Goal: Task Accomplishment & Management: Manage account settings

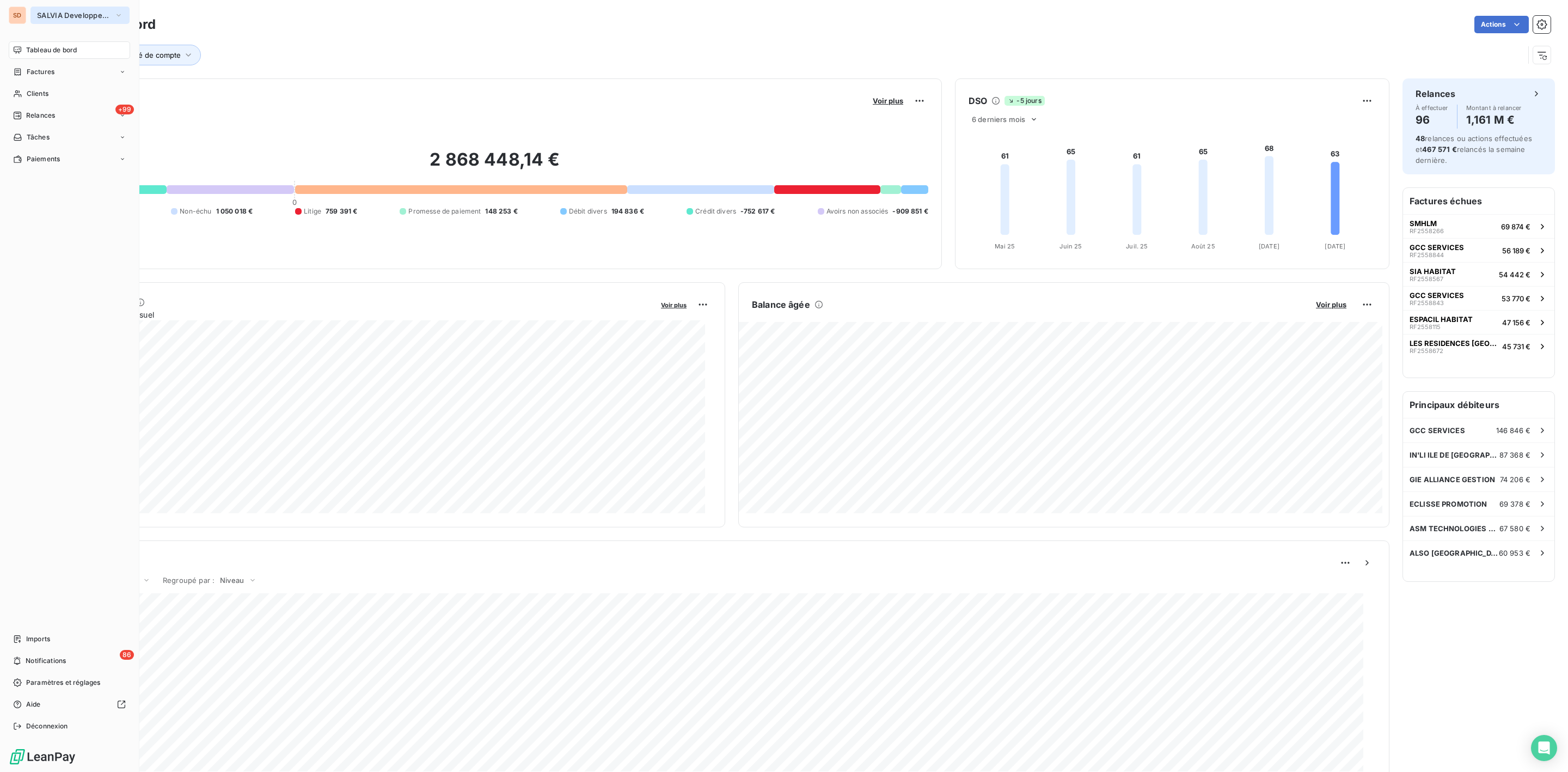
click at [55, 13] on span "SALVIA Developpement" at bounding box center [74, 15] width 73 height 9
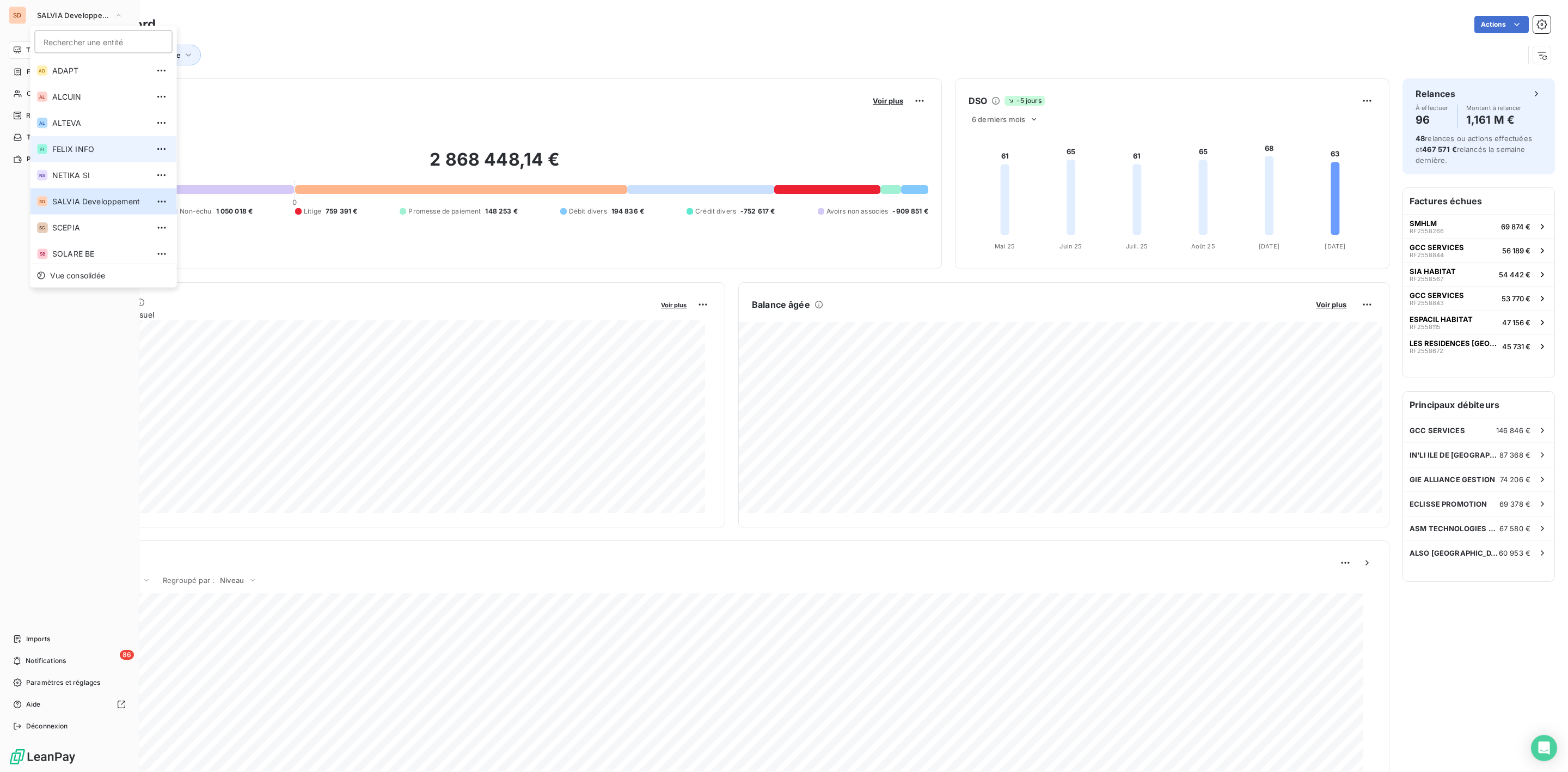
click at [67, 149] on span "FELIX INFO" at bounding box center [100, 149] width 96 height 11
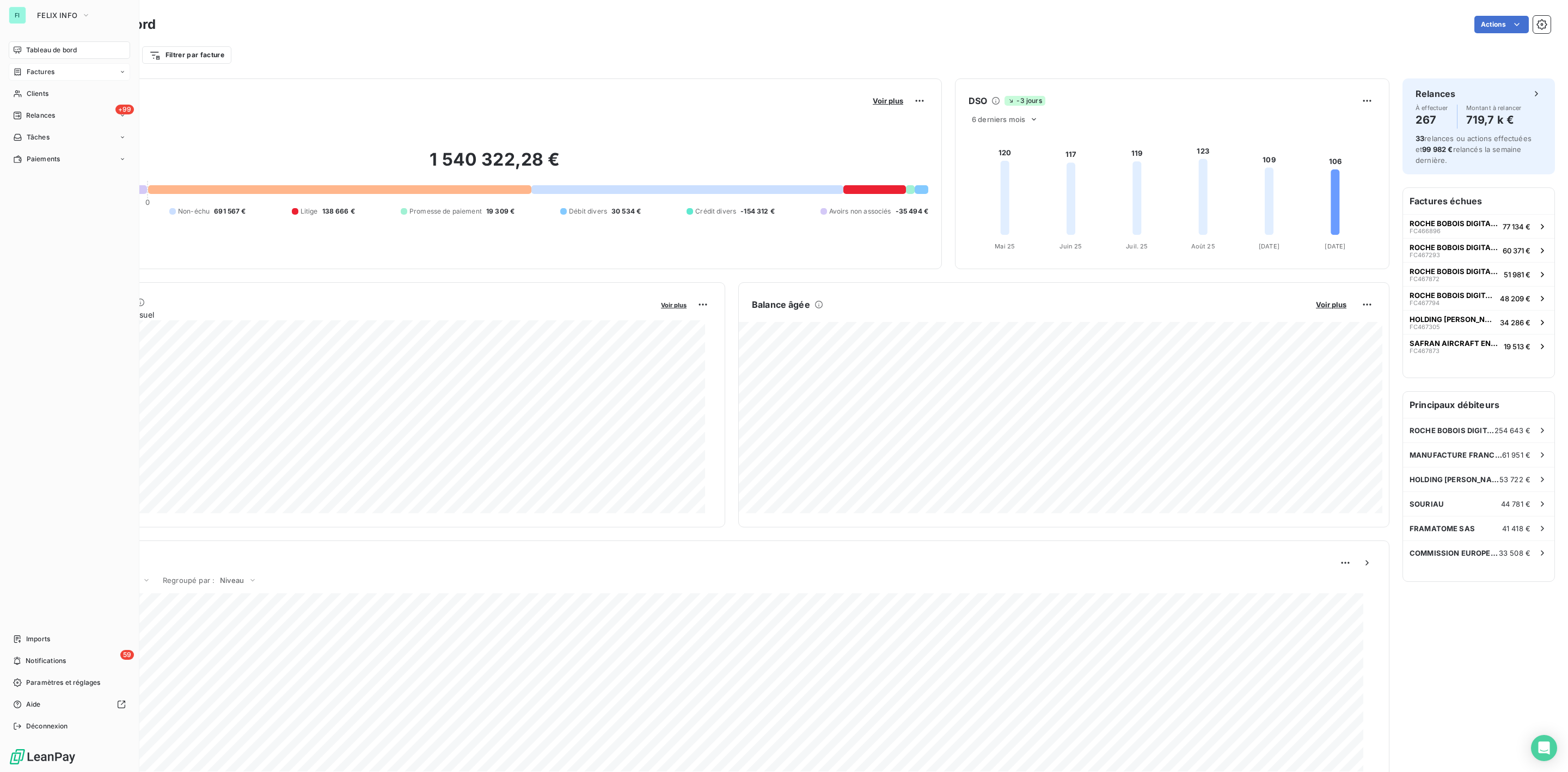
drag, startPoint x: 39, startPoint y: 72, endPoint x: 121, endPoint y: 72, distance: 82.0
click at [39, 72] on span "Factures" at bounding box center [40, 72] width 28 height 10
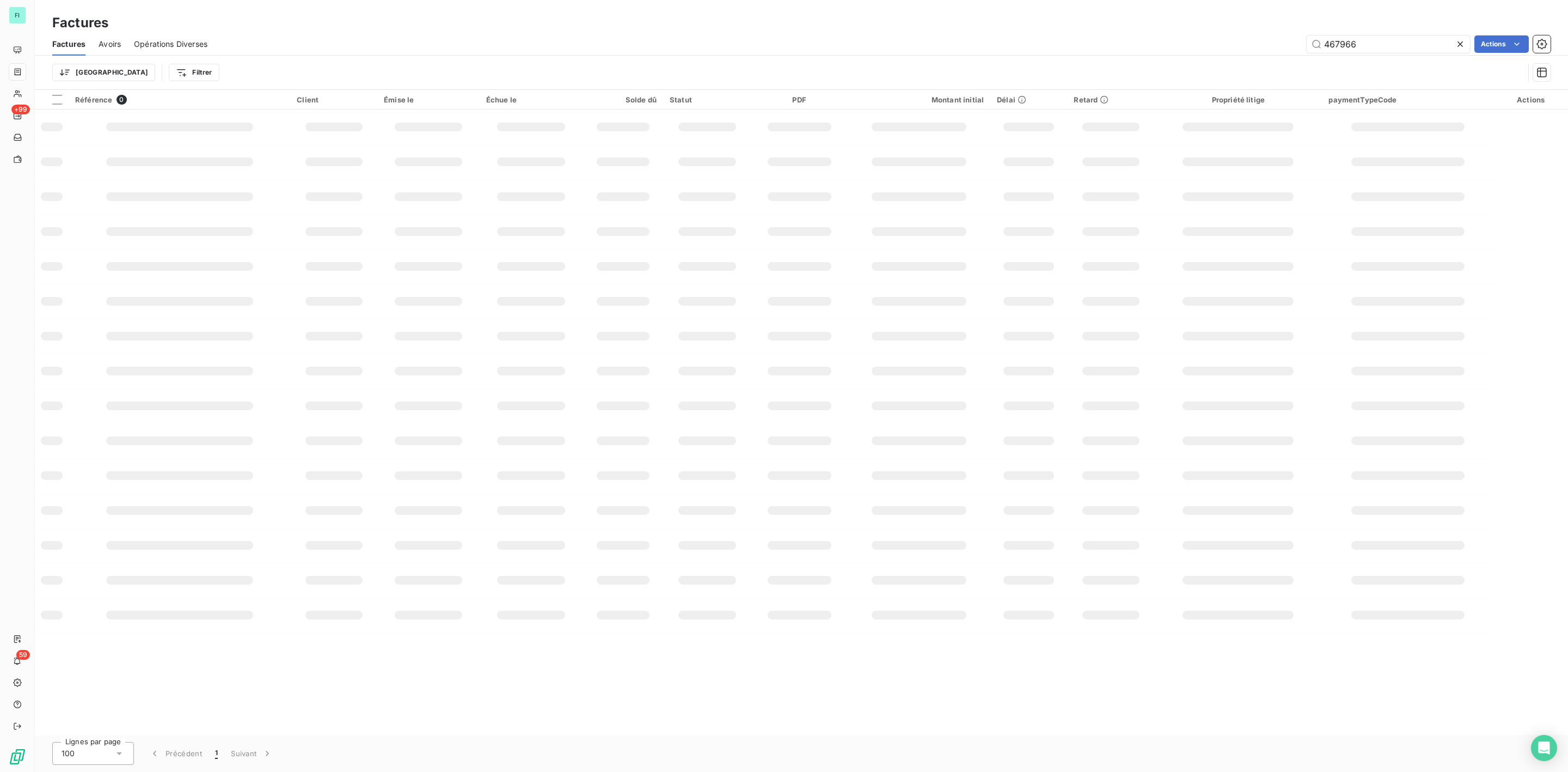
drag, startPoint x: 1359, startPoint y: 46, endPoint x: 1171, endPoint y: 47, distance: 188.0
click at [1221, 47] on div "467966 Actions" at bounding box center [885, 44] width 1330 height 18
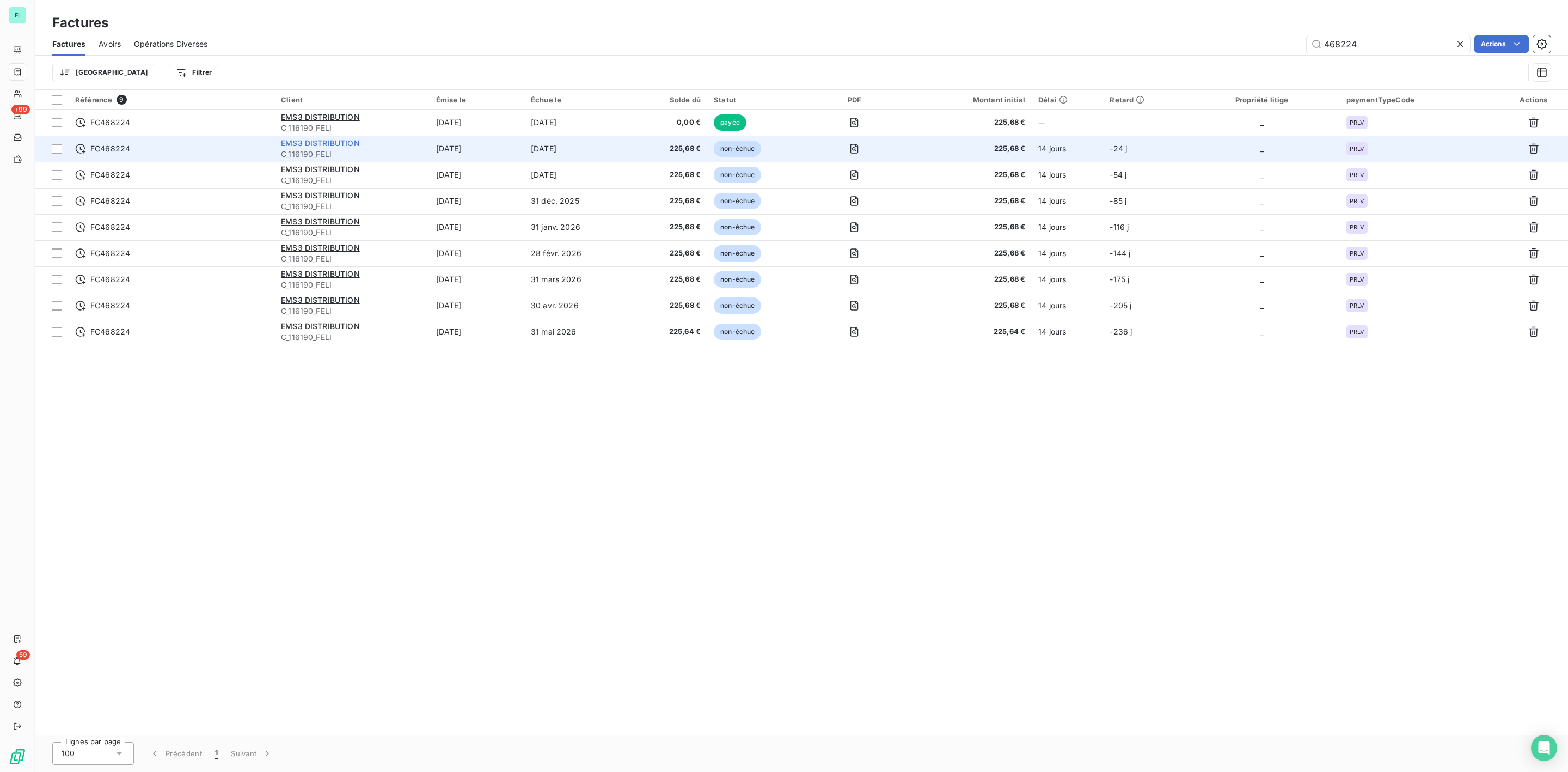
type input "468224"
click at [303, 140] on span "EMS3 DISTRIBUTION" at bounding box center [320, 143] width 79 height 9
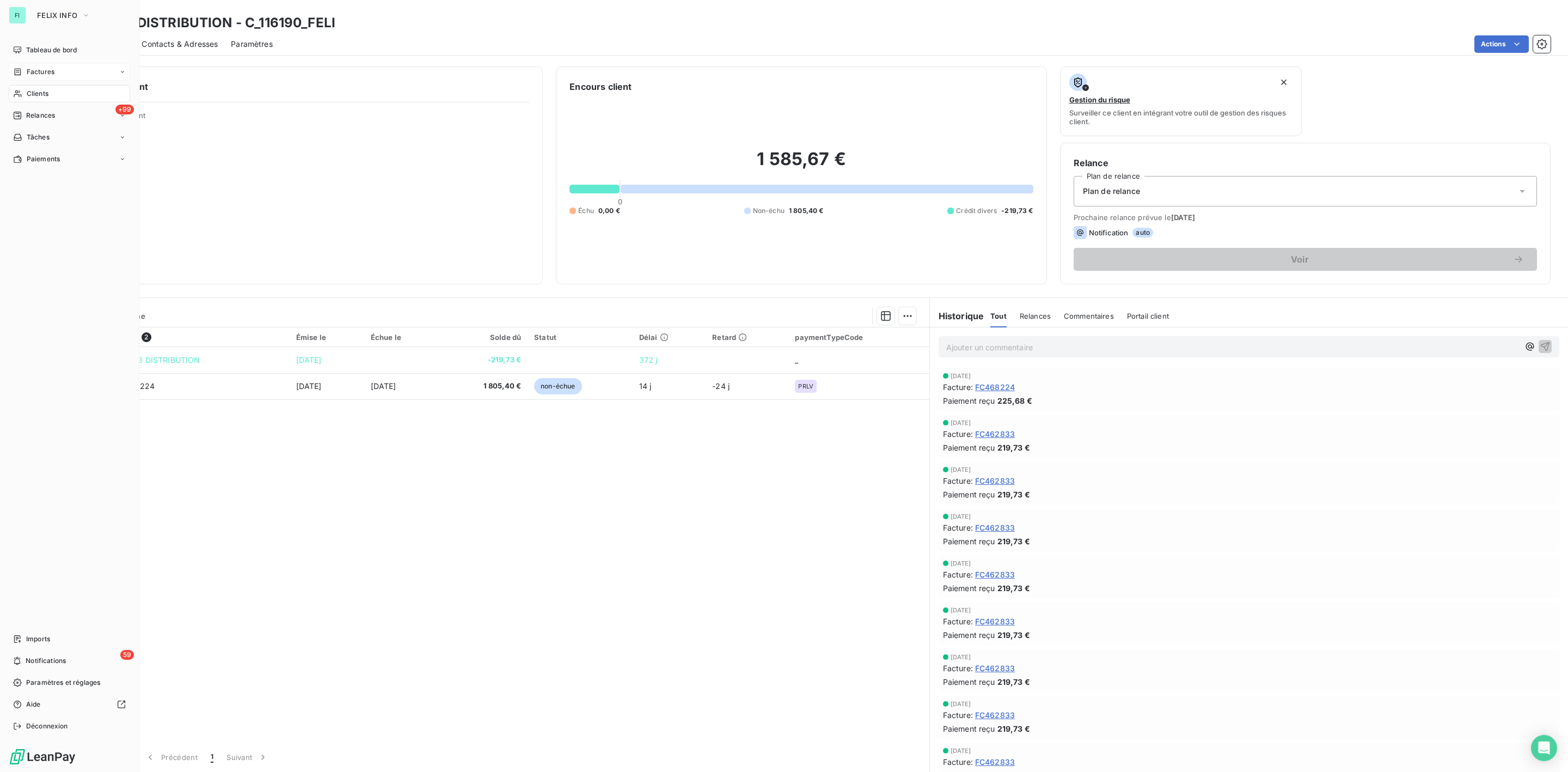
drag, startPoint x: 39, startPoint y: 67, endPoint x: 111, endPoint y: 67, distance: 72.0
click at [39, 67] on span "Factures" at bounding box center [40, 72] width 28 height 10
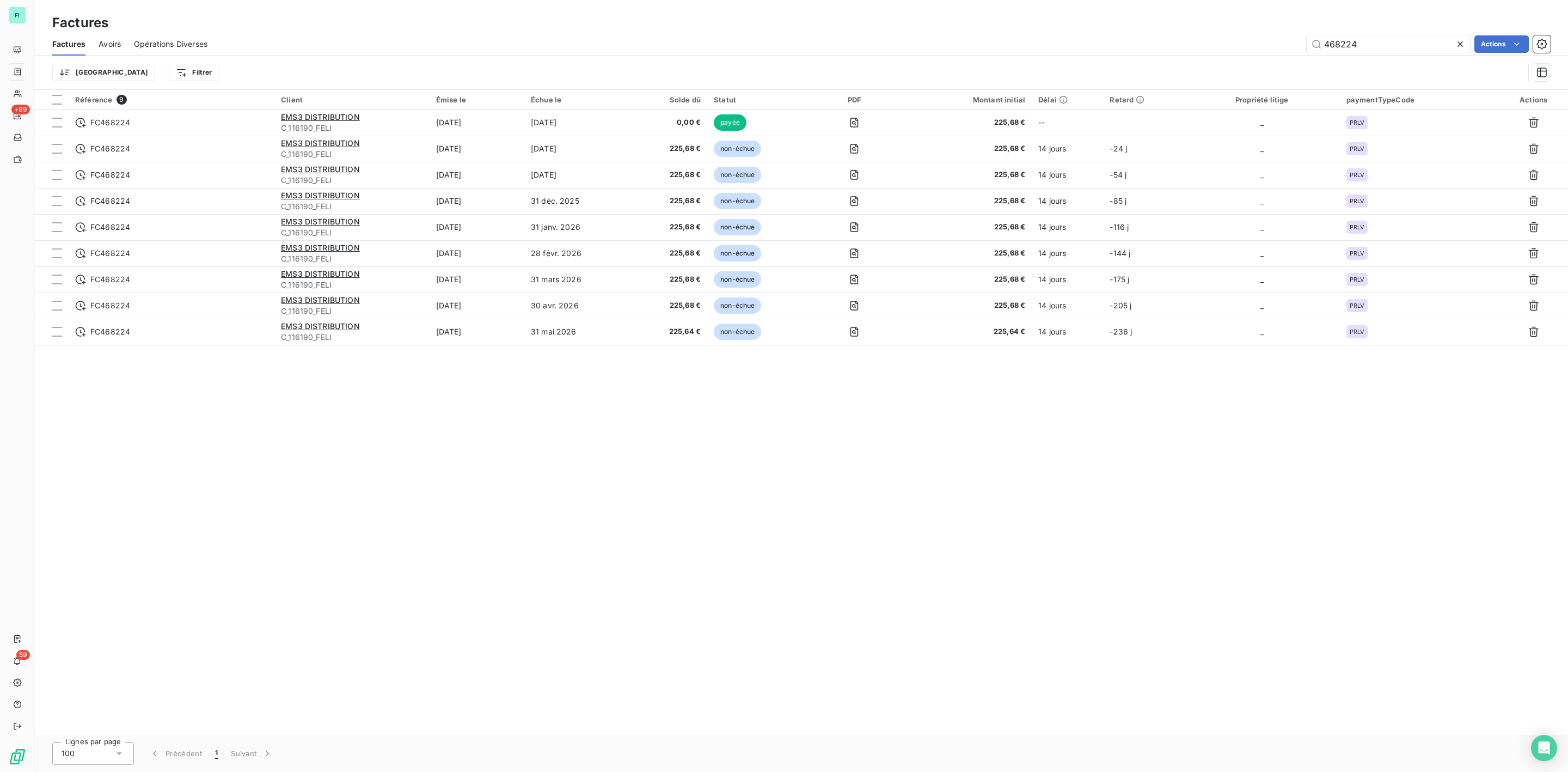
drag, startPoint x: 1207, startPoint y: 46, endPoint x: 898, endPoint y: 46, distance: 309.0
click at [967, 46] on div "468224 Actions" at bounding box center [885, 44] width 1330 height 18
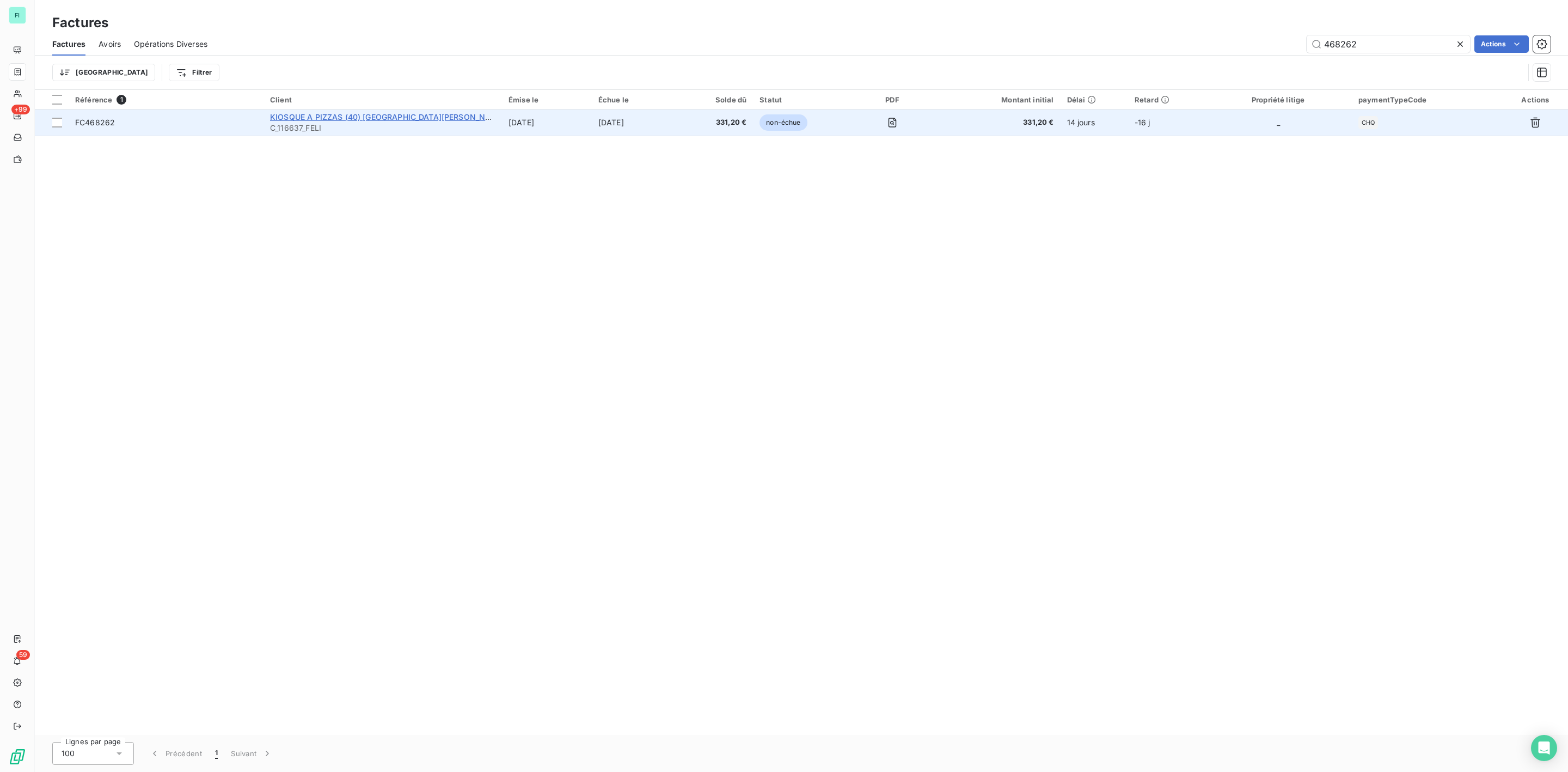
type input "468262"
click at [332, 119] on span "KIOSQUE A PIZZAS (40) MONT DE MARSAN" at bounding box center [387, 117] width 235 height 9
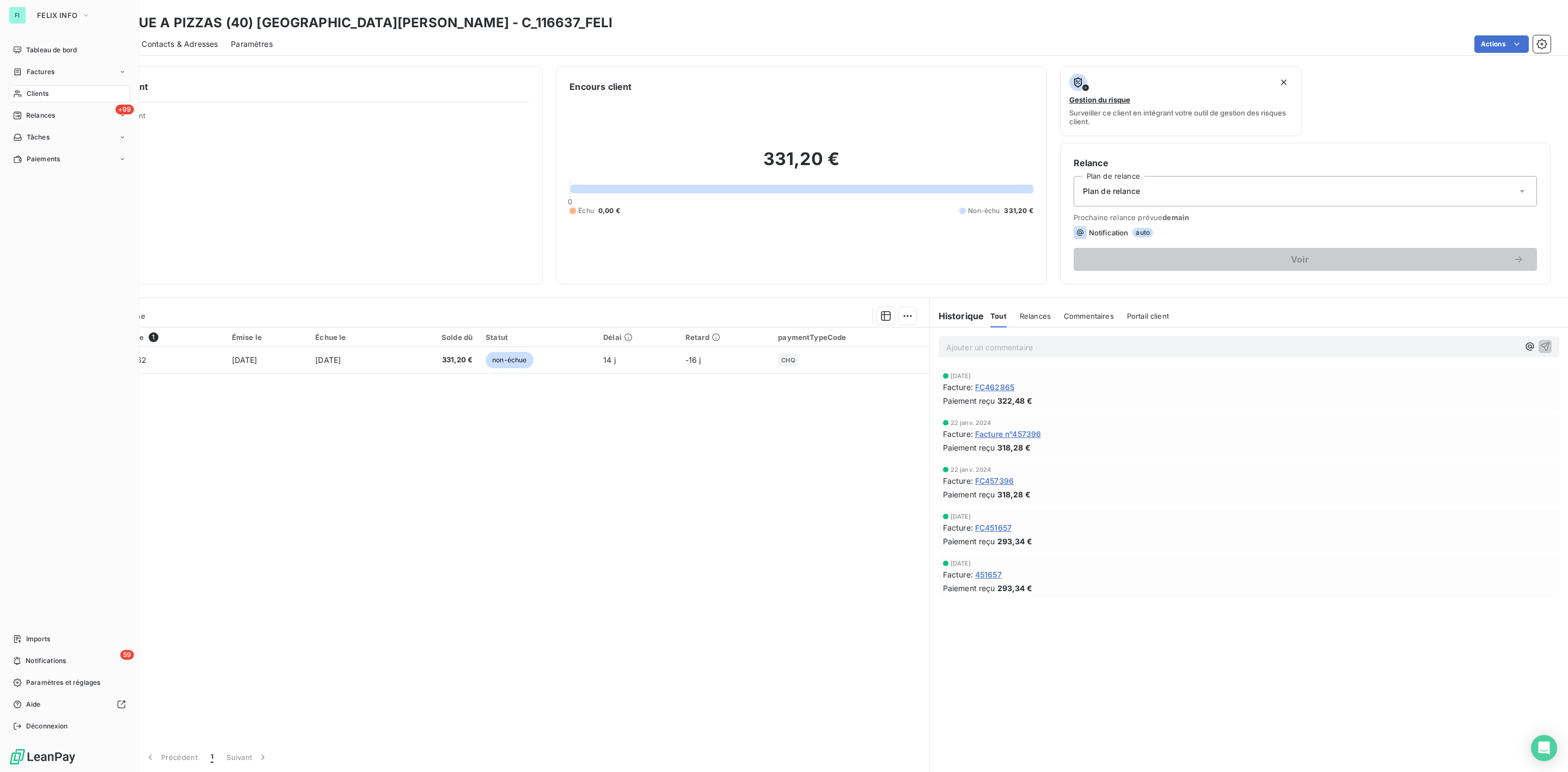
drag, startPoint x: 35, startPoint y: 94, endPoint x: 281, endPoint y: 94, distance: 246.0
click at [35, 94] on span "Clients" at bounding box center [38, 94] width 22 height 10
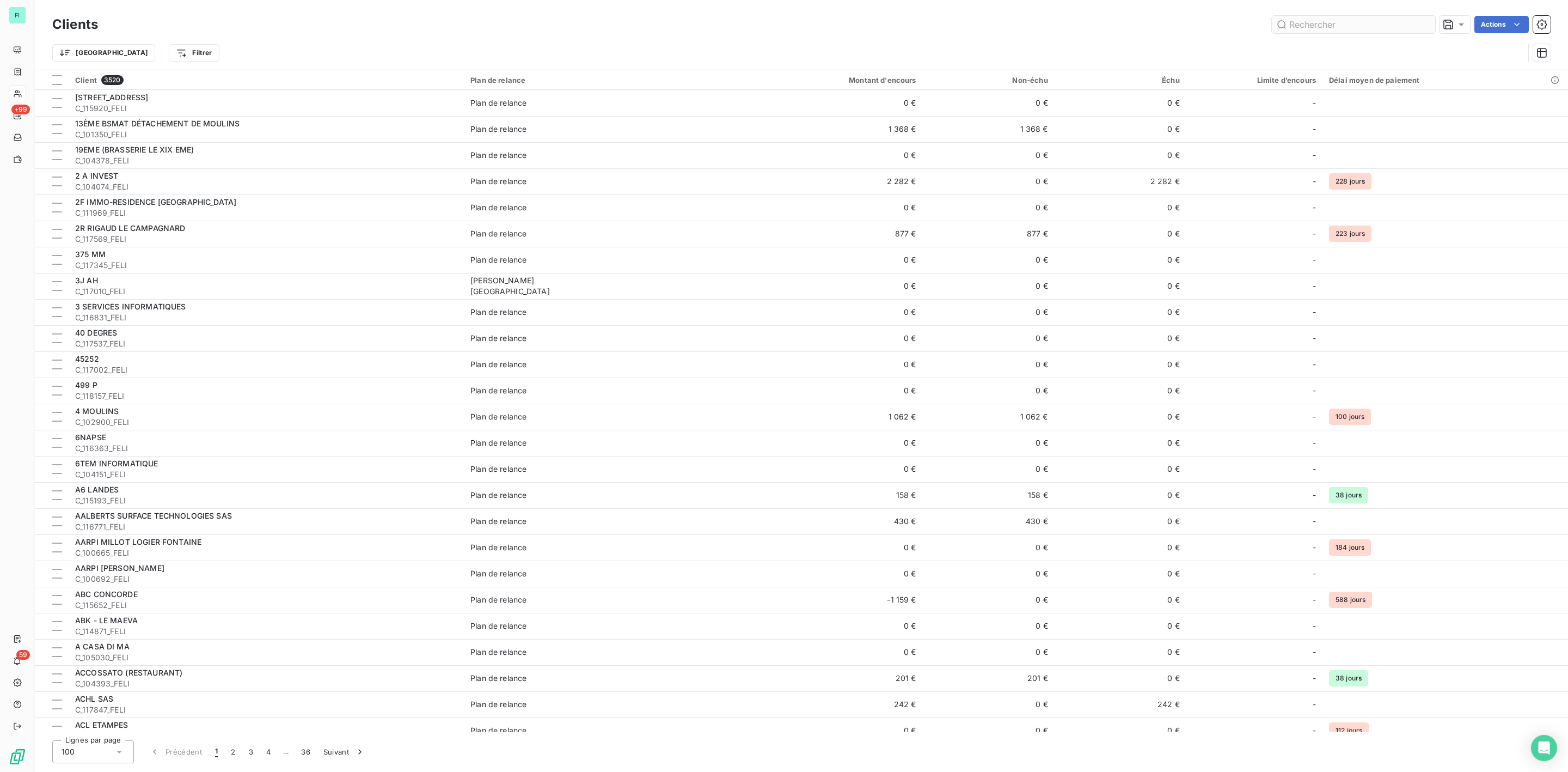
drag, startPoint x: 1362, startPoint y: 24, endPoint x: 1358, endPoint y: 28, distance: 5.7
click at [1359, 26] on input "text" at bounding box center [1354, 24] width 163 height 18
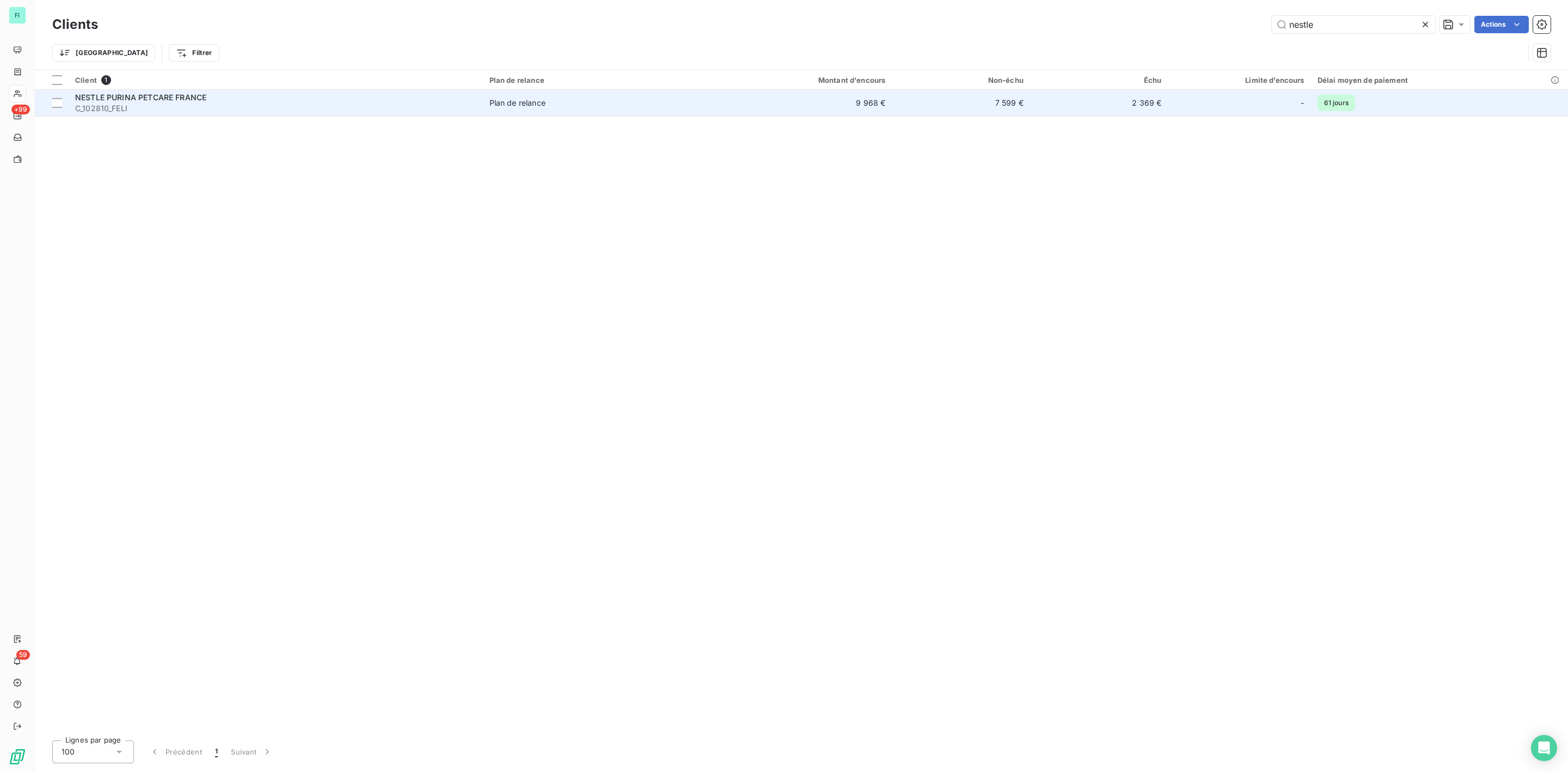
type input "nestle"
click at [193, 105] on span "C_102810_FELI" at bounding box center [275, 109] width 401 height 11
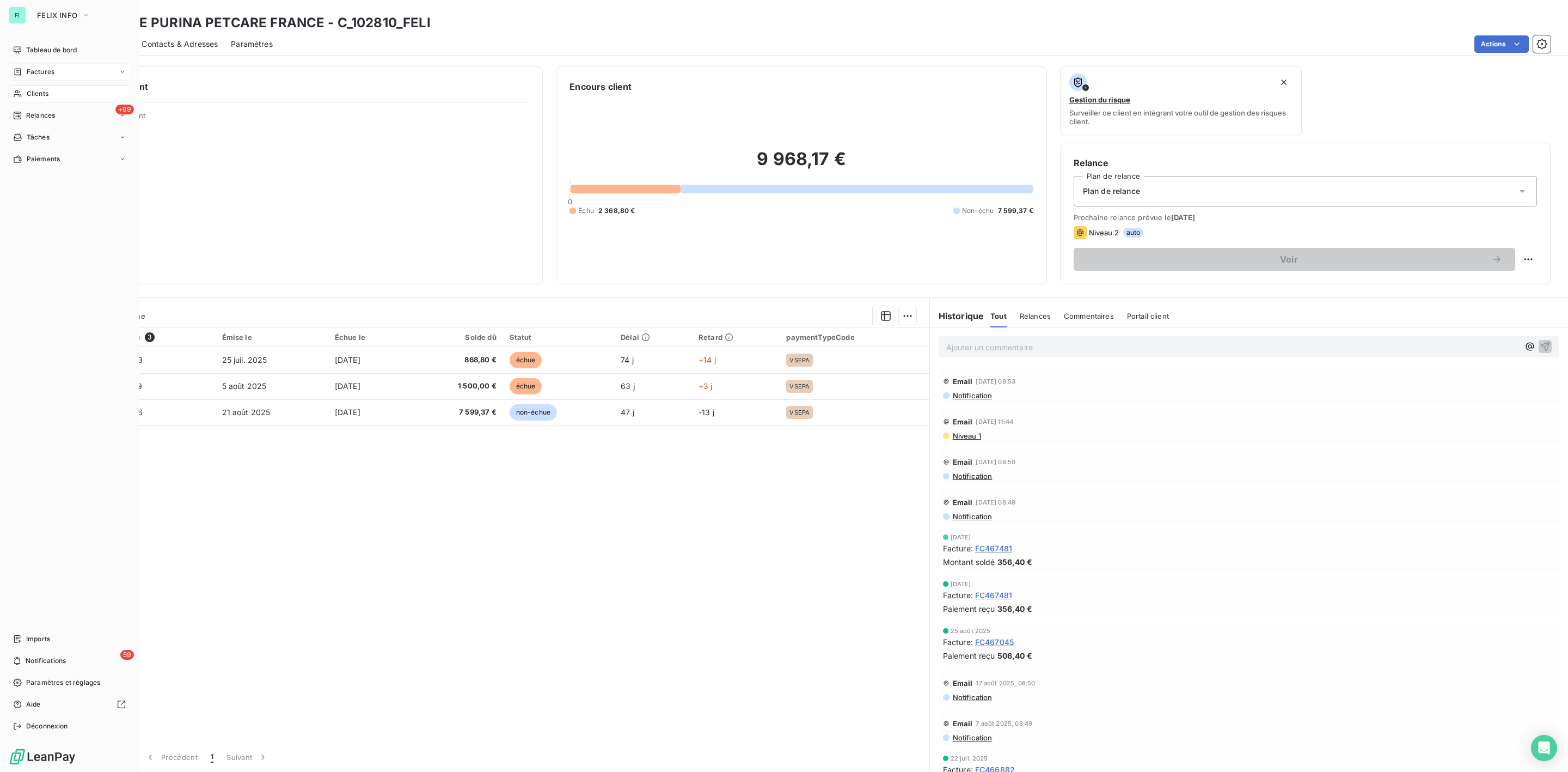
drag, startPoint x: 31, startPoint y: 66, endPoint x: 57, endPoint y: 66, distance: 26.0
click at [31, 67] on span "Factures" at bounding box center [40, 72] width 28 height 10
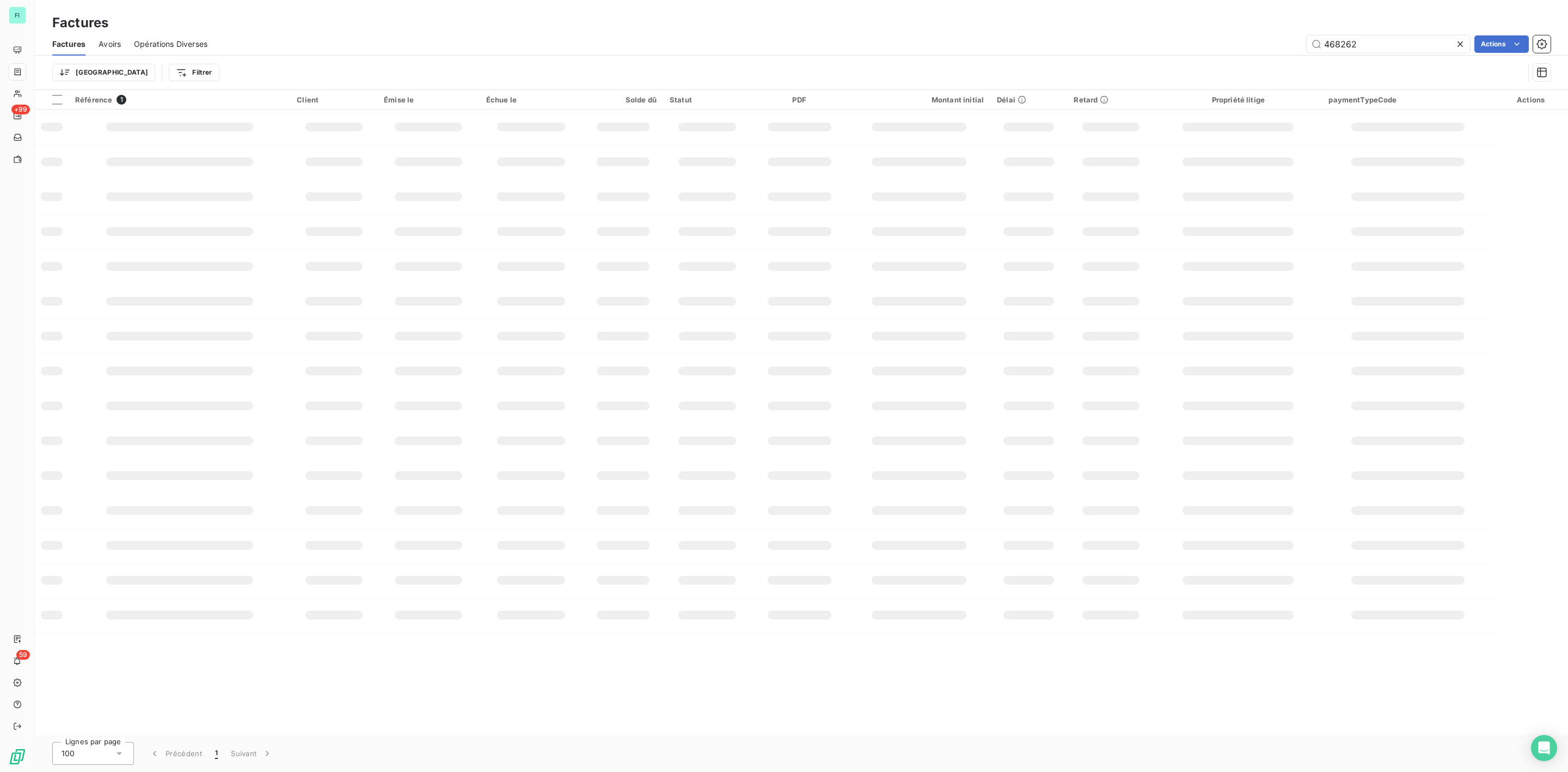
drag, startPoint x: 1379, startPoint y: 48, endPoint x: 947, endPoint y: 56, distance: 432.1
click at [1096, 49] on div "468262 Actions" at bounding box center [885, 44] width 1330 height 18
click at [1368, 43] on input "467868" at bounding box center [1388, 44] width 163 height 18
drag, startPoint x: 1359, startPoint y: 43, endPoint x: 1070, endPoint y: 44, distance: 289.0
click at [1085, 44] on div "467868 Actions" at bounding box center [885, 44] width 1330 height 18
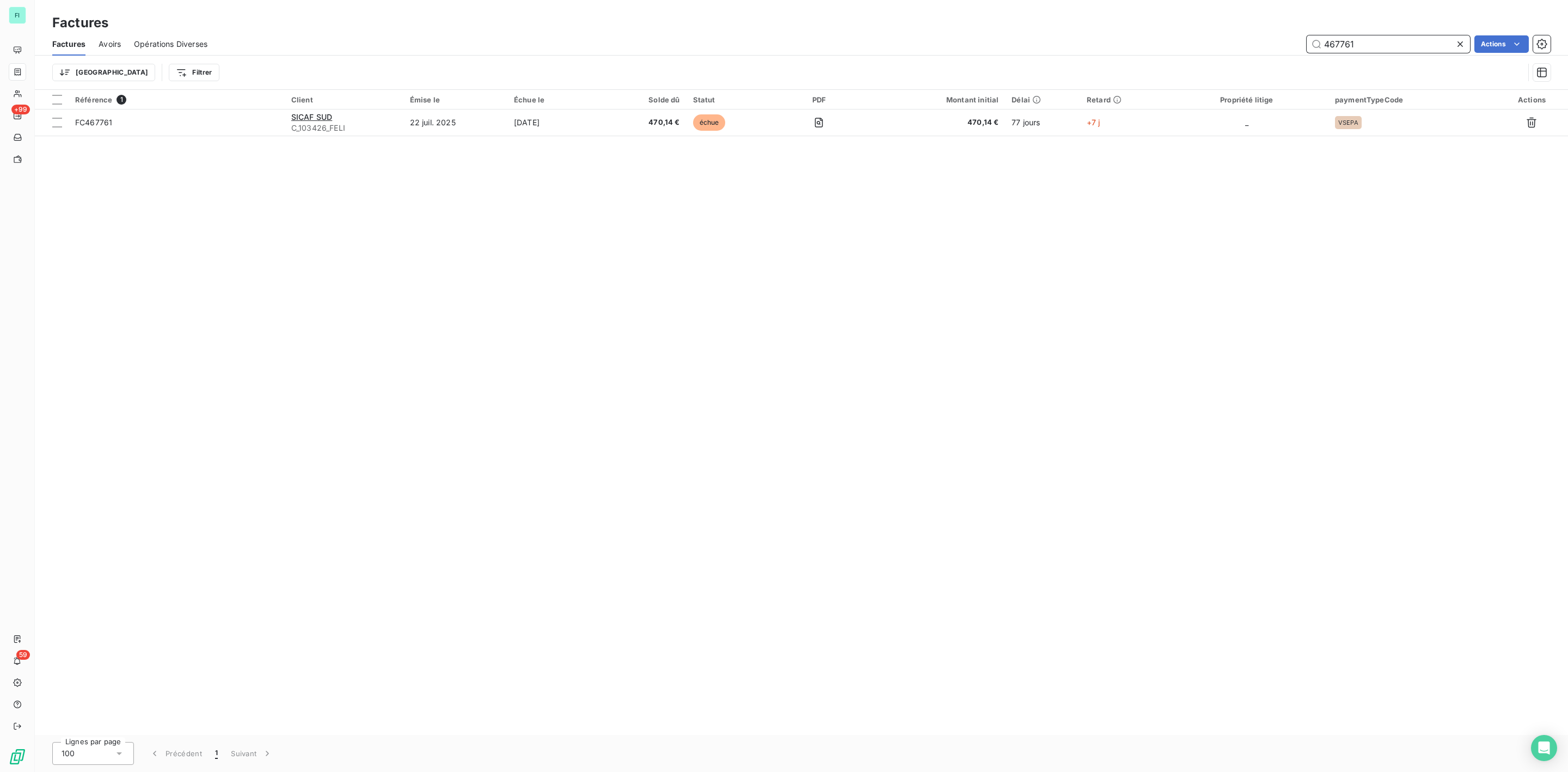
drag, startPoint x: 1362, startPoint y: 44, endPoint x: 1108, endPoint y: 41, distance: 254.0
click at [1176, 48] on div "467761 Actions" at bounding box center [885, 44] width 1330 height 18
drag, startPoint x: 1367, startPoint y: 44, endPoint x: 1178, endPoint y: 47, distance: 189.0
click at [1184, 46] on div "468090 Actions" at bounding box center [885, 44] width 1330 height 18
click at [1337, 39] on input "465569" at bounding box center [1388, 44] width 163 height 18
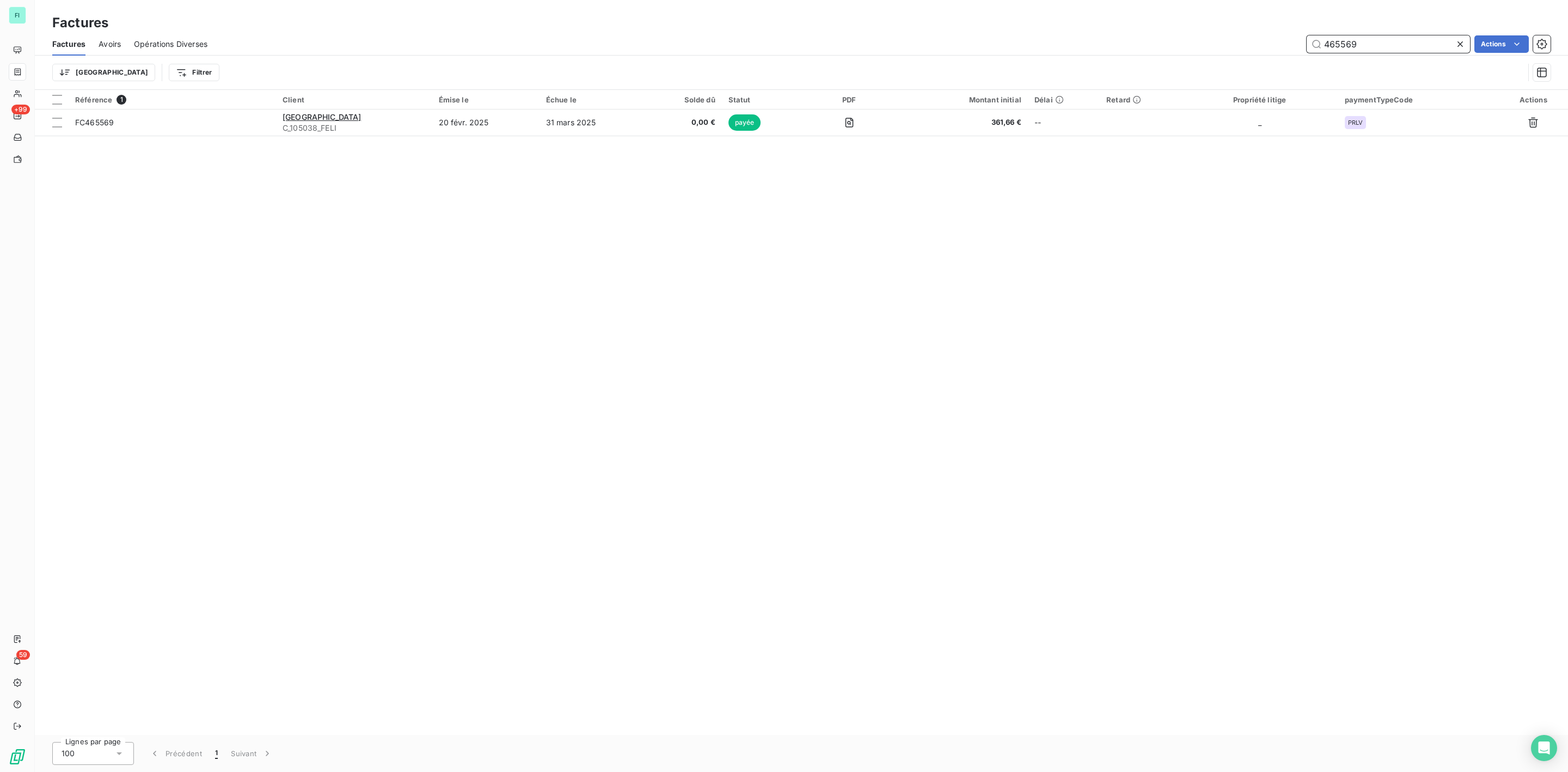
drag, startPoint x: 1393, startPoint y: 40, endPoint x: 1447, endPoint y: 40, distance: 54.0
click at [1447, 40] on input "465569" at bounding box center [1388, 44] width 163 height 18
type input "465659"
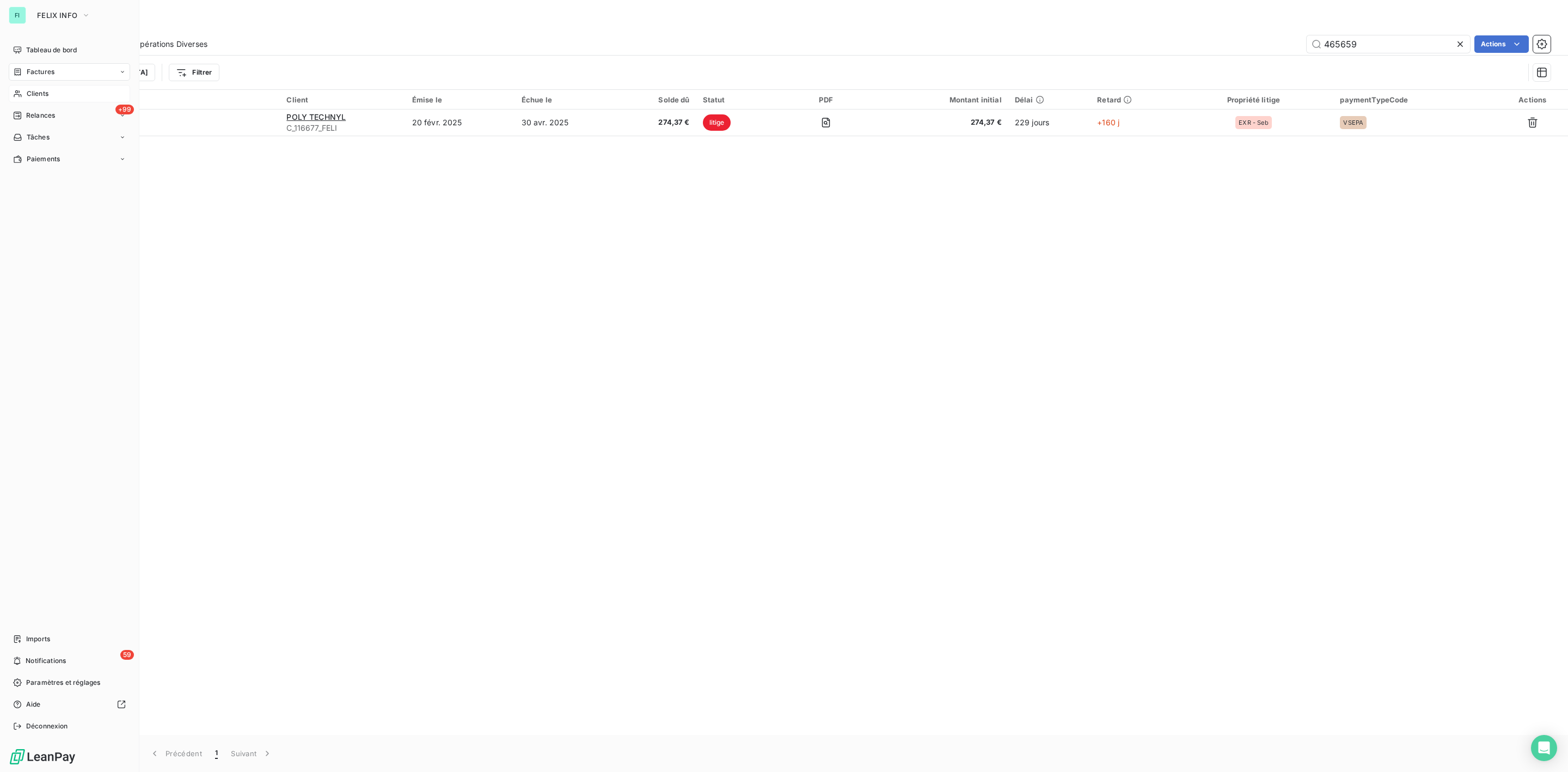
click at [34, 92] on span "Clients" at bounding box center [38, 94] width 22 height 10
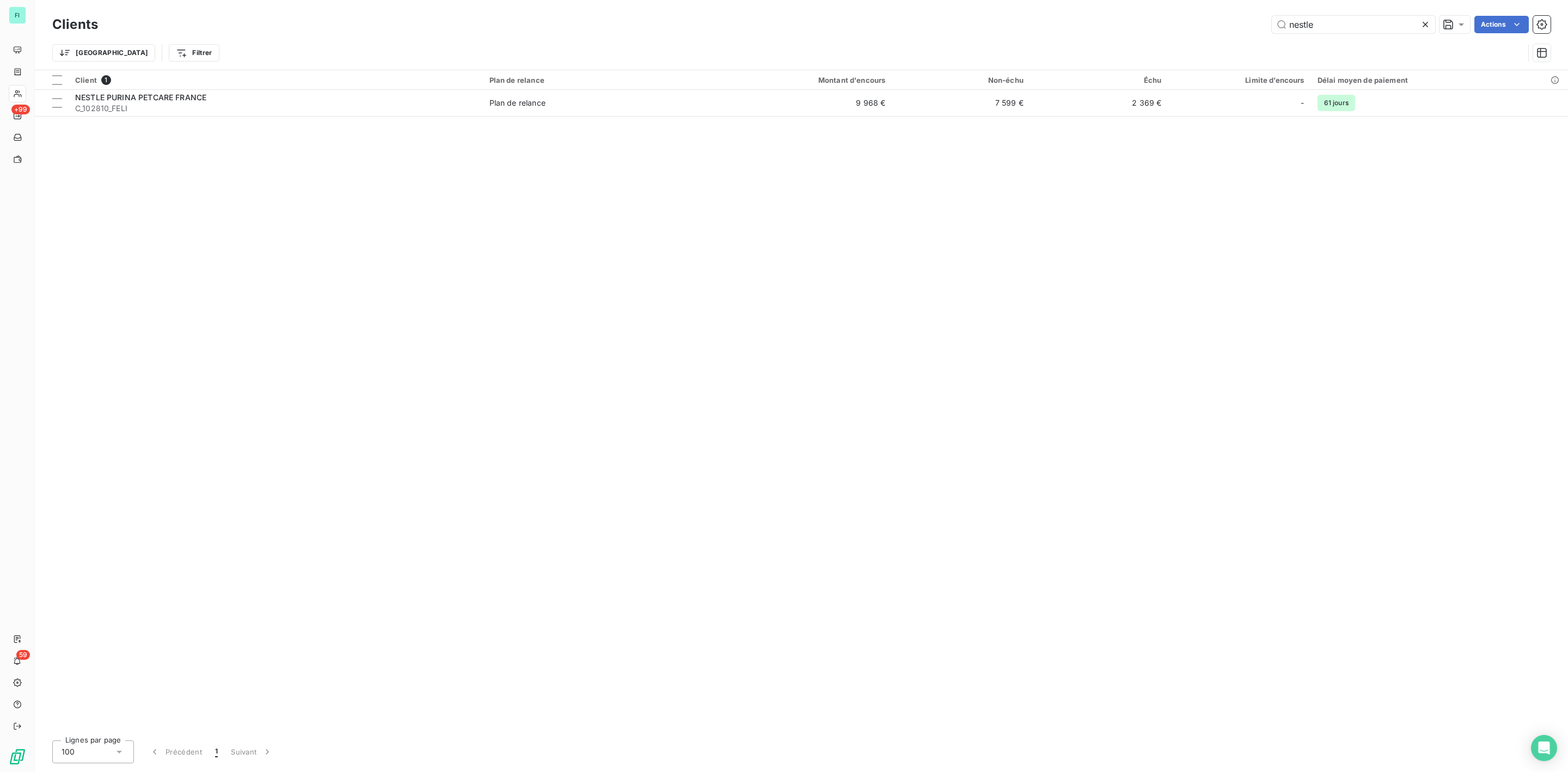
drag, startPoint x: 1310, startPoint y: 20, endPoint x: 802, endPoint y: 32, distance: 508.1
click at [846, 32] on div "nestle Actions" at bounding box center [831, 24] width 1439 height 18
type input "e"
type input "s"
drag, startPoint x: 1334, startPoint y: 22, endPoint x: 928, endPoint y: 20, distance: 406.0
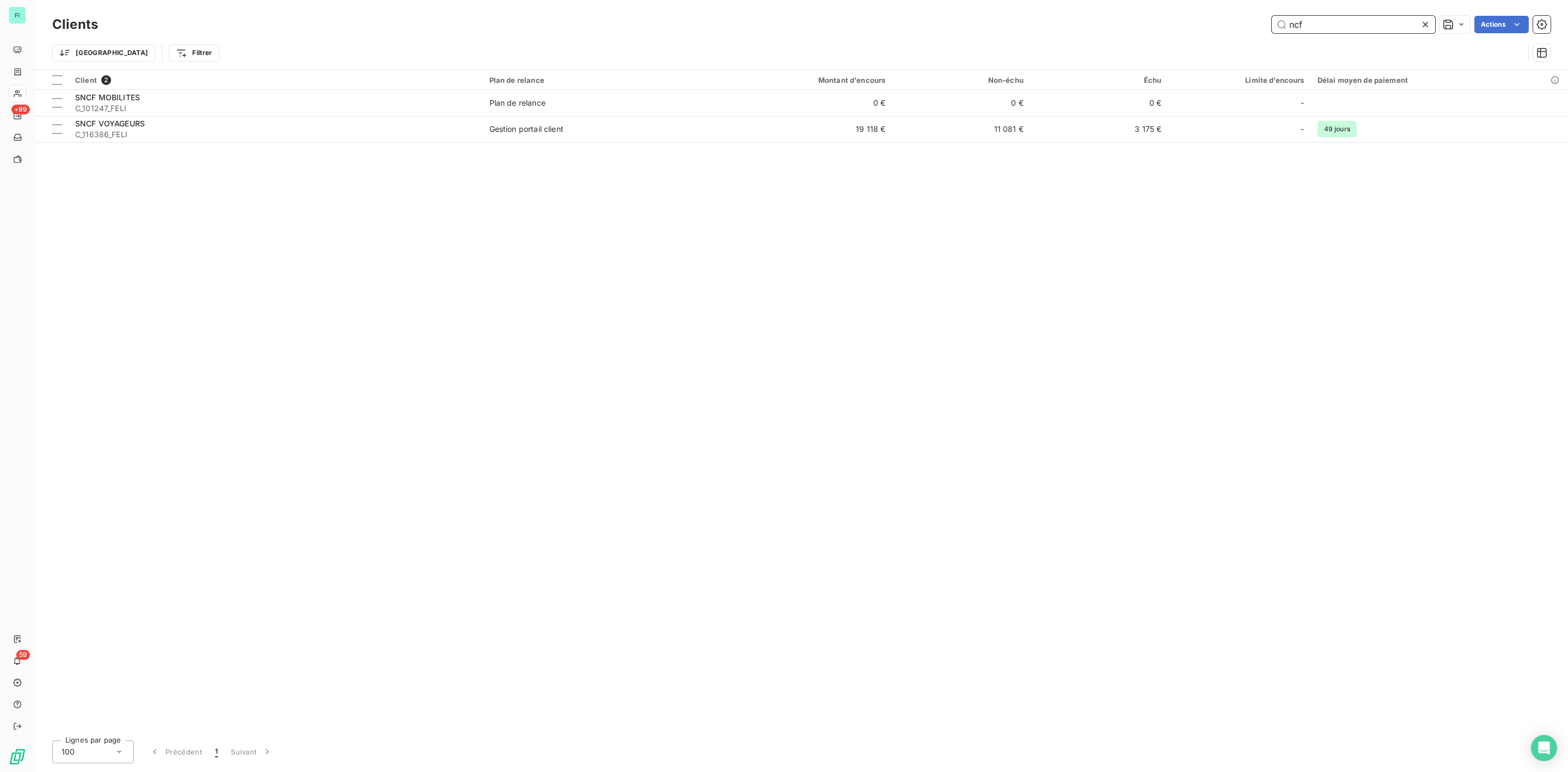
click at [937, 23] on div "ncf Actions" at bounding box center [831, 24] width 1439 height 18
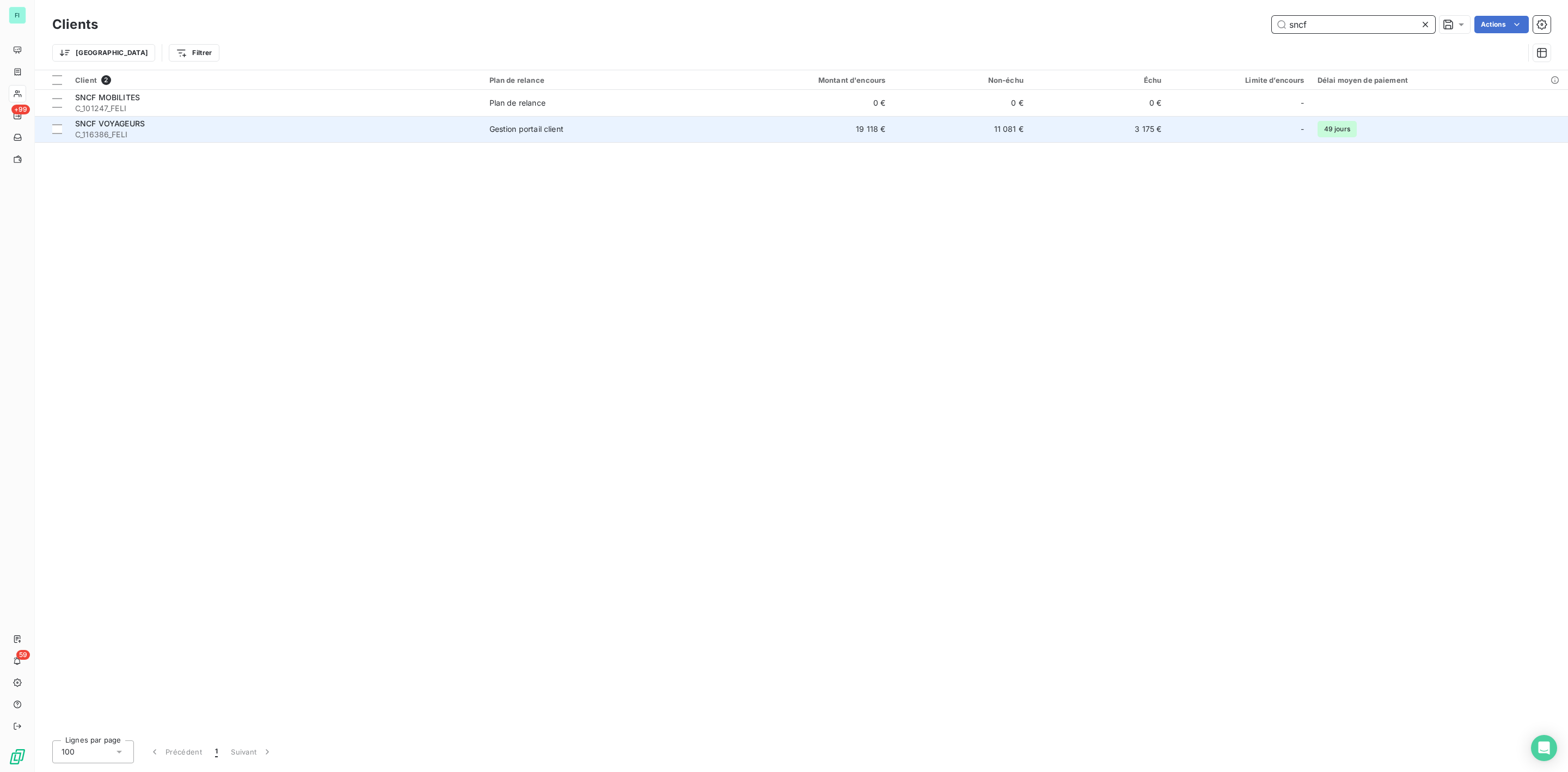
type input "sncf"
click at [179, 129] on span "C_116386_FELI" at bounding box center [275, 134] width 401 height 11
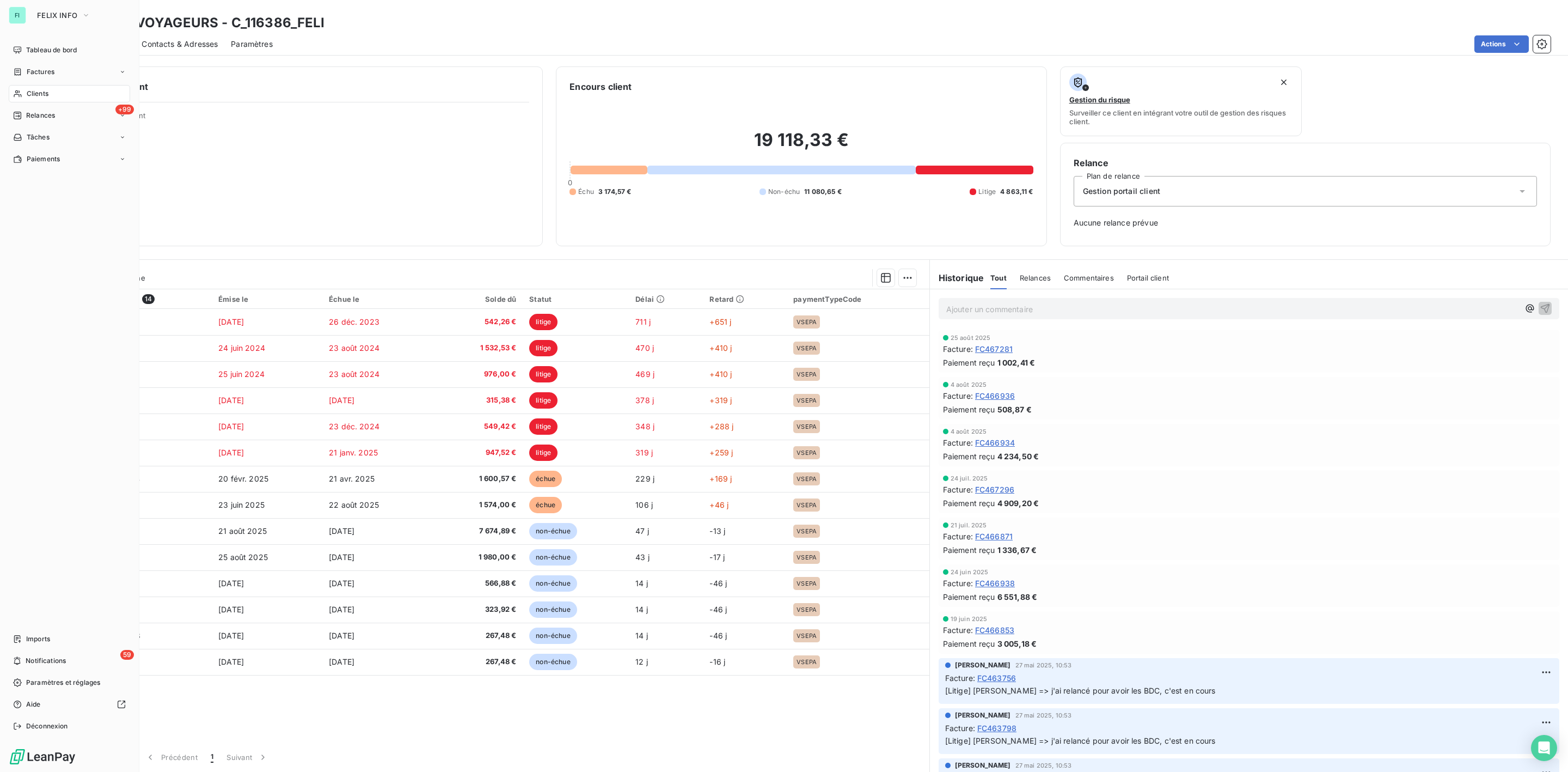
click at [32, 94] on span "Clients" at bounding box center [38, 94] width 22 height 10
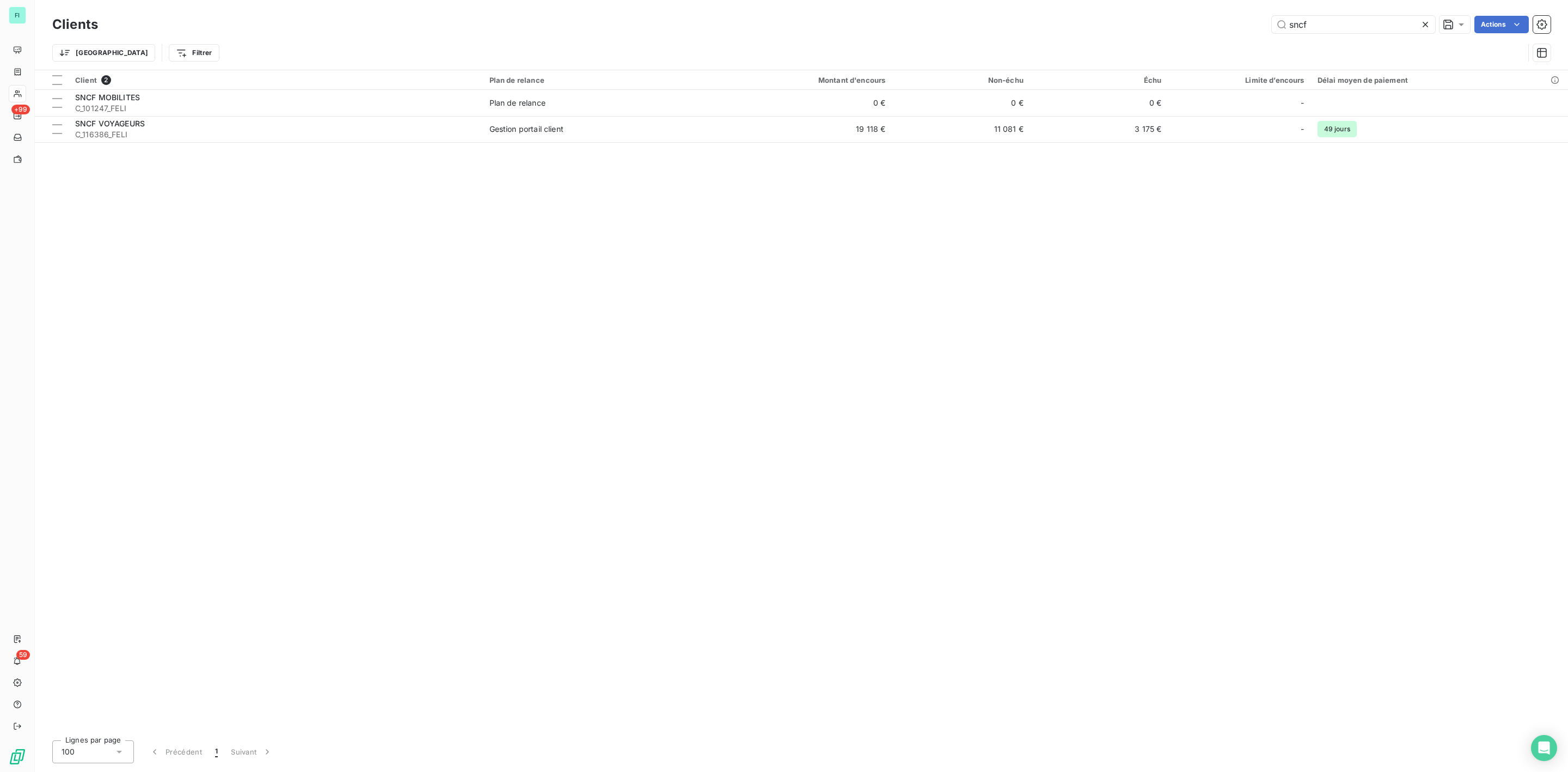
drag, startPoint x: 1328, startPoint y: 18, endPoint x: 1124, endPoint y: 13, distance: 204.1
click at [1194, 18] on div "sncf Actions" at bounding box center [831, 24] width 1439 height 18
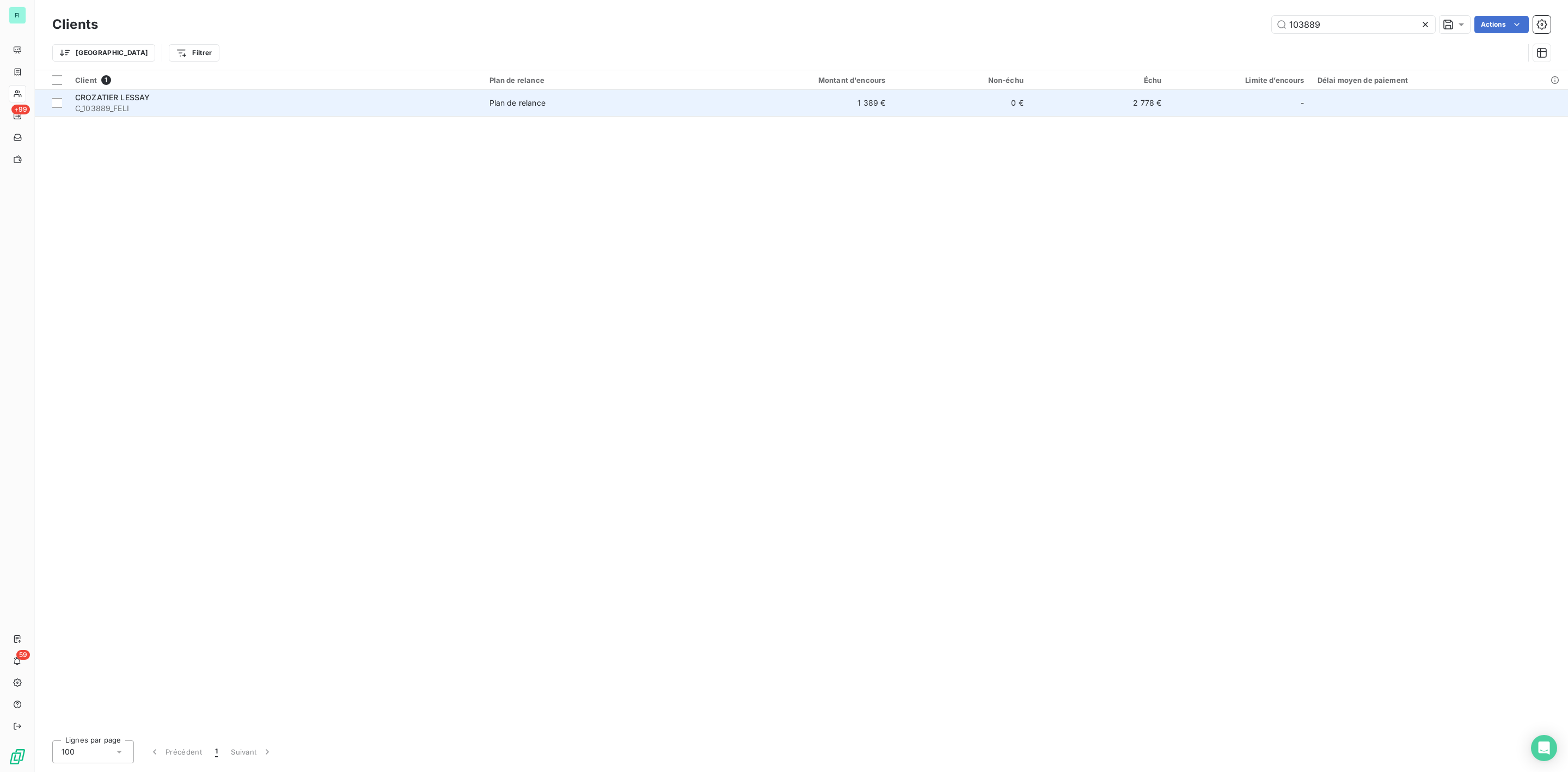
type input "103889"
click at [343, 98] on div "CROZATIER LESSAY" at bounding box center [275, 97] width 401 height 11
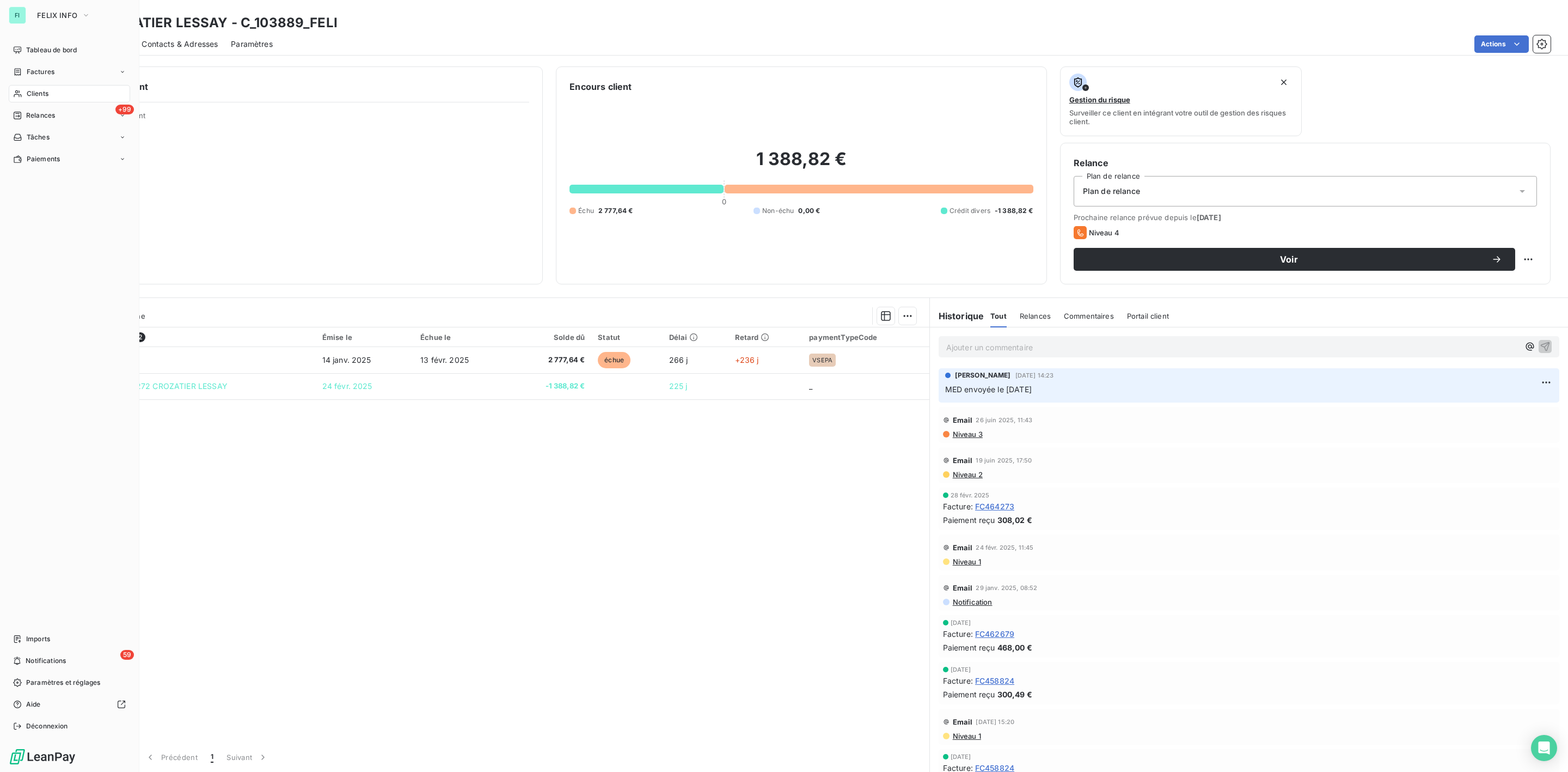
click at [34, 87] on div "Clients" at bounding box center [69, 94] width 121 height 18
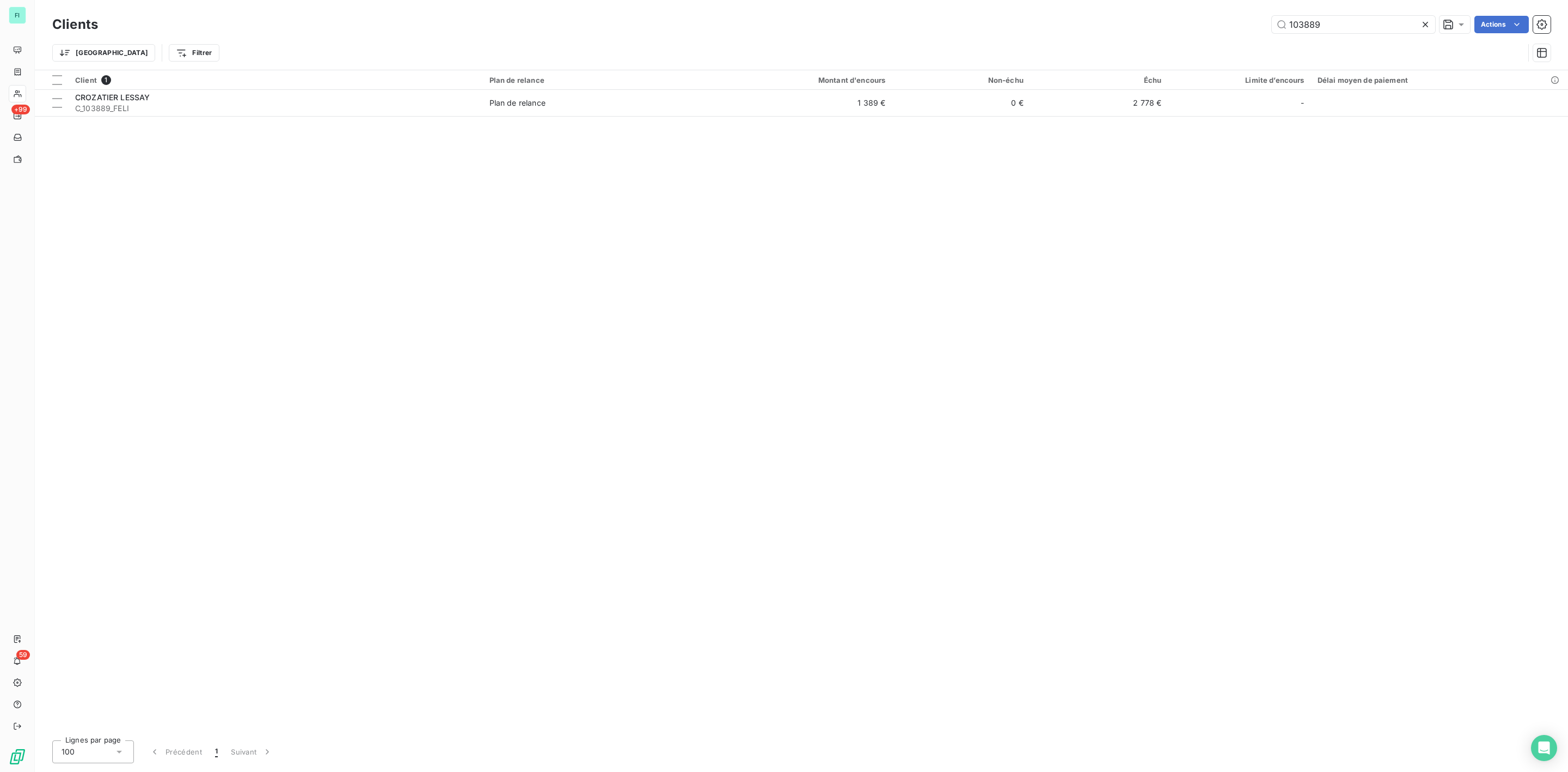
drag, startPoint x: 1334, startPoint y: 24, endPoint x: 958, endPoint y: 32, distance: 376.1
click at [1116, 24] on div "103889 Actions" at bounding box center [831, 24] width 1439 height 18
type input "104327"
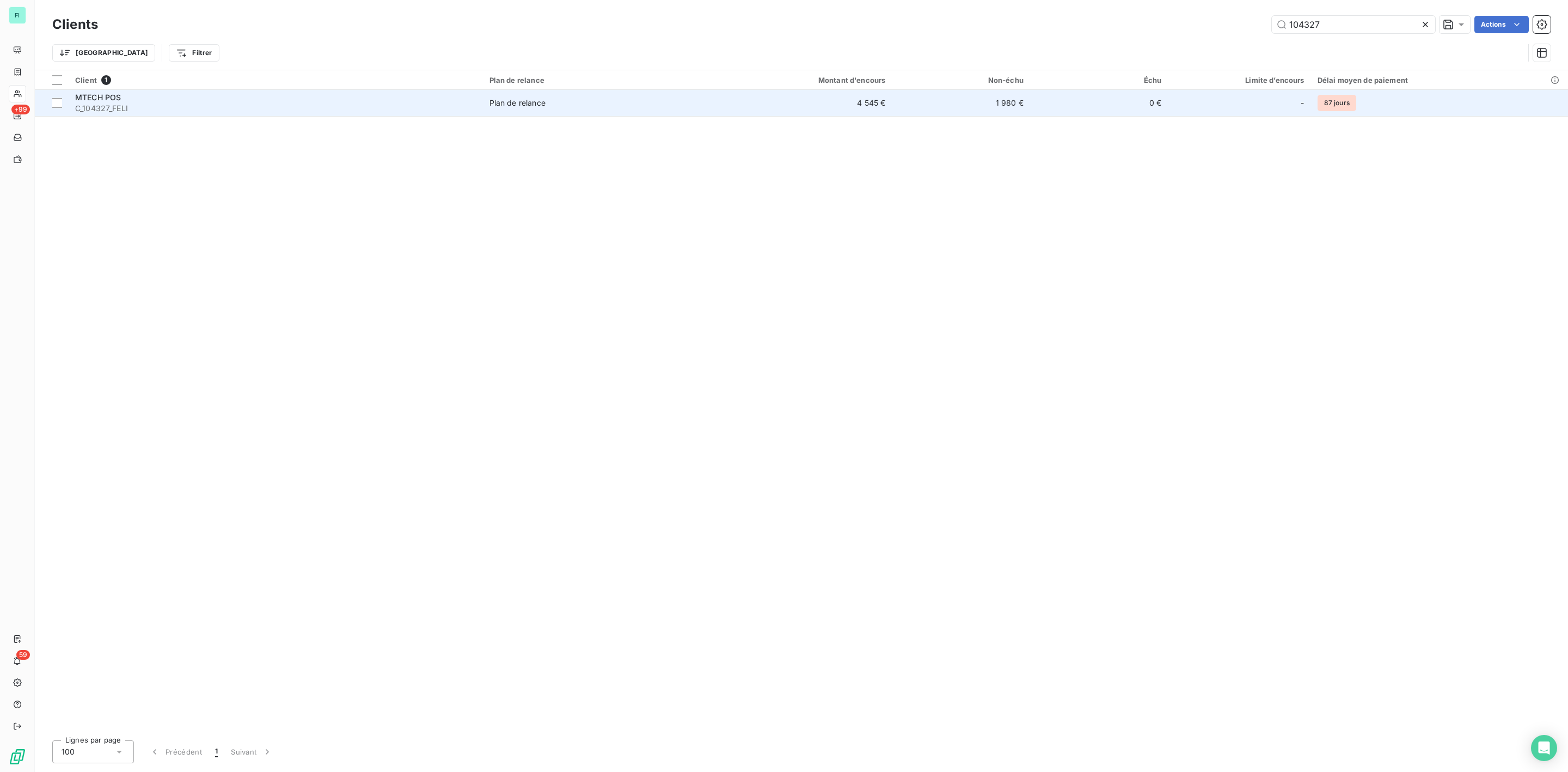
click at [187, 94] on div "MTECH POS" at bounding box center [275, 97] width 401 height 11
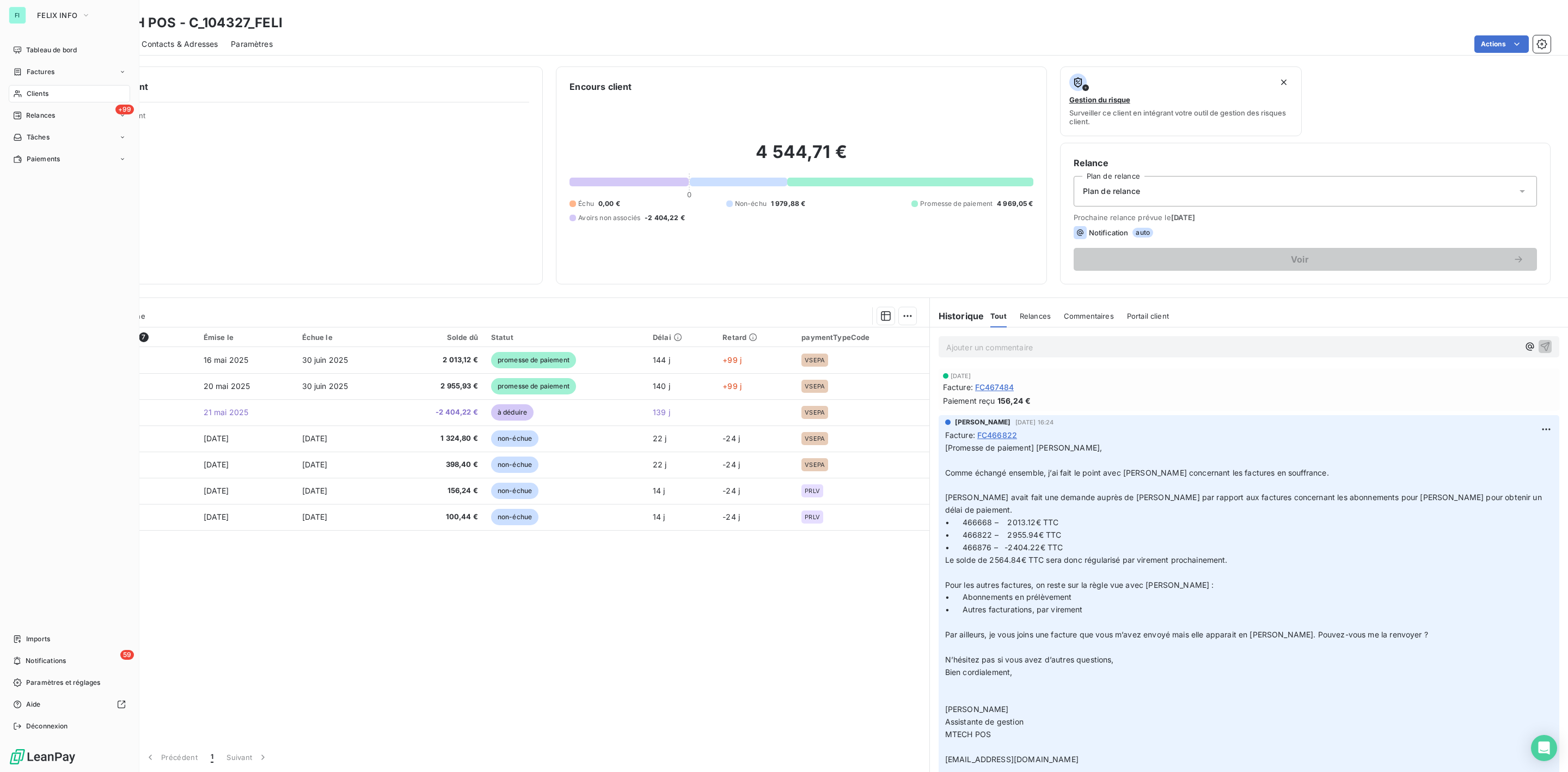
click at [34, 87] on div "Clients" at bounding box center [69, 94] width 121 height 18
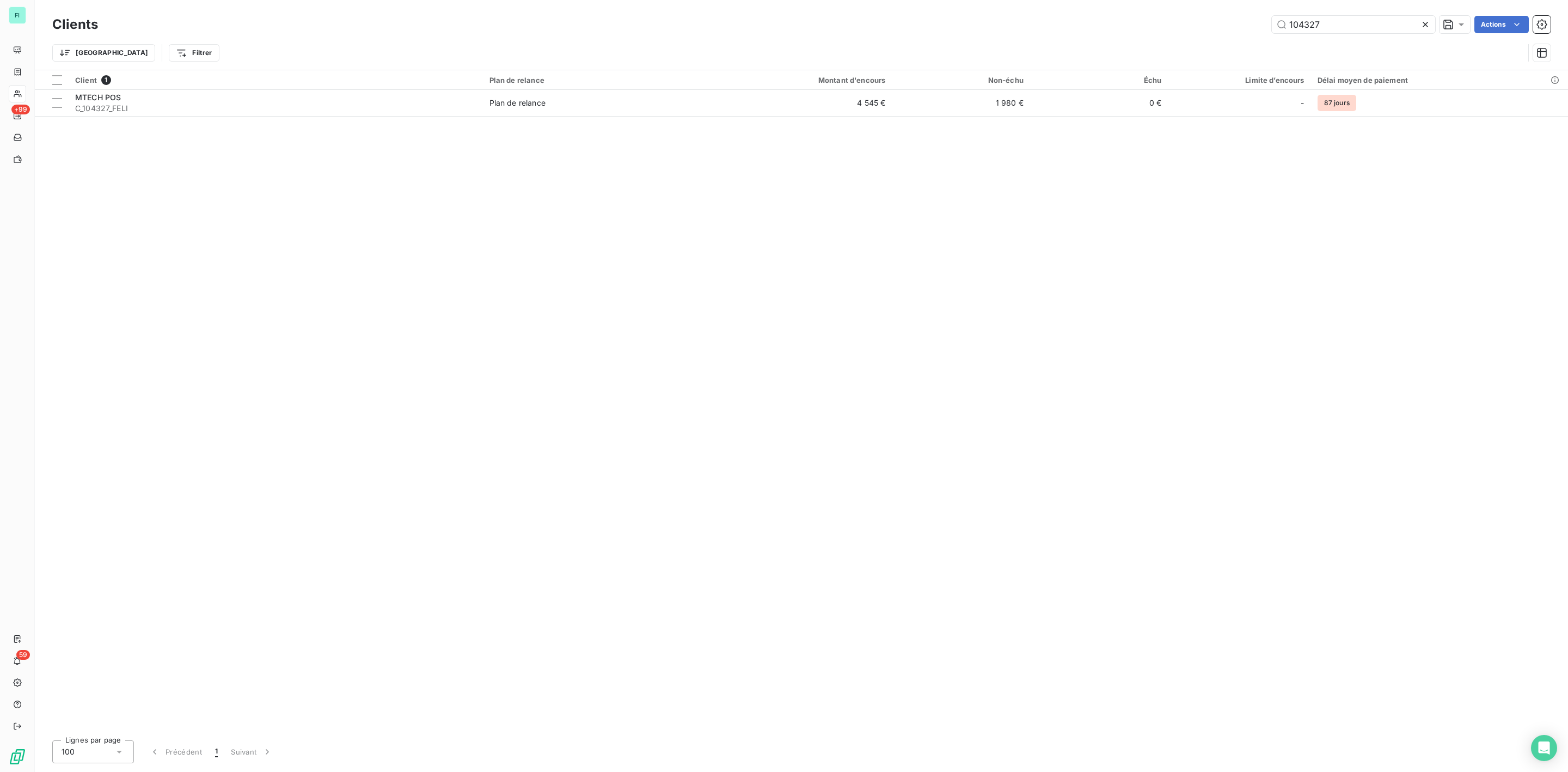
drag, startPoint x: 1343, startPoint y: 30, endPoint x: 967, endPoint y: 22, distance: 376.1
click at [1073, 28] on div "104327 Actions" at bounding box center [831, 24] width 1439 height 18
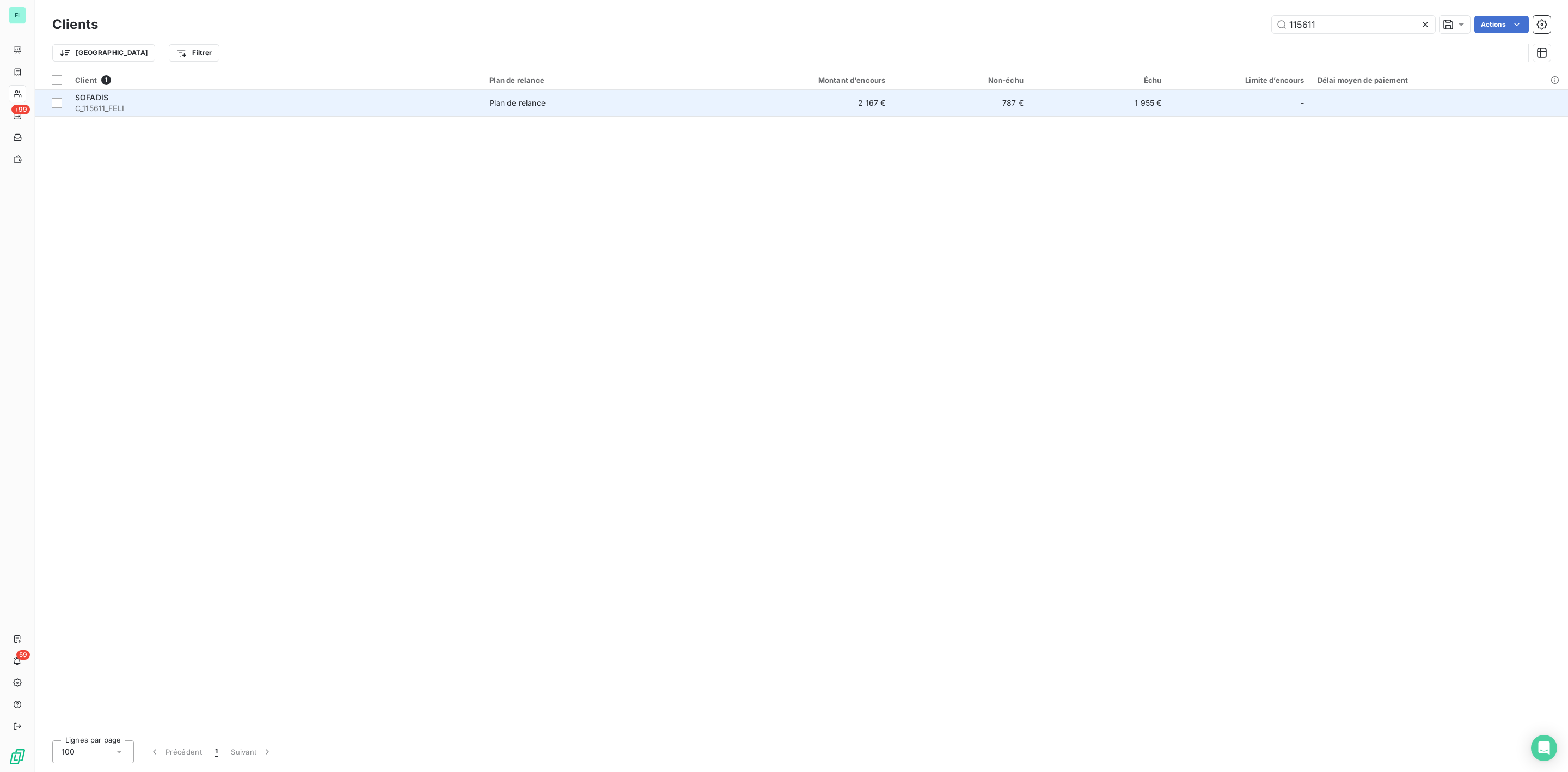
type input "115611"
click at [144, 100] on div "SOFADIS" at bounding box center [275, 97] width 401 height 11
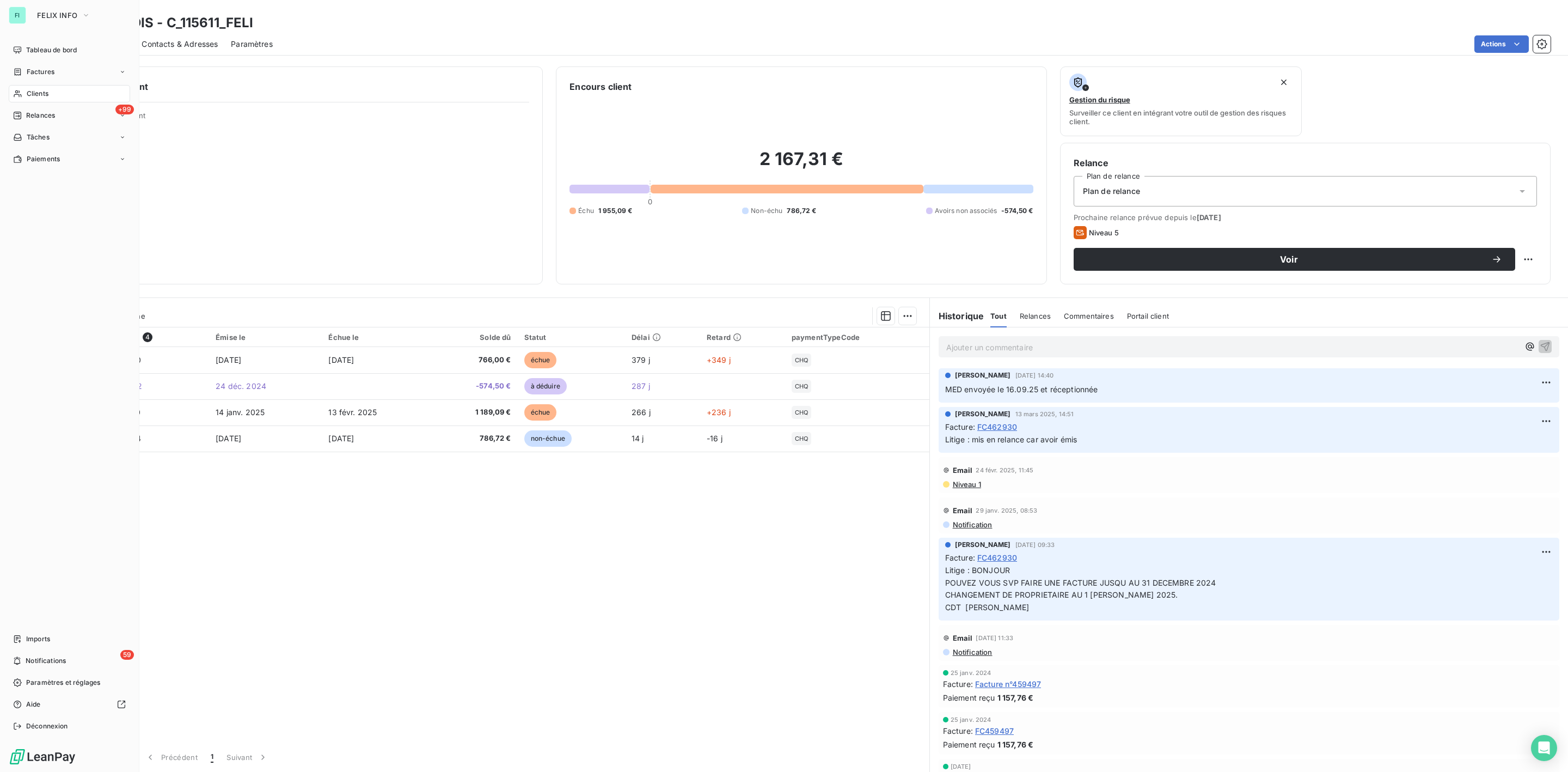
click at [32, 94] on span "Clients" at bounding box center [38, 94] width 22 height 10
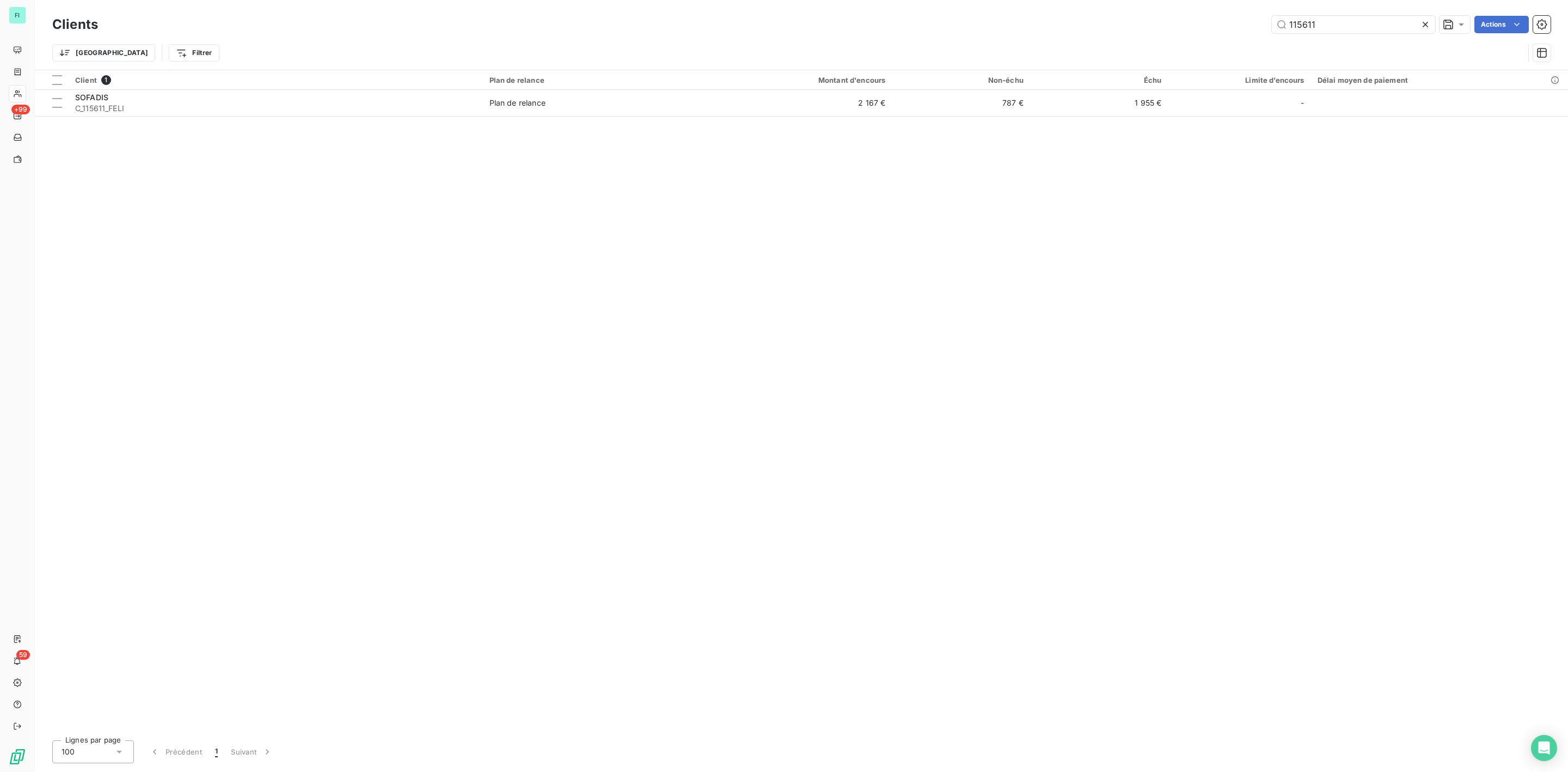
drag, startPoint x: 1316, startPoint y: 23, endPoint x: 1070, endPoint y: 25, distance: 246.0
click at [1170, 23] on div "115611 Actions" at bounding box center [831, 24] width 1439 height 18
type input "100931"
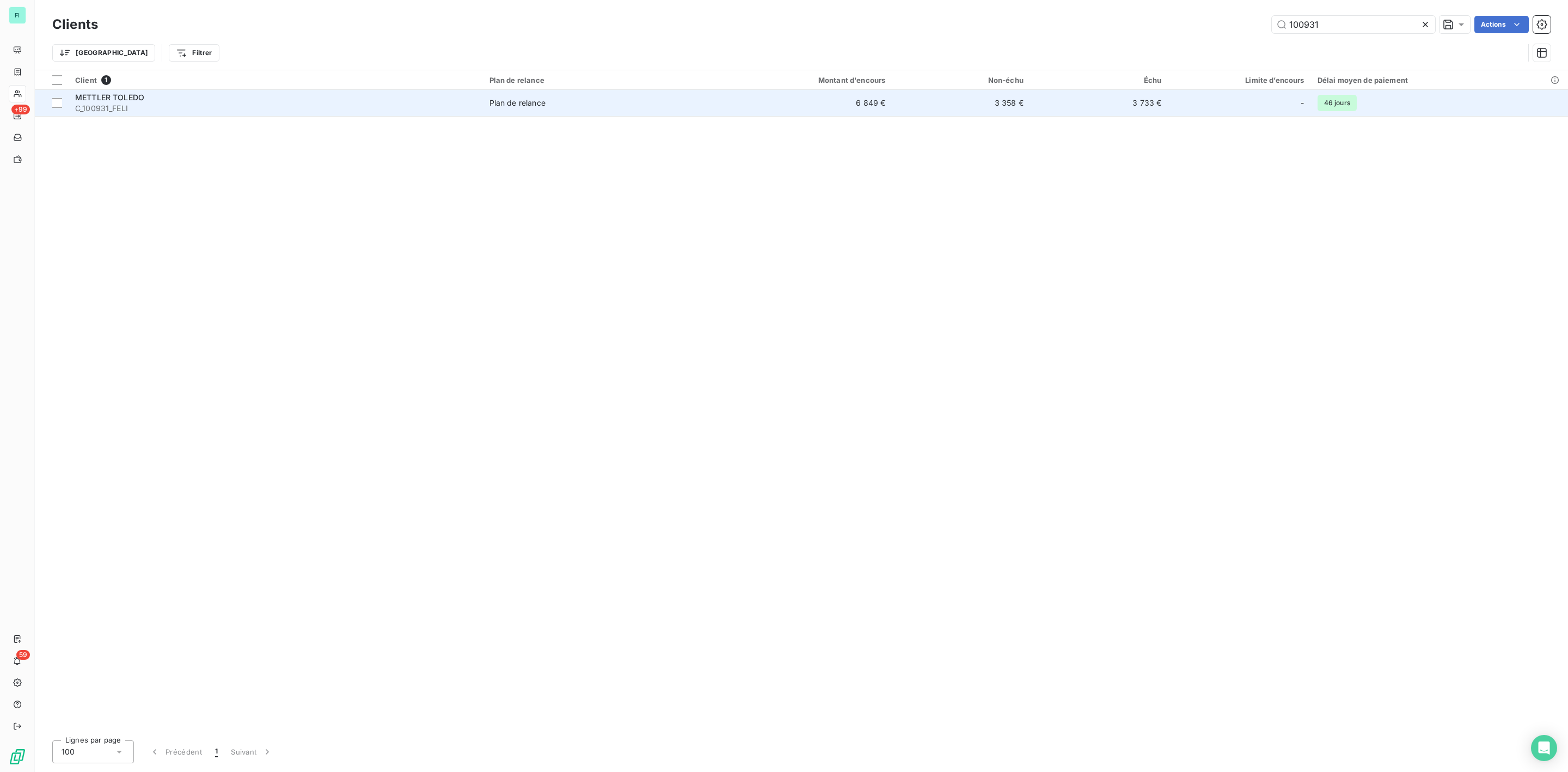
click at [115, 101] on span "METTLER TOLEDO" at bounding box center [109, 97] width 69 height 9
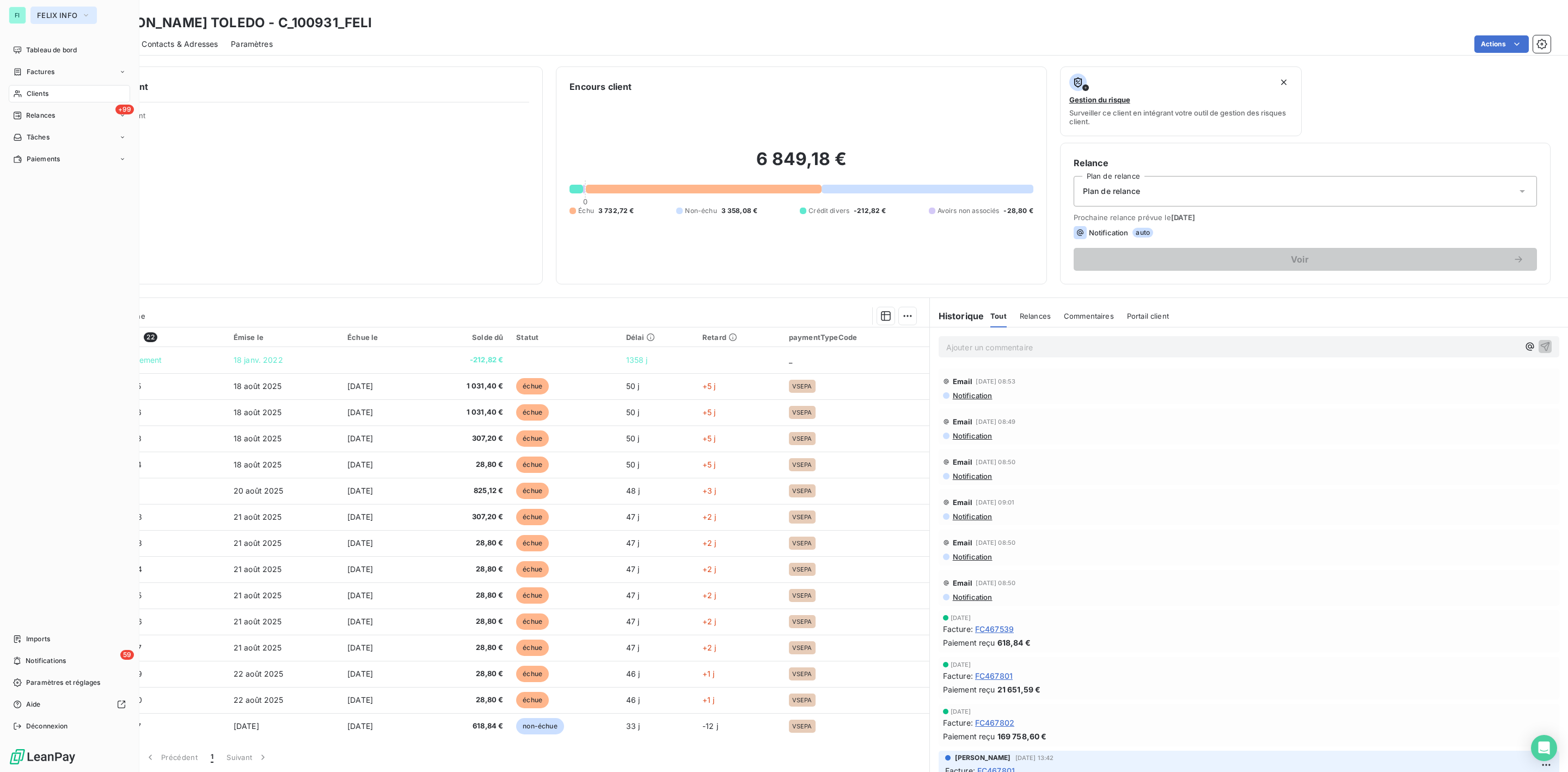
drag, startPoint x: 38, startPoint y: 10, endPoint x: 48, endPoint y: 16, distance: 11.7
click at [38, 10] on button "FELIX INFO" at bounding box center [63, 16] width 66 height 18
click at [74, 144] on span "FELIX INFO" at bounding box center [100, 149] width 96 height 11
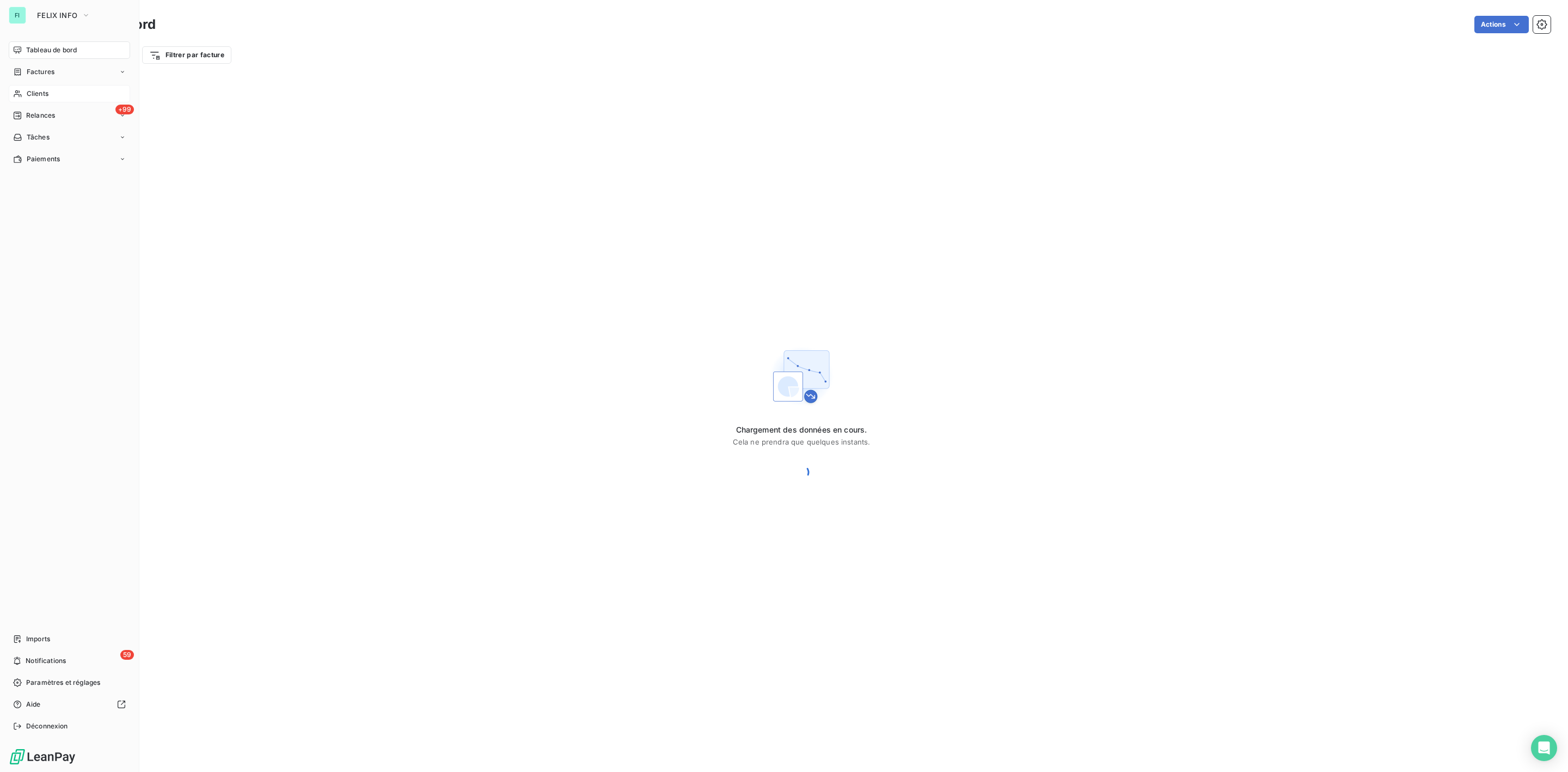
click at [41, 89] on span "Clients" at bounding box center [38, 94] width 22 height 10
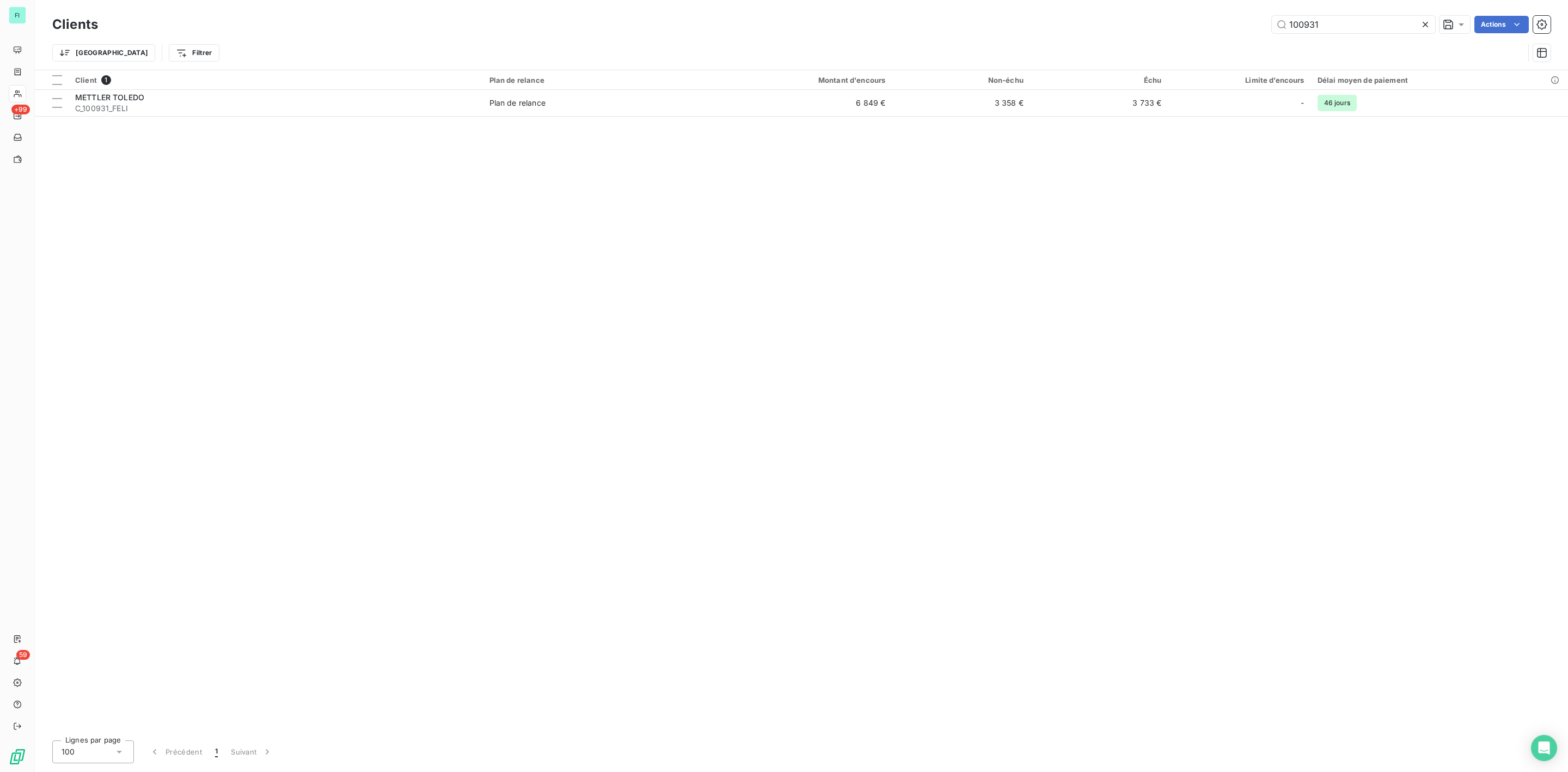
drag, startPoint x: 1348, startPoint y: 22, endPoint x: 1151, endPoint y: 26, distance: 197.0
click at [1204, 26] on div "100931 Actions" at bounding box center [831, 24] width 1439 height 18
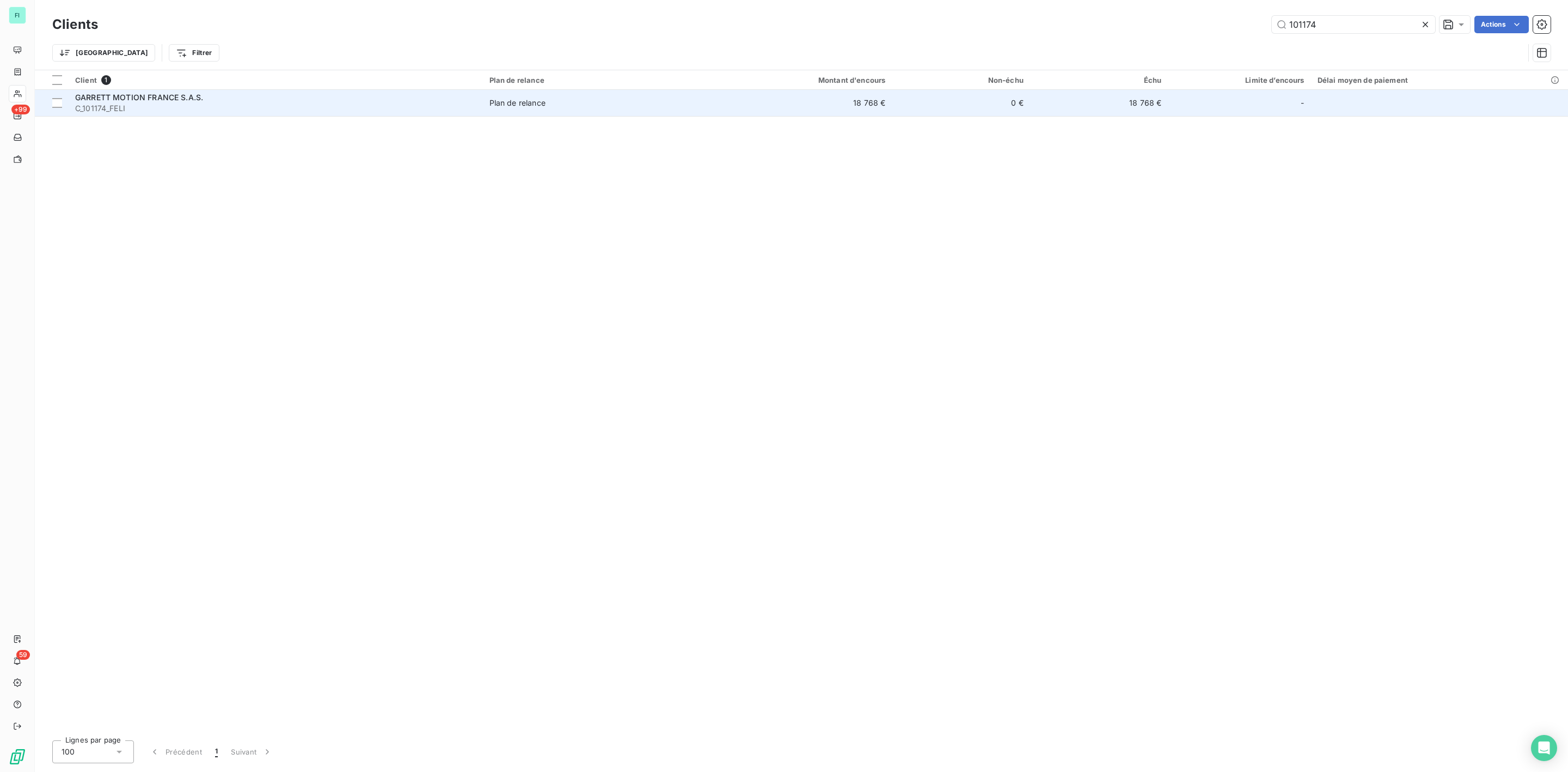
type input "101174"
drag, startPoint x: 155, startPoint y: 107, endPoint x: 148, endPoint y: 110, distance: 7.6
click at [154, 106] on span "C_101174_FELI" at bounding box center [275, 109] width 401 height 11
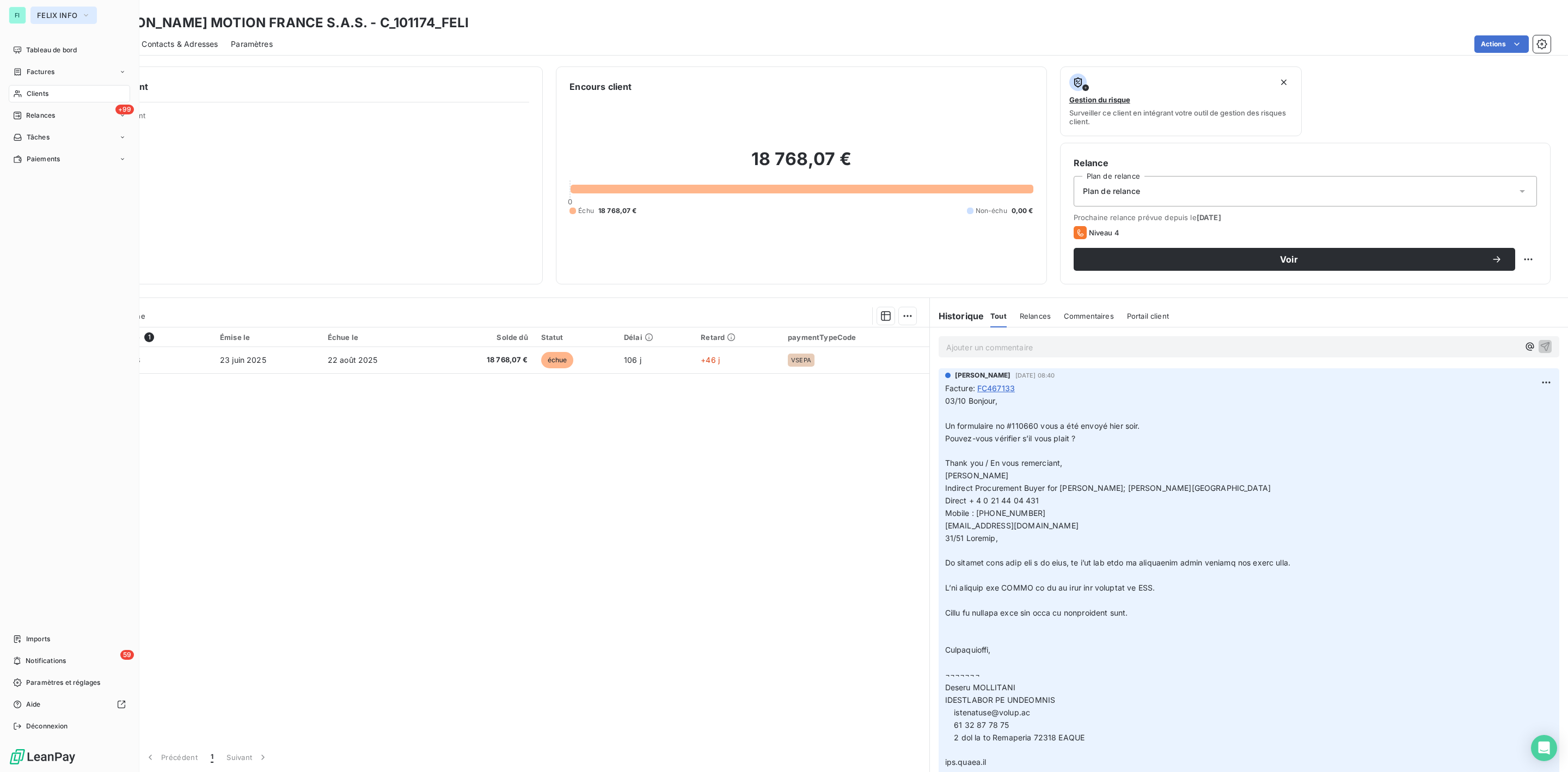
click at [66, 13] on span "FELIX INFO" at bounding box center [57, 15] width 40 height 9
click at [77, 120] on span "ALTEVA" at bounding box center [100, 123] width 96 height 11
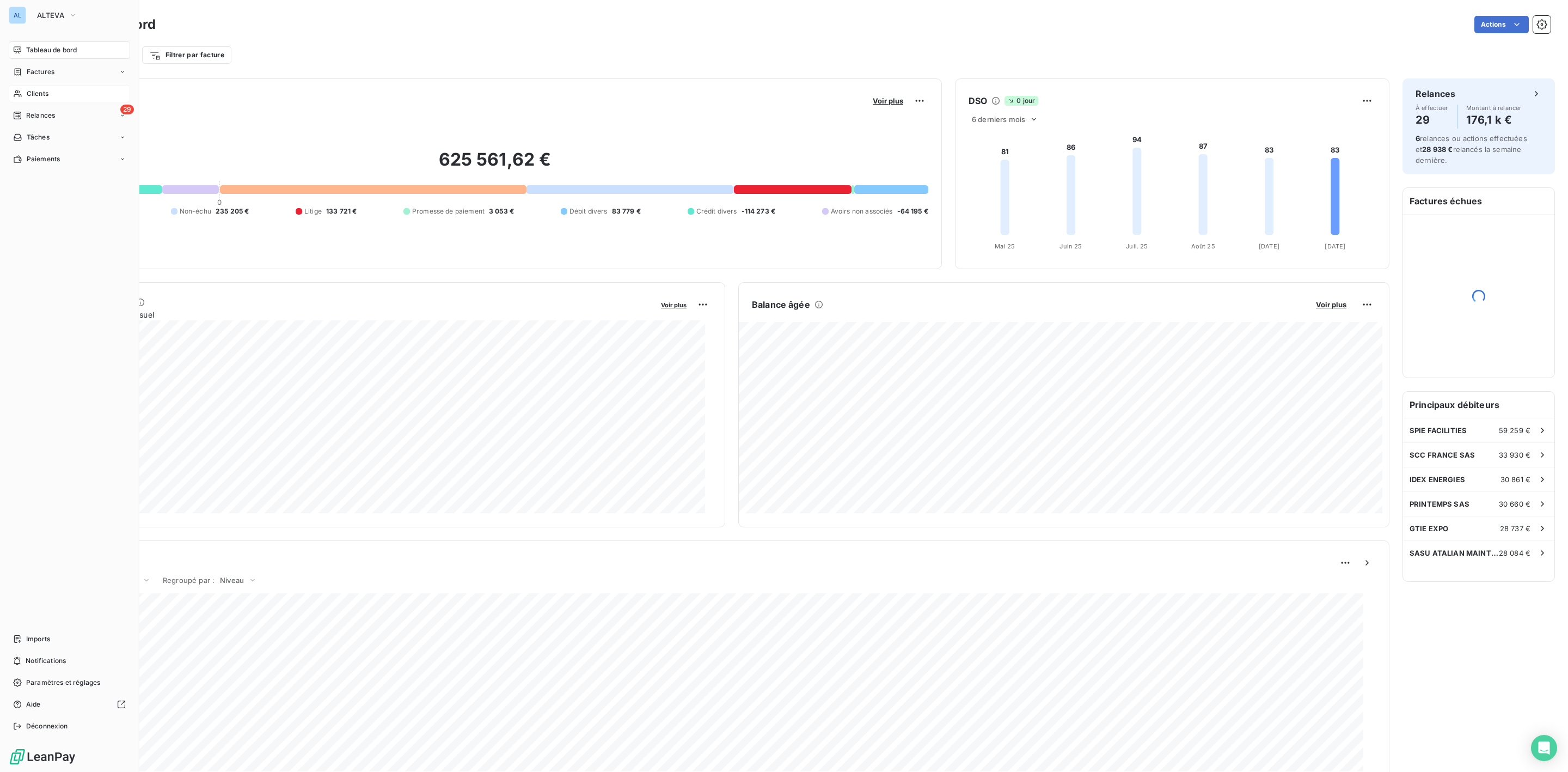
click at [41, 92] on span "Clients" at bounding box center [38, 94] width 22 height 10
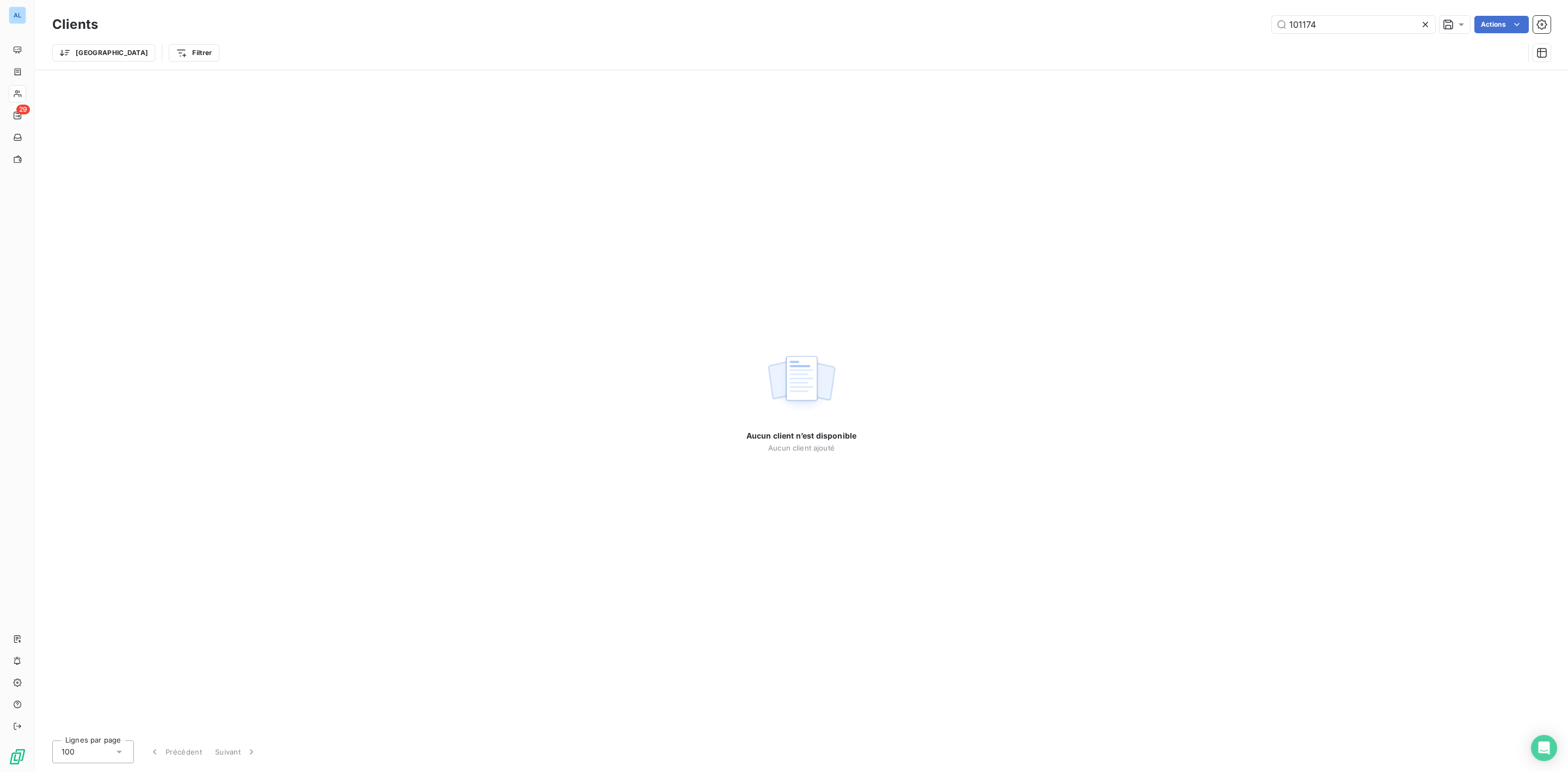
drag, startPoint x: 1335, startPoint y: 24, endPoint x: 832, endPoint y: 1, distance: 503.5
click at [1221, 23] on div "101174 Actions" at bounding box center [831, 24] width 1439 height 18
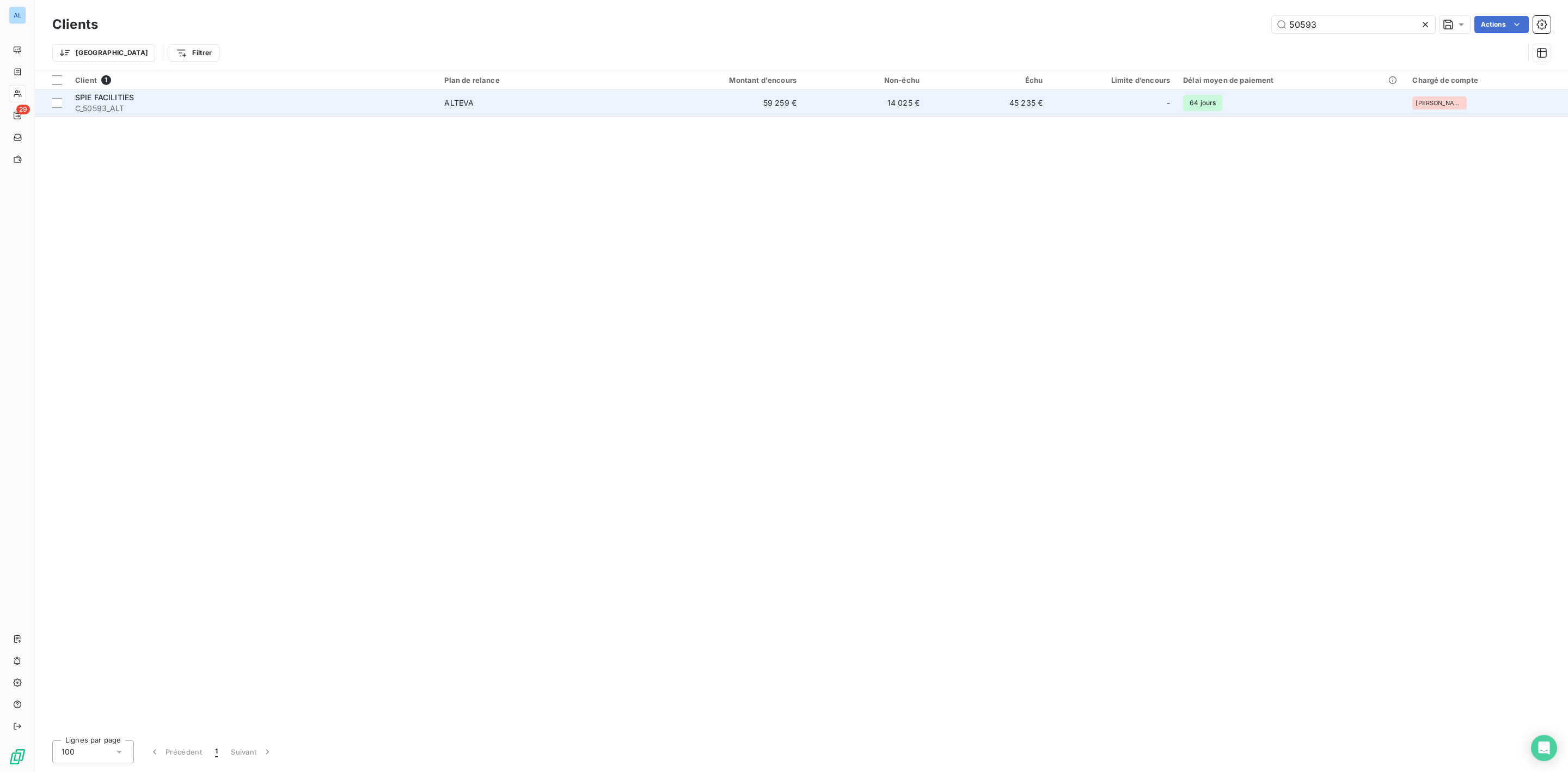
type input "50593"
click at [171, 109] on span "C_50593_ALT" at bounding box center [253, 109] width 356 height 11
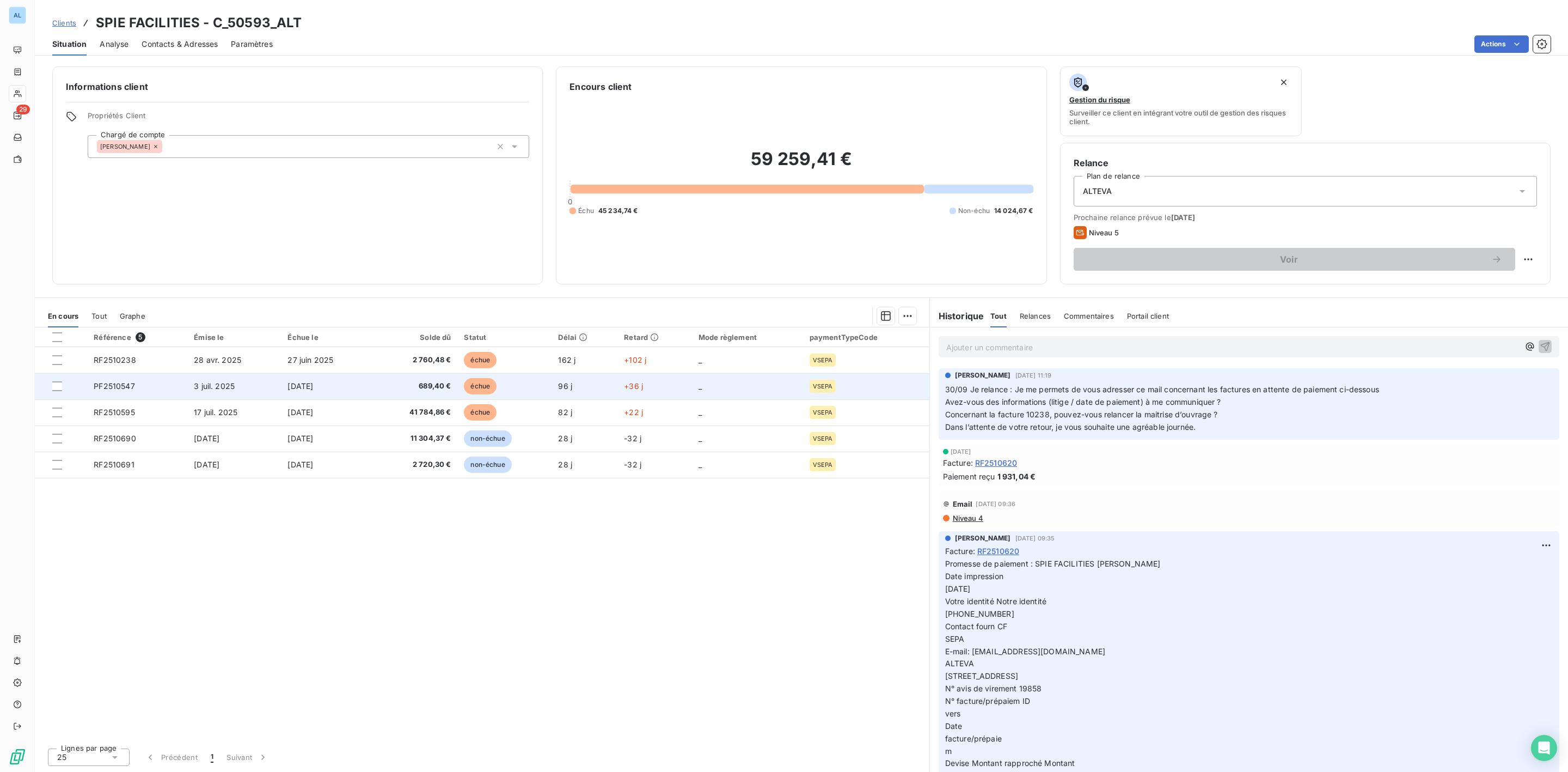
click at [198, 383] on span "3 juil. 2025" at bounding box center [214, 386] width 41 height 9
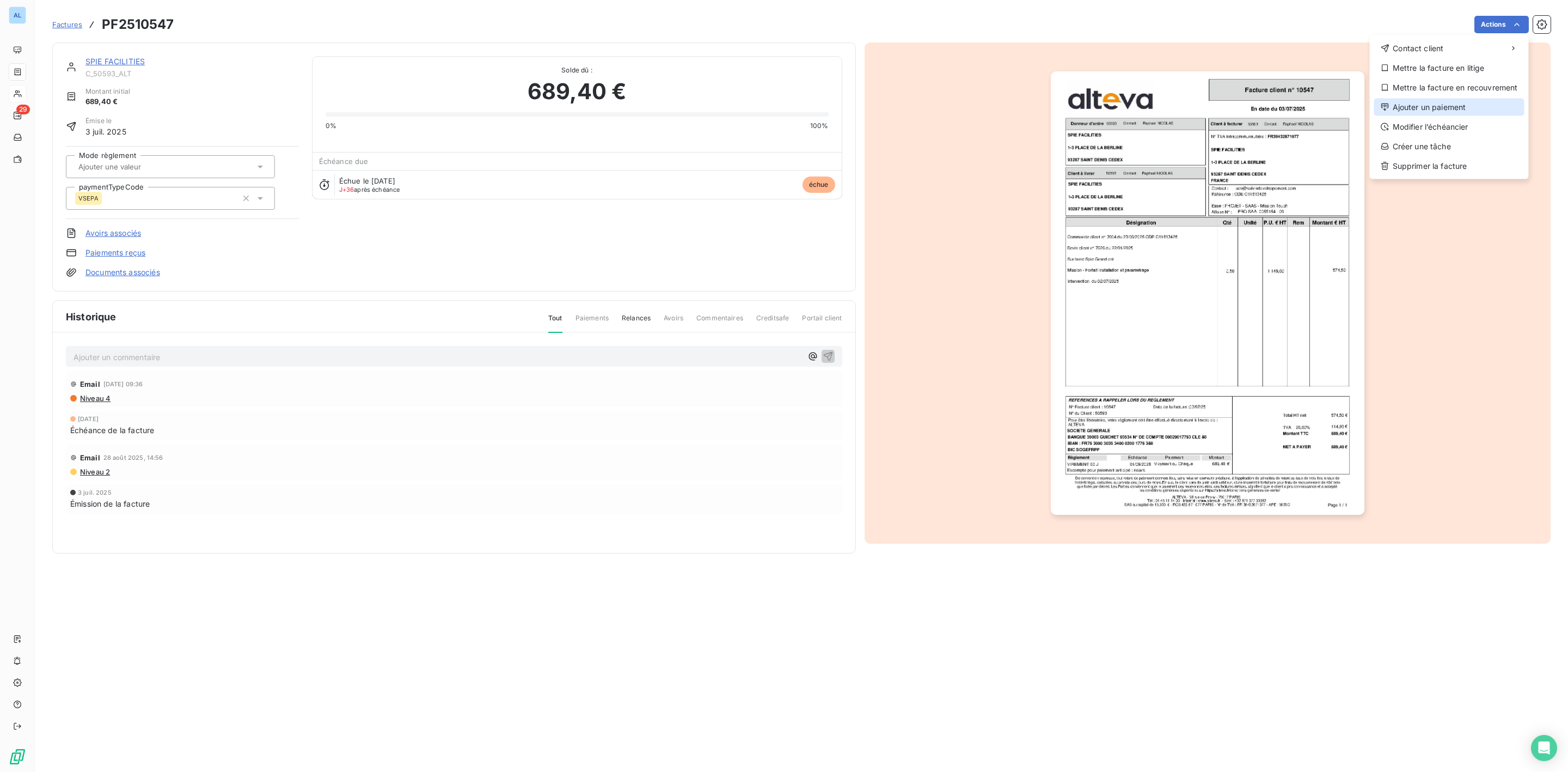
click at [1436, 105] on div "Ajouter un paiement" at bounding box center [1449, 107] width 150 height 18
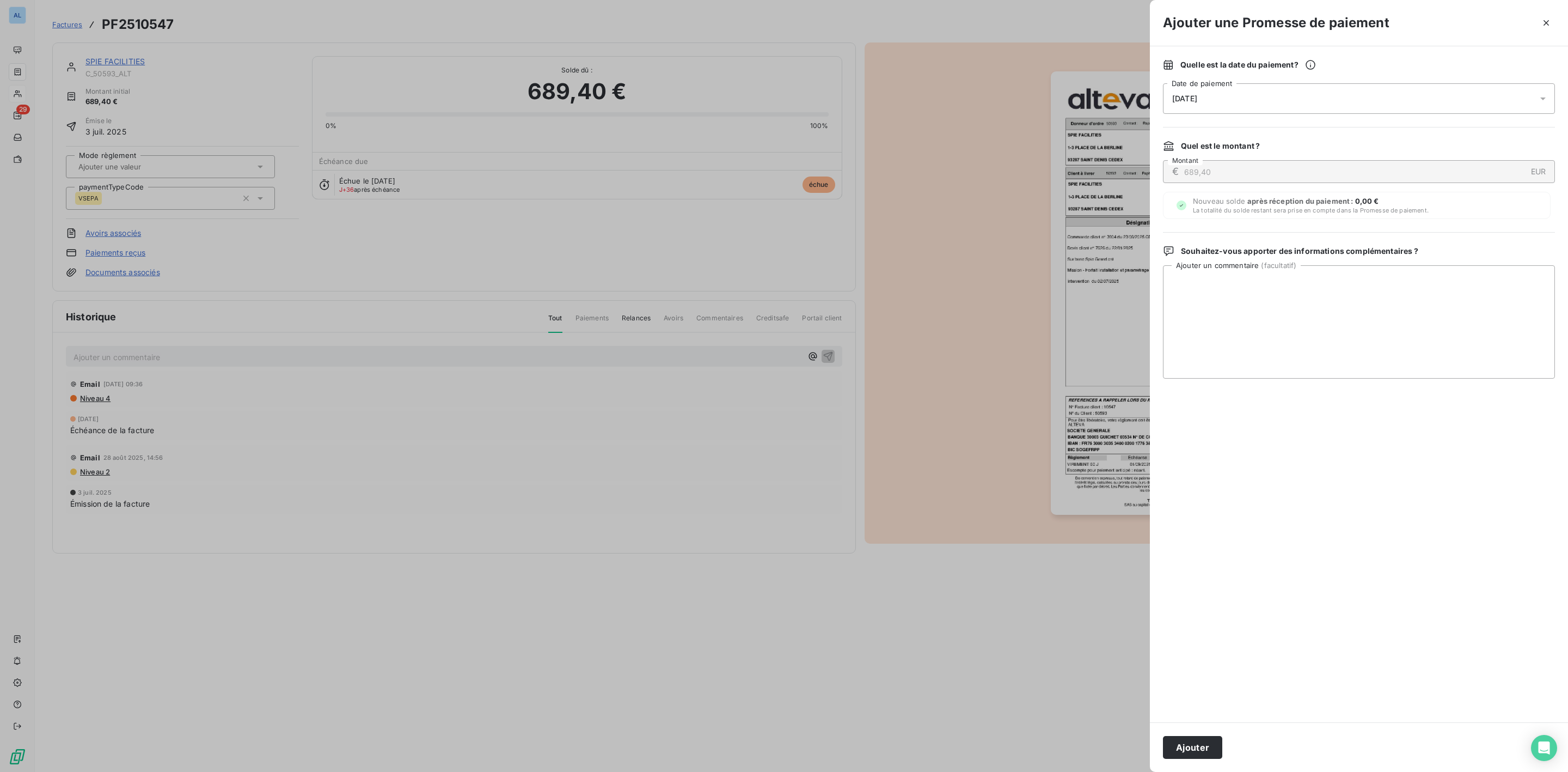
click at [1197, 101] on span "[DATE]" at bounding box center [1184, 99] width 25 height 9
click at [1237, 232] on button "15" at bounding box center [1238, 233] width 22 height 22
click at [1416, 298] on textarea "Ajouter un commentaire ( facultatif )" at bounding box center [1358, 322] width 392 height 113
paste textarea "• Votre facture 10547 a été comptabilisée. Elle sera réglée le 07/10/2025 (paie…"
type textarea "• Votre facture 10547 a été comptabilisée. Elle sera réglée le 07/10/2025 (paie…"
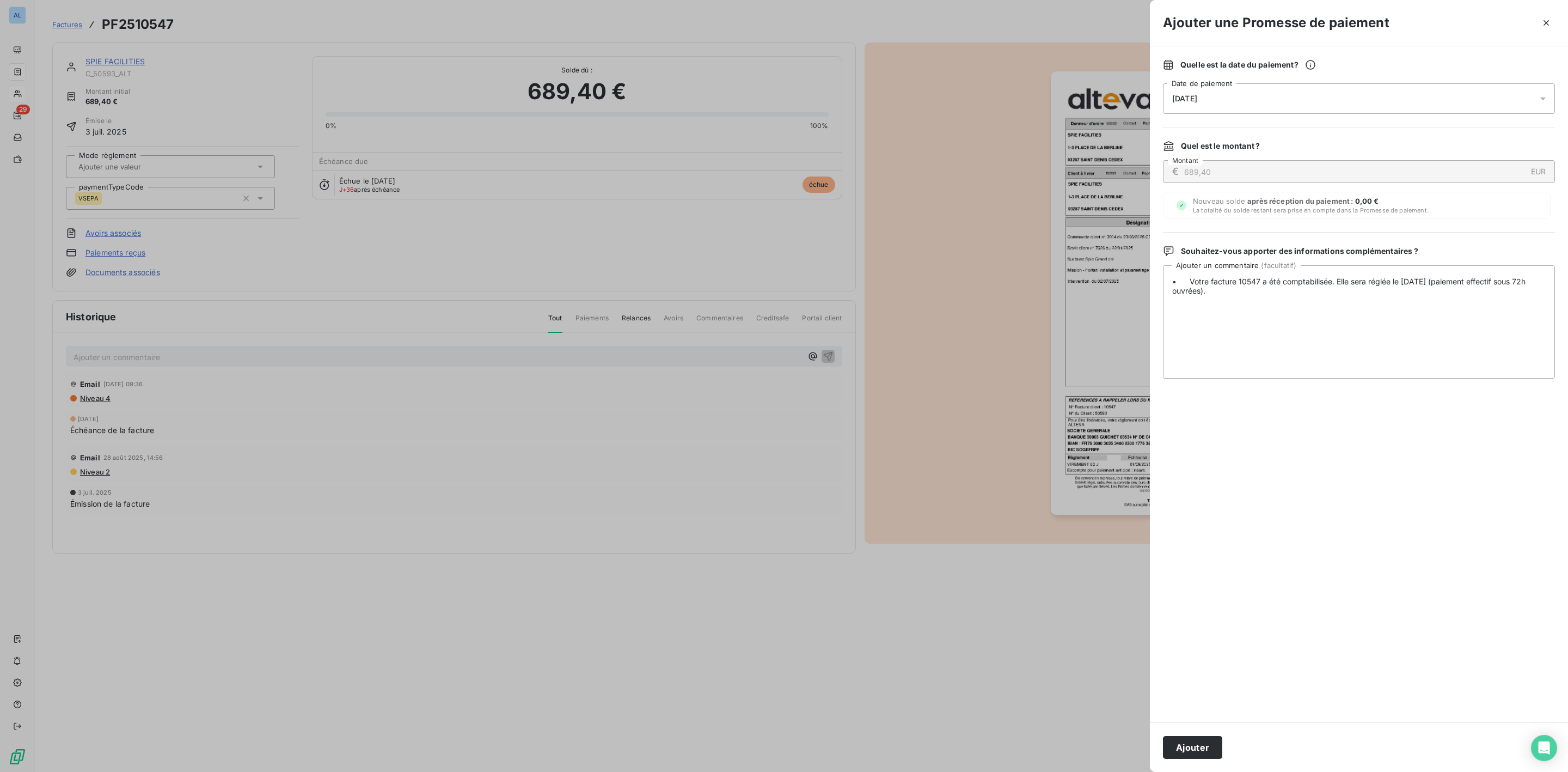
drag, startPoint x: 1212, startPoint y: 747, endPoint x: 1198, endPoint y: 739, distance: 16.1
click at [1210, 747] on button "Ajouter" at bounding box center [1192, 747] width 59 height 23
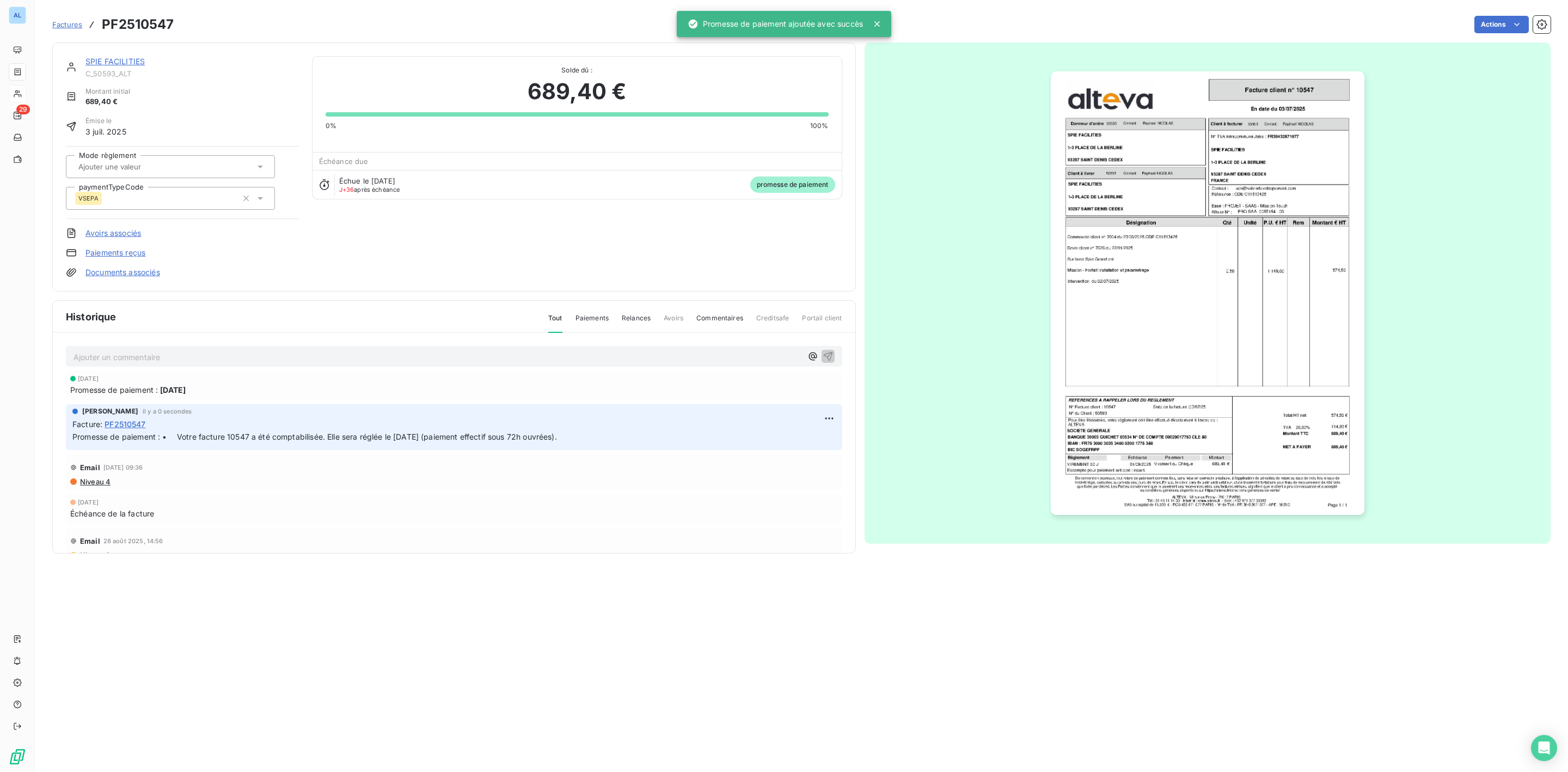
click at [116, 62] on link "SPIE FACILITIES" at bounding box center [115, 61] width 59 height 9
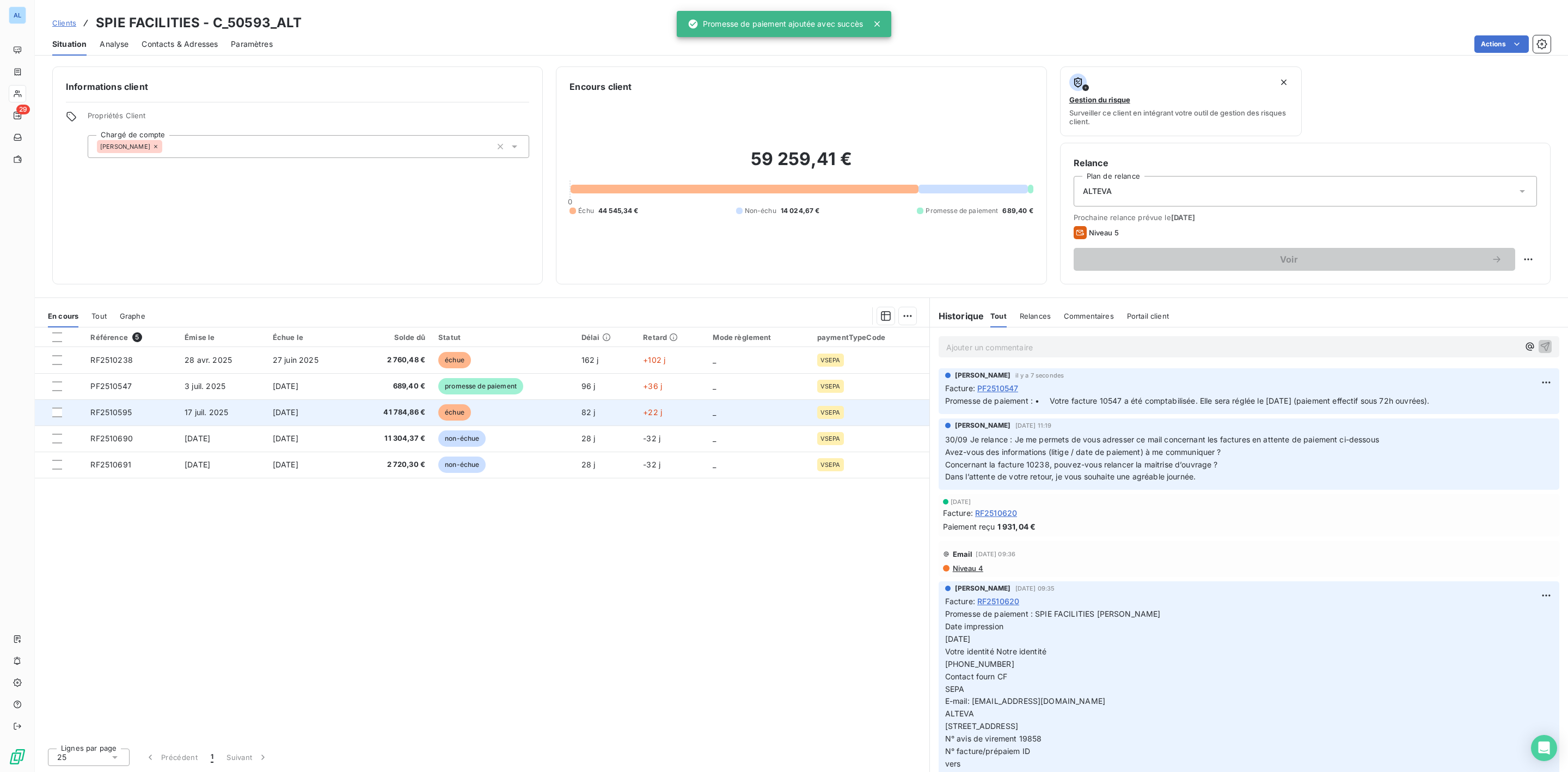
click at [132, 411] on span "RF2510595" at bounding box center [111, 412] width 41 height 9
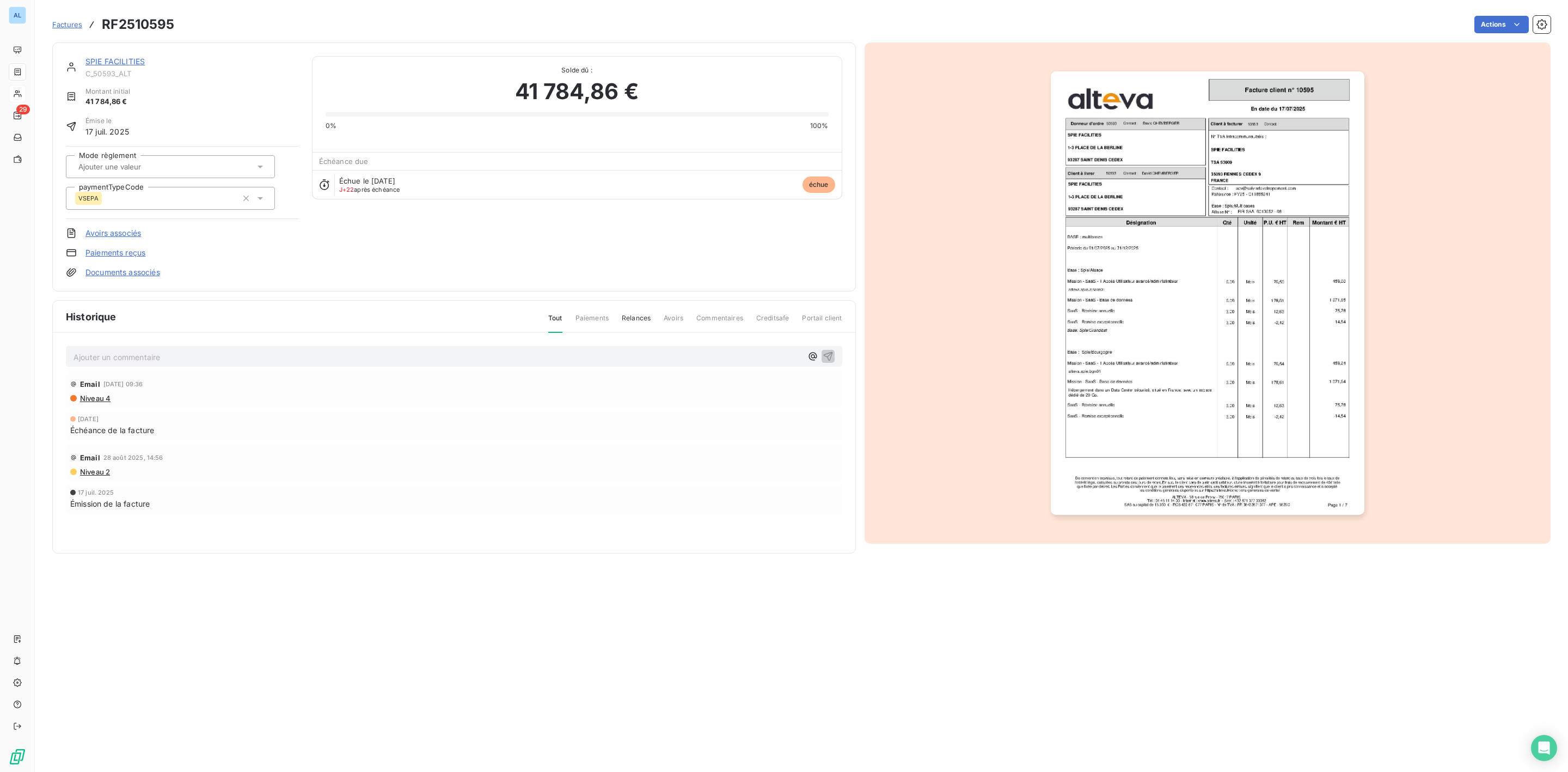
click at [131, 355] on p "Ajouter un commentaire ﻿" at bounding box center [438, 357] width 728 height 13
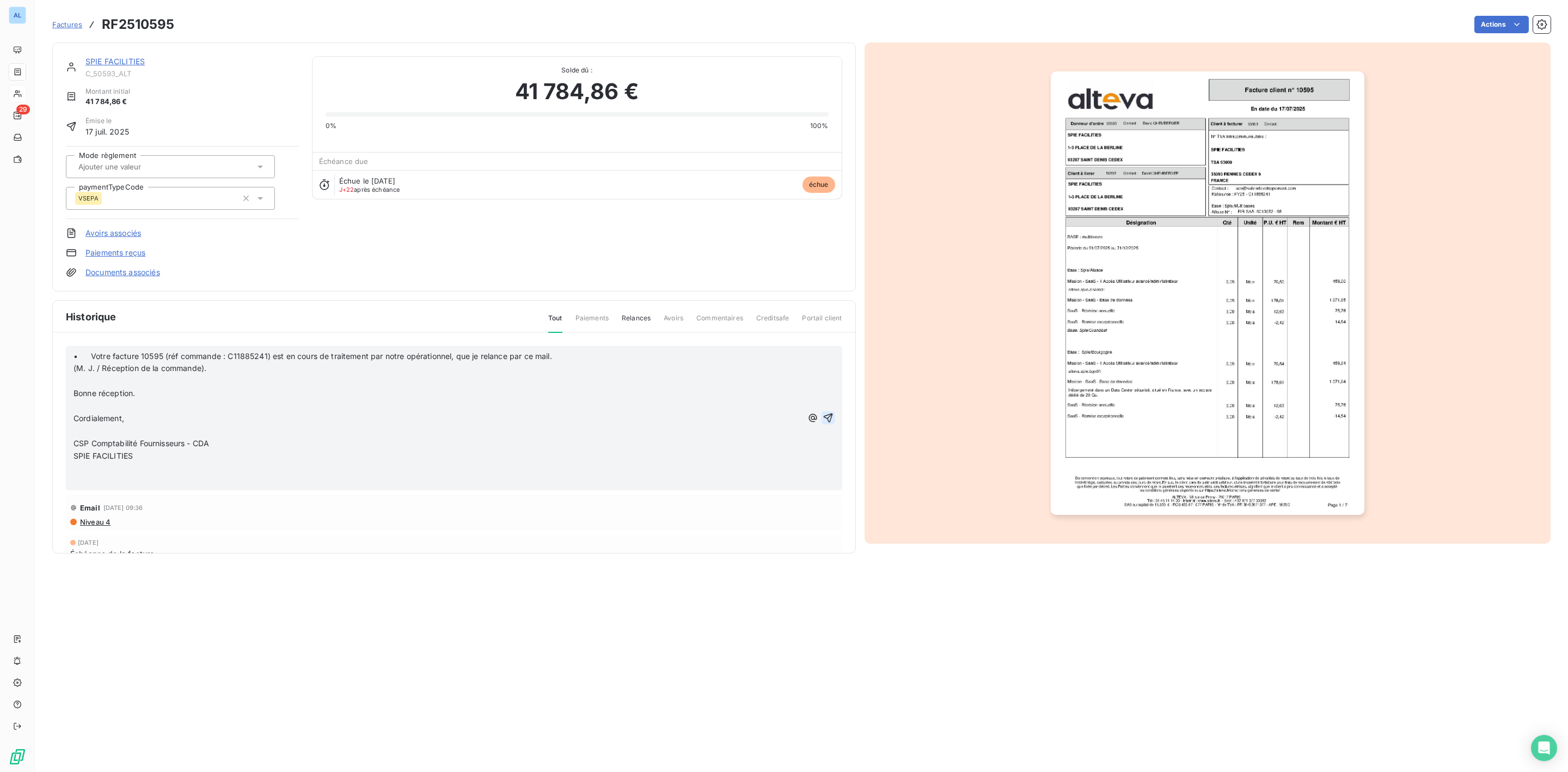
click at [823, 414] on icon "button" at bounding box center [828, 418] width 11 height 11
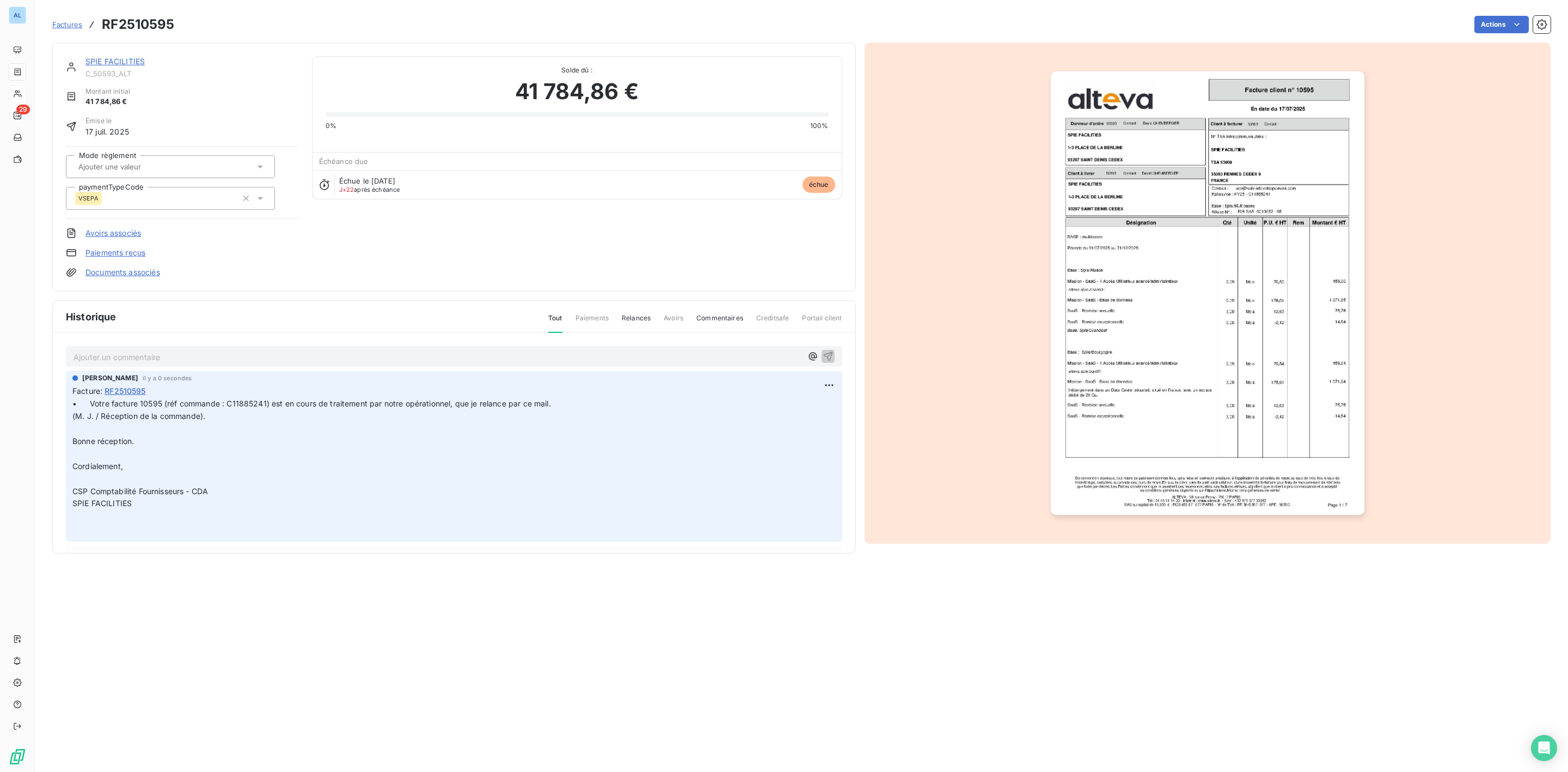
click at [107, 59] on link "SPIE FACILITIES" at bounding box center [115, 61] width 59 height 9
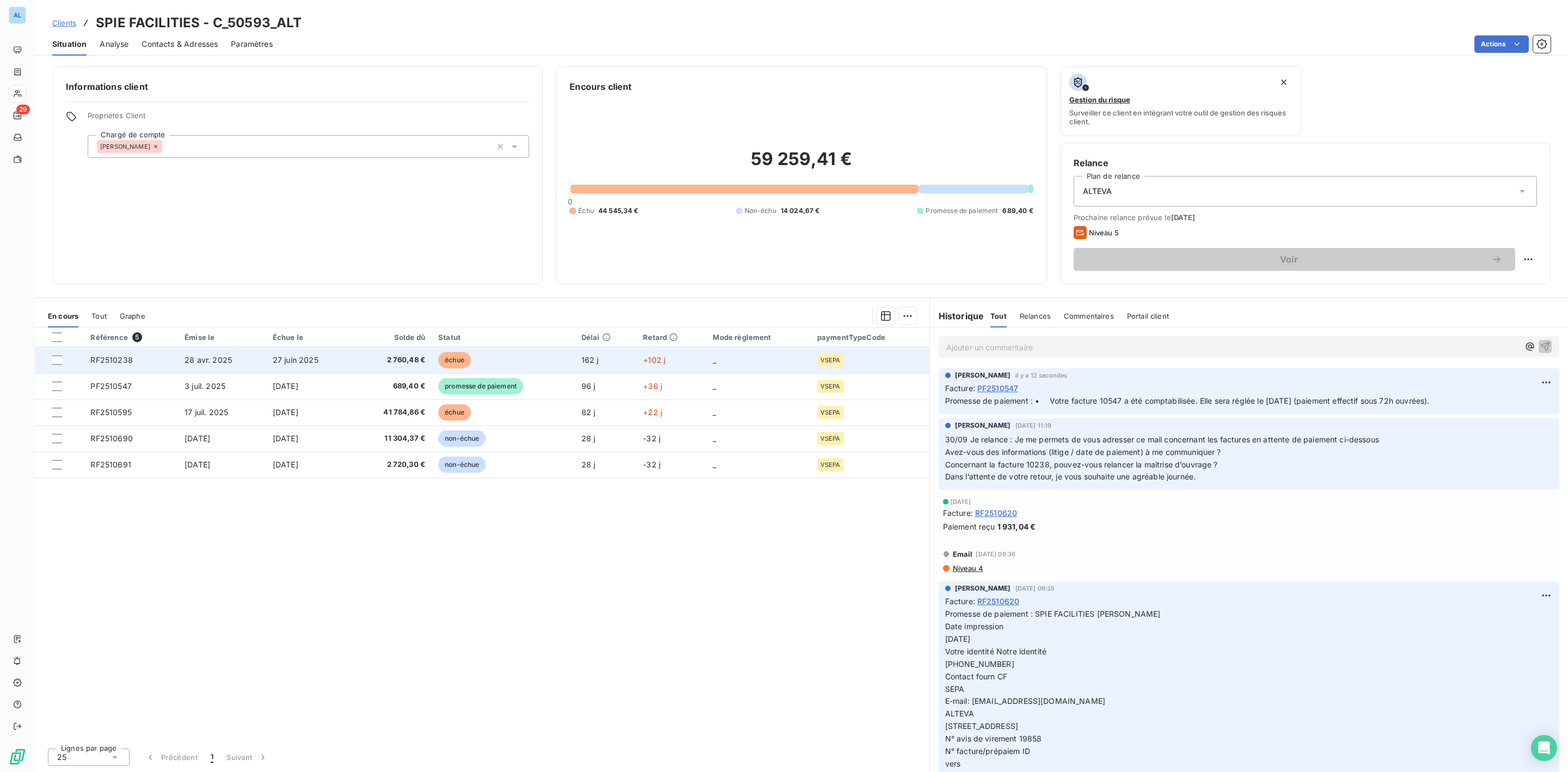
click at [185, 353] on td "28 avr. 2025" at bounding box center [222, 360] width 88 height 26
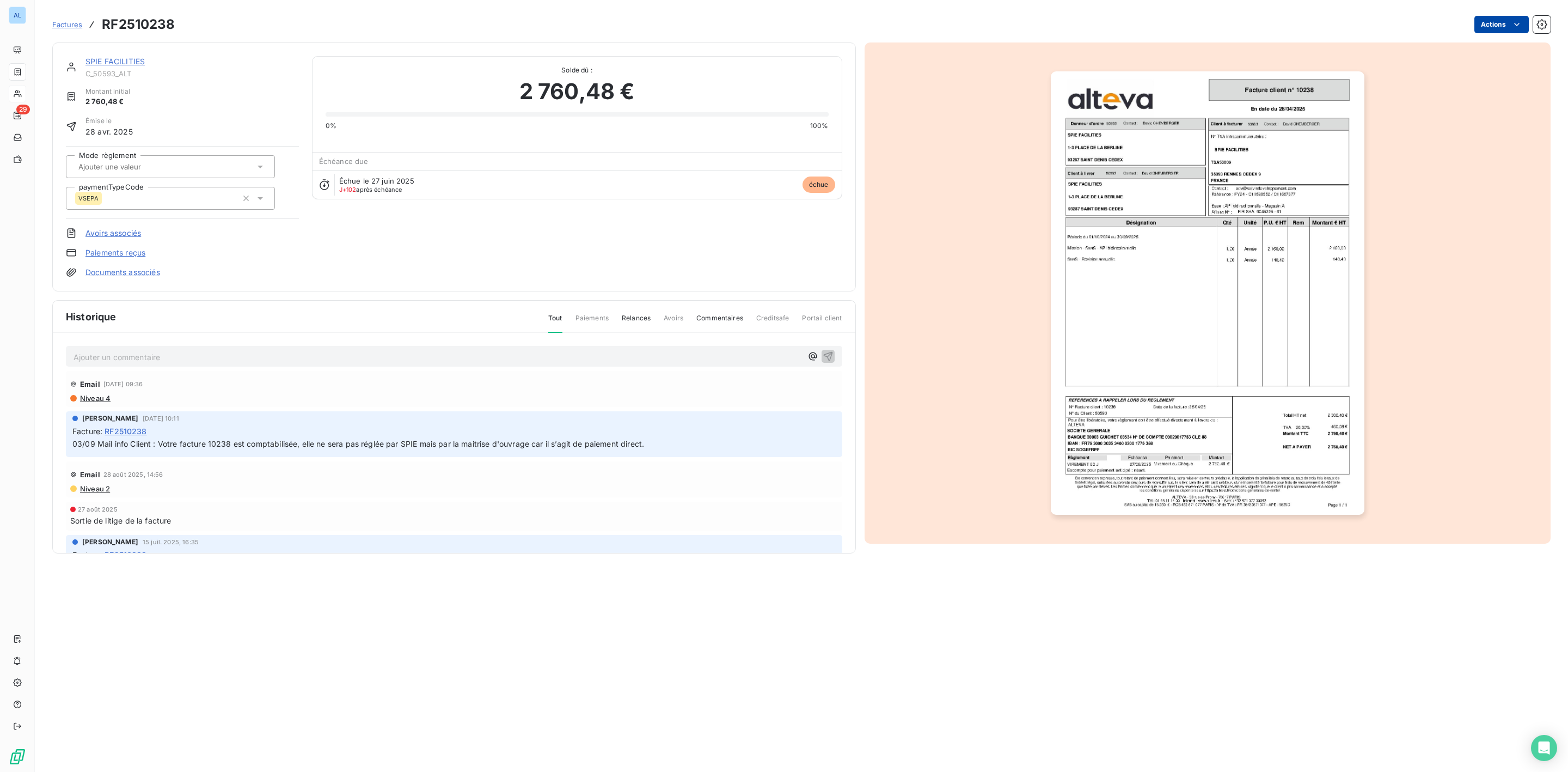
click at [1506, 26] on html "AL 29 Factures RF2510238 Actions SPIE FACILITIES C_50593_ALT Montant initial 2 …" at bounding box center [784, 386] width 1568 height 772
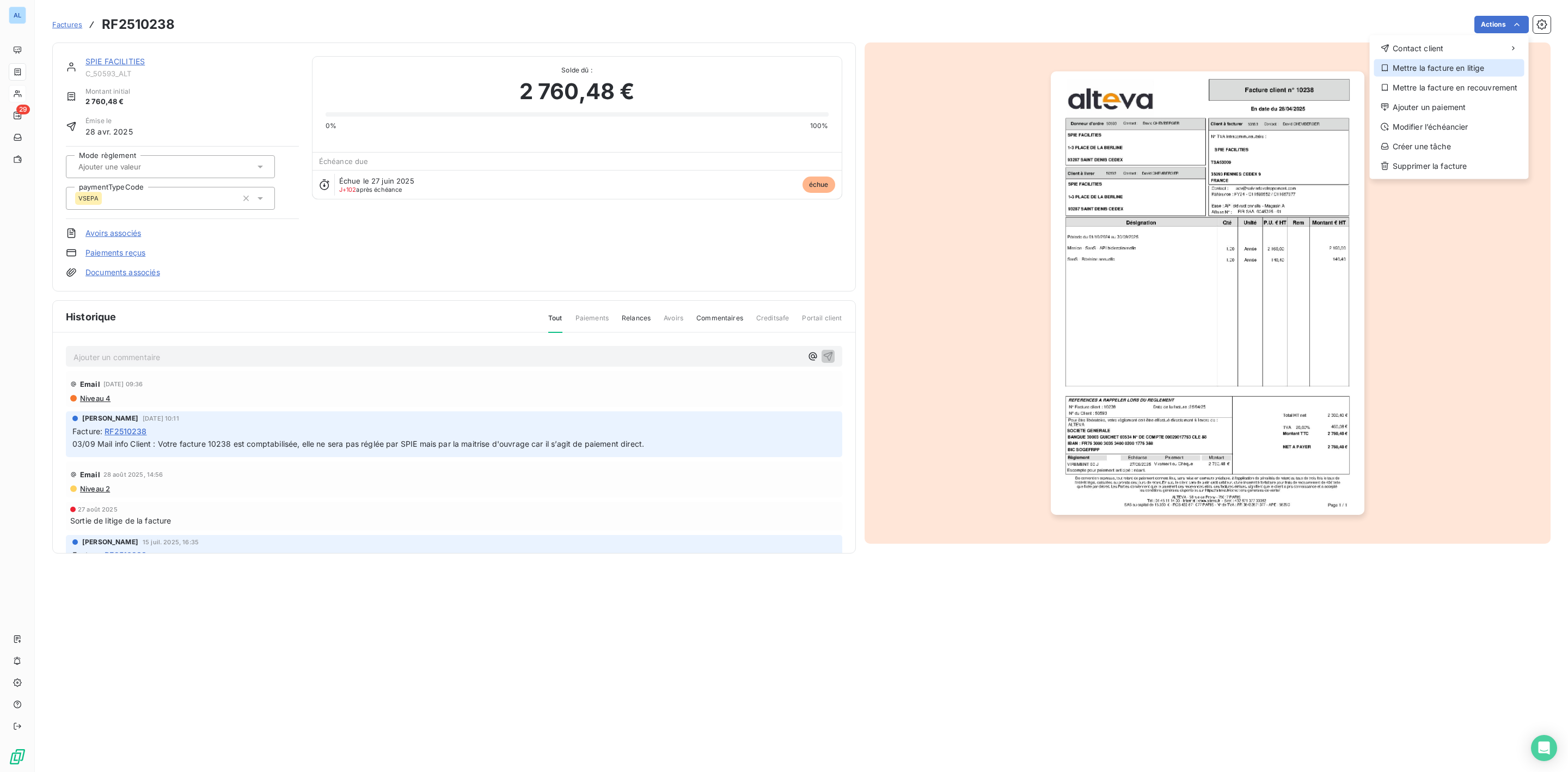
click at [1429, 67] on div "Mettre la facture en litige" at bounding box center [1449, 68] width 150 height 18
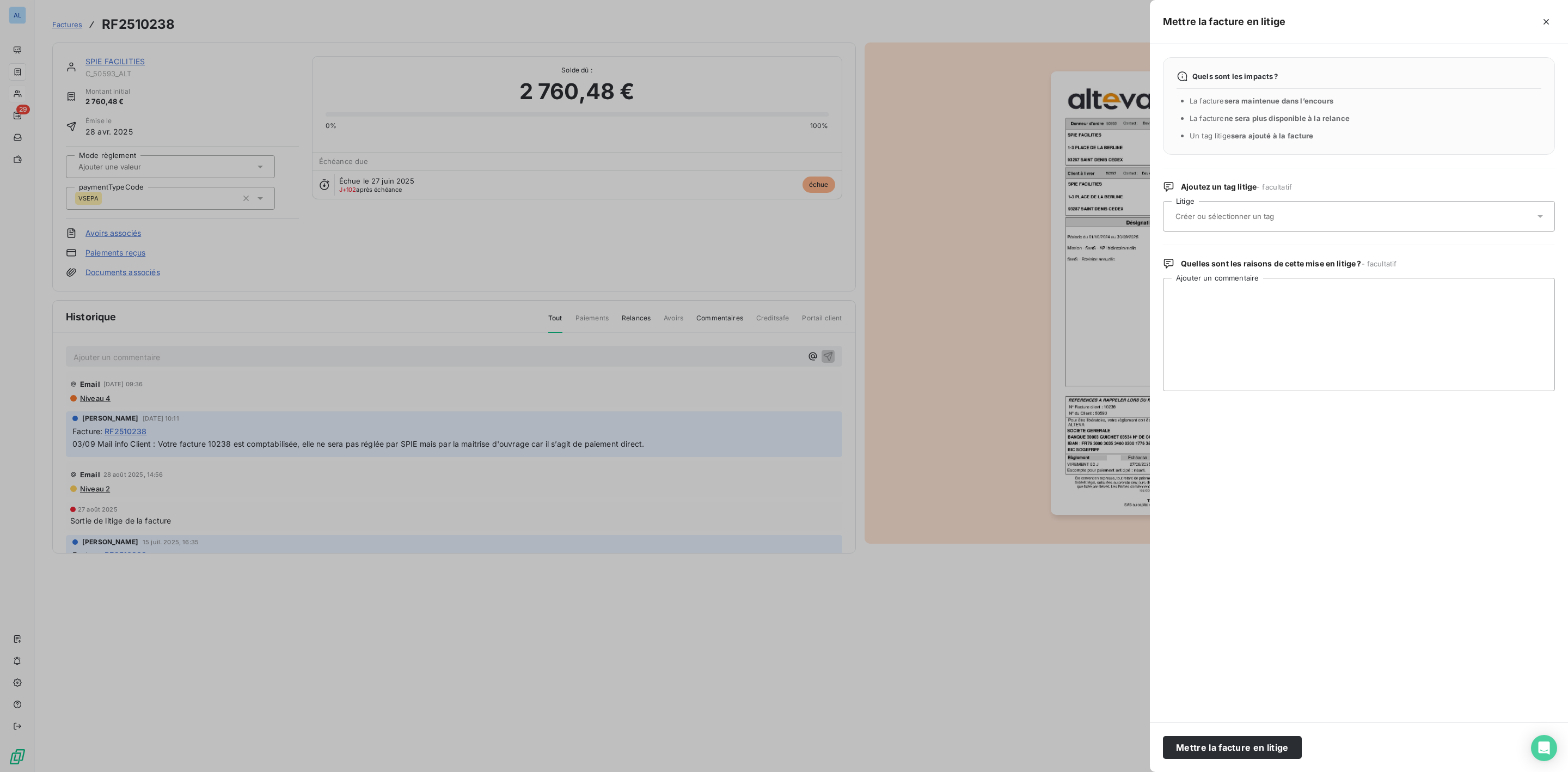
click at [1202, 221] on input "text" at bounding box center [1253, 216] width 158 height 10
type input "adv"
click at [343, 70] on div at bounding box center [784, 386] width 1568 height 772
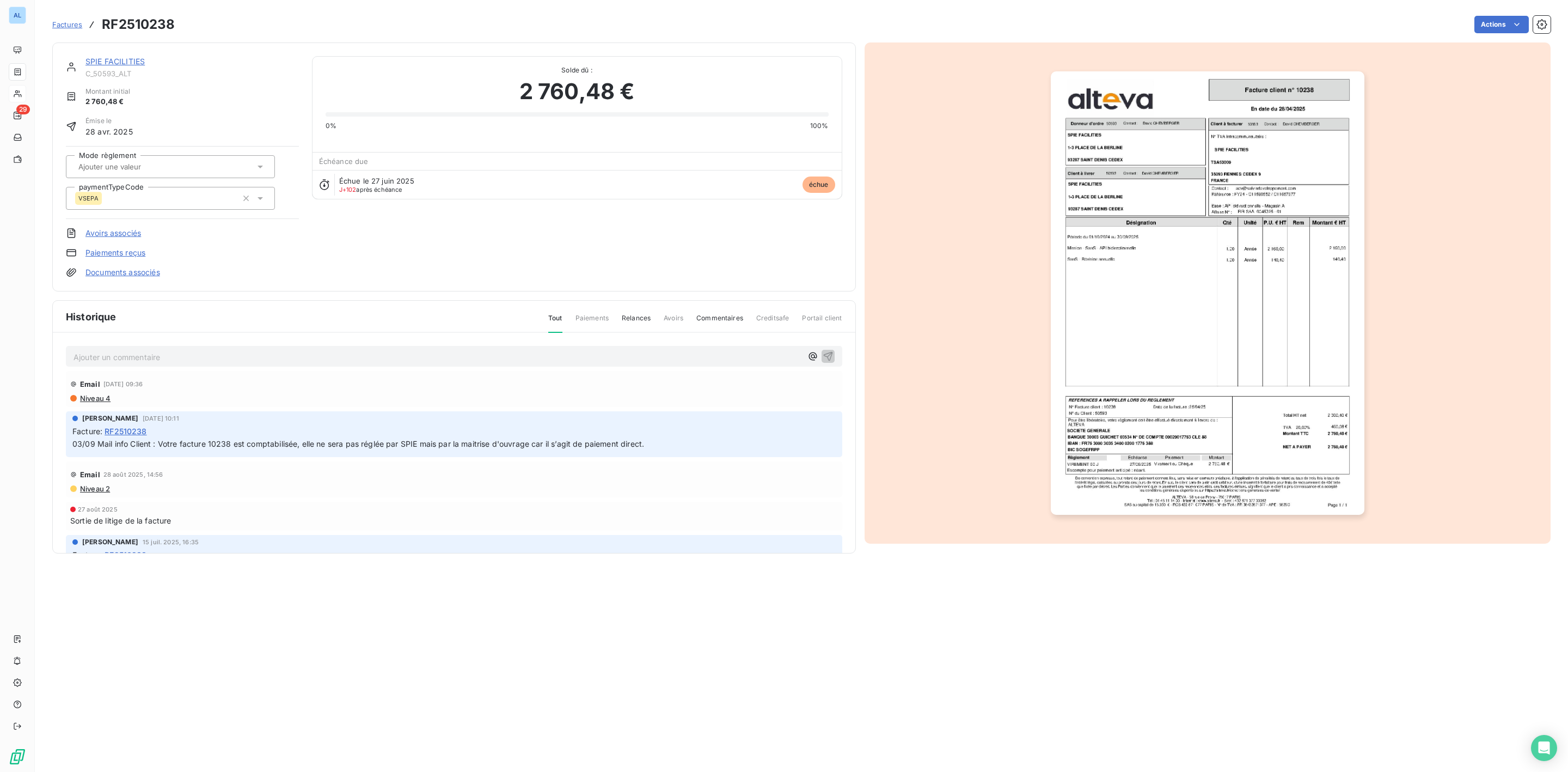
drag, startPoint x: 400, startPoint y: 36, endPoint x: 105, endPoint y: 36, distance: 295.0
click at [399, 36] on div "SPIE FACILITIES C_50593_ALT Montant initial 2 760,48 € Émise le 28 avr. 2025 Mo…" at bounding box center [801, 294] width 1498 height 518
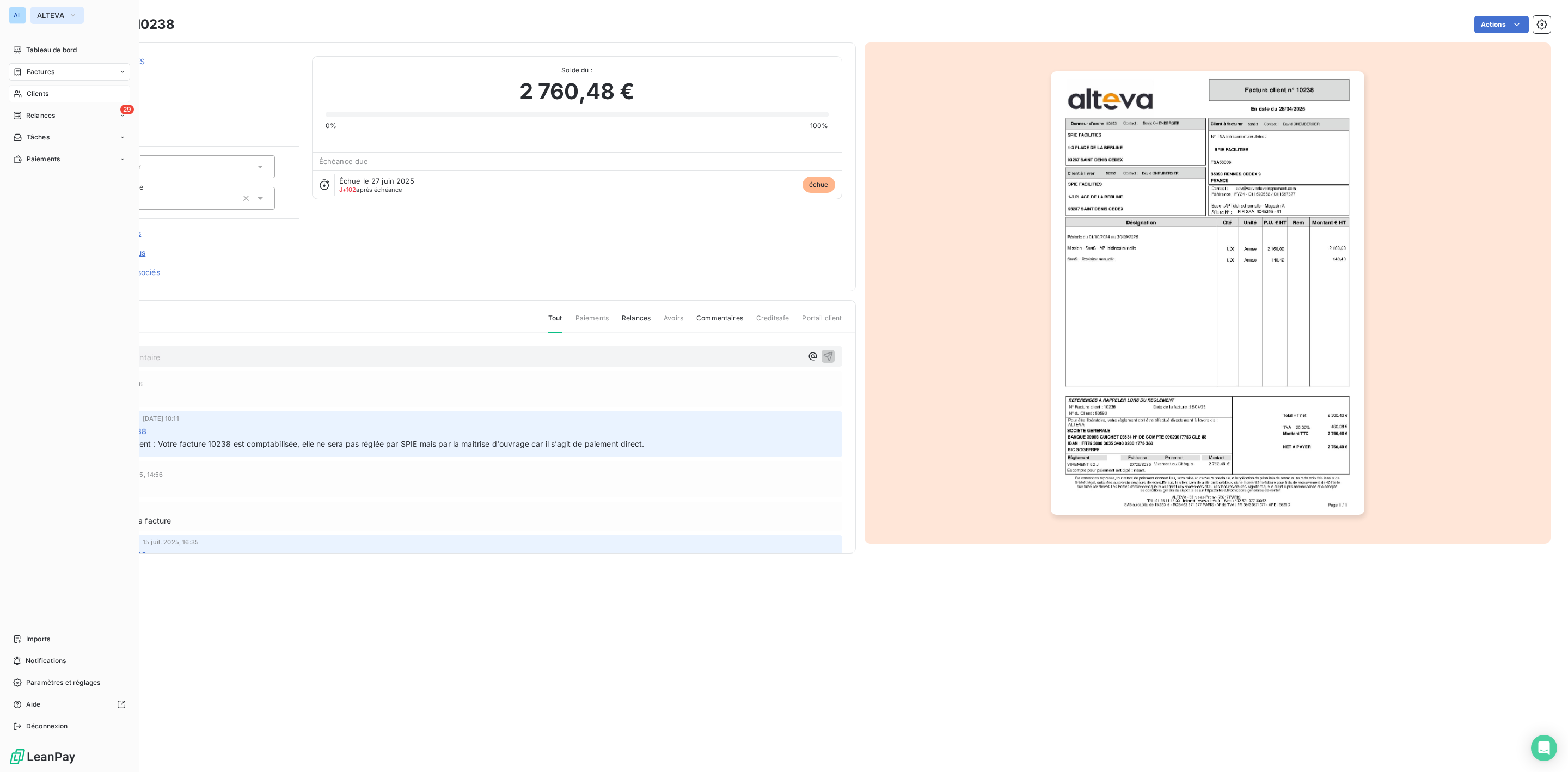
click at [41, 10] on button "ALTEVA" at bounding box center [57, 16] width 53 height 18
click at [67, 120] on span "ALTEVA" at bounding box center [100, 123] width 96 height 11
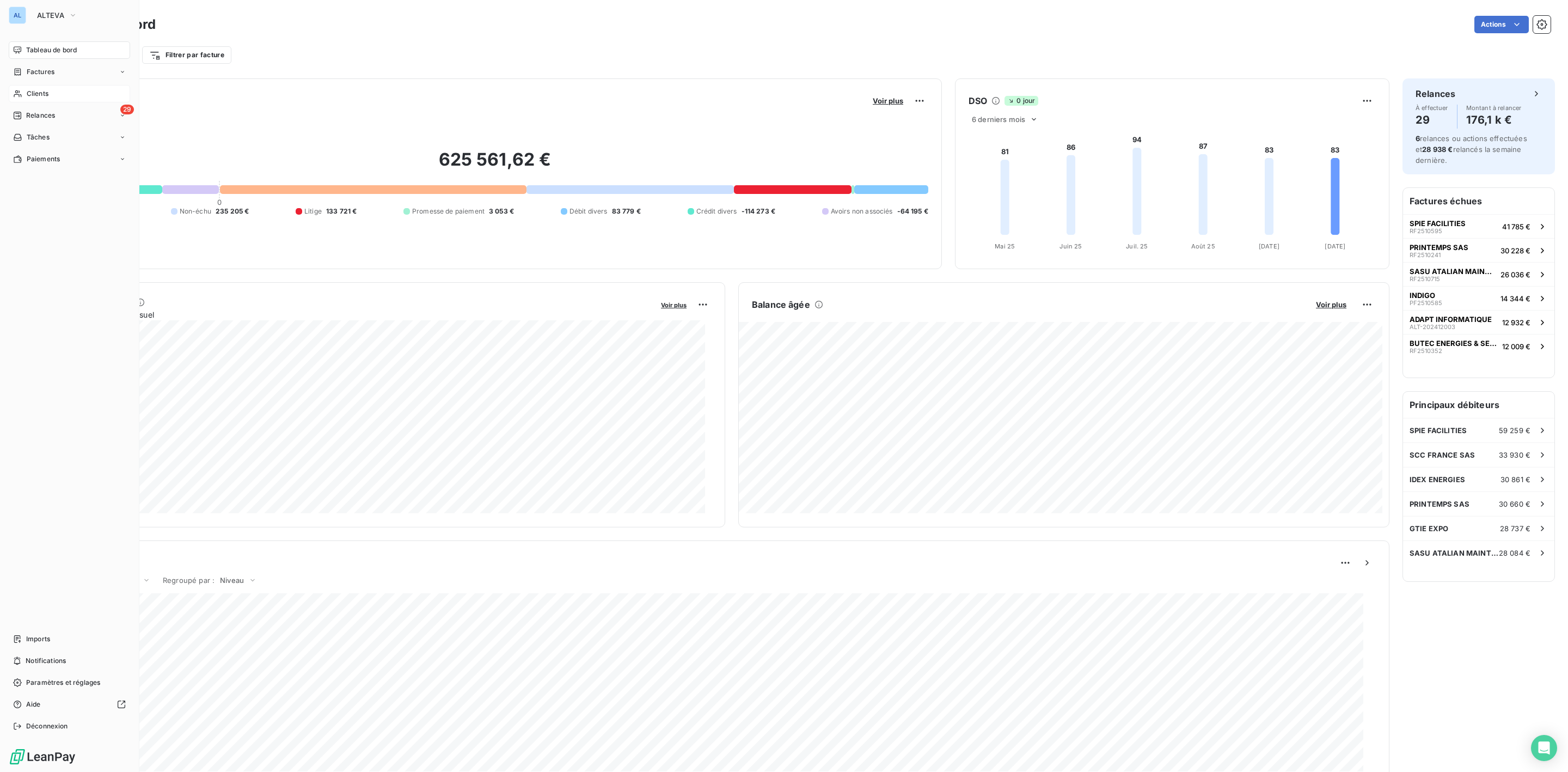
click at [38, 87] on div "Clients" at bounding box center [69, 94] width 121 height 18
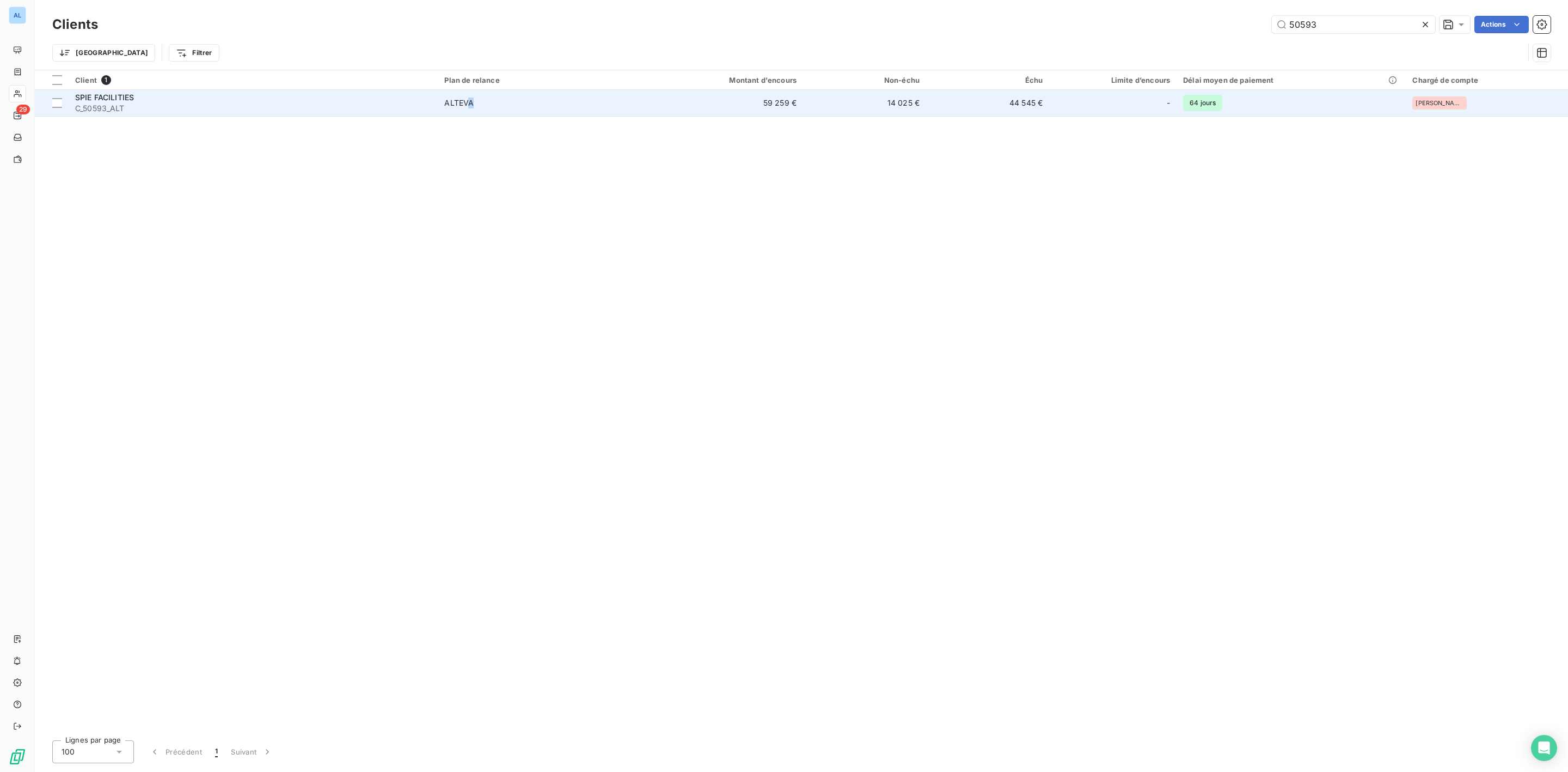
click at [472, 109] on td "ALTEVA" at bounding box center [538, 103] width 200 height 26
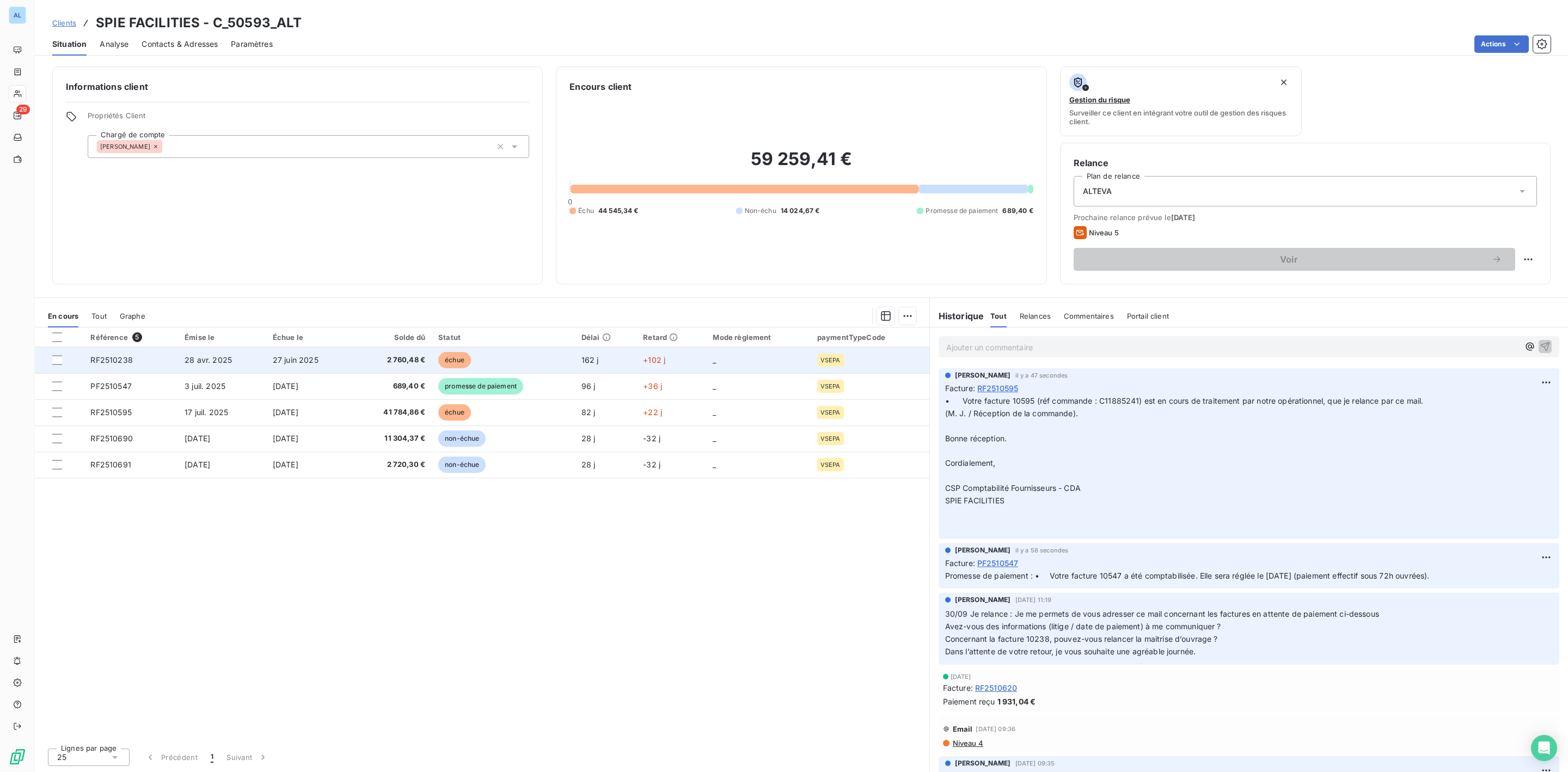
click at [436, 352] on td "échue" at bounding box center [503, 360] width 143 height 26
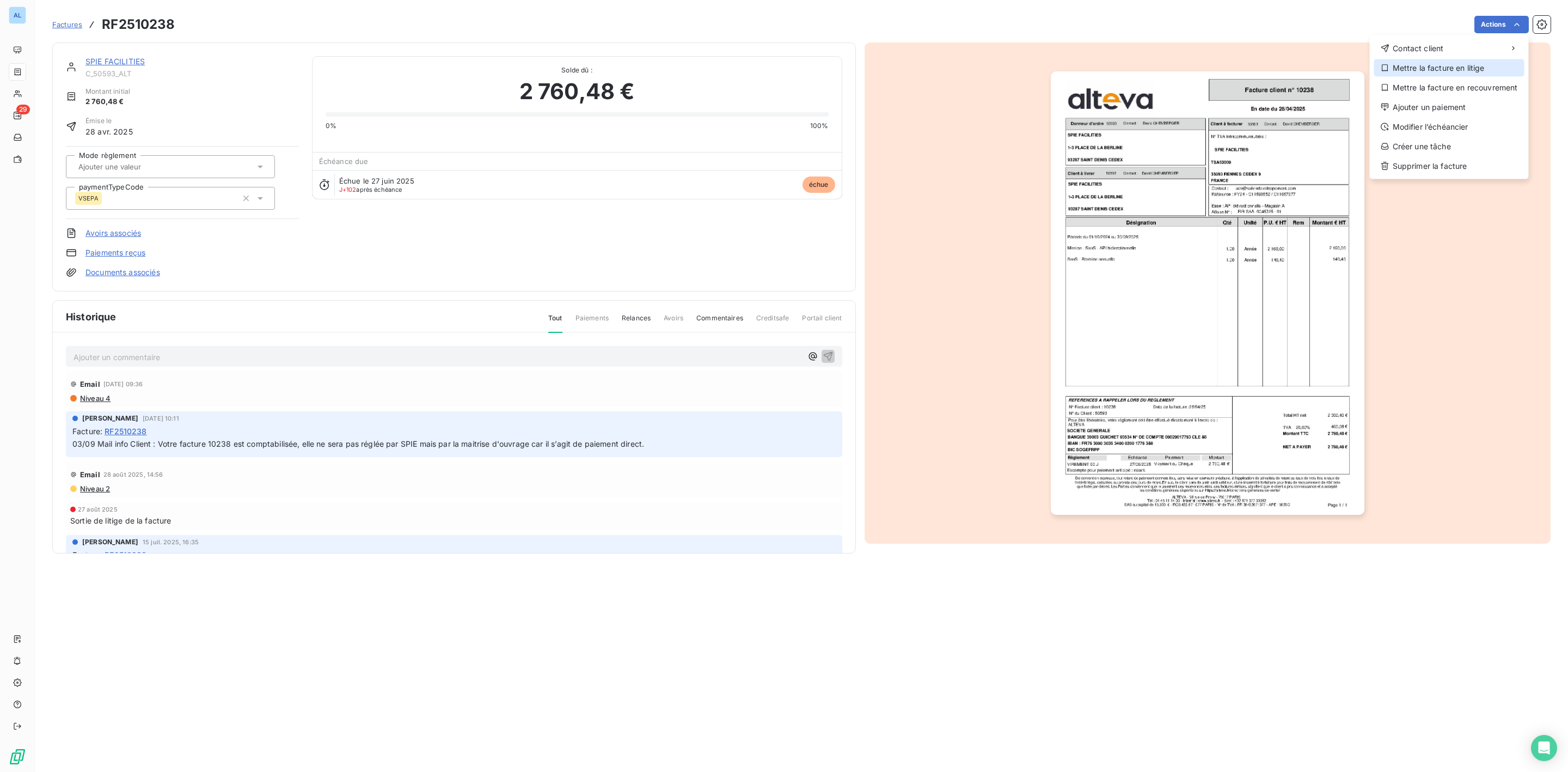
click at [1441, 65] on div "Mettre la facture en litige" at bounding box center [1449, 68] width 150 height 18
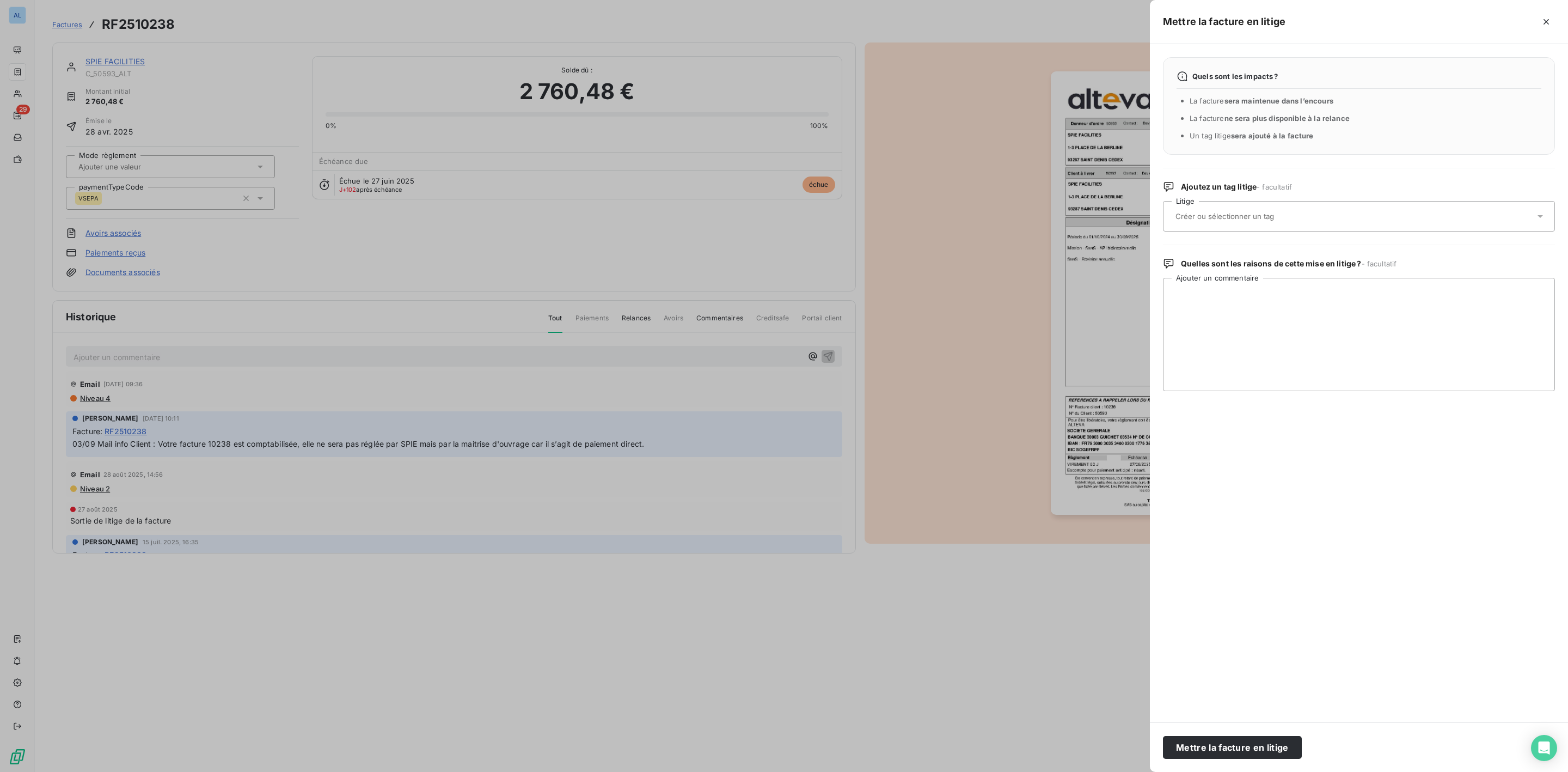
click at [1197, 215] on input "text" at bounding box center [1253, 216] width 158 height 10
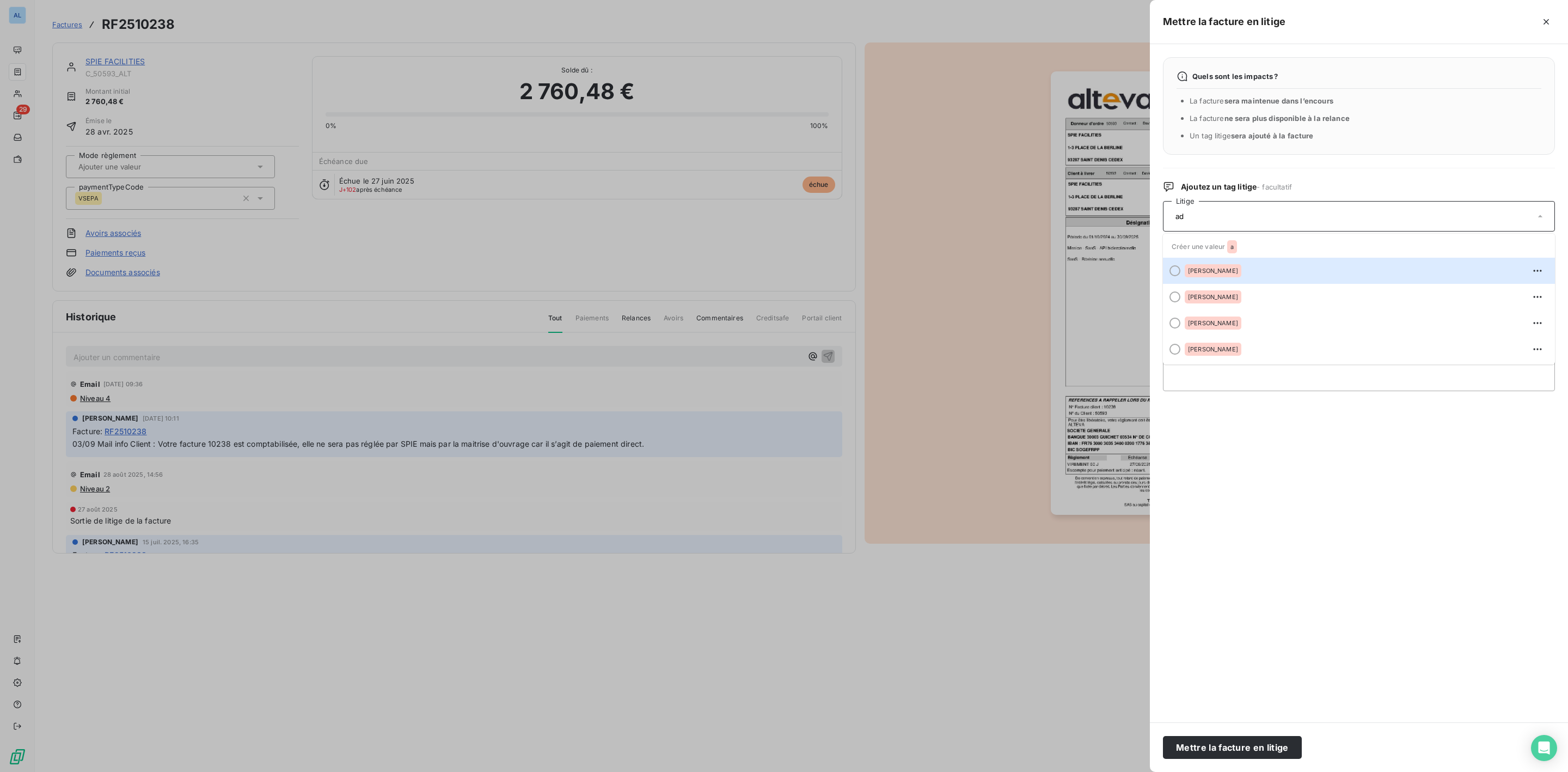
type input "adv"
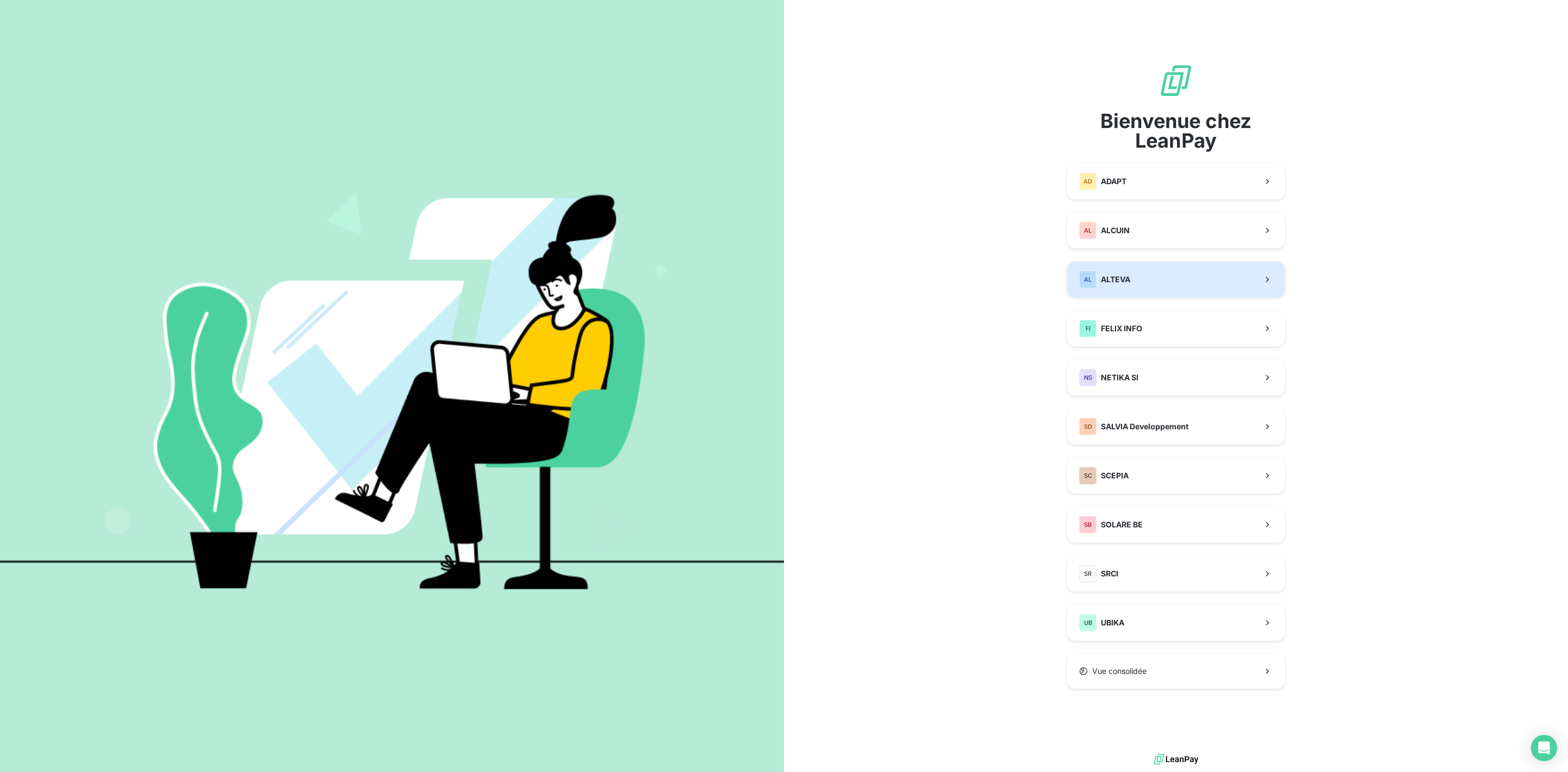
click at [1144, 278] on button "AL ALTEVA" at bounding box center [1175, 279] width 218 height 36
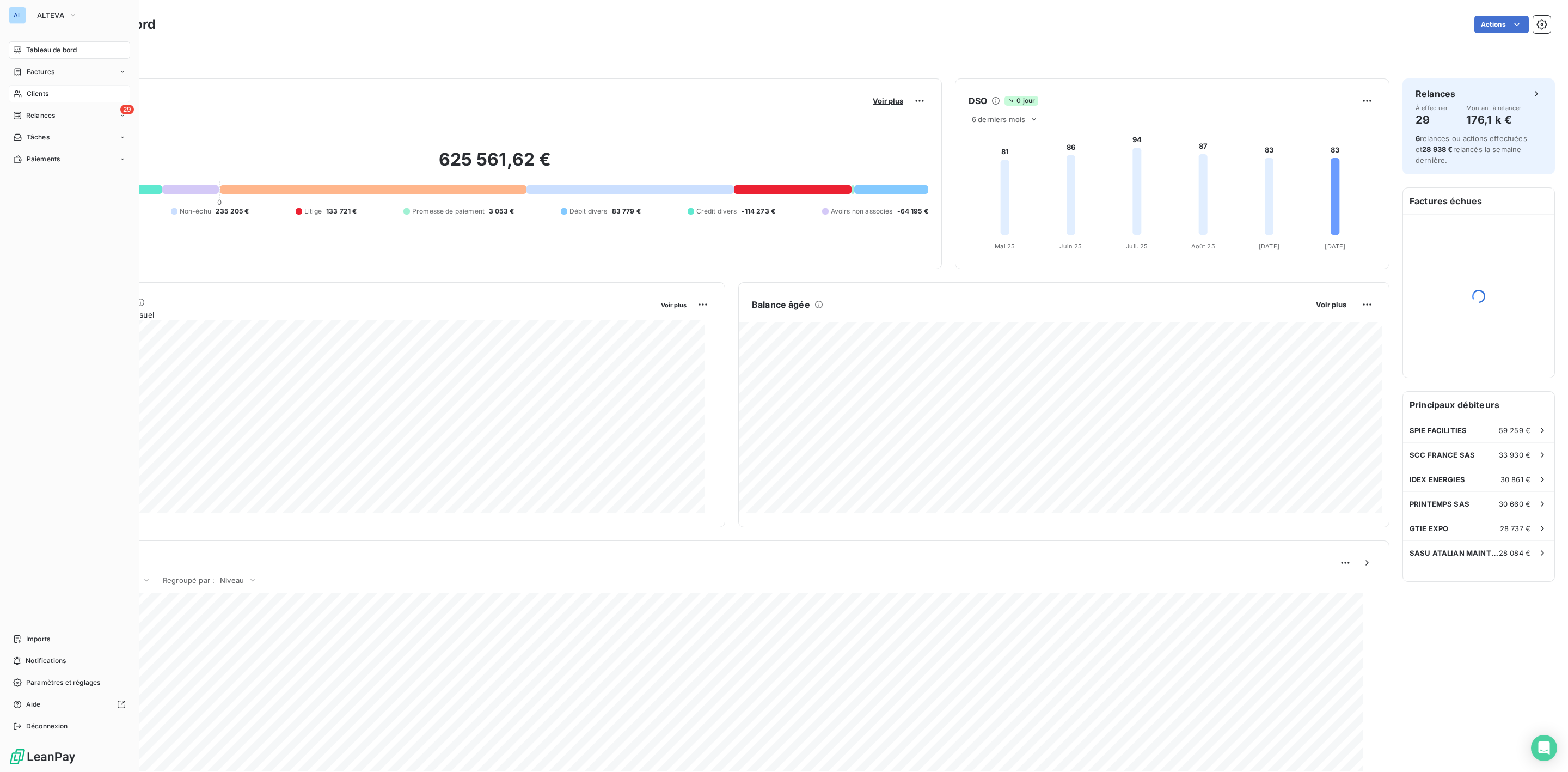
click at [39, 87] on div "Clients" at bounding box center [69, 94] width 121 height 18
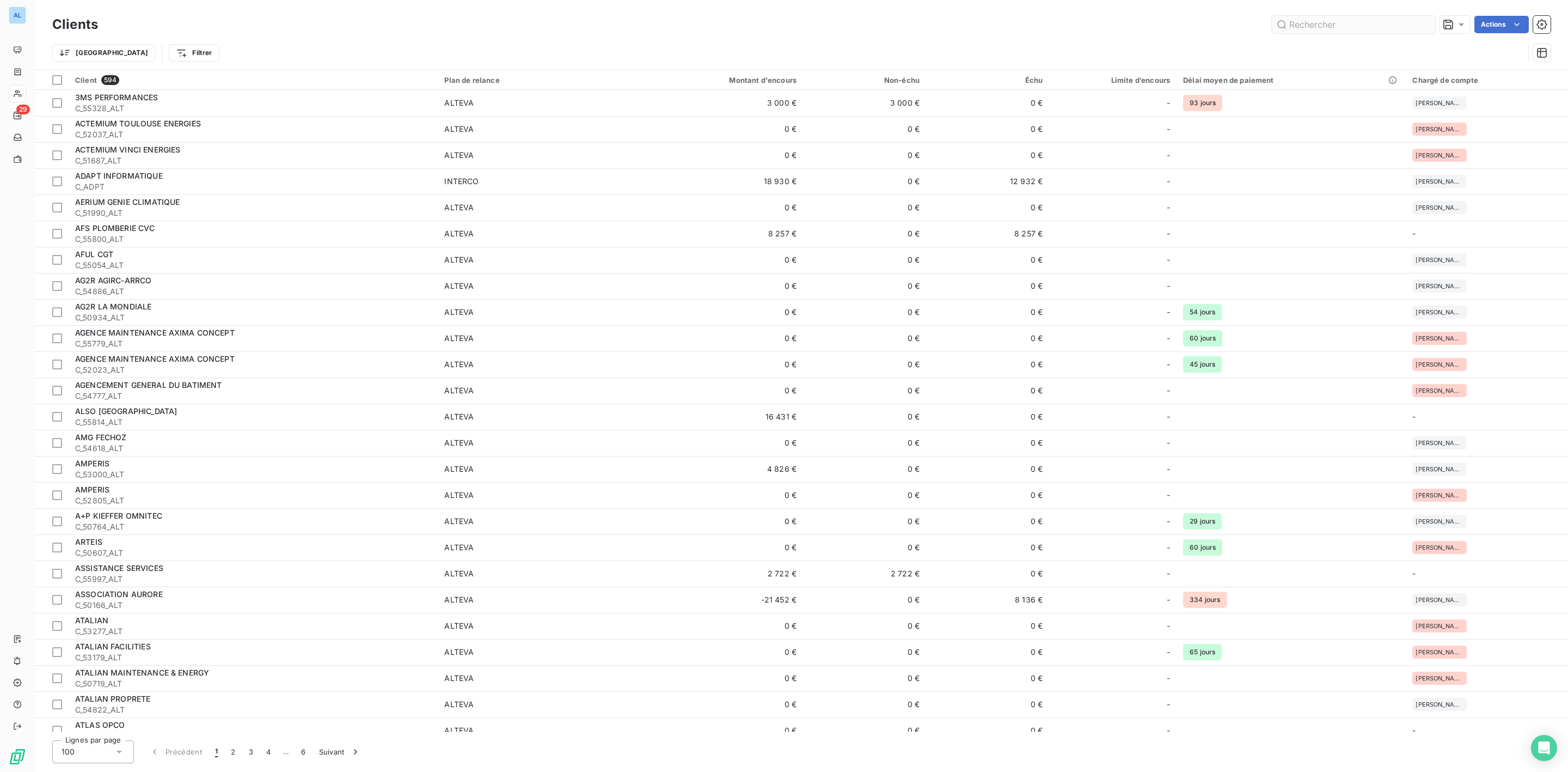
click at [1315, 22] on input "text" at bounding box center [1354, 24] width 163 height 18
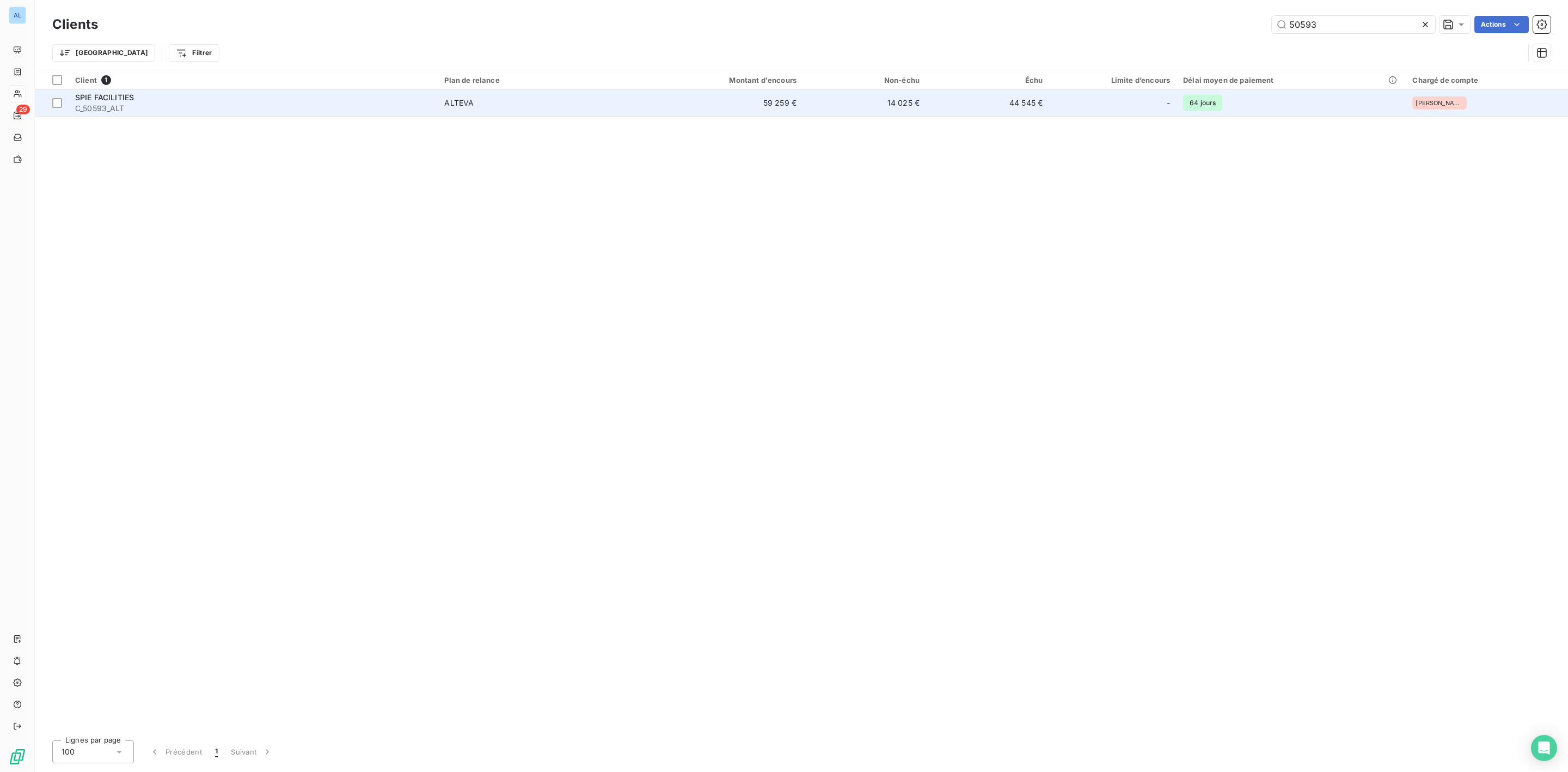
type input "50593"
click at [431, 96] on div "SPIE FACILITIES" at bounding box center [253, 97] width 356 height 11
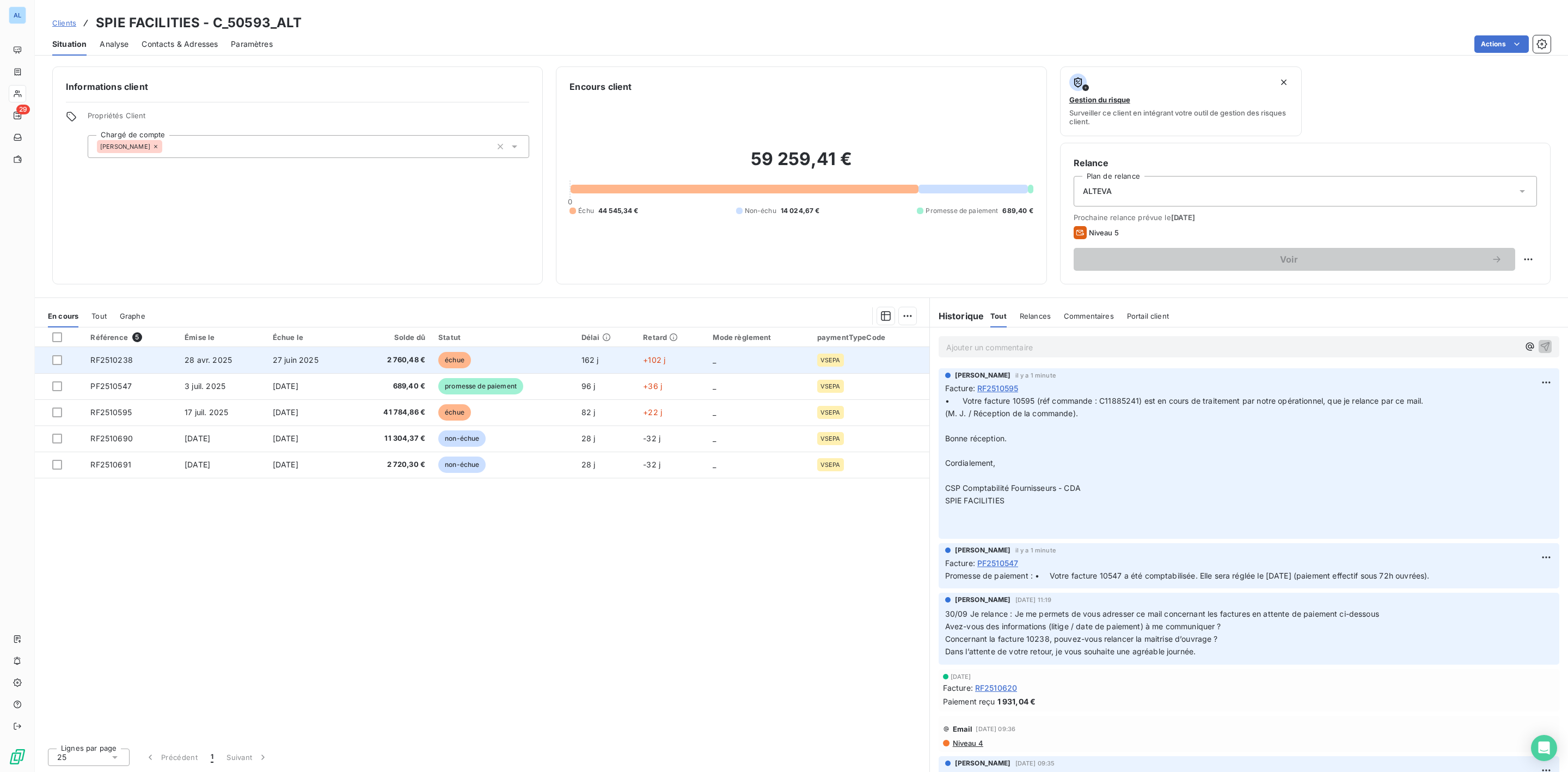
click at [342, 358] on td "27 juin 2025" at bounding box center [309, 360] width 86 height 26
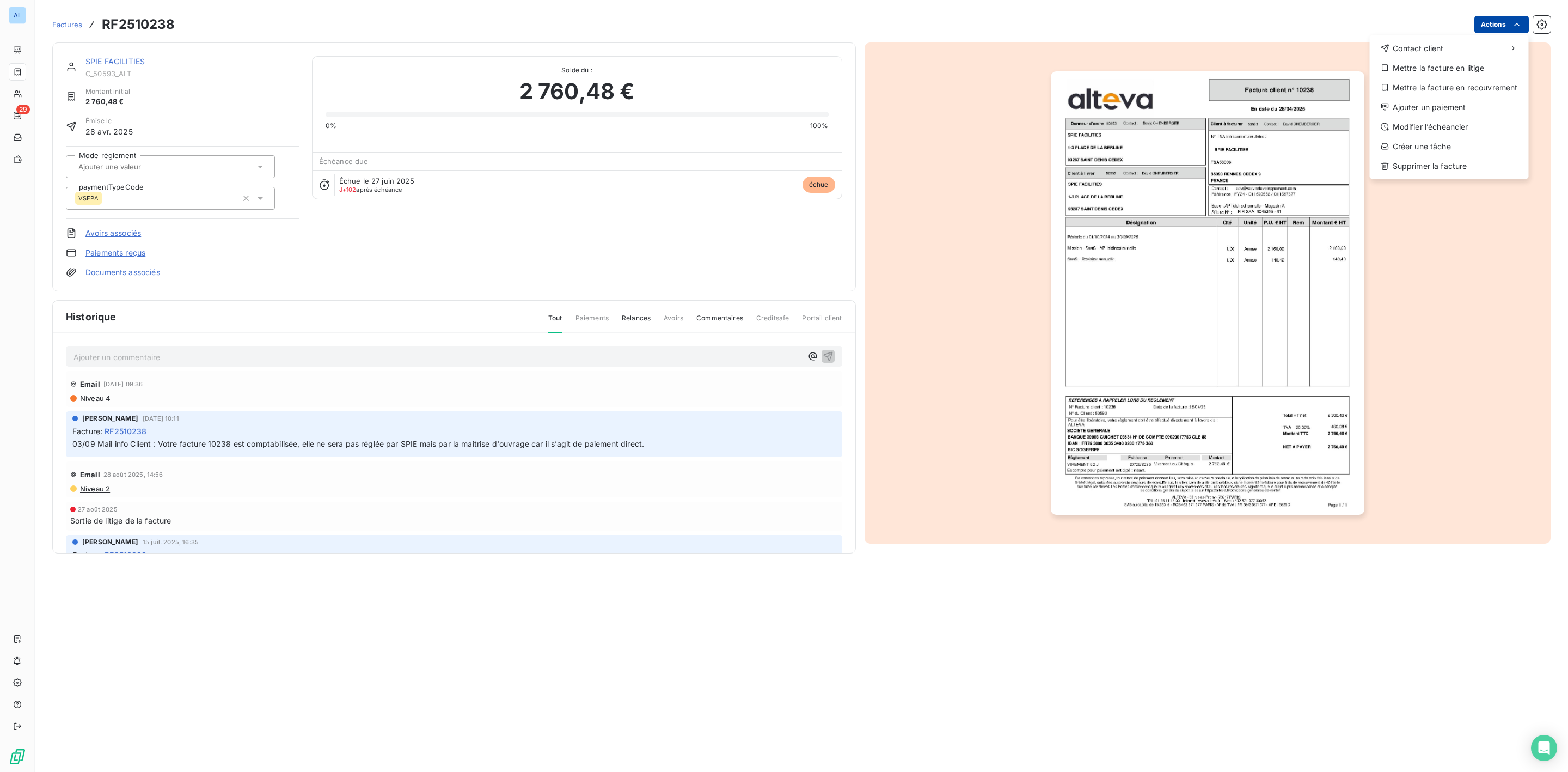
click at [1506, 24] on html "AL 29 Factures RF2510238 Actions Contact client Mettre la facture en litige Met…" at bounding box center [784, 386] width 1568 height 772
click at [1455, 63] on div "Mettre la facture en litige" at bounding box center [1449, 68] width 150 height 18
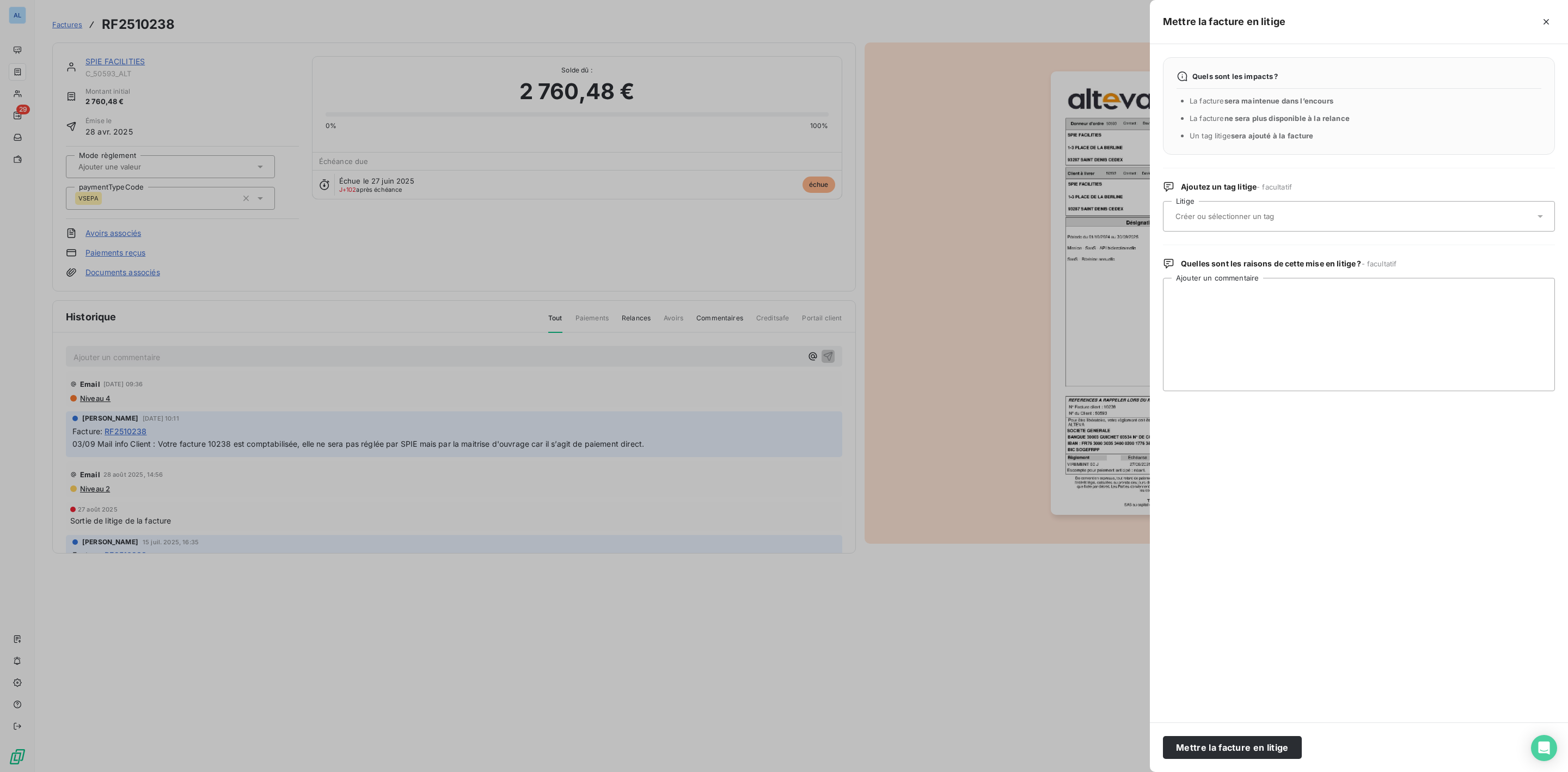
click at [1202, 218] on input "text" at bounding box center [1253, 216] width 158 height 10
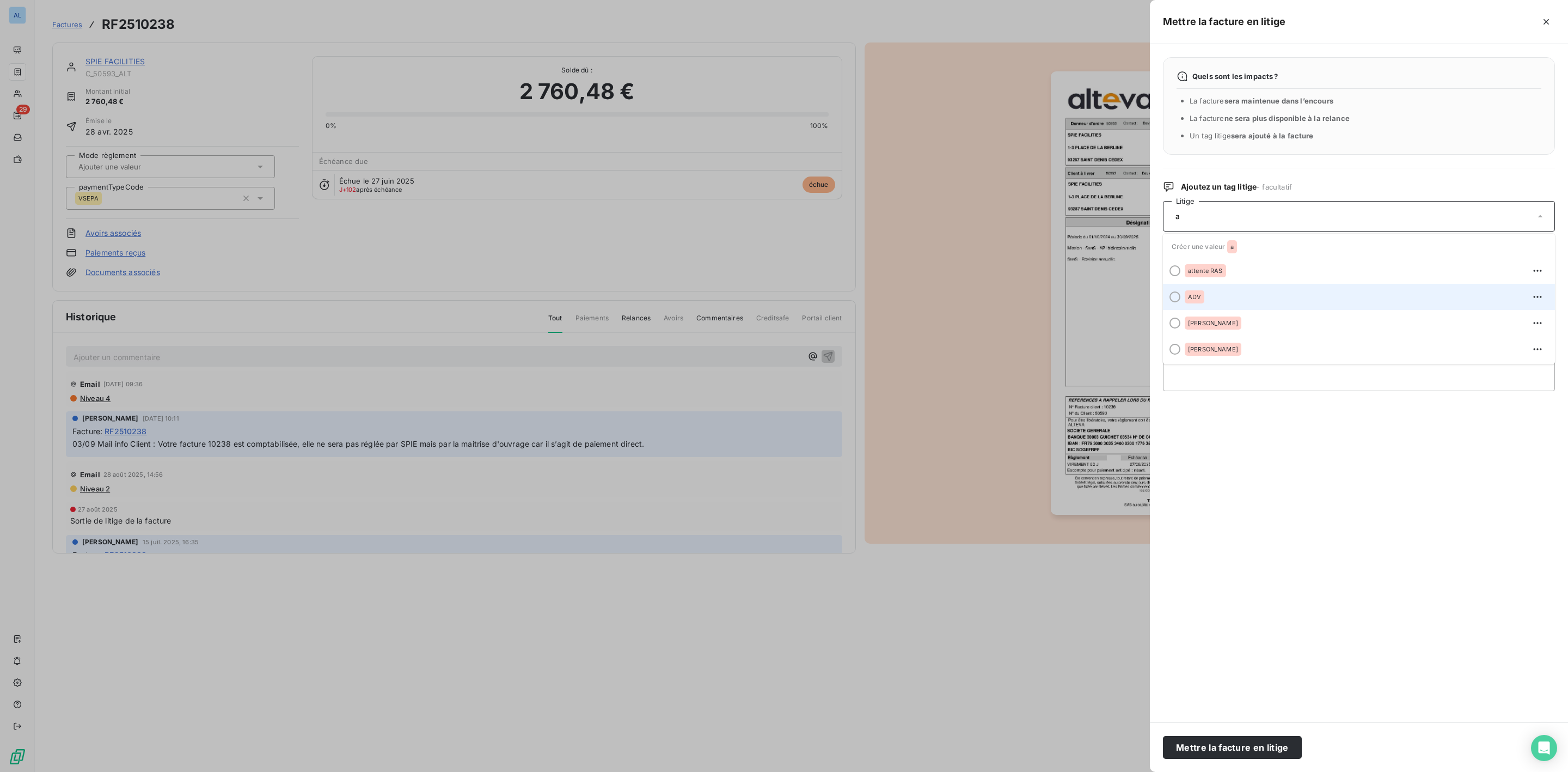
type input "a"
click at [1202, 291] on div "ADV" at bounding box center [1194, 296] width 20 height 13
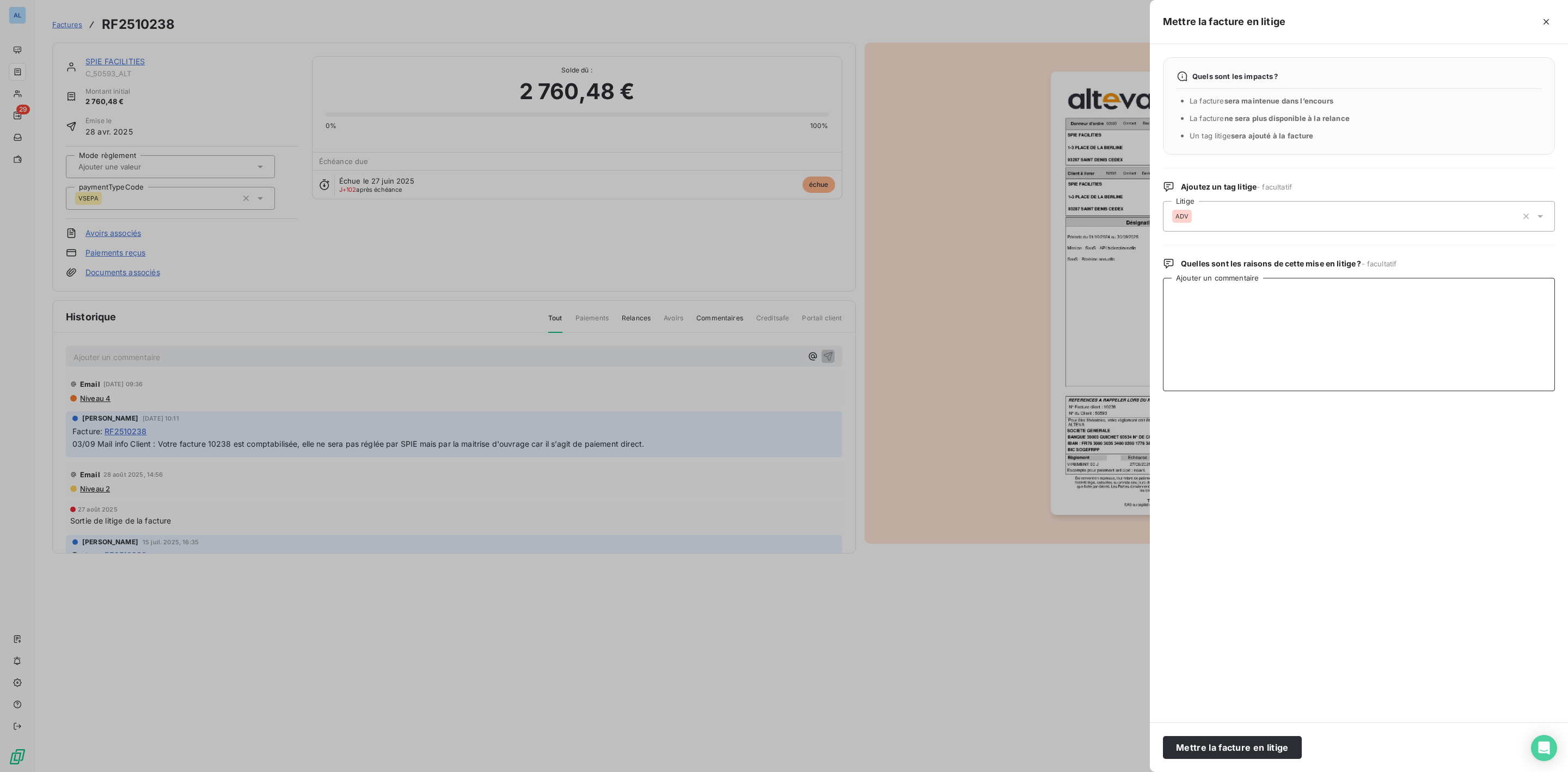
click at [1225, 316] on textarea "Ajouter un commentaire" at bounding box center [1358, 335] width 392 height 113
paste textarea "• Votre facture n° 10238 a été rejetée car elle est en multi-commandes, avec de…"
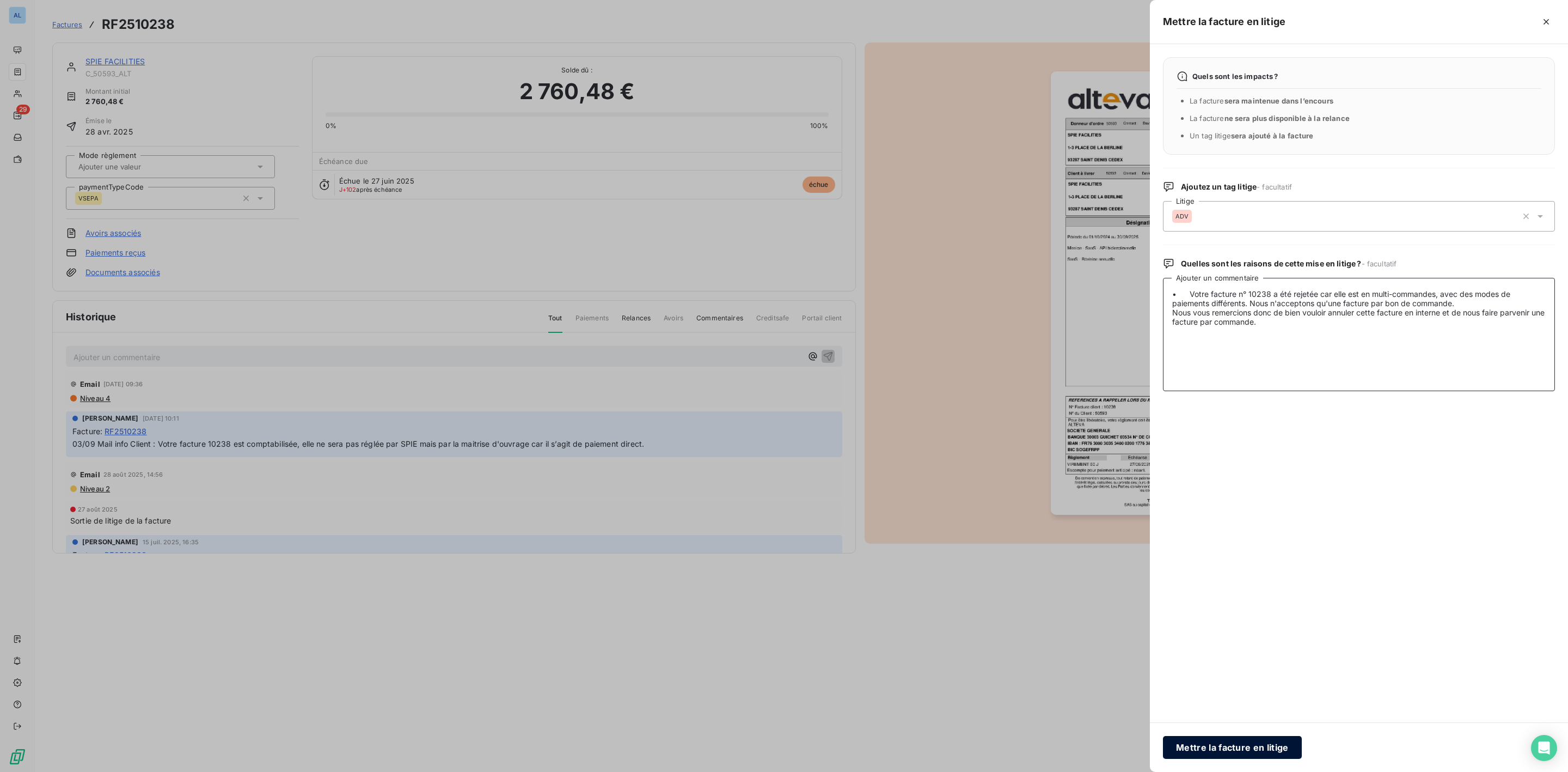
type textarea "• Votre facture n° 10238 a été rejetée car elle est en multi-commandes, avec de…"
click at [1222, 740] on button "Mettre la facture en litige" at bounding box center [1232, 747] width 139 height 23
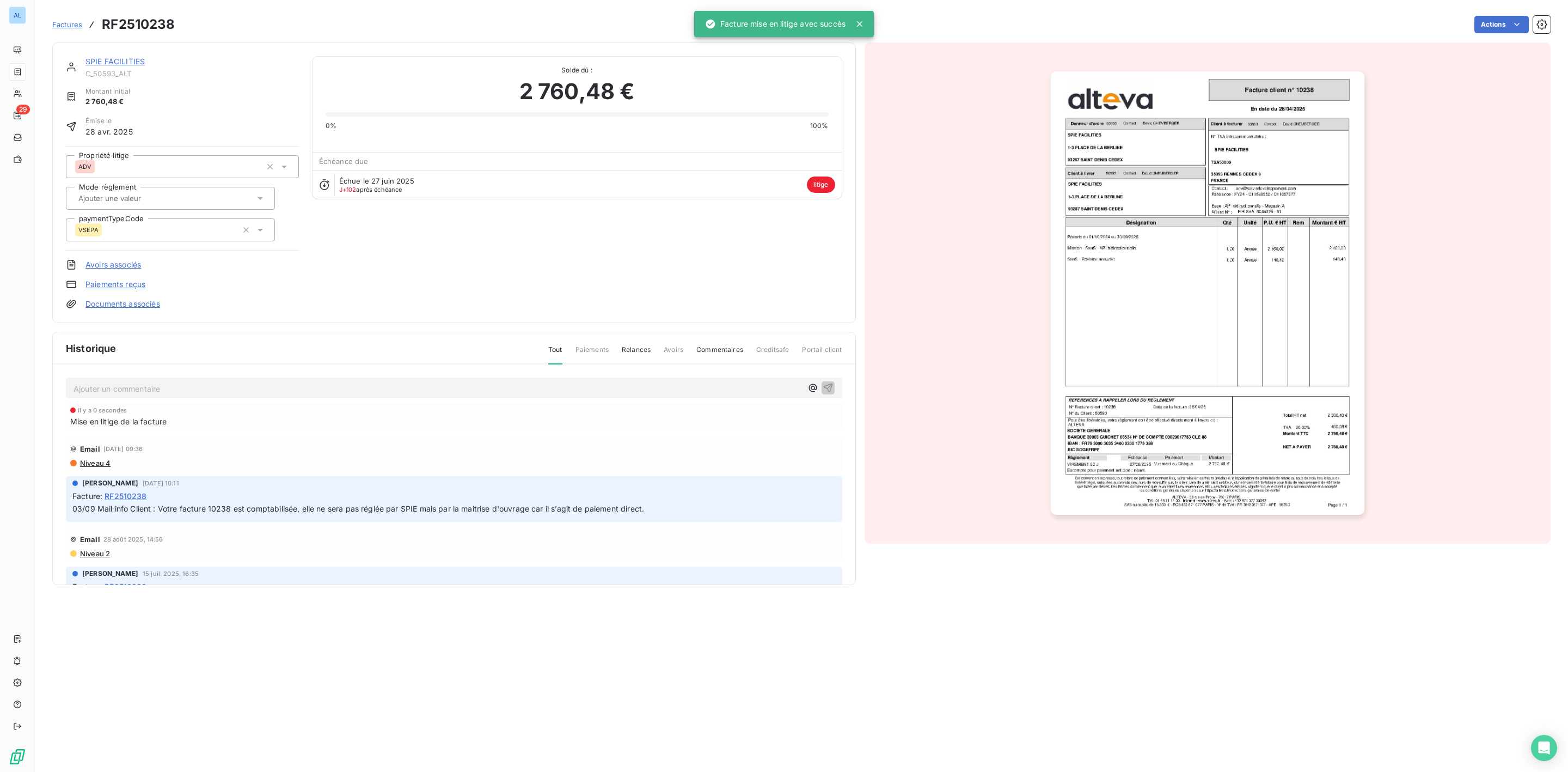
click at [111, 63] on link "SPIE FACILITIES" at bounding box center [115, 61] width 59 height 9
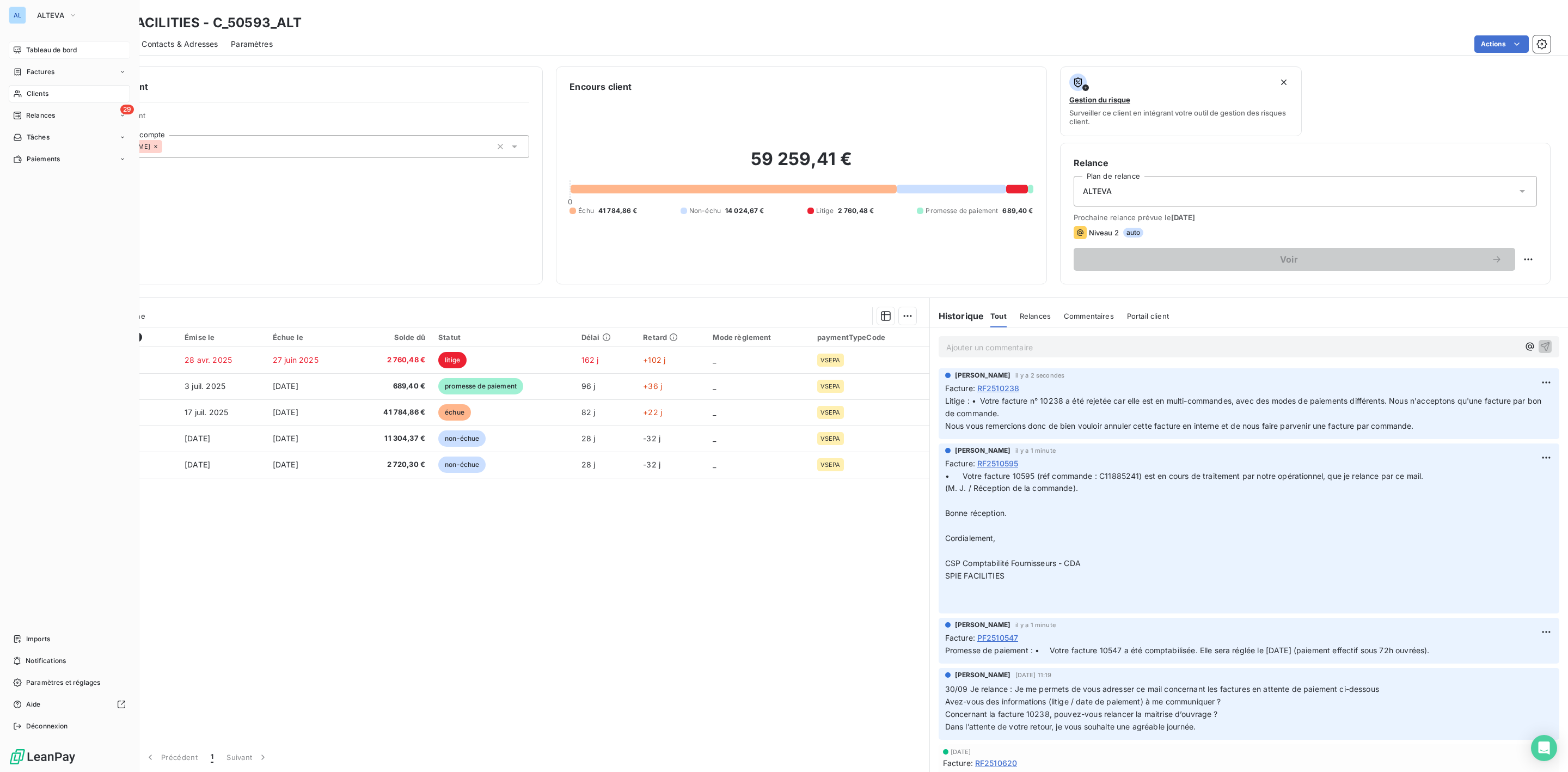
click at [30, 51] on span "Tableau de bord" at bounding box center [51, 50] width 51 height 10
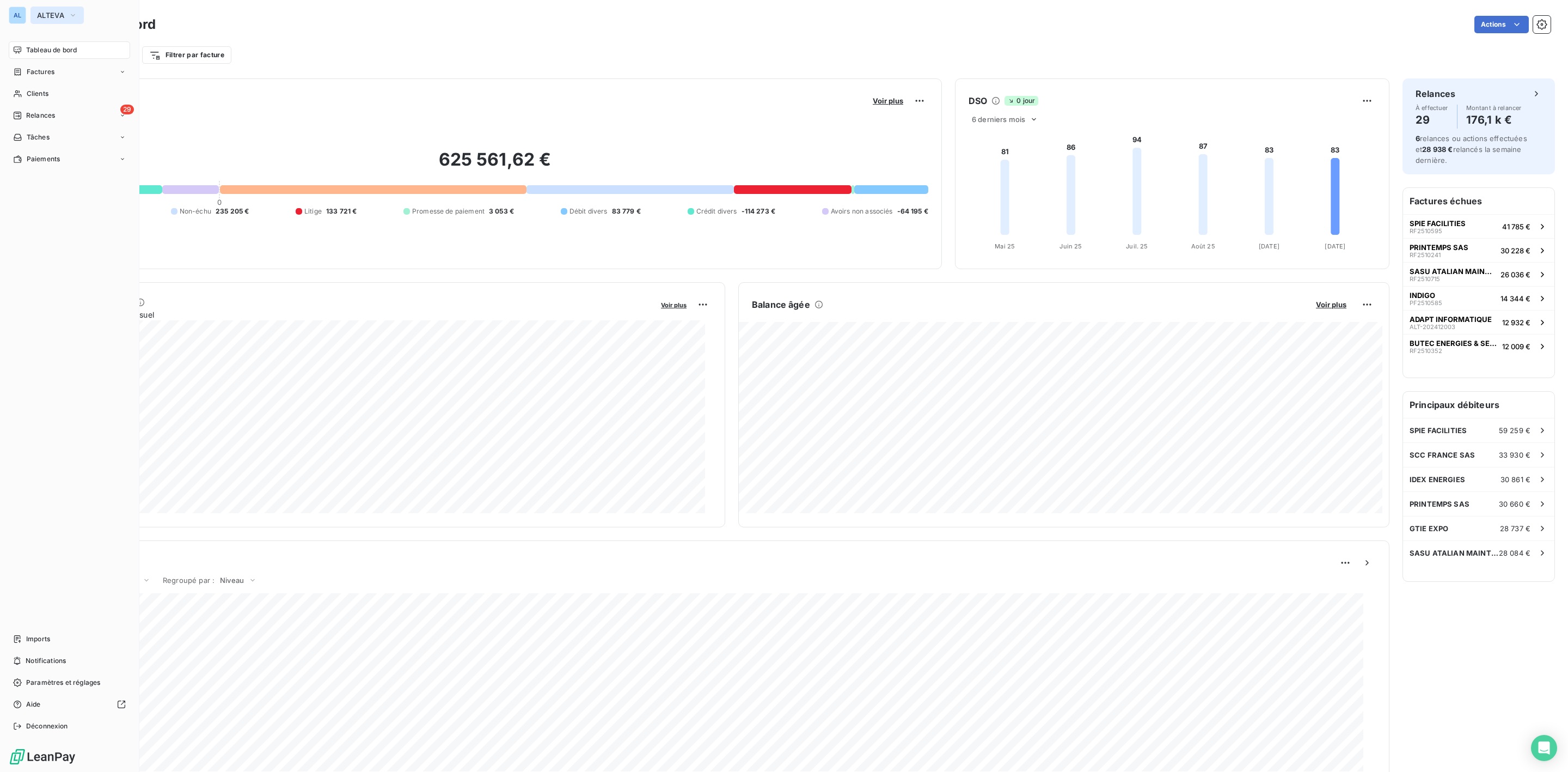
click at [59, 13] on span "ALTEVA" at bounding box center [51, 15] width 27 height 9
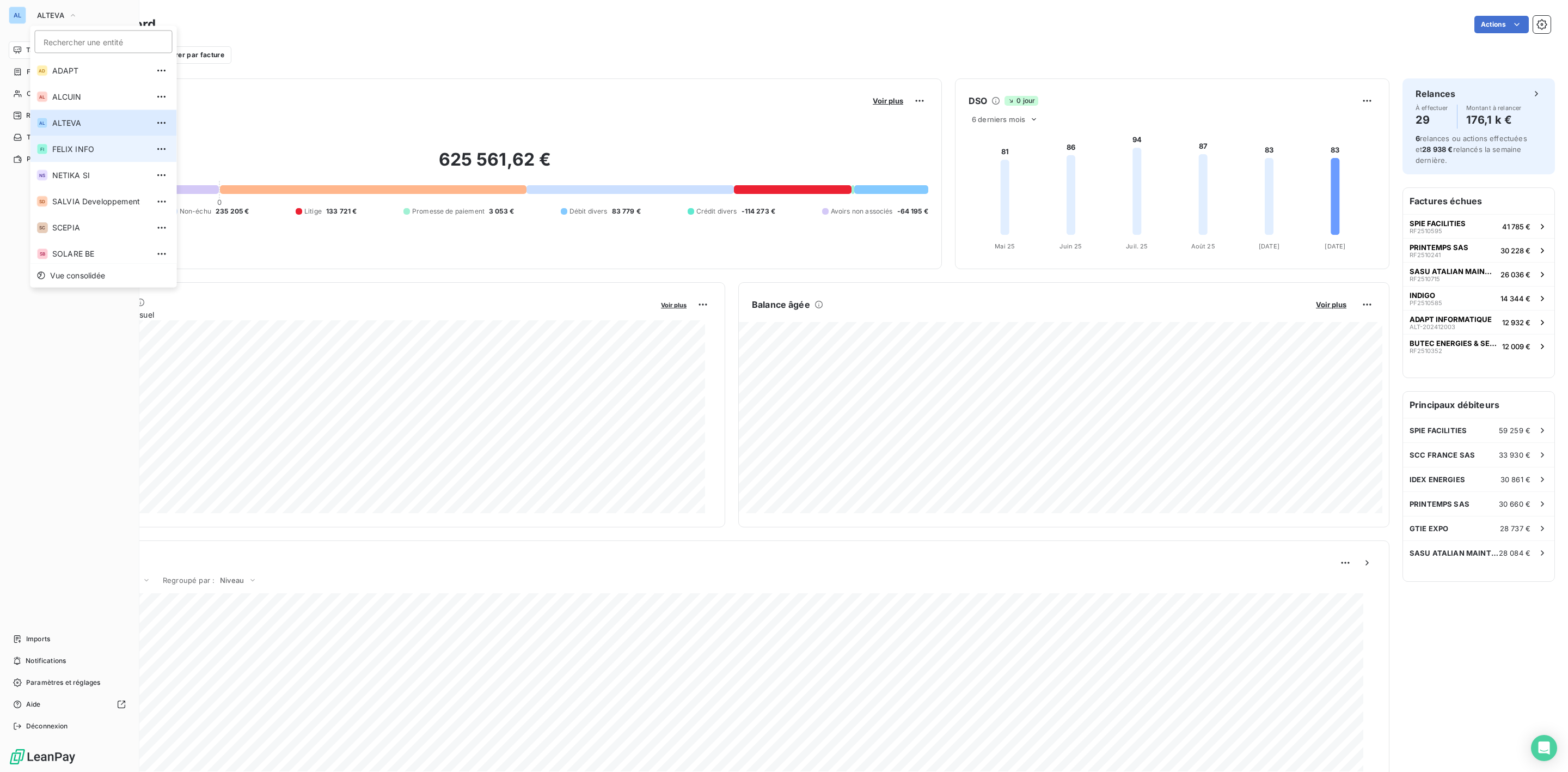
click at [67, 144] on span "FELIX INFO" at bounding box center [100, 149] width 96 height 11
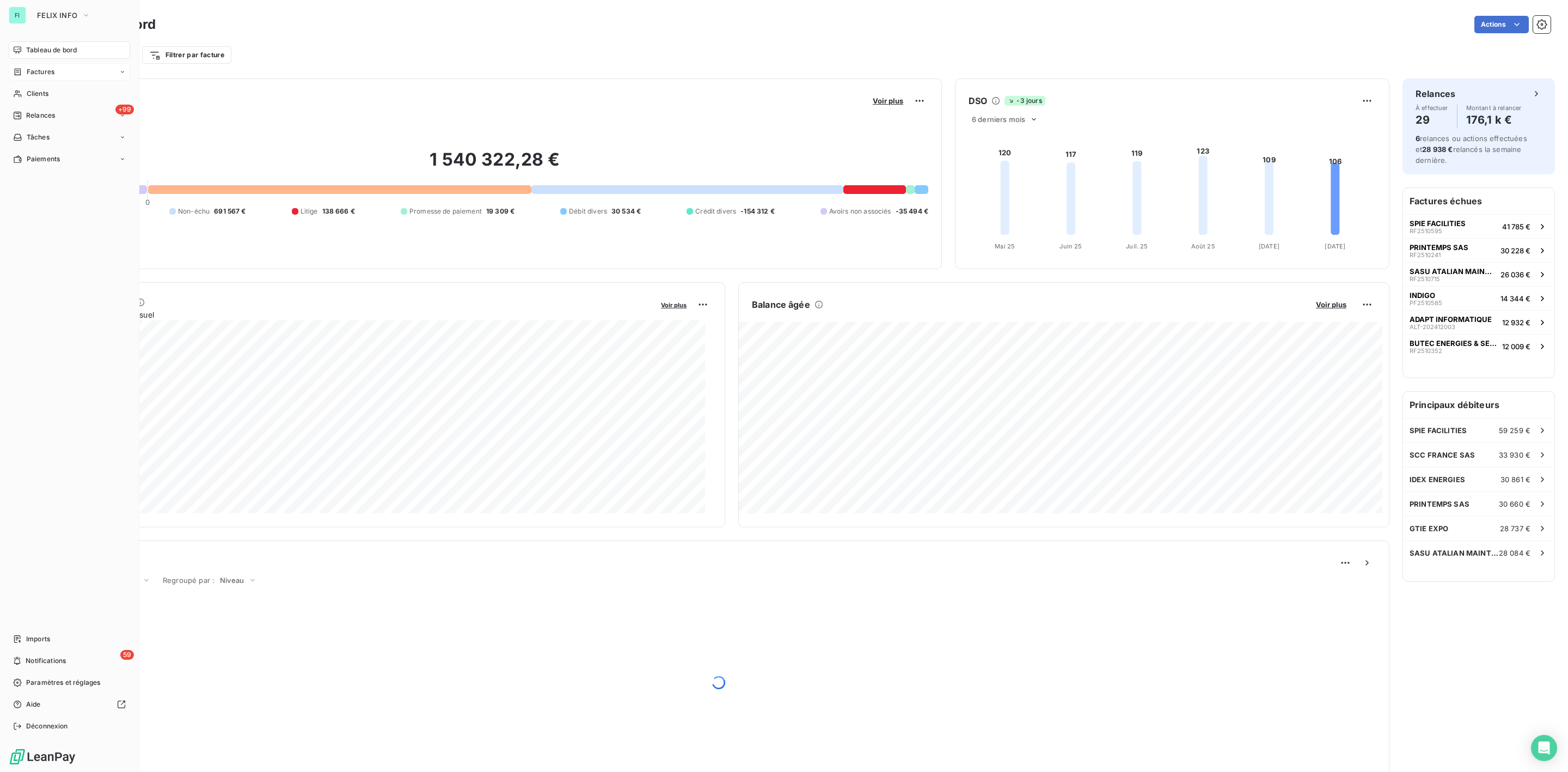
click at [39, 64] on div "Factures" at bounding box center [69, 72] width 121 height 18
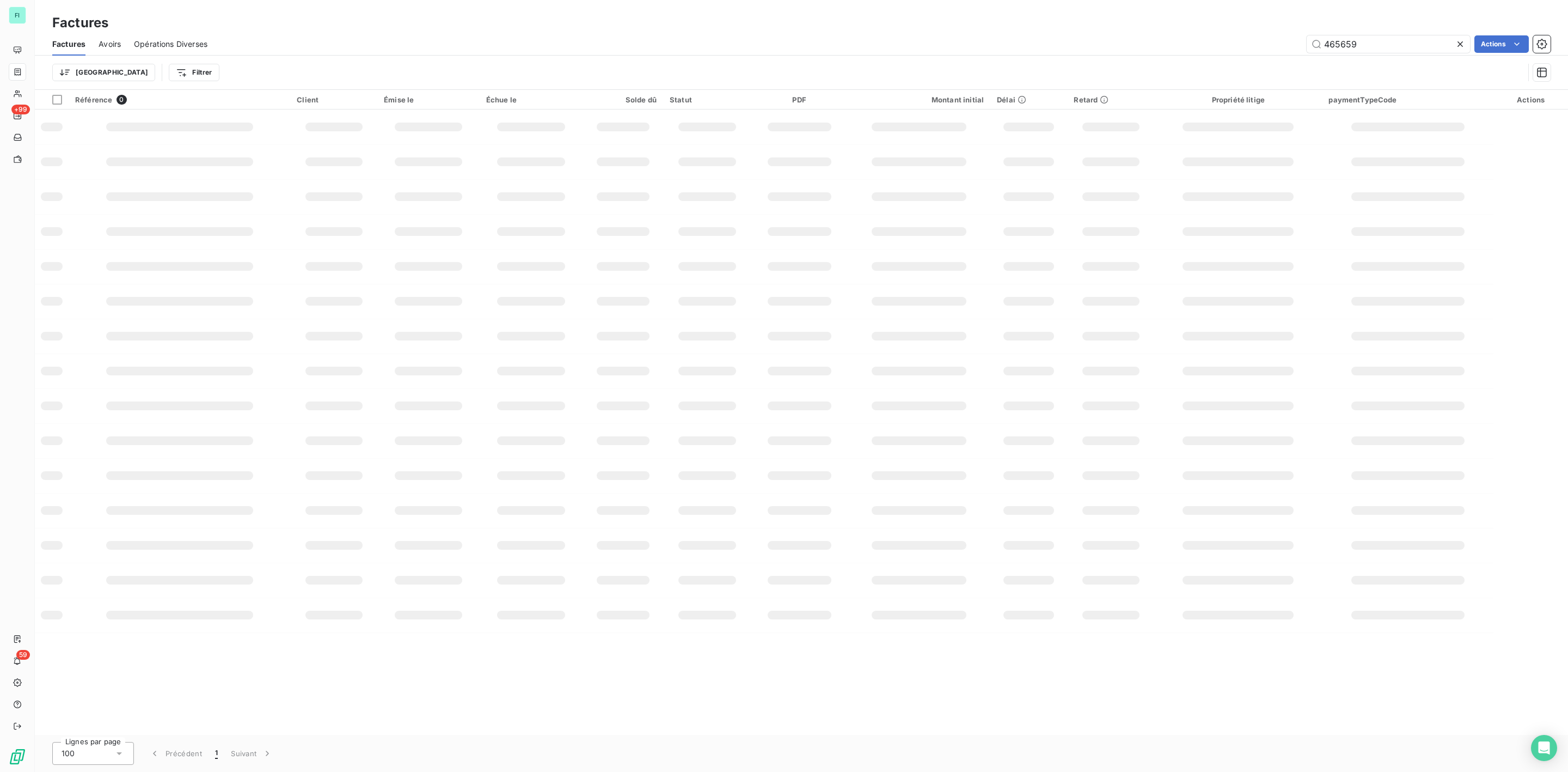
drag, startPoint x: 1334, startPoint y: 43, endPoint x: 779, endPoint y: 43, distance: 555.0
click at [1042, 43] on div "465659 Actions" at bounding box center [885, 44] width 1330 height 18
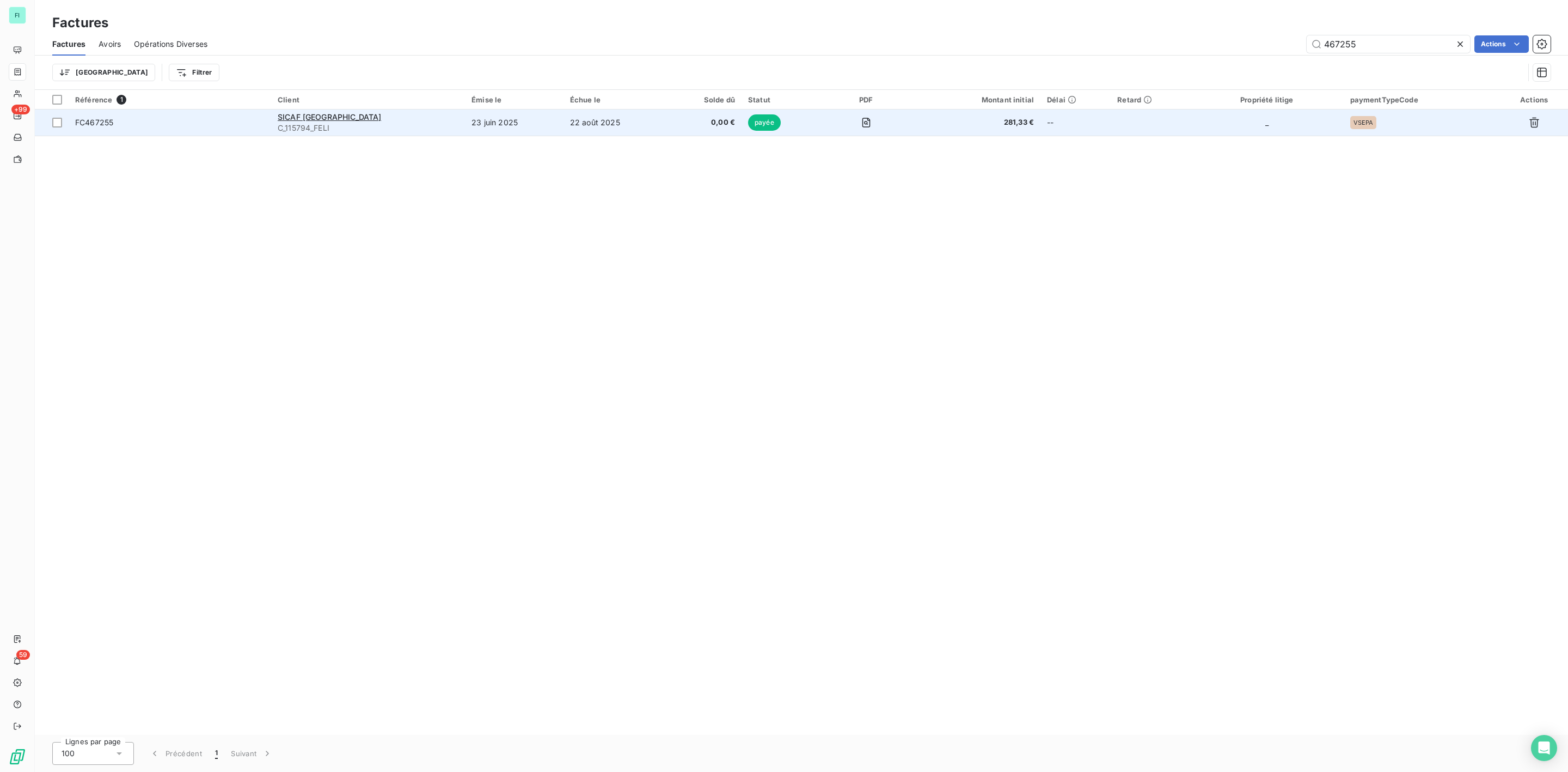
type input "467255"
click at [330, 121] on div "SICAF [GEOGRAPHIC_DATA]" at bounding box center [368, 117] width 181 height 11
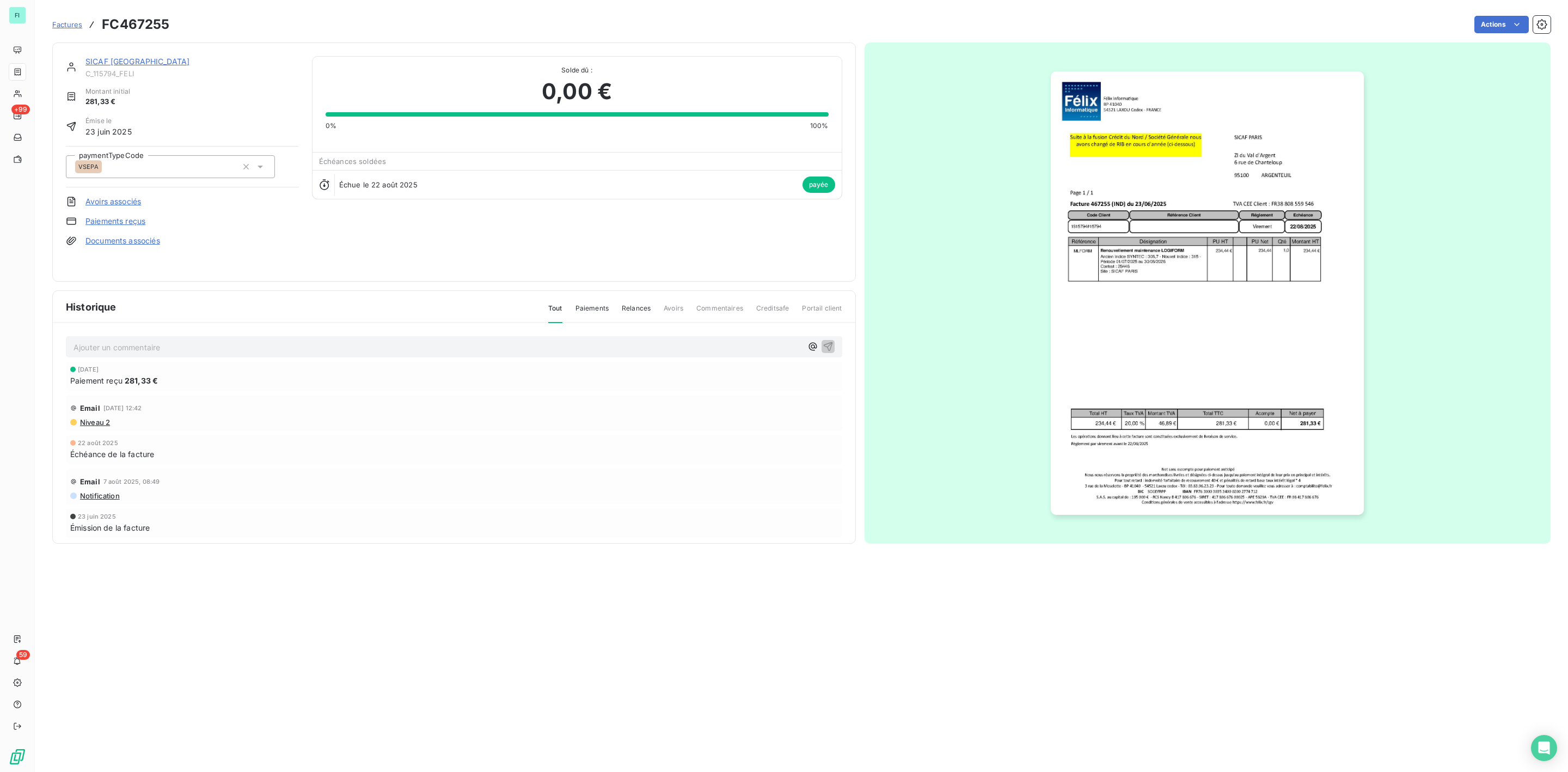
click at [110, 61] on link "SICAF [GEOGRAPHIC_DATA]" at bounding box center [138, 61] width 104 height 9
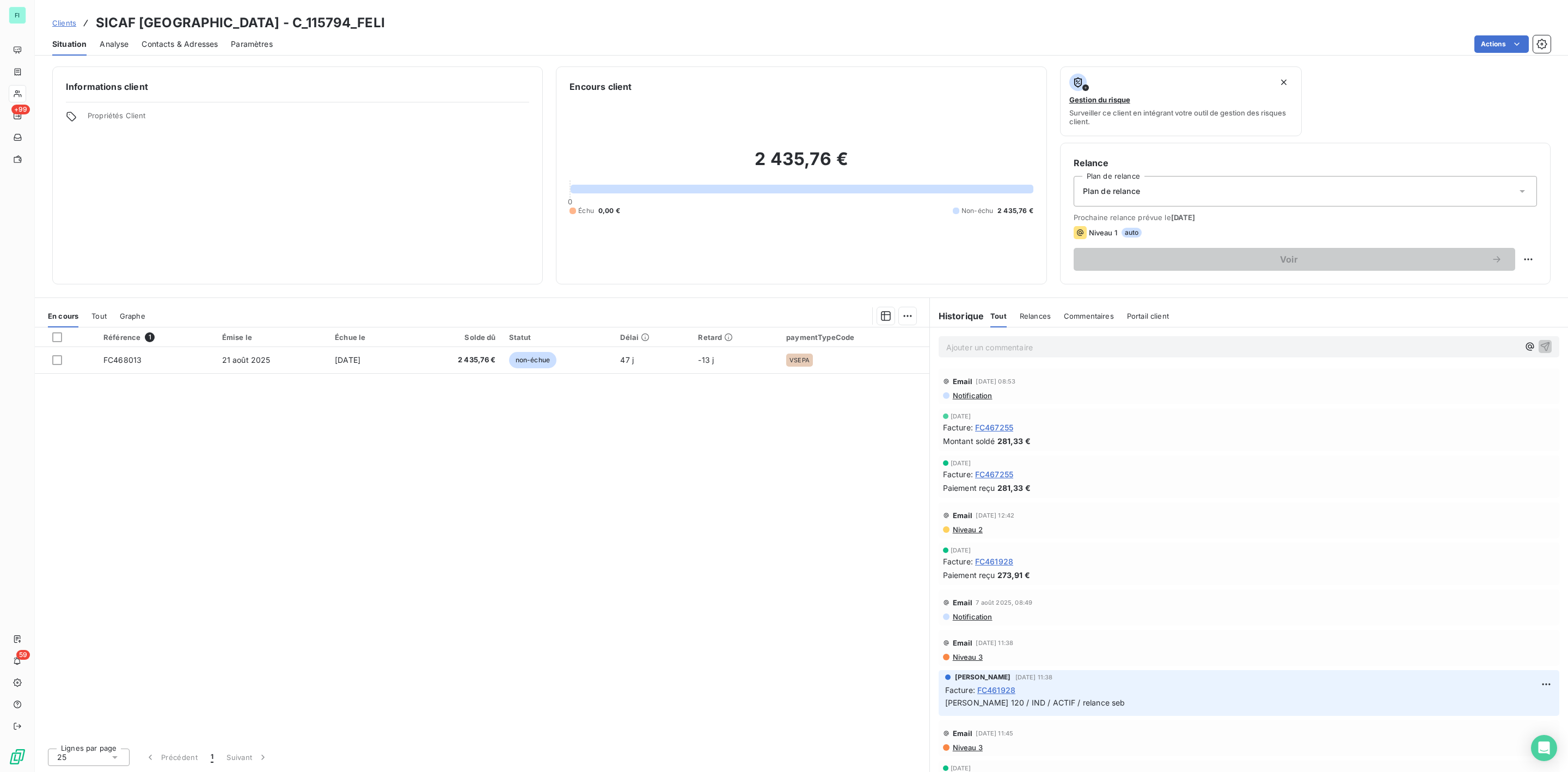
click at [192, 39] on span "Contacts & Adresses" at bounding box center [179, 44] width 76 height 11
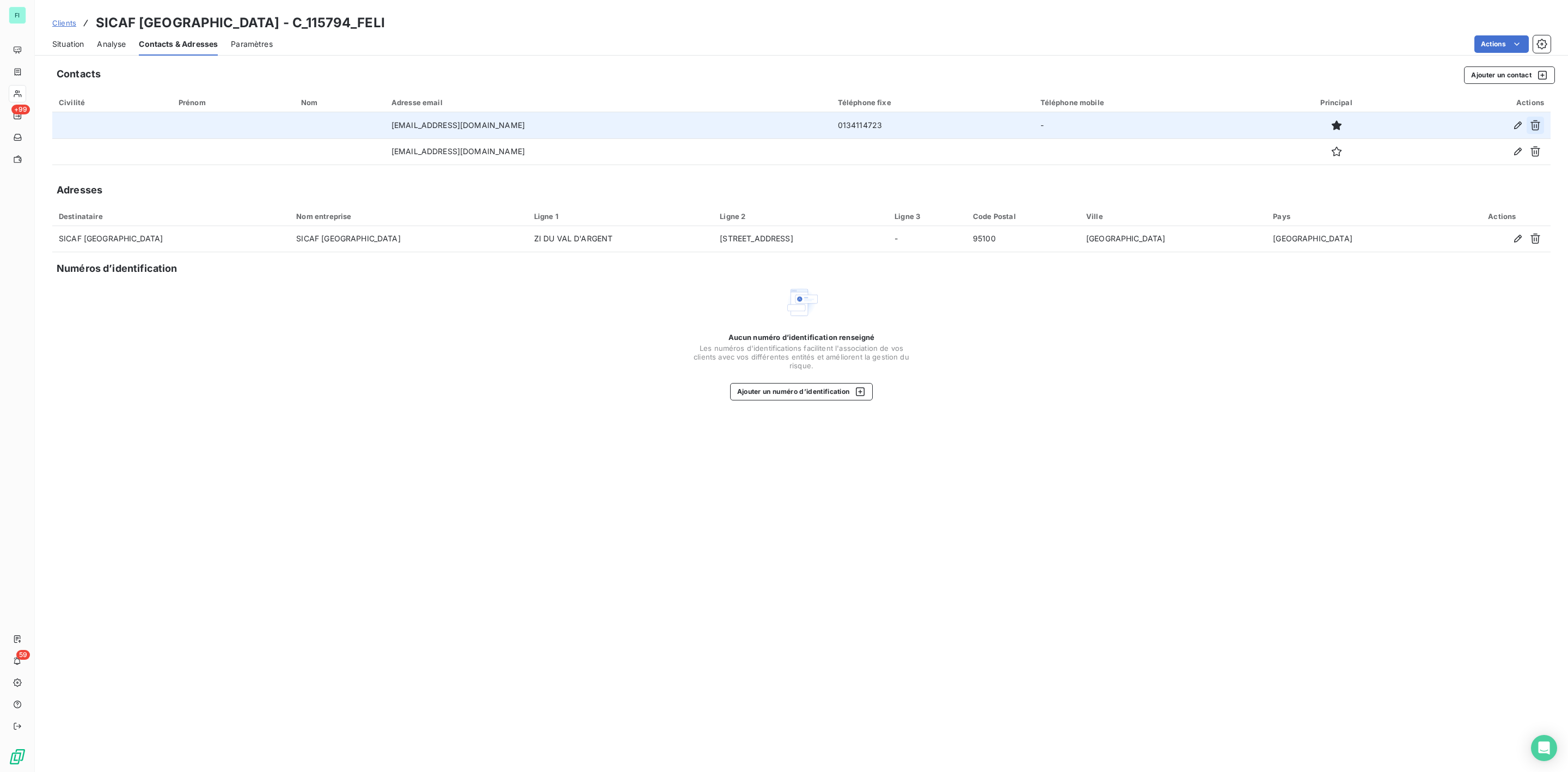
click at [1532, 126] on icon "button" at bounding box center [1535, 126] width 11 height 11
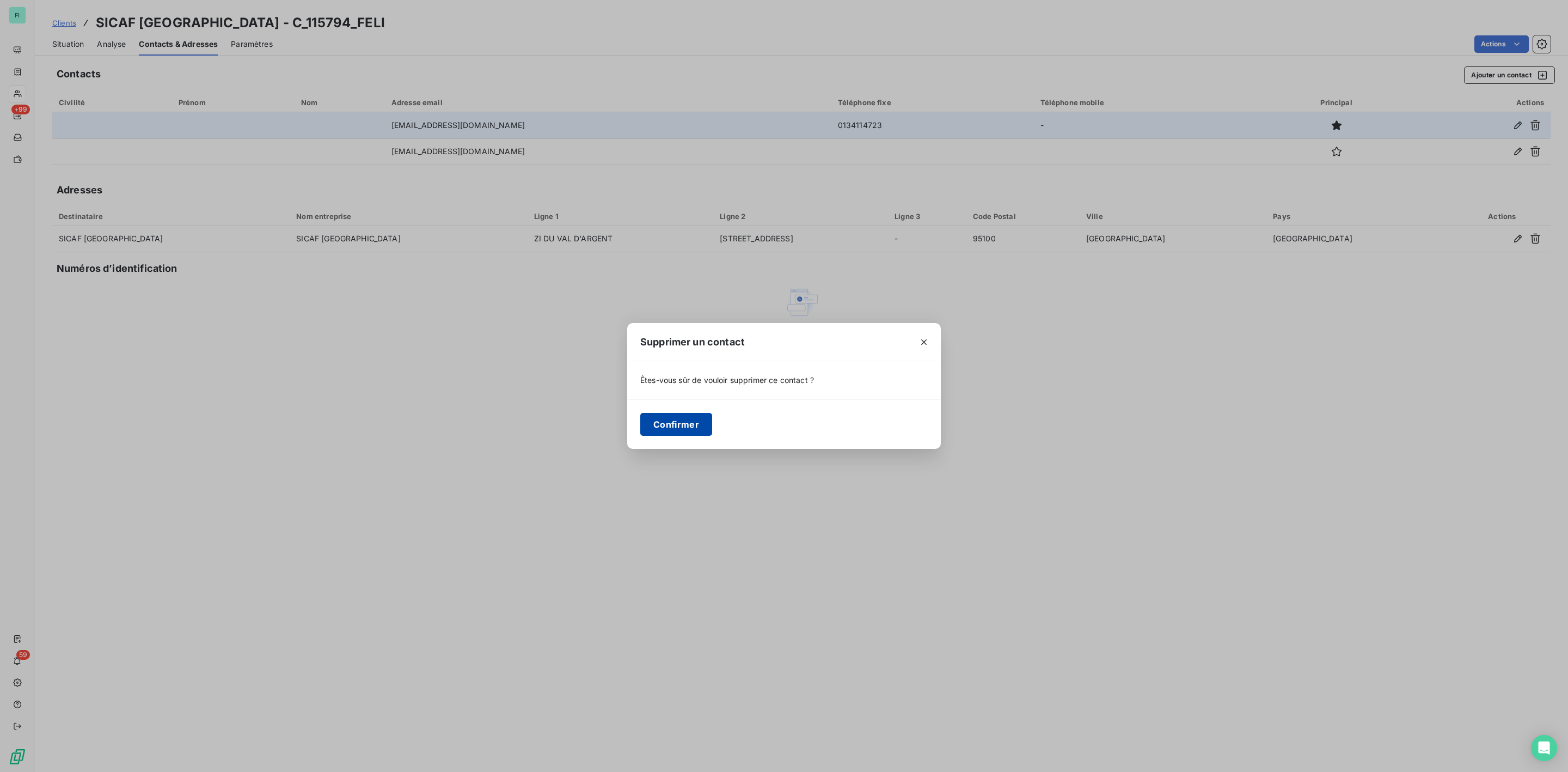
click at [681, 423] on button "Confirmer" at bounding box center [676, 424] width 72 height 23
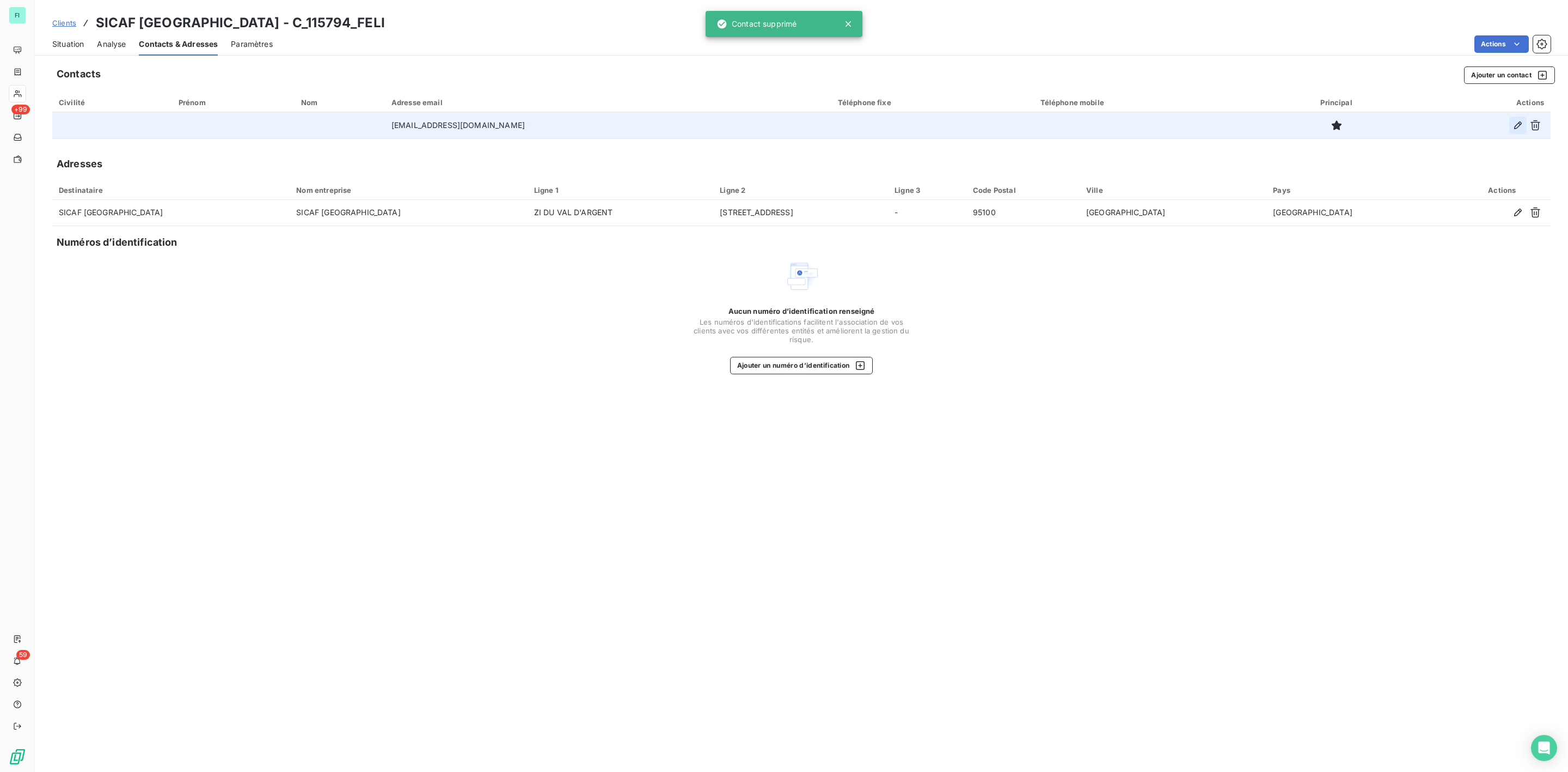
click at [1522, 118] on button "button" at bounding box center [1517, 126] width 18 height 18
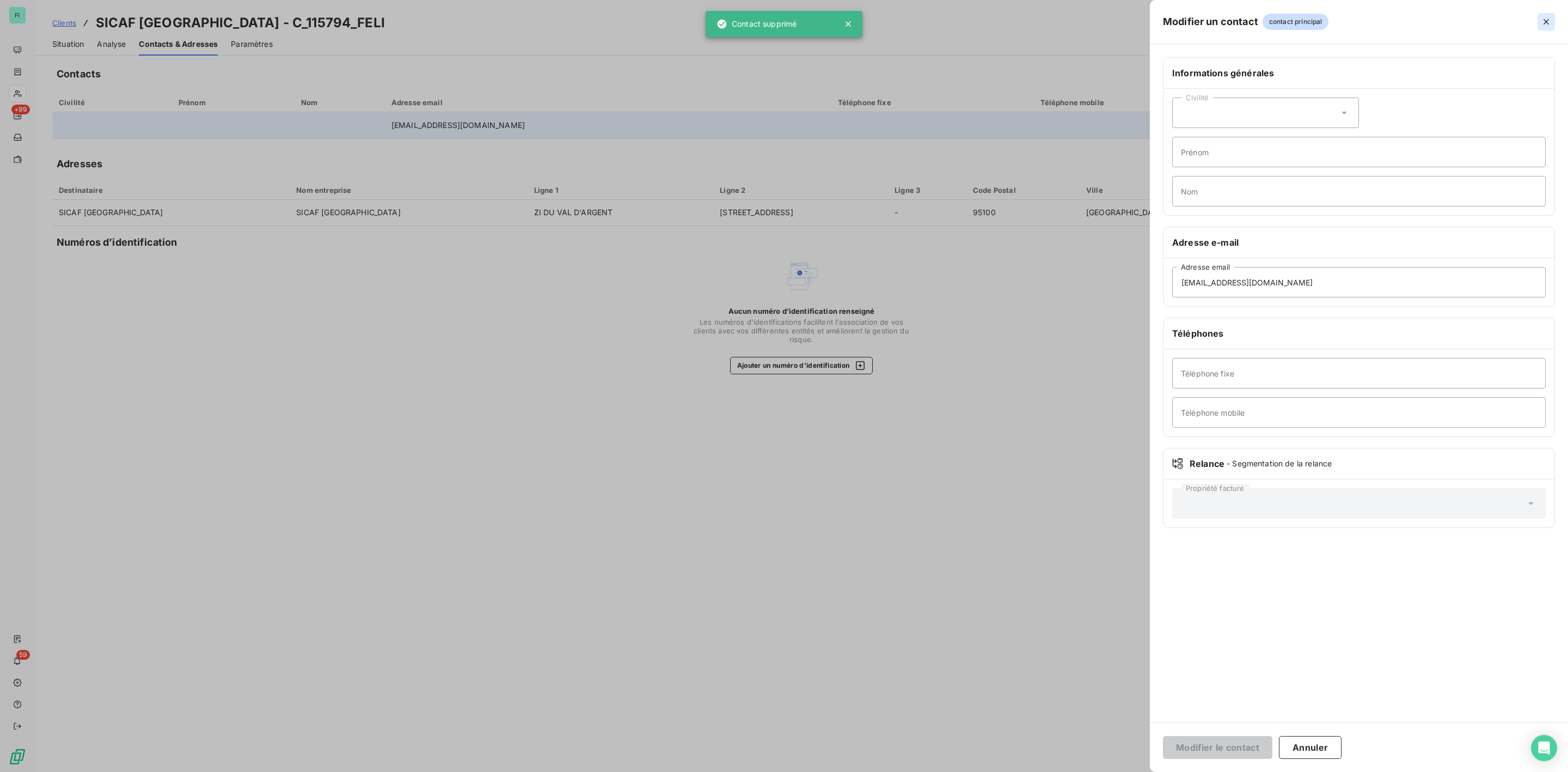
click at [1542, 17] on icon "button" at bounding box center [1546, 22] width 11 height 11
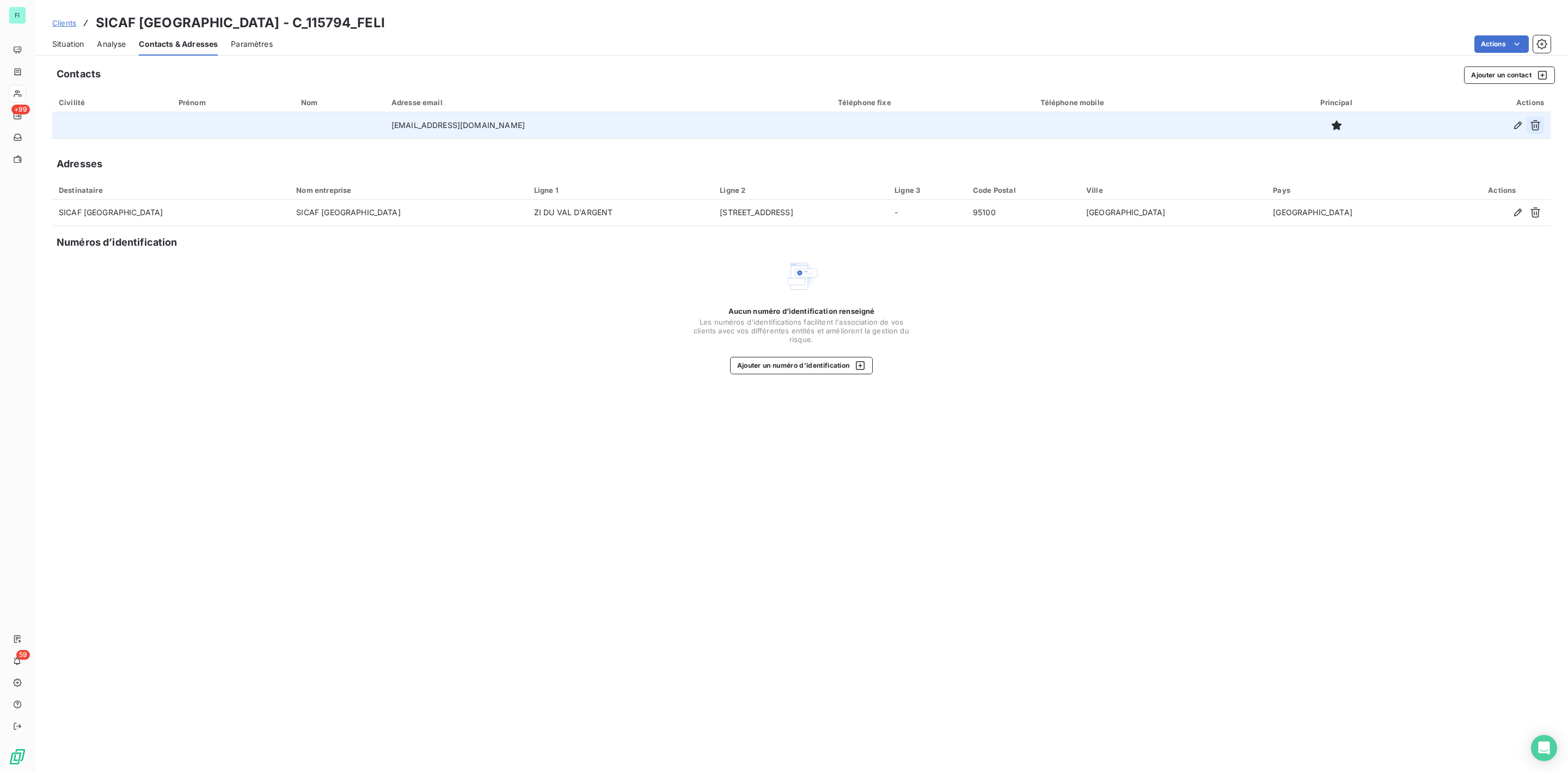
click at [1534, 126] on icon "button" at bounding box center [1535, 126] width 11 height 11
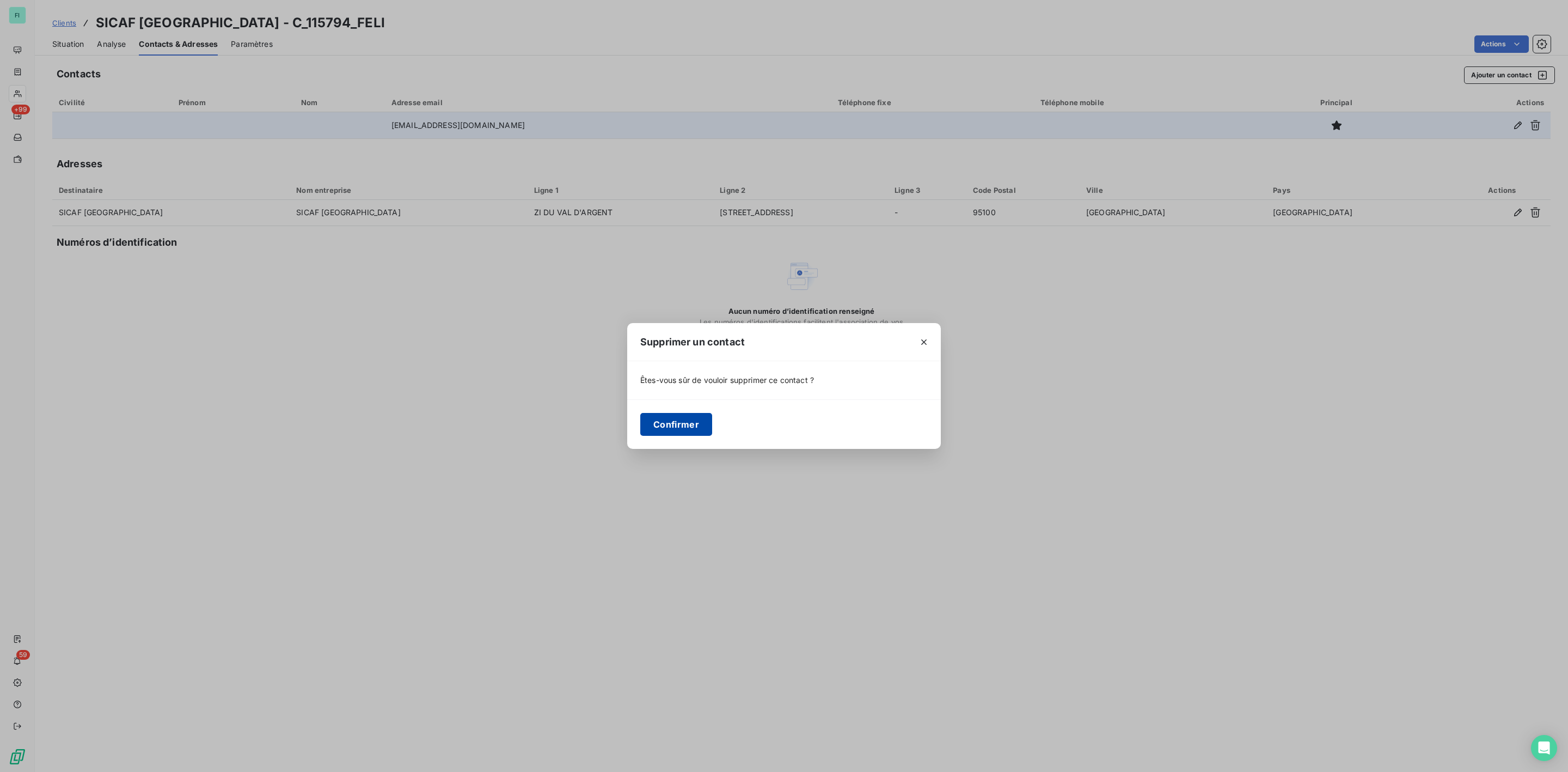
click at [668, 420] on button "Confirmer" at bounding box center [676, 424] width 72 height 23
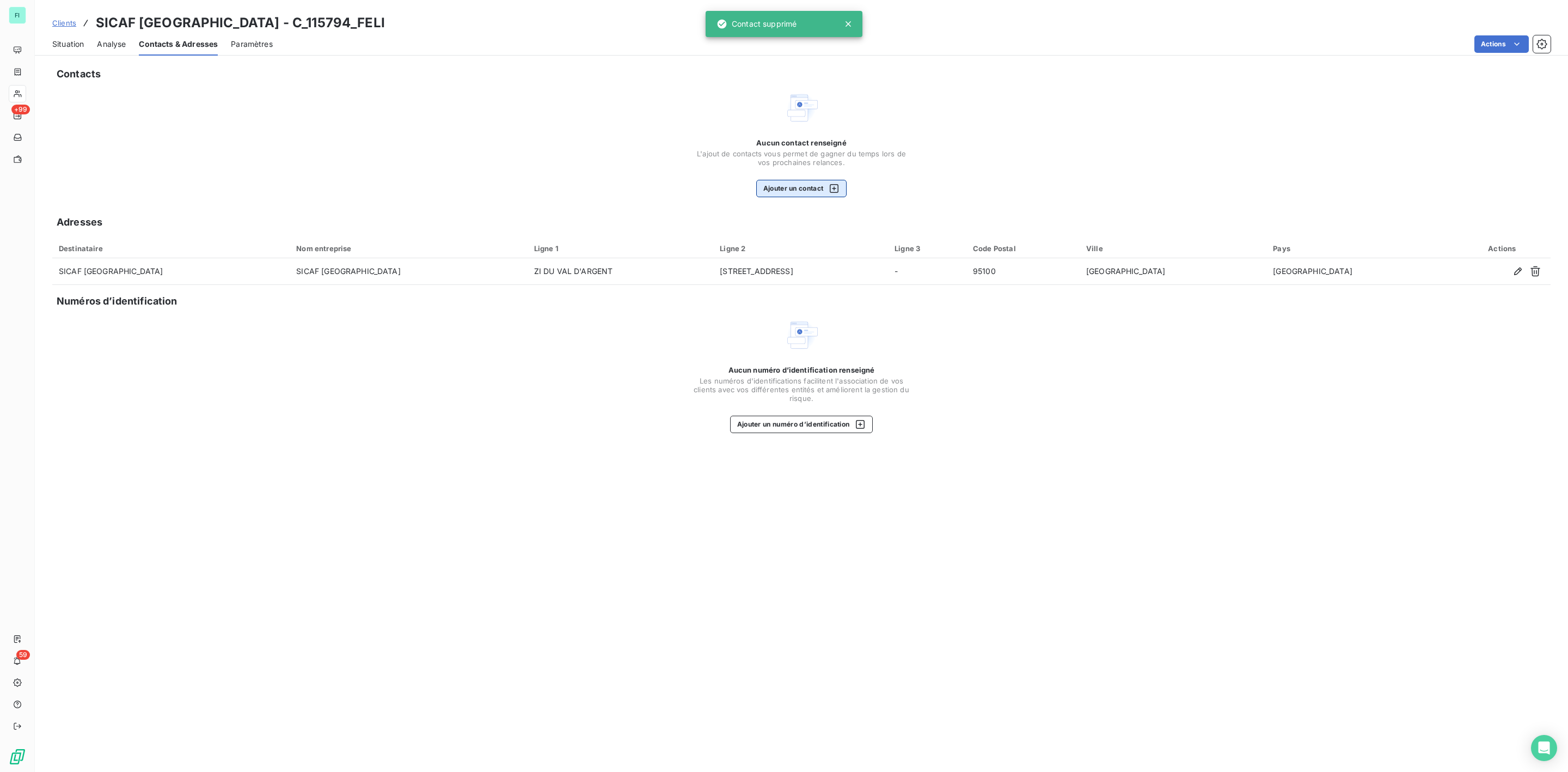
click at [809, 187] on button "Ajouter un contact" at bounding box center [801, 188] width 91 height 18
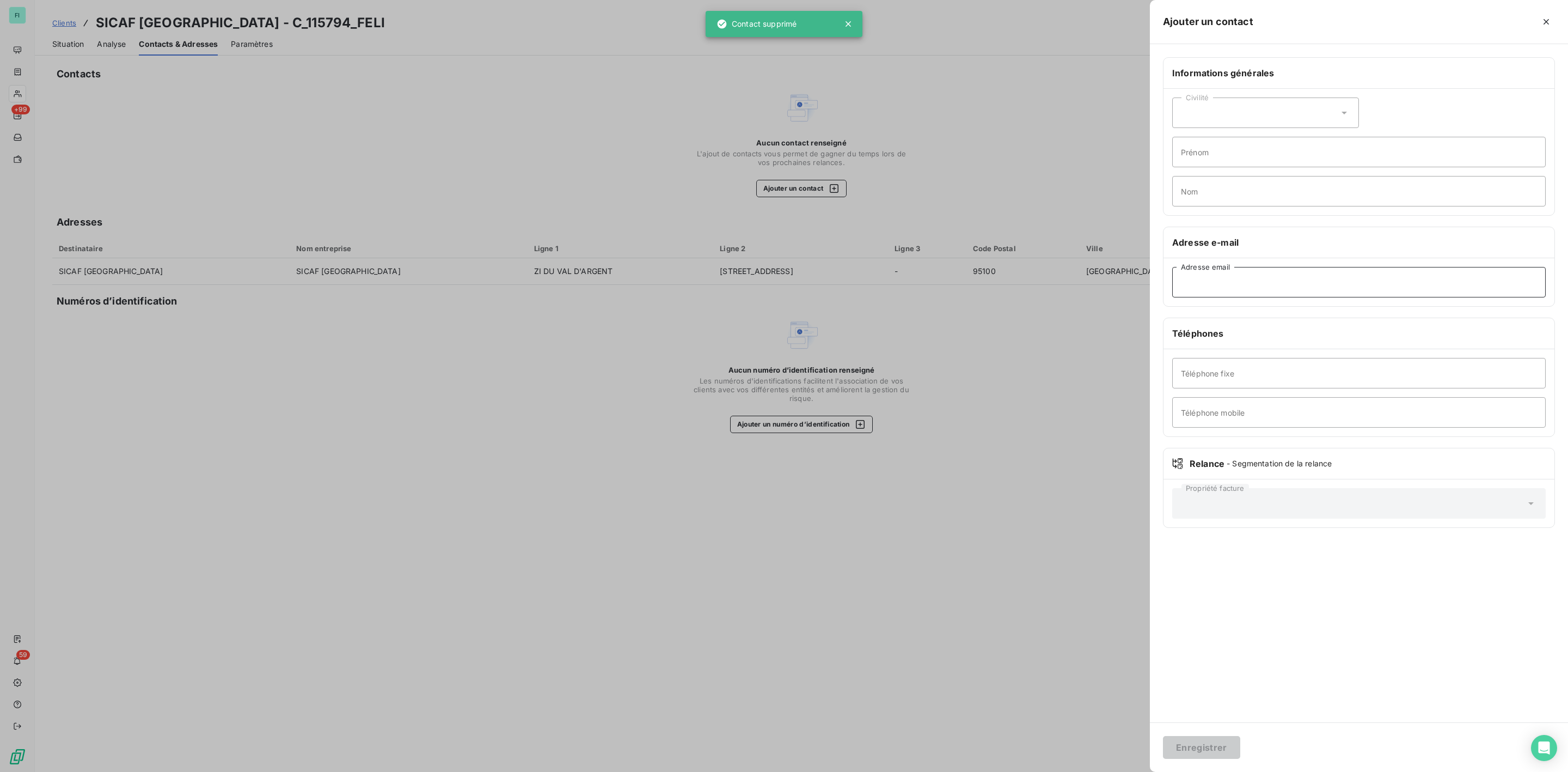
click at [1202, 288] on input "Adresse email" at bounding box center [1359, 282] width 374 height 30
paste input "[EMAIL_ADDRESS][DOMAIN_NAME]"
type input "[EMAIL_ADDRESS][DOMAIN_NAME]"
click at [1192, 739] on button "Enregistrer" at bounding box center [1201, 747] width 78 height 23
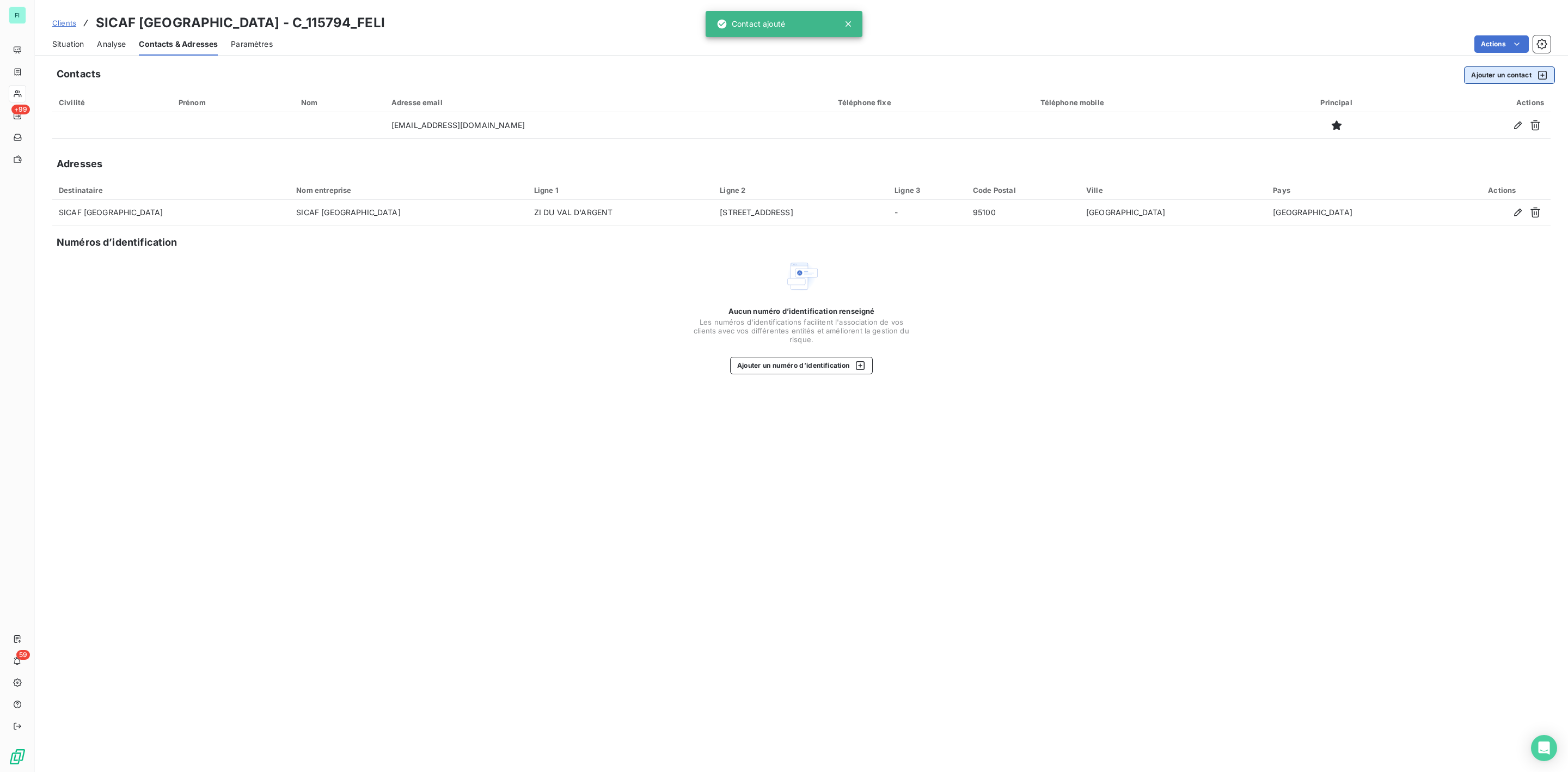
click at [1503, 67] on button "Ajouter un contact" at bounding box center [1509, 75] width 91 height 18
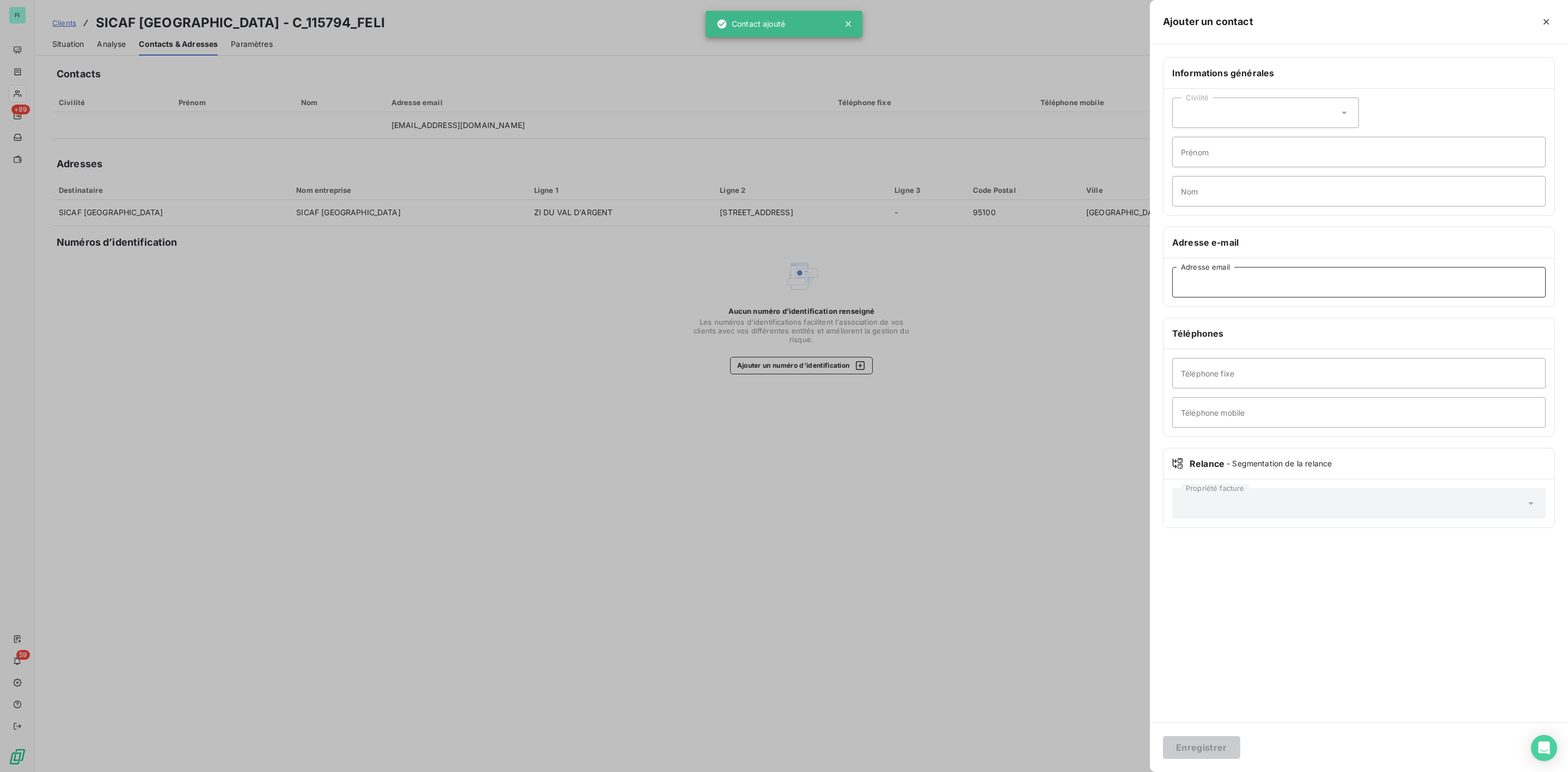
click at [1241, 285] on input "Adresse email" at bounding box center [1359, 282] width 374 height 30
paste input "[EMAIL_ADDRESS][DOMAIN_NAME]"
type input "[EMAIL_ADDRESS][DOMAIN_NAME]"
click at [1206, 744] on button "Enregistrer" at bounding box center [1201, 747] width 78 height 23
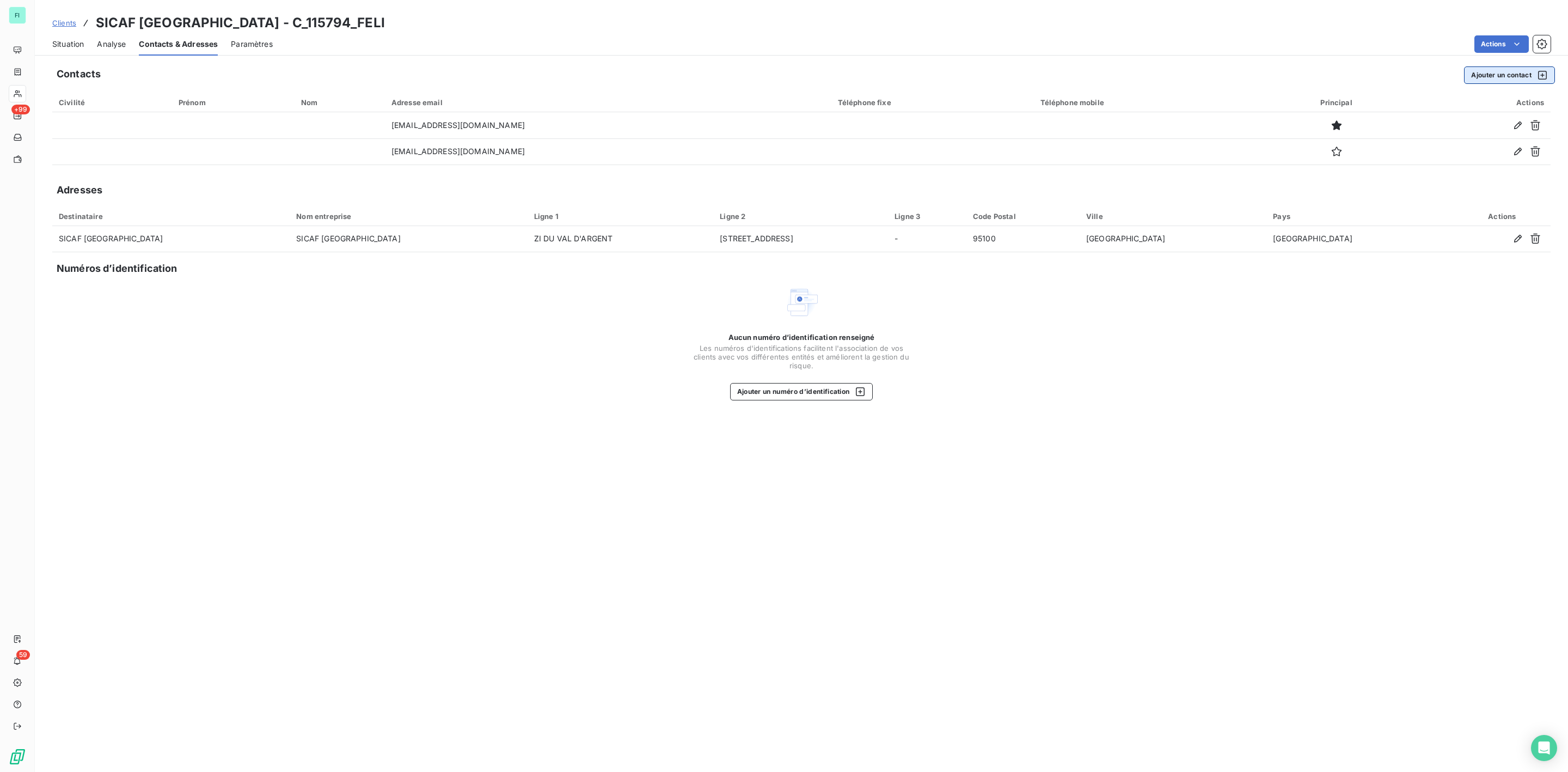
click at [1492, 72] on button "Ajouter un contact" at bounding box center [1509, 75] width 91 height 18
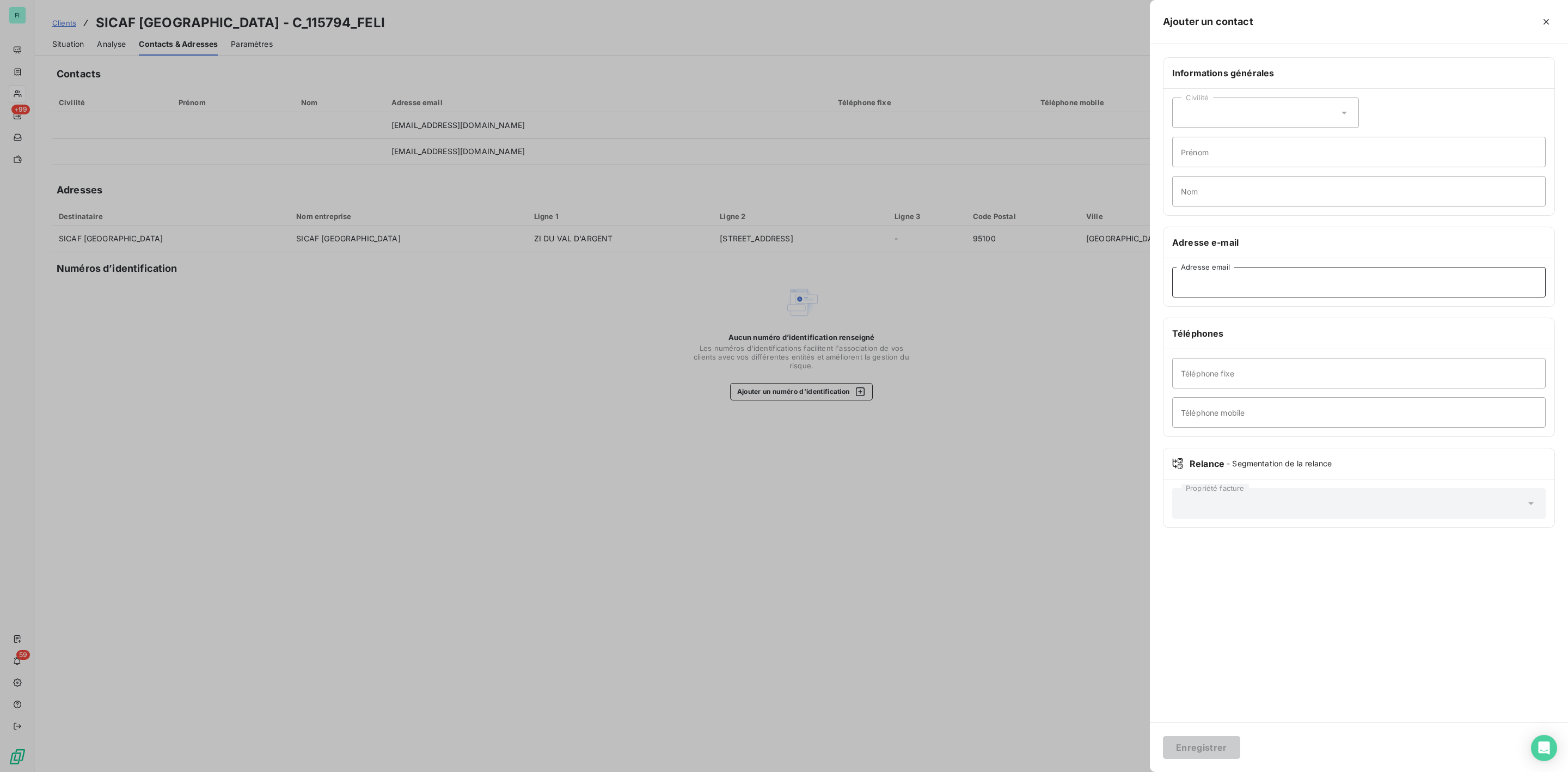
click at [1225, 276] on input "Adresse email" at bounding box center [1359, 282] width 374 height 30
paste input "[EMAIL_ADDRESS][DOMAIN_NAME]"
type input "[EMAIL_ADDRESS][DOMAIN_NAME]"
click at [1189, 744] on button "Enregistrer" at bounding box center [1201, 747] width 78 height 23
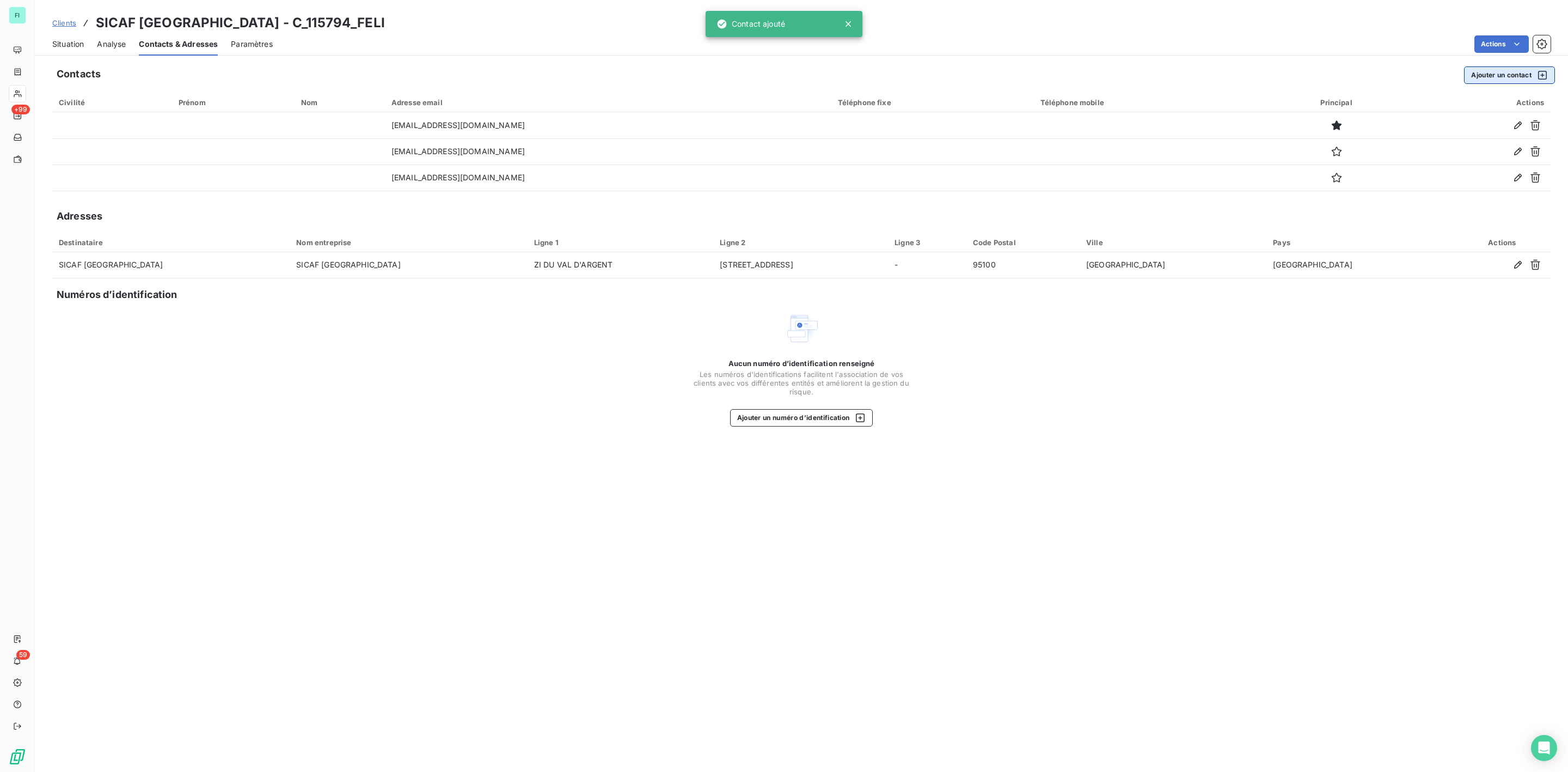
click at [1515, 72] on button "Ajouter un contact" at bounding box center [1509, 75] width 91 height 18
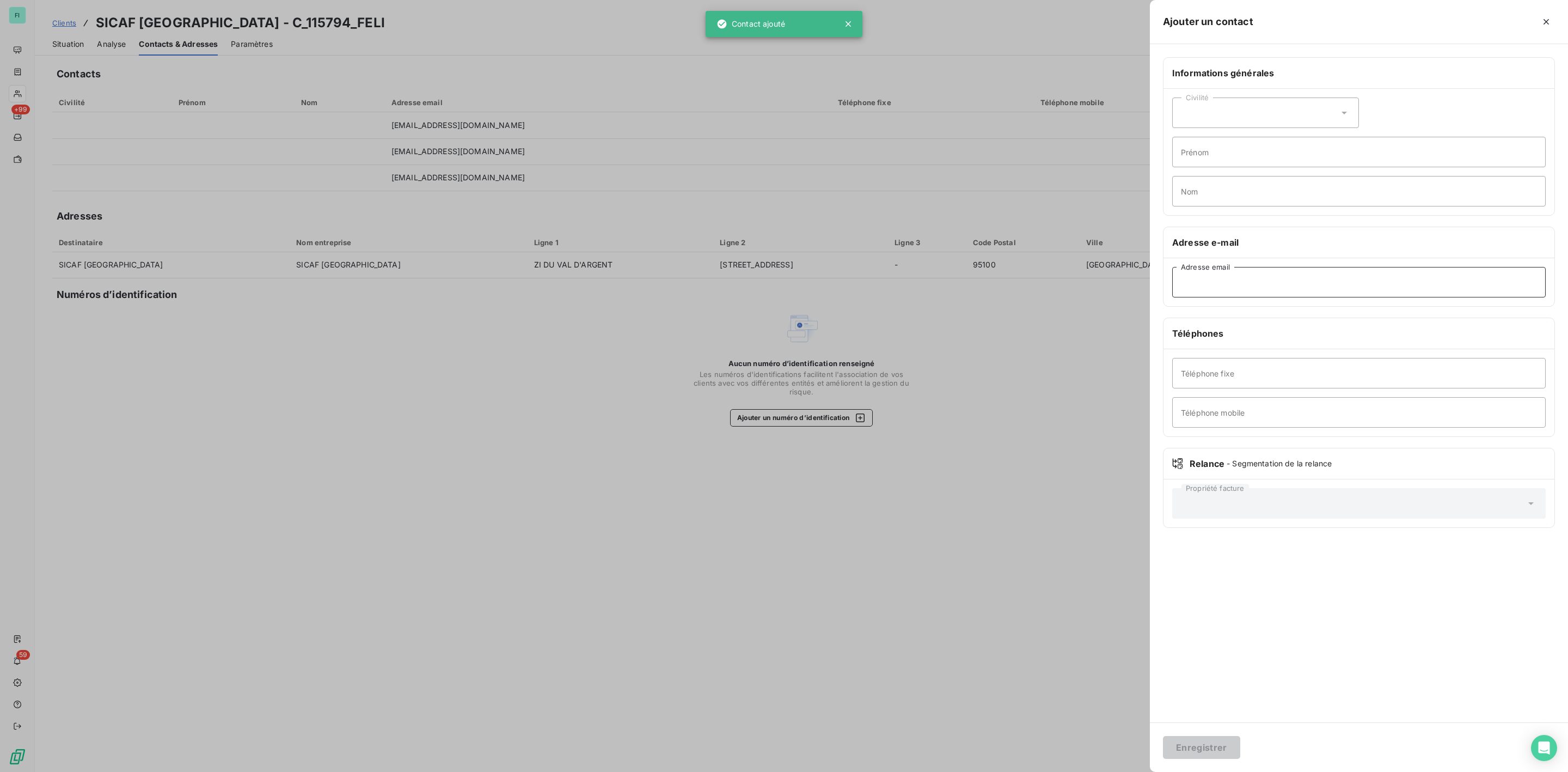
click at [1219, 283] on input "Adresse email" at bounding box center [1359, 282] width 374 height 30
paste input "[EMAIL_ADDRESS][DOMAIN_NAME]"
type input "[EMAIL_ADDRESS][DOMAIN_NAME]"
click at [1210, 740] on button "Enregistrer" at bounding box center [1201, 747] width 78 height 23
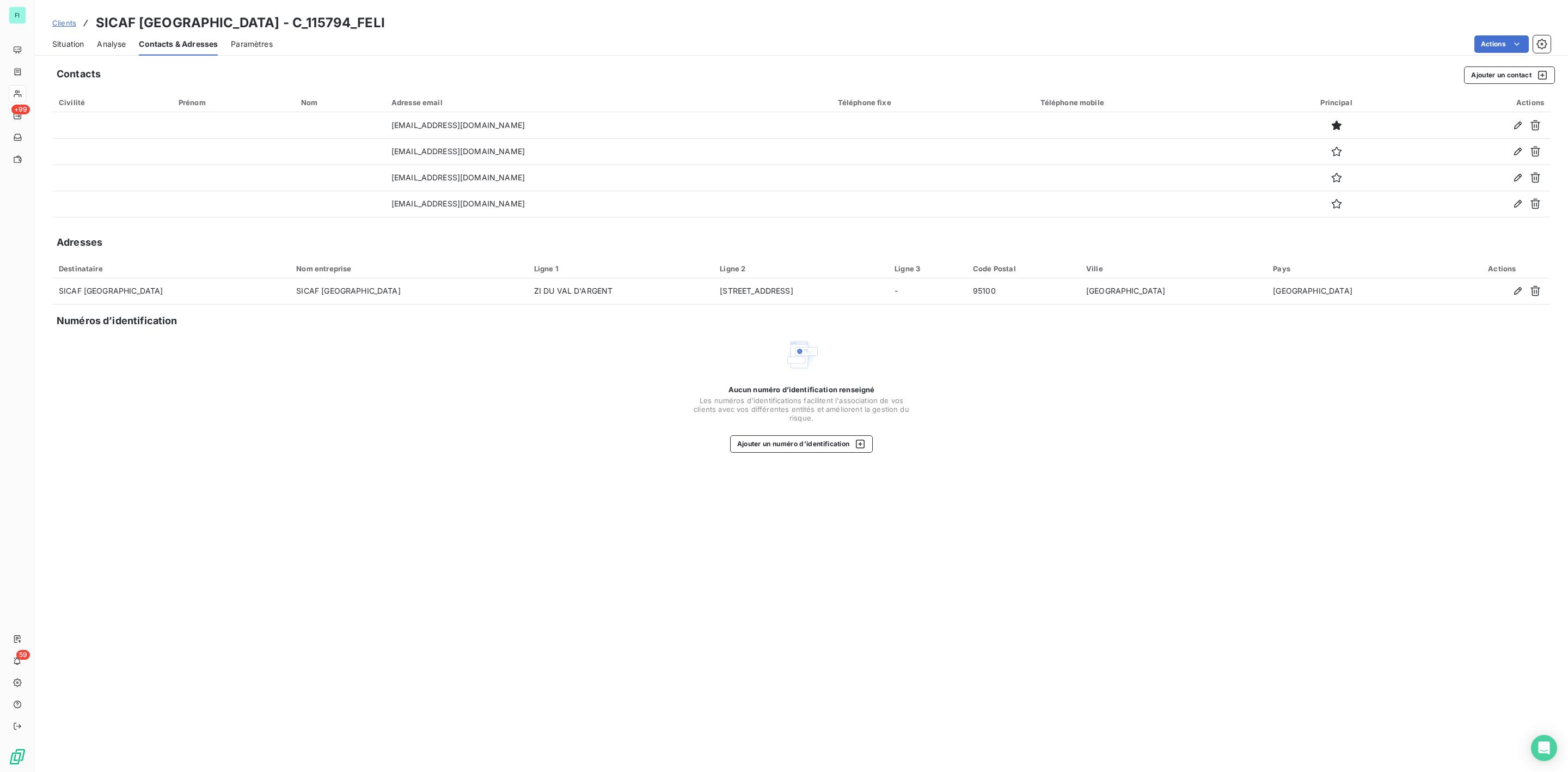
click at [67, 45] on span "Situation" at bounding box center [67, 44] width 32 height 11
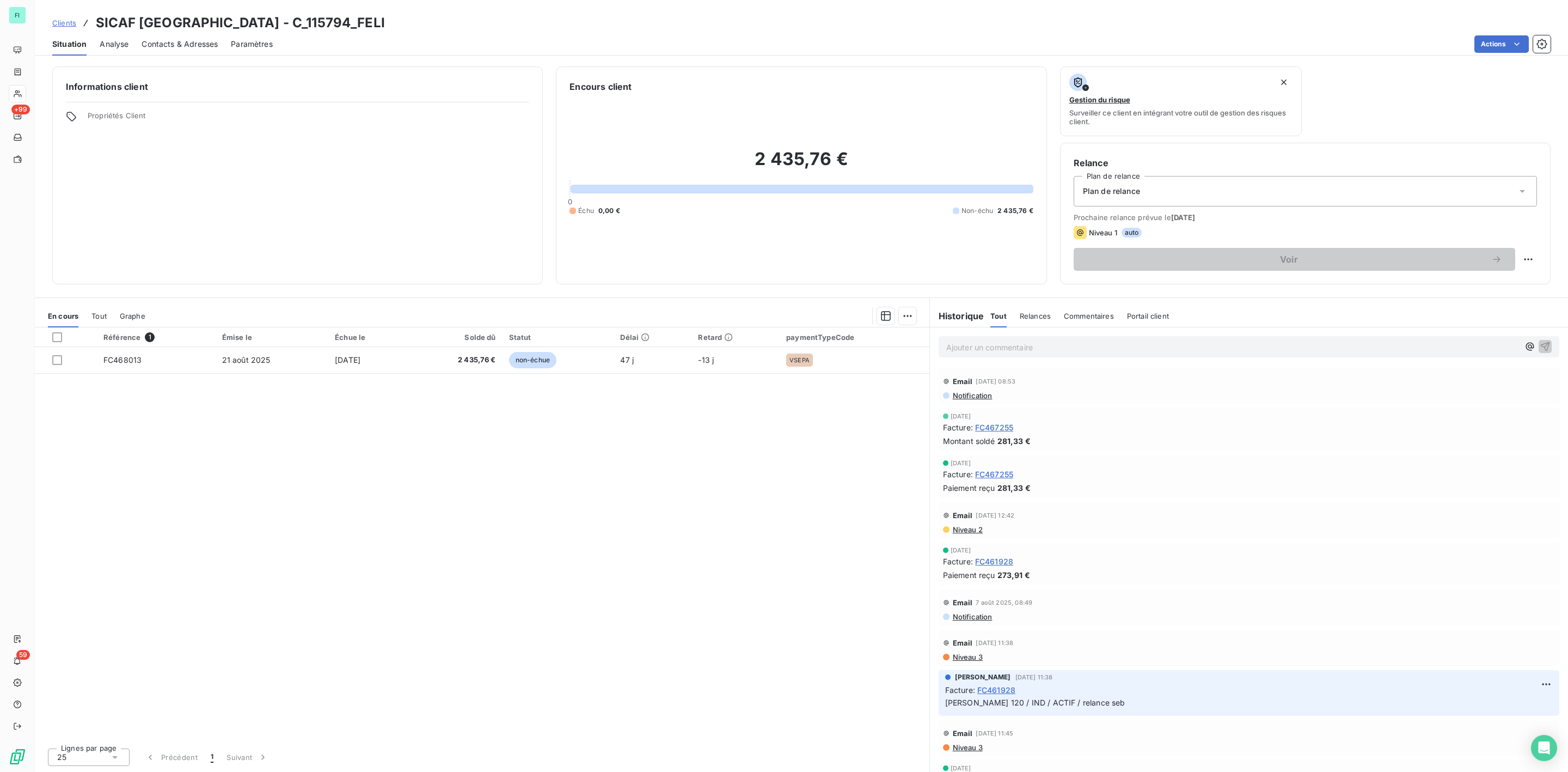
click at [995, 346] on p "Ajouter un commentaire ﻿" at bounding box center [1232, 347] width 573 height 13
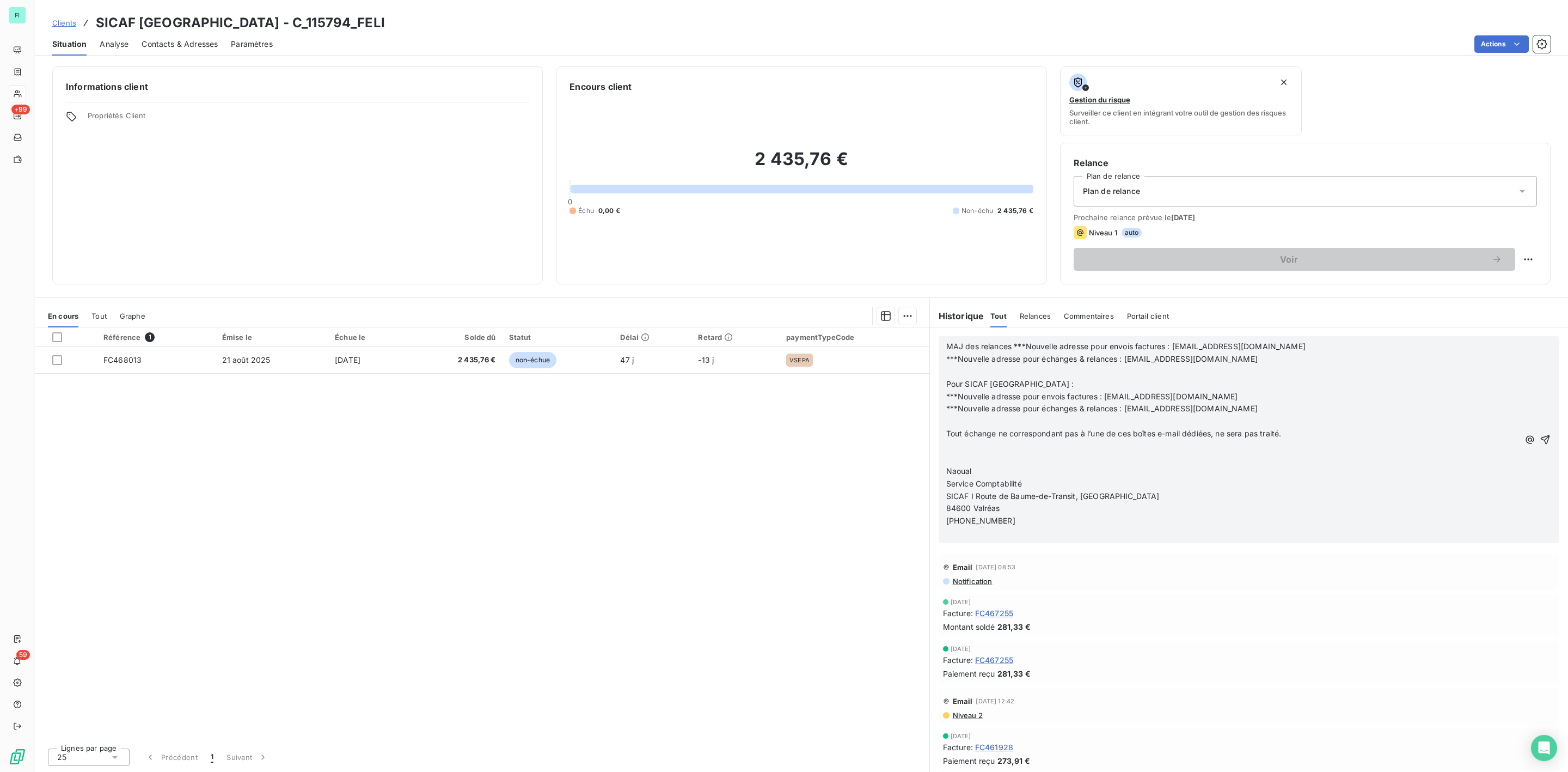
click at [944, 350] on div "MAJ des relances ***Nouvelle adresse pour envois factures : [EMAIL_ADDRESS][DOM…" at bounding box center [1249, 439] width 620 height 207
click at [948, 347] on span "MAJ des relances ***Nouvelle adresse pour envois factures : [EMAIL_ADDRESS][DOM…" at bounding box center [1126, 346] width 359 height 9
click at [1540, 440] on icon "button" at bounding box center [1545, 439] width 11 height 11
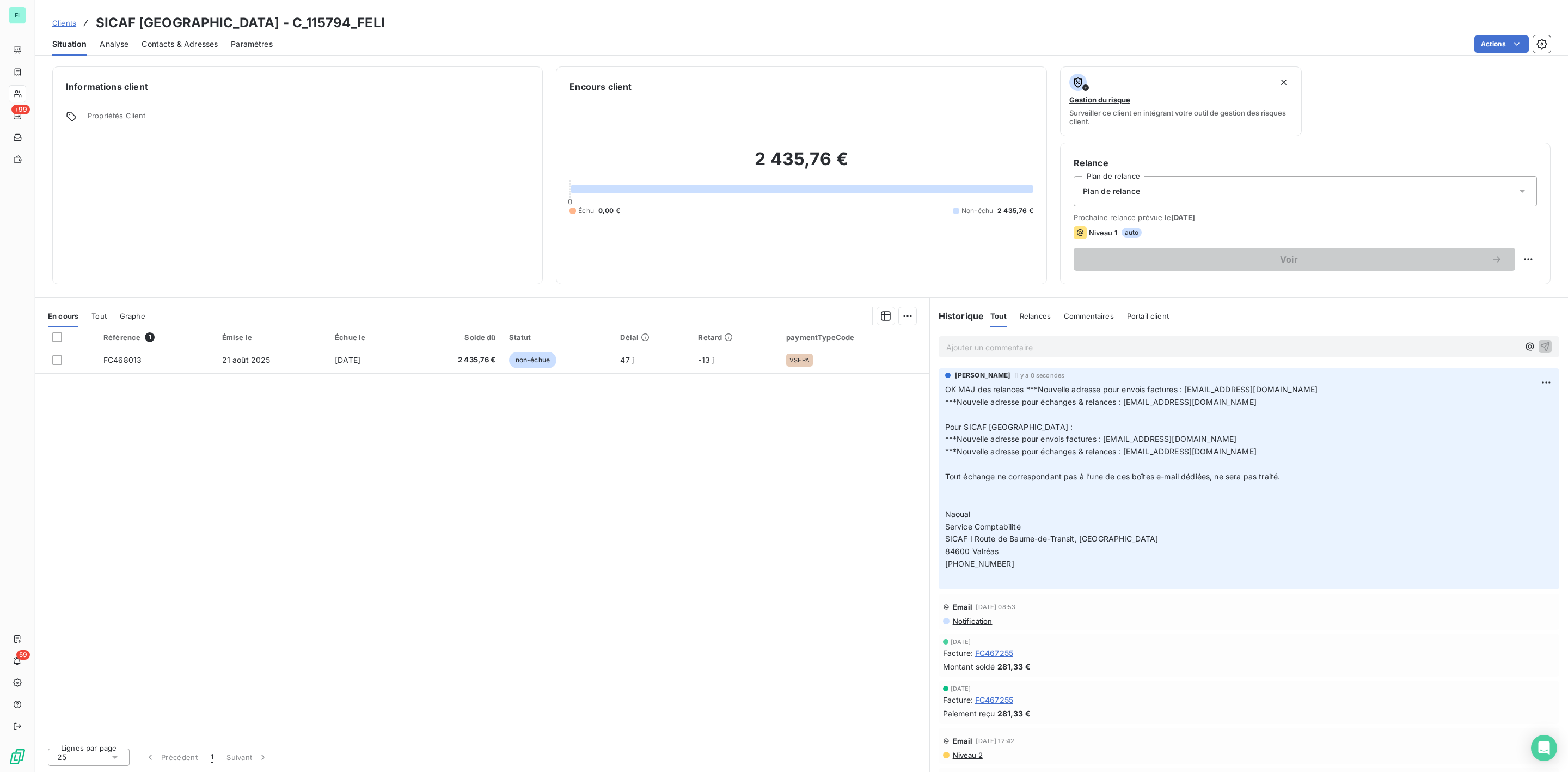
click at [182, 43] on span "Contacts & Adresses" at bounding box center [179, 44] width 76 height 11
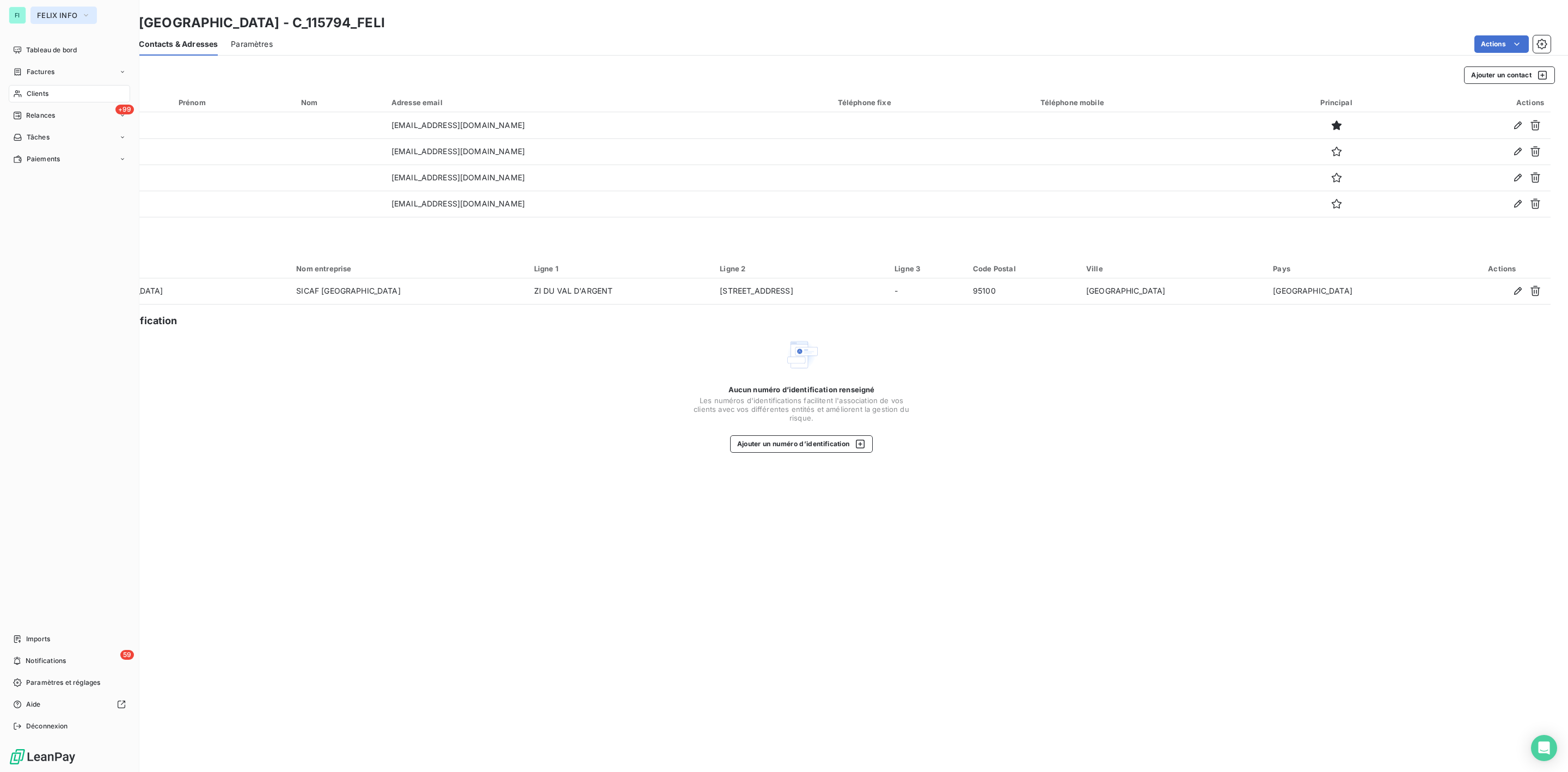
click at [51, 13] on span "FELIX INFO" at bounding box center [57, 15] width 40 height 9
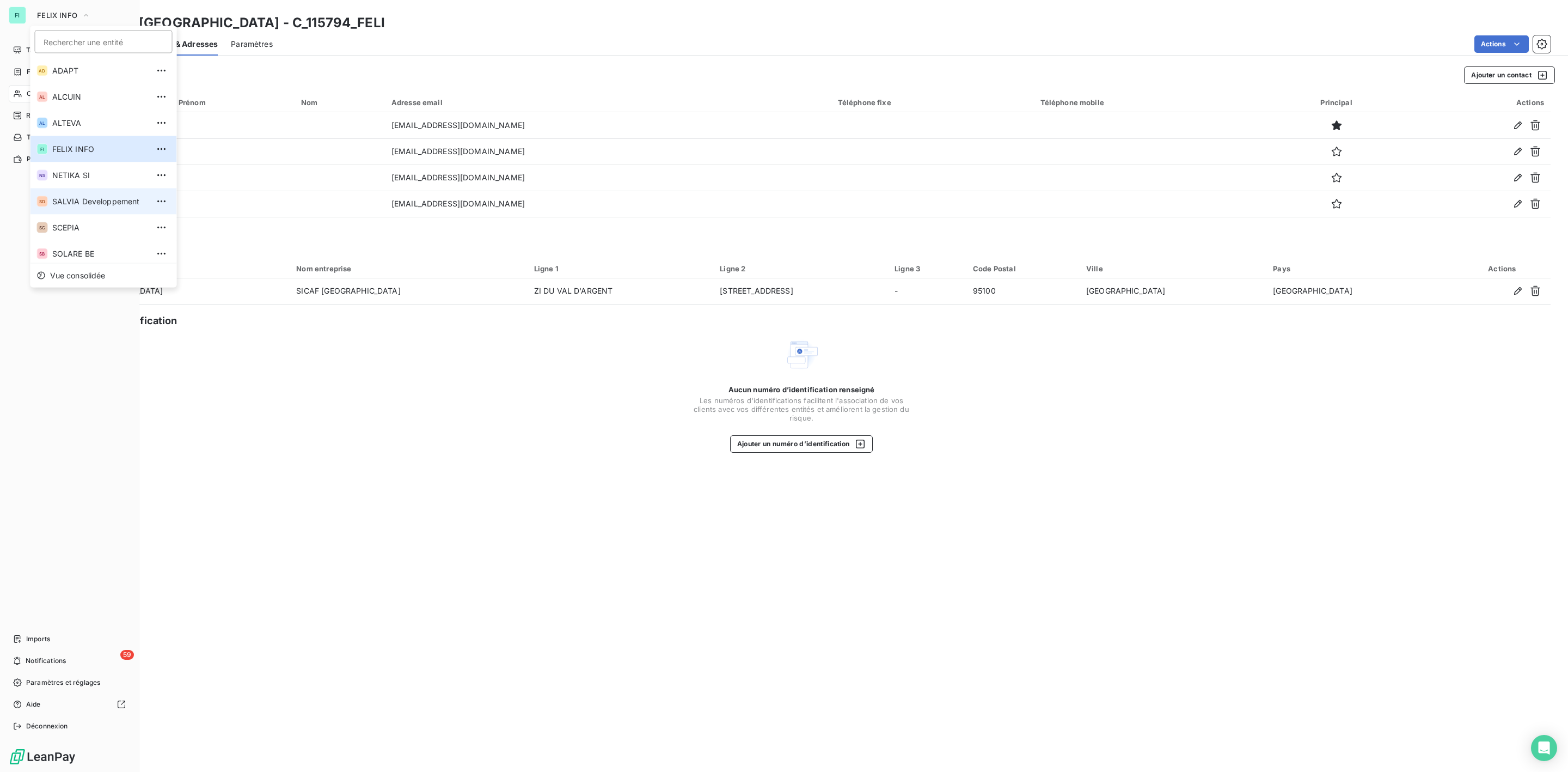
click at [96, 196] on span "SALVIA Developpement" at bounding box center [100, 202] width 96 height 11
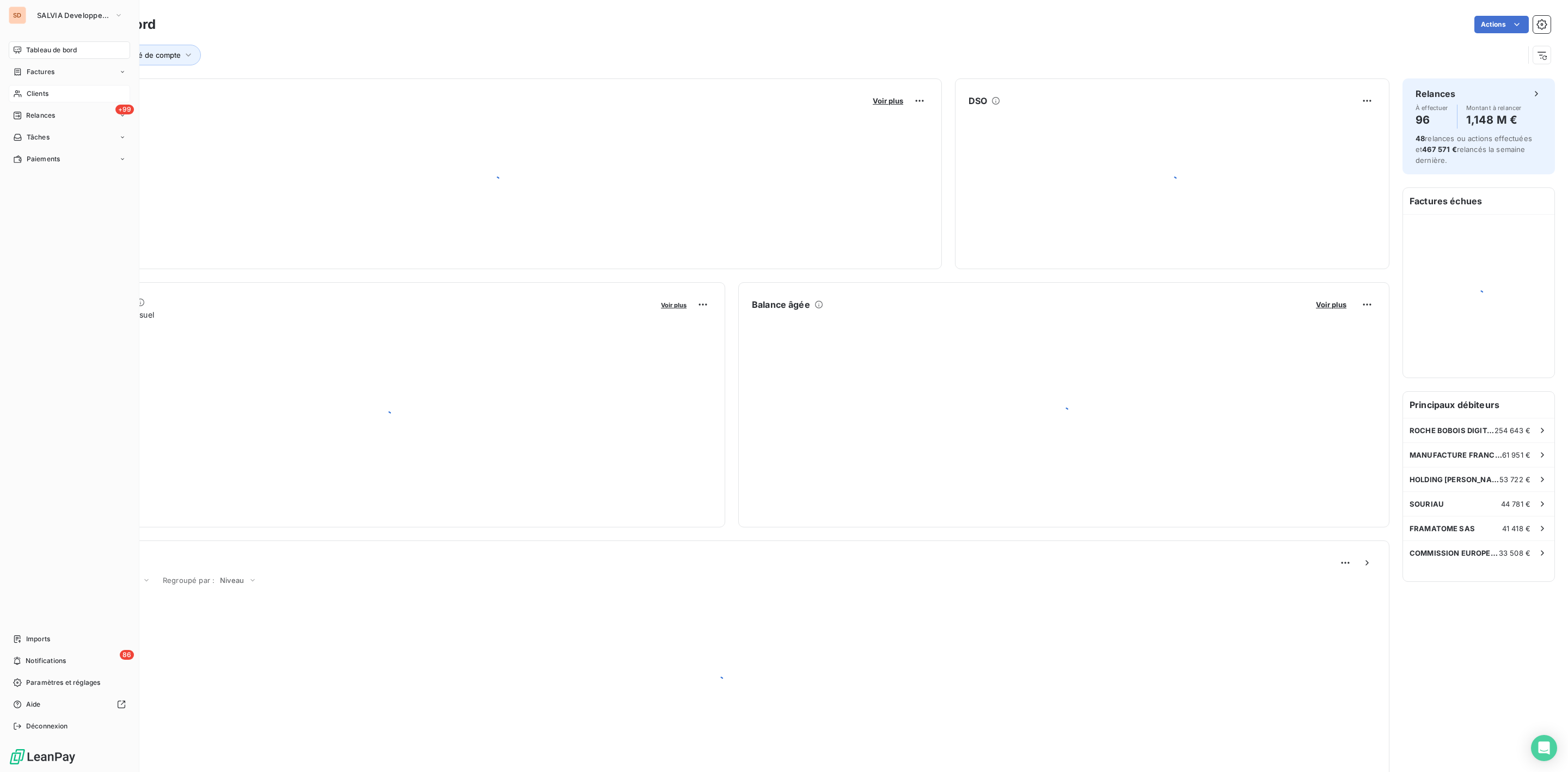
click at [45, 96] on span "Clients" at bounding box center [38, 94] width 22 height 10
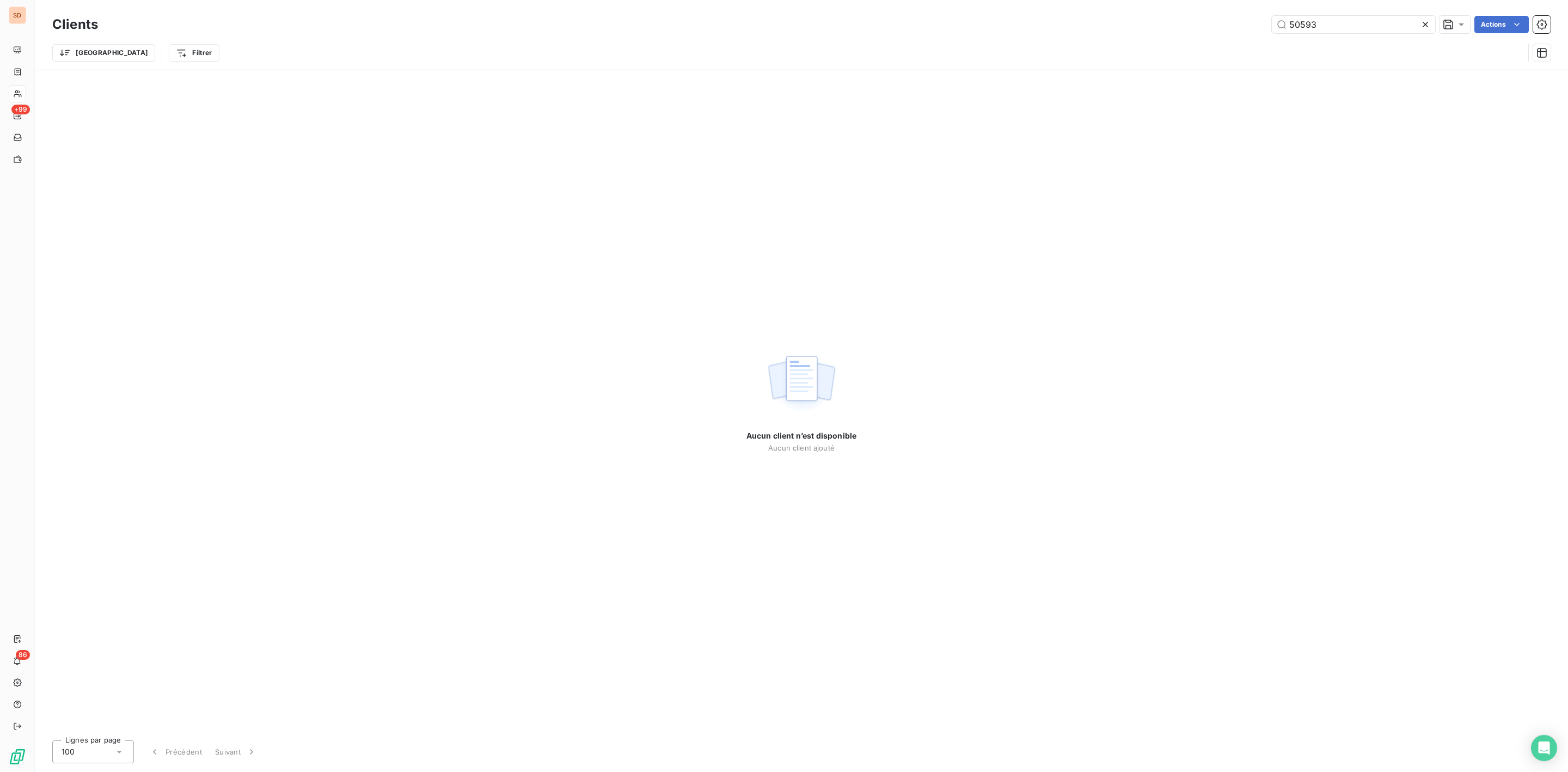
drag, startPoint x: 1351, startPoint y: 28, endPoint x: 1161, endPoint y: 31, distance: 190.0
click at [1206, 31] on div "50593 Actions" at bounding box center [831, 24] width 1439 height 18
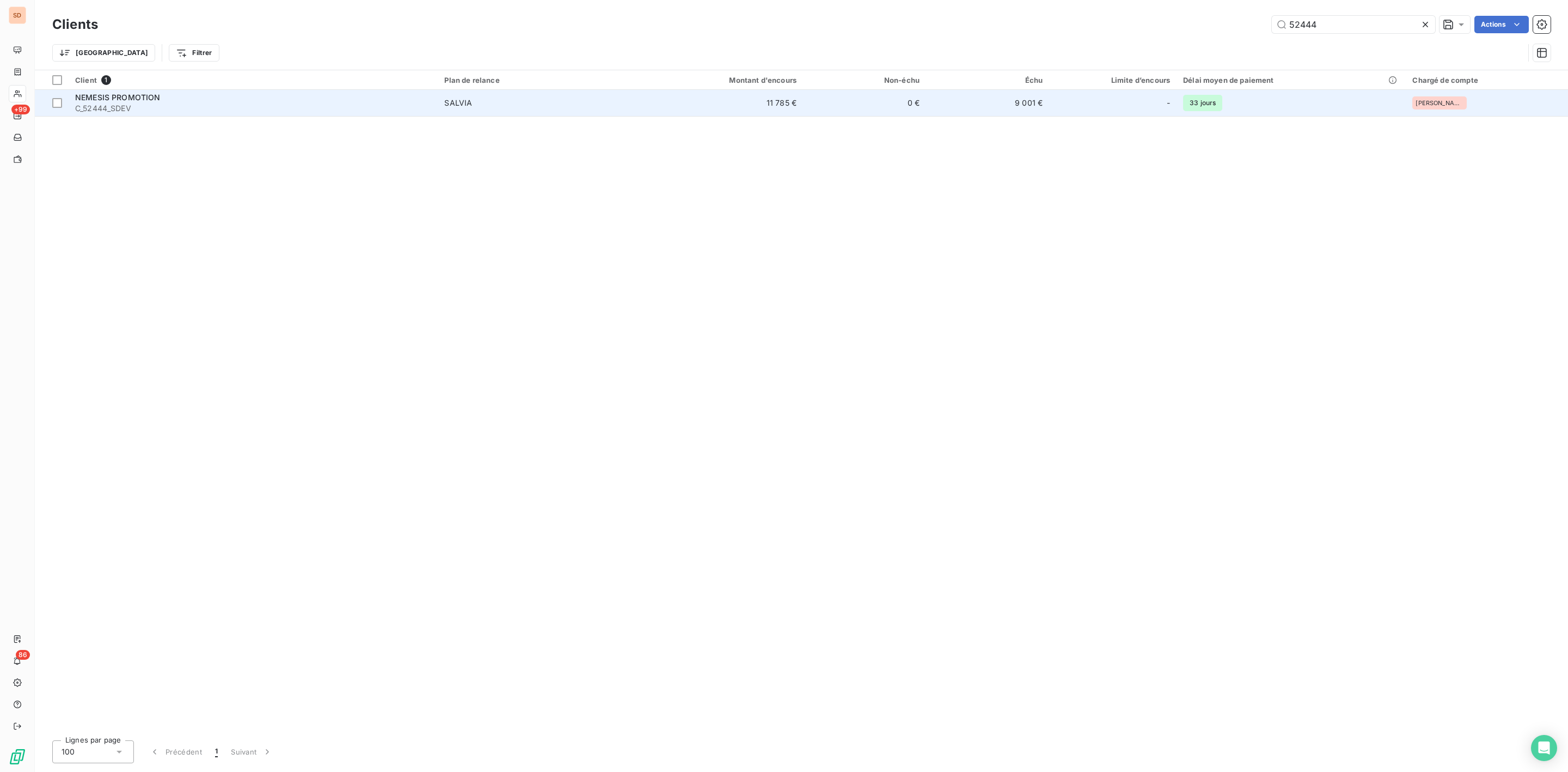
type input "52444"
click at [149, 106] on span "C_52444_SDEV" at bounding box center [253, 109] width 356 height 11
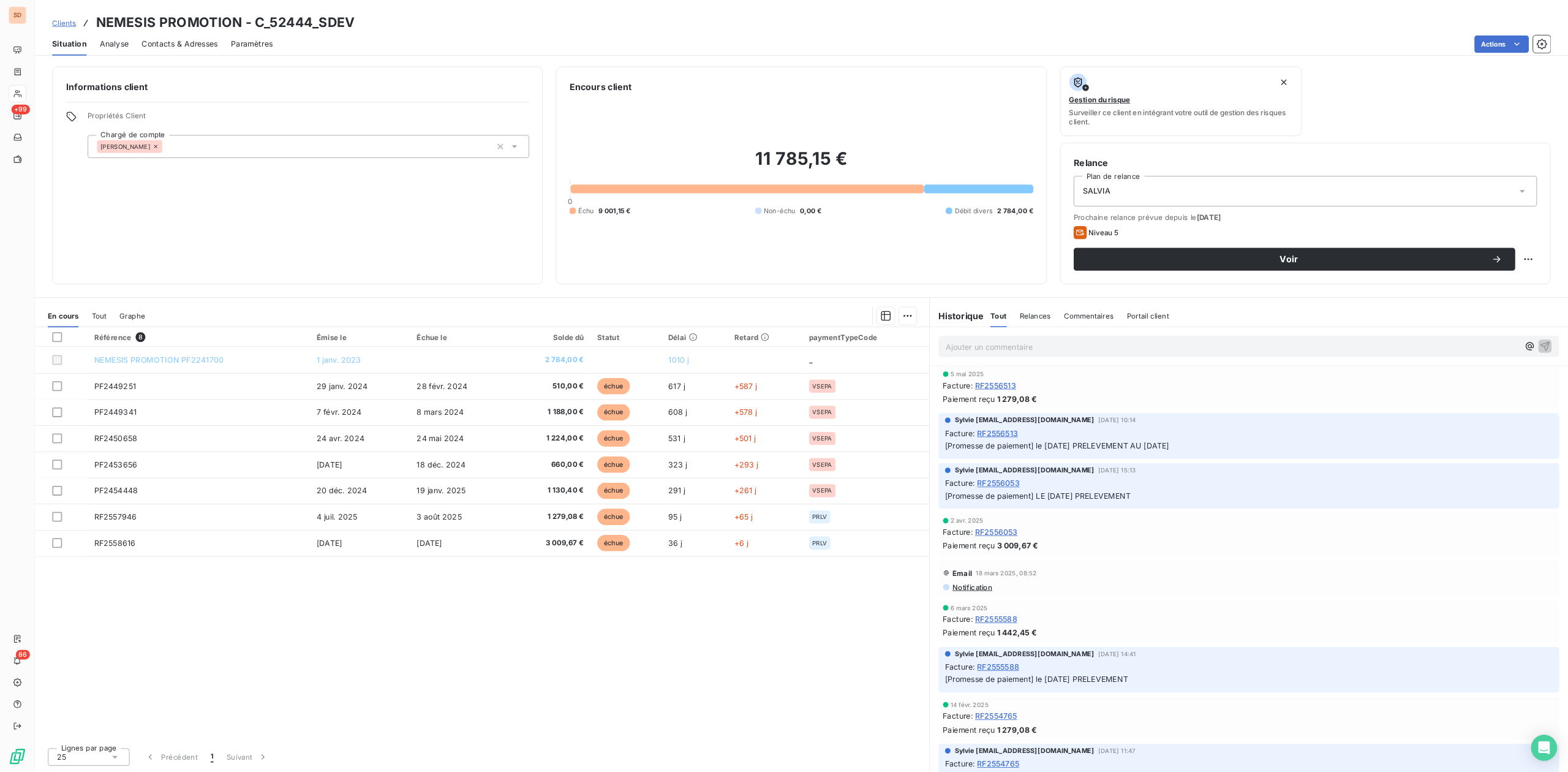
scroll to position [276, 0]
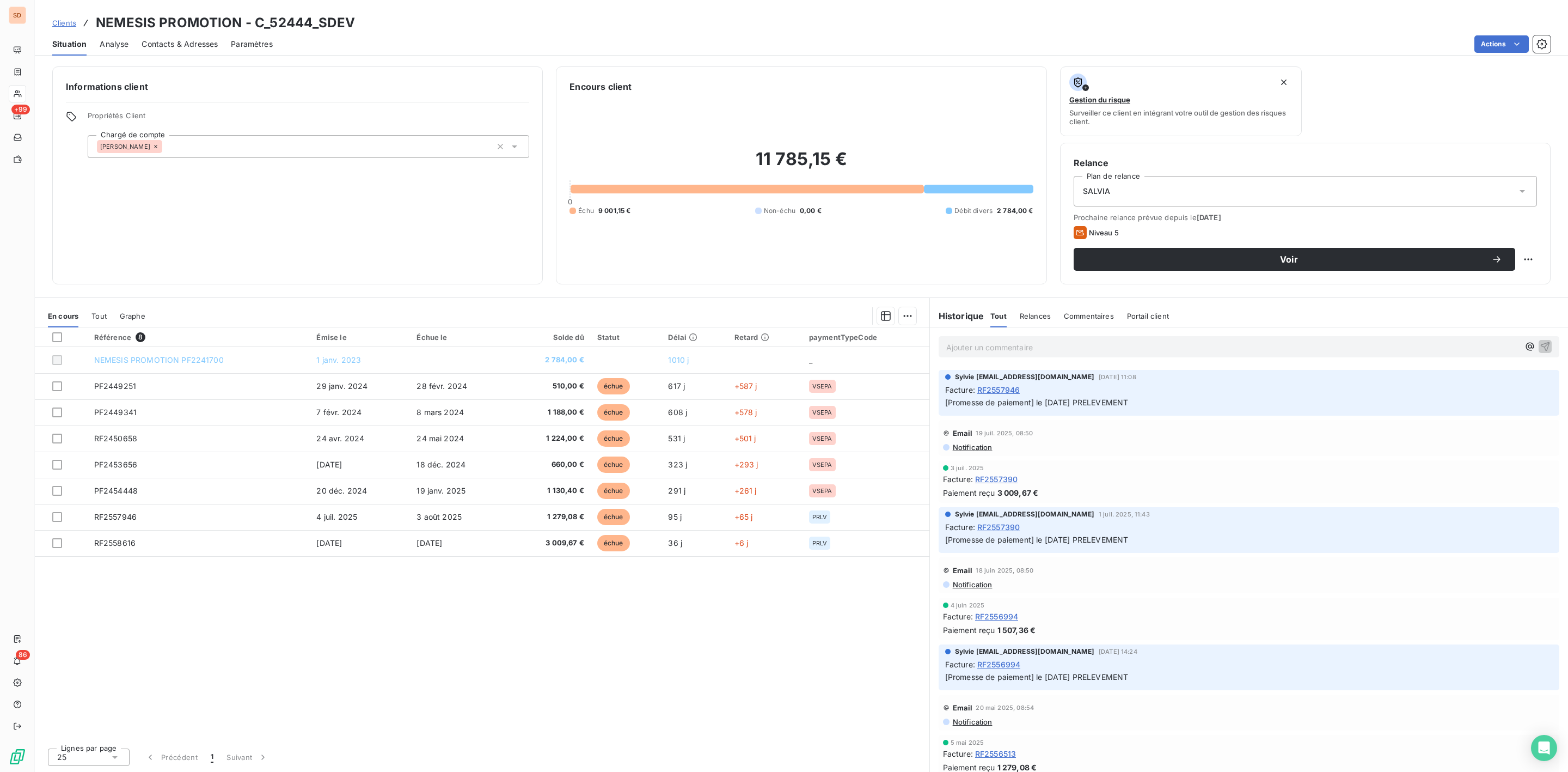
click at [196, 45] on span "Contacts & Adresses" at bounding box center [179, 44] width 76 height 11
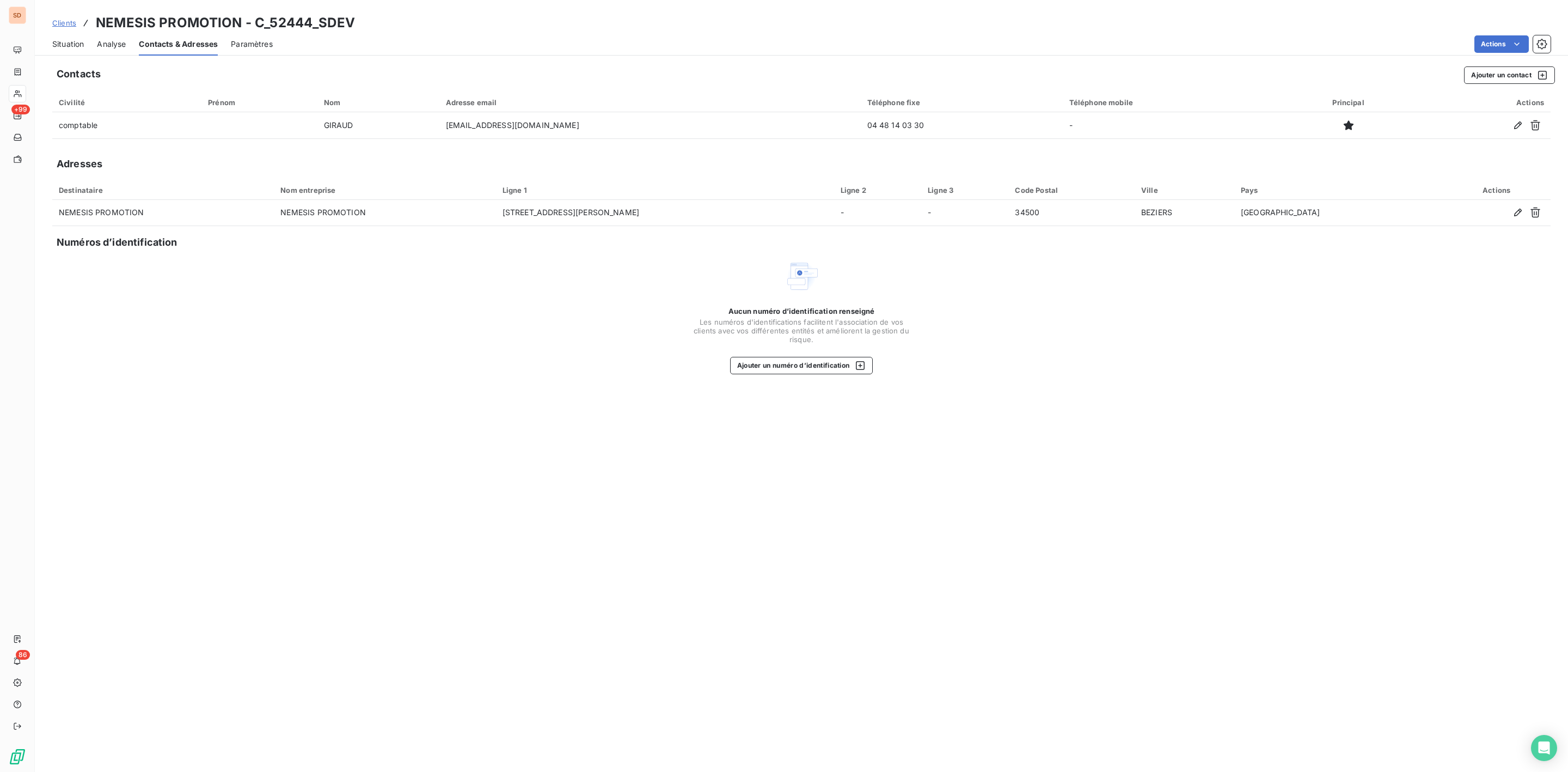
click at [77, 46] on span "Situation" at bounding box center [67, 44] width 32 height 11
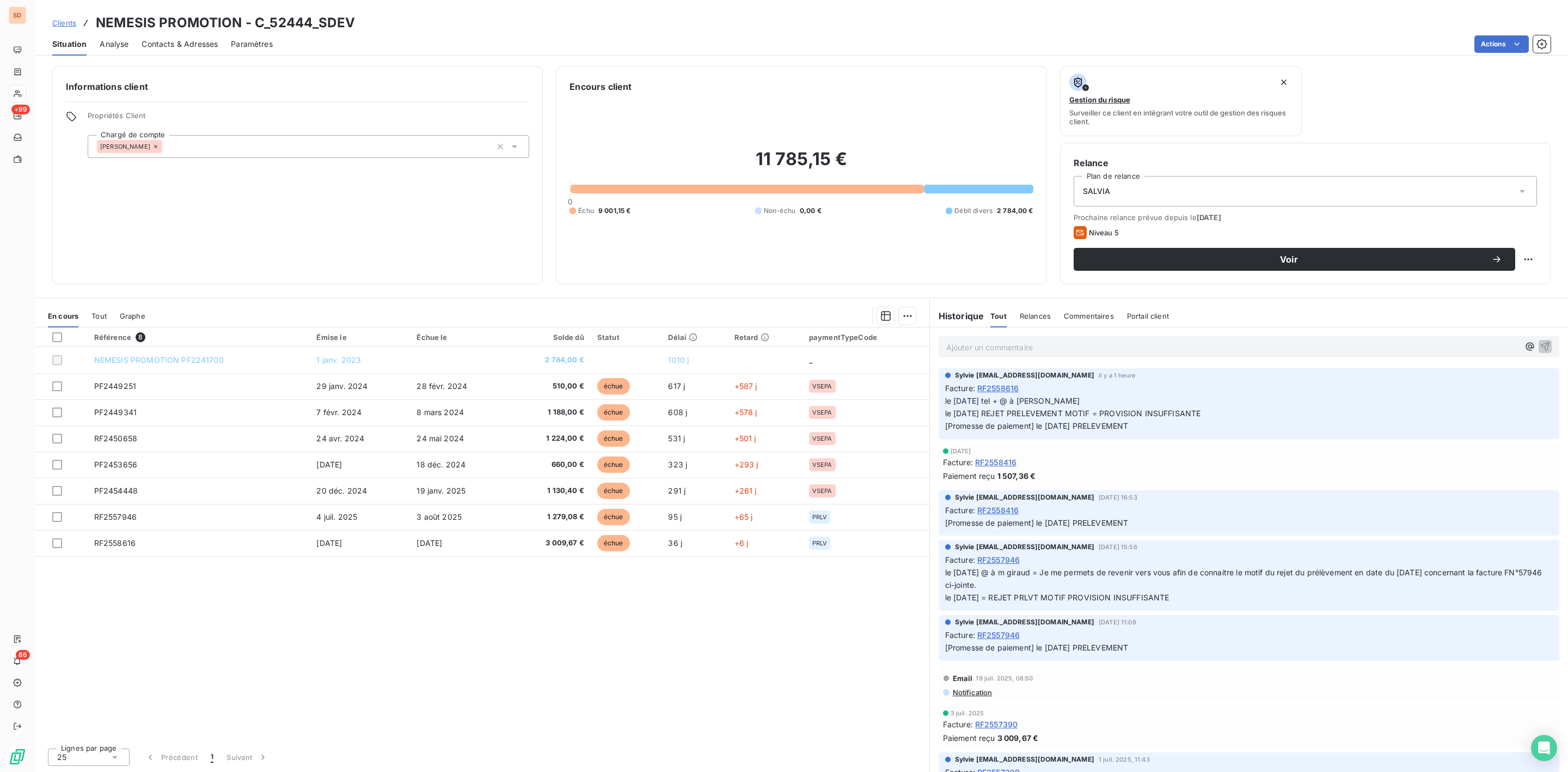
click at [181, 40] on span "Contacts & Adresses" at bounding box center [179, 44] width 76 height 11
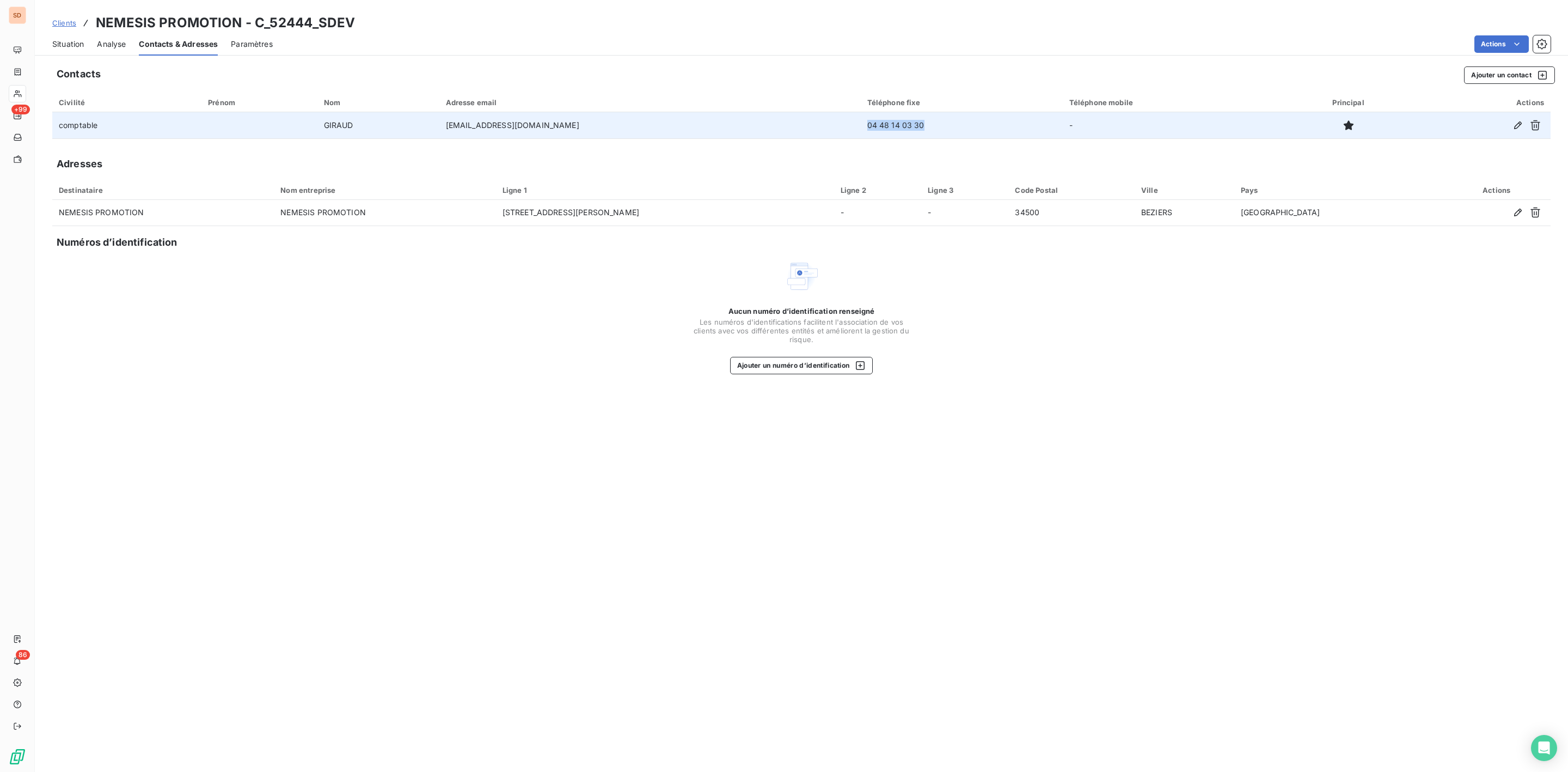
drag, startPoint x: 860, startPoint y: 121, endPoint x: 987, endPoint y: 121, distance: 127.0
click at [987, 121] on td "04 48 14 03 30" at bounding box center [961, 125] width 202 height 26
copy td "04 48 14 03 30"
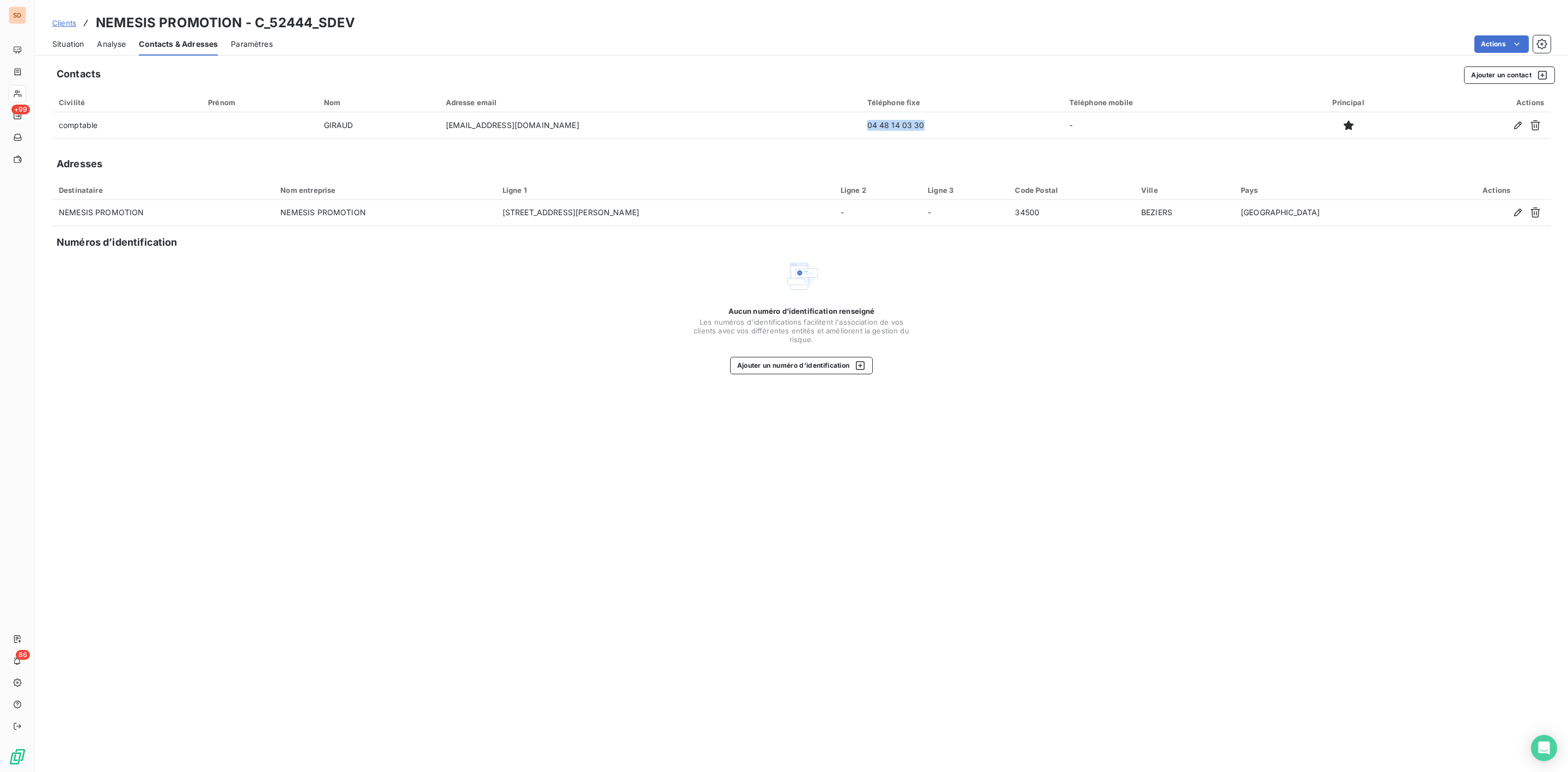
click at [69, 41] on span "Situation" at bounding box center [67, 44] width 32 height 11
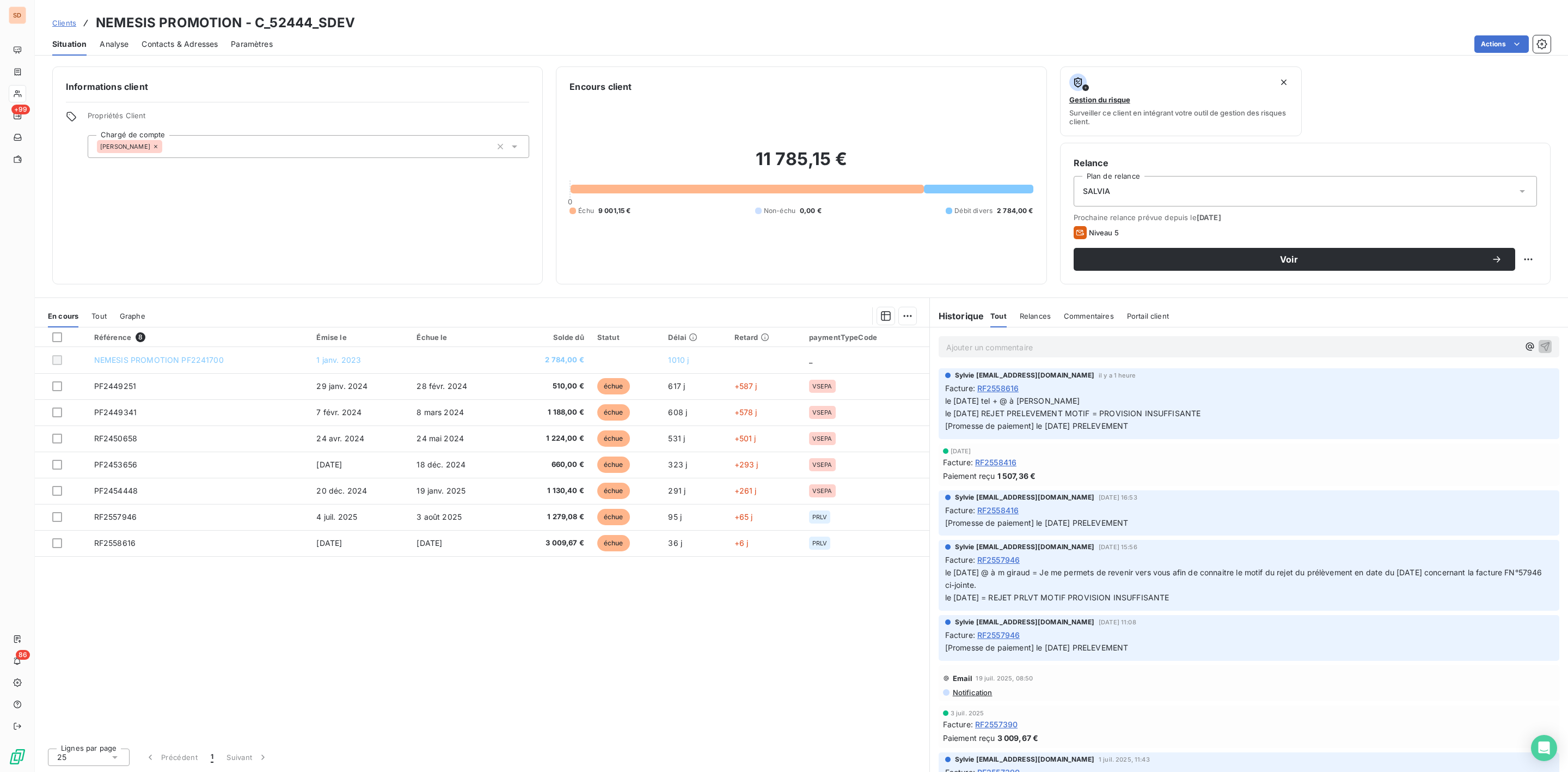
click at [196, 41] on span "Contacts & Adresses" at bounding box center [179, 44] width 76 height 11
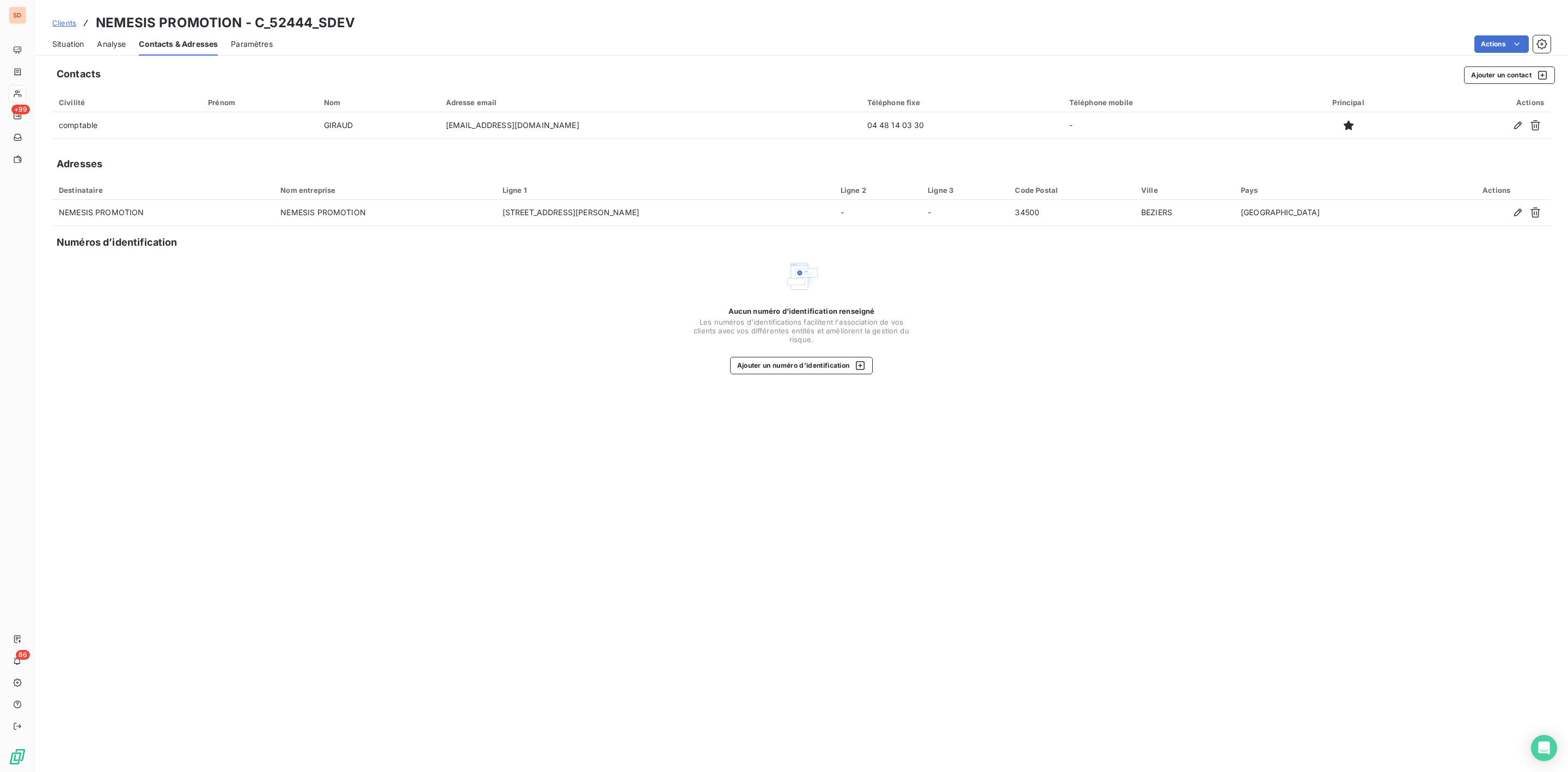
click at [62, 40] on span "Situation" at bounding box center [67, 44] width 32 height 11
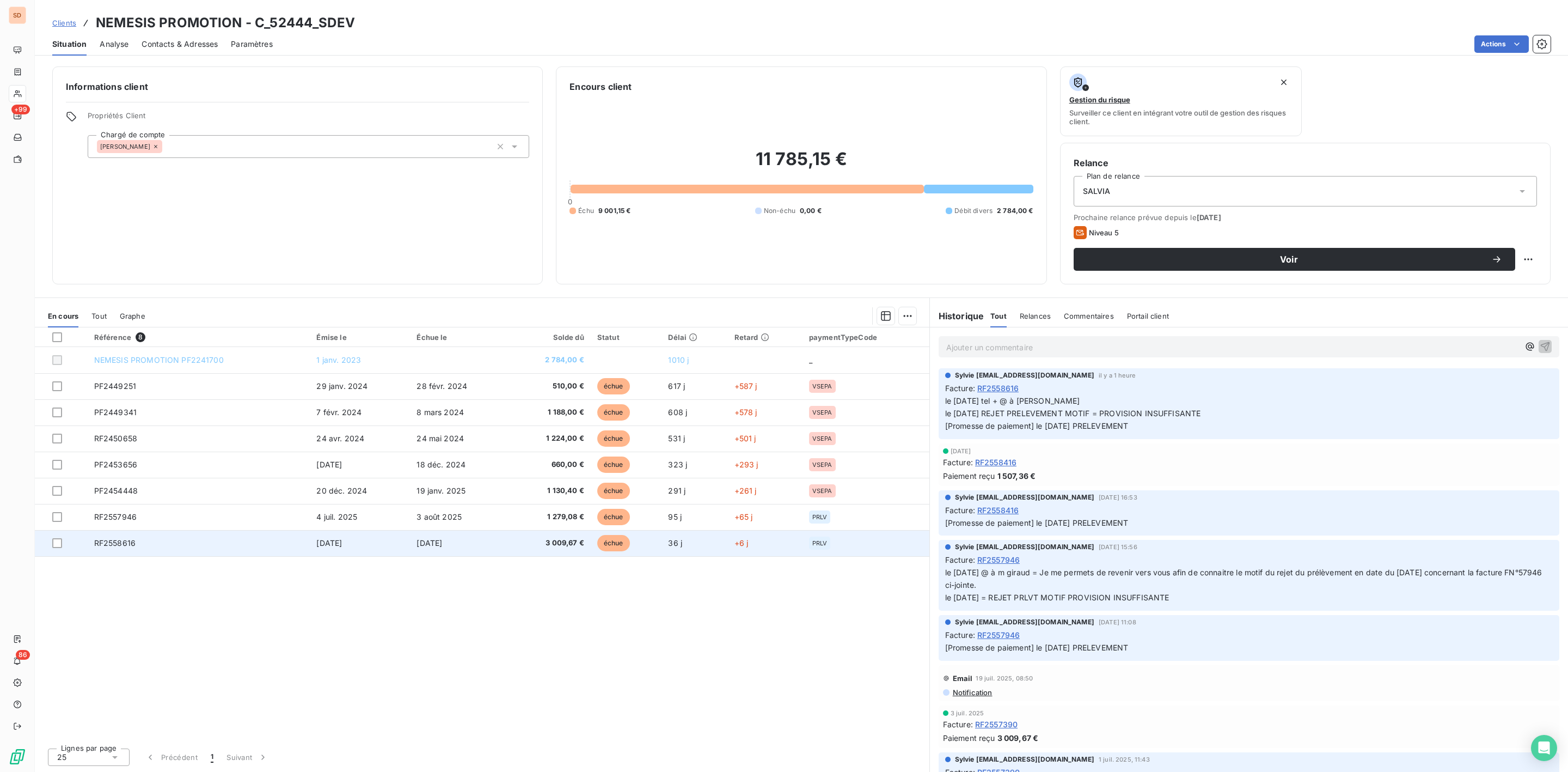
click at [556, 543] on span "3 009,67 €" at bounding box center [550, 543] width 68 height 11
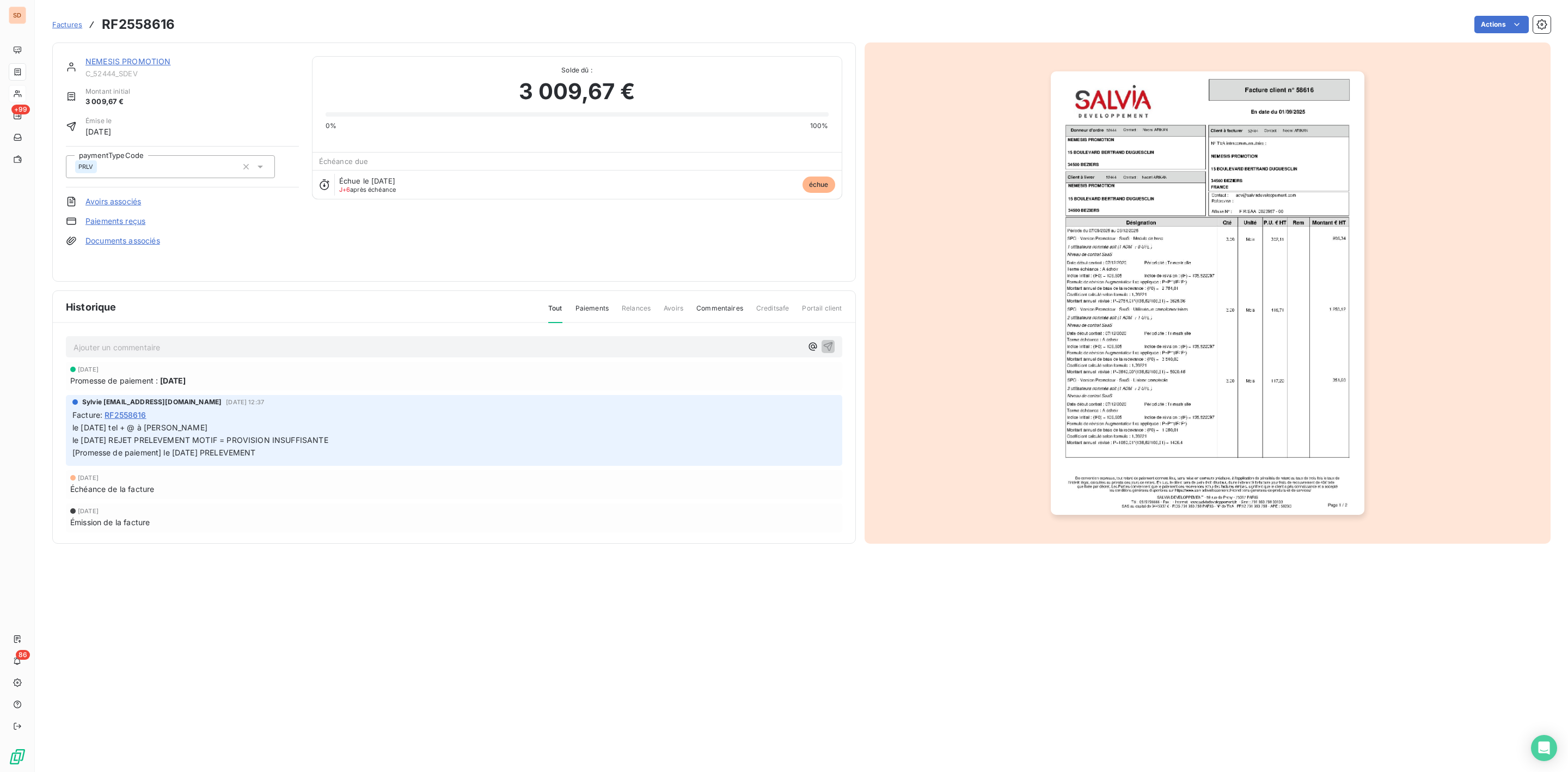
click at [1240, 231] on img "button" at bounding box center [1207, 293] width 314 height 443
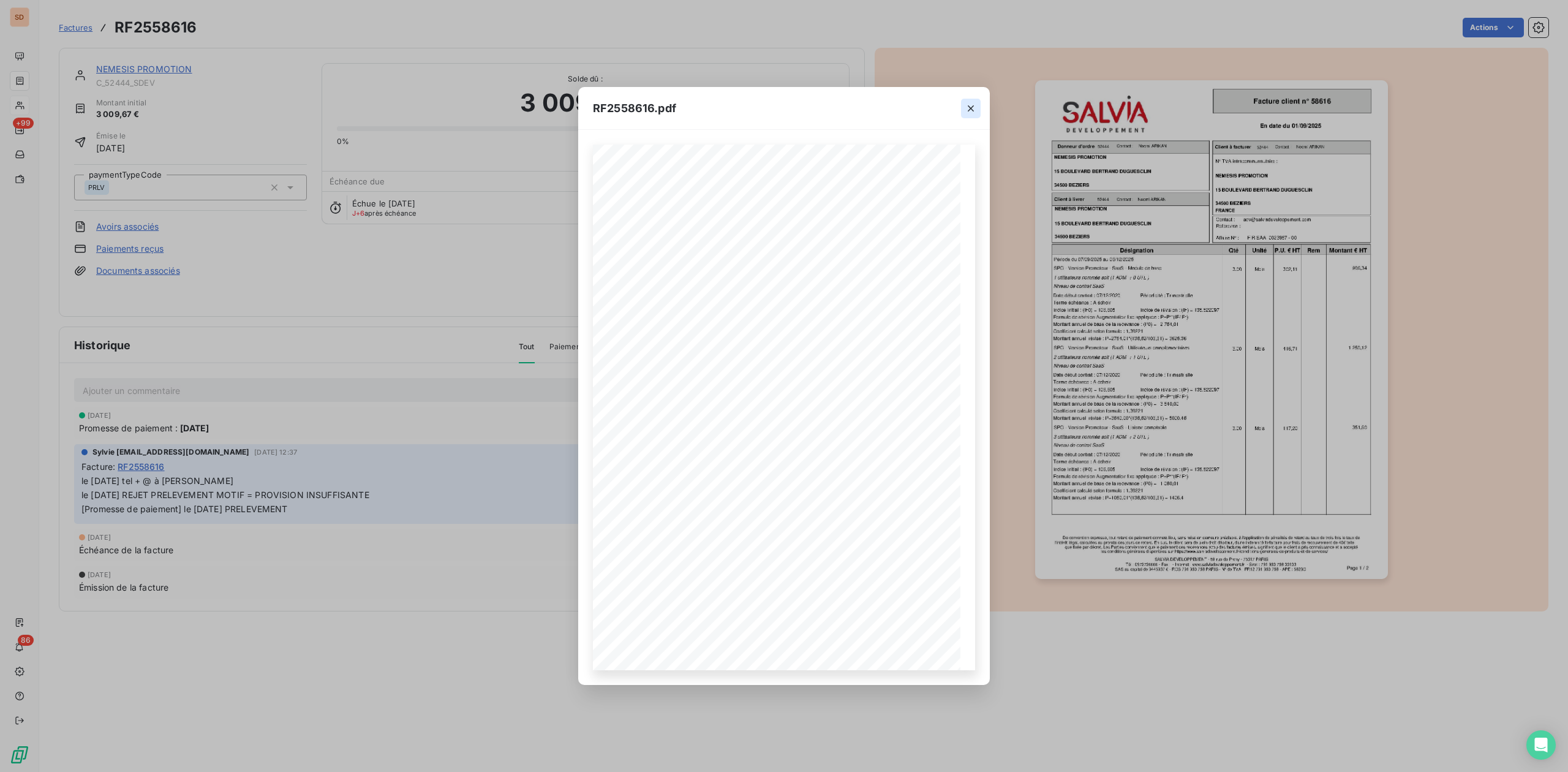
click at [971, 102] on icon "button" at bounding box center [971, 109] width 12 height 12
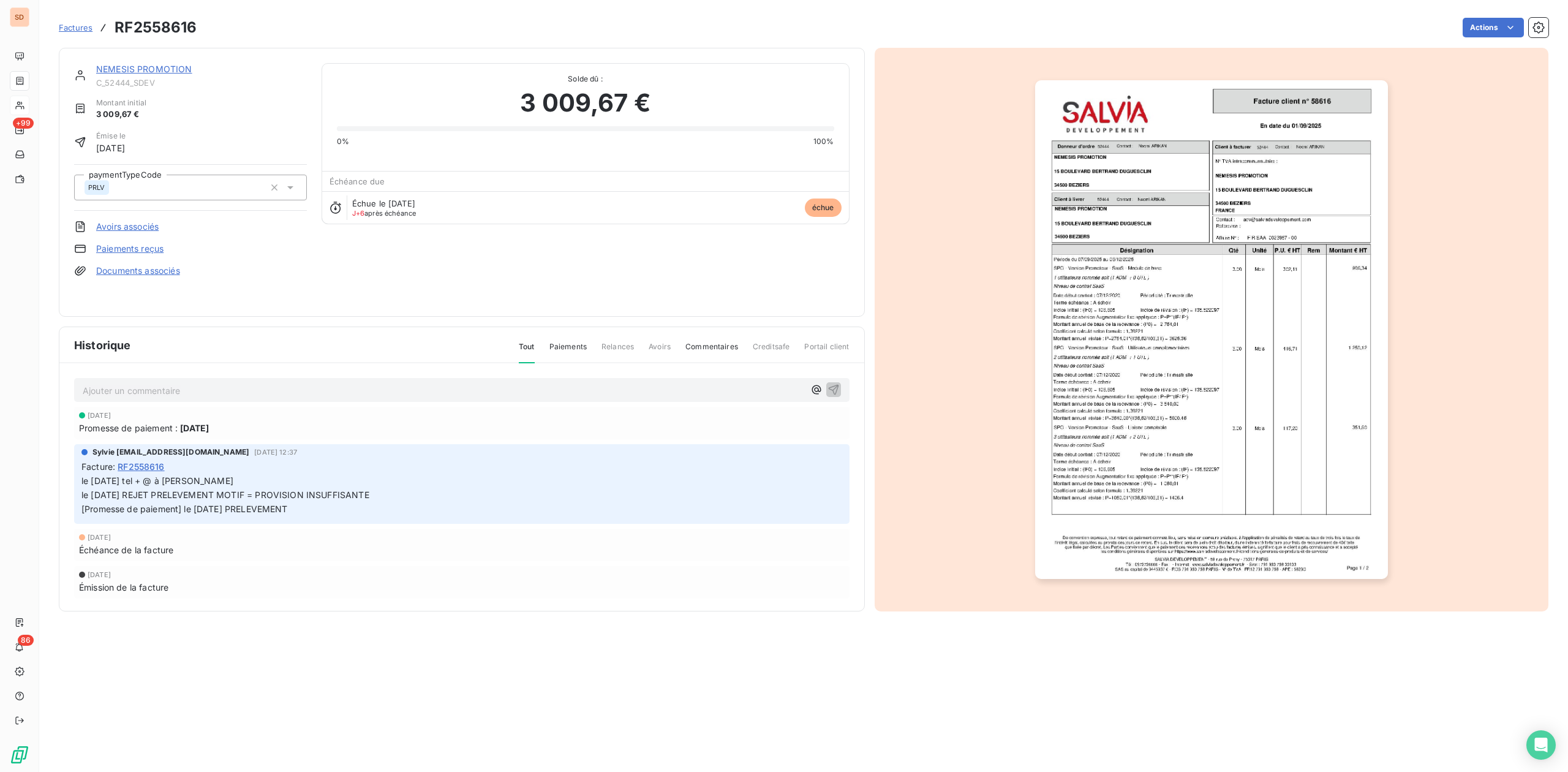
click at [145, 71] on link "NEMESIS PROMOTION" at bounding box center [144, 69] width 96 height 11
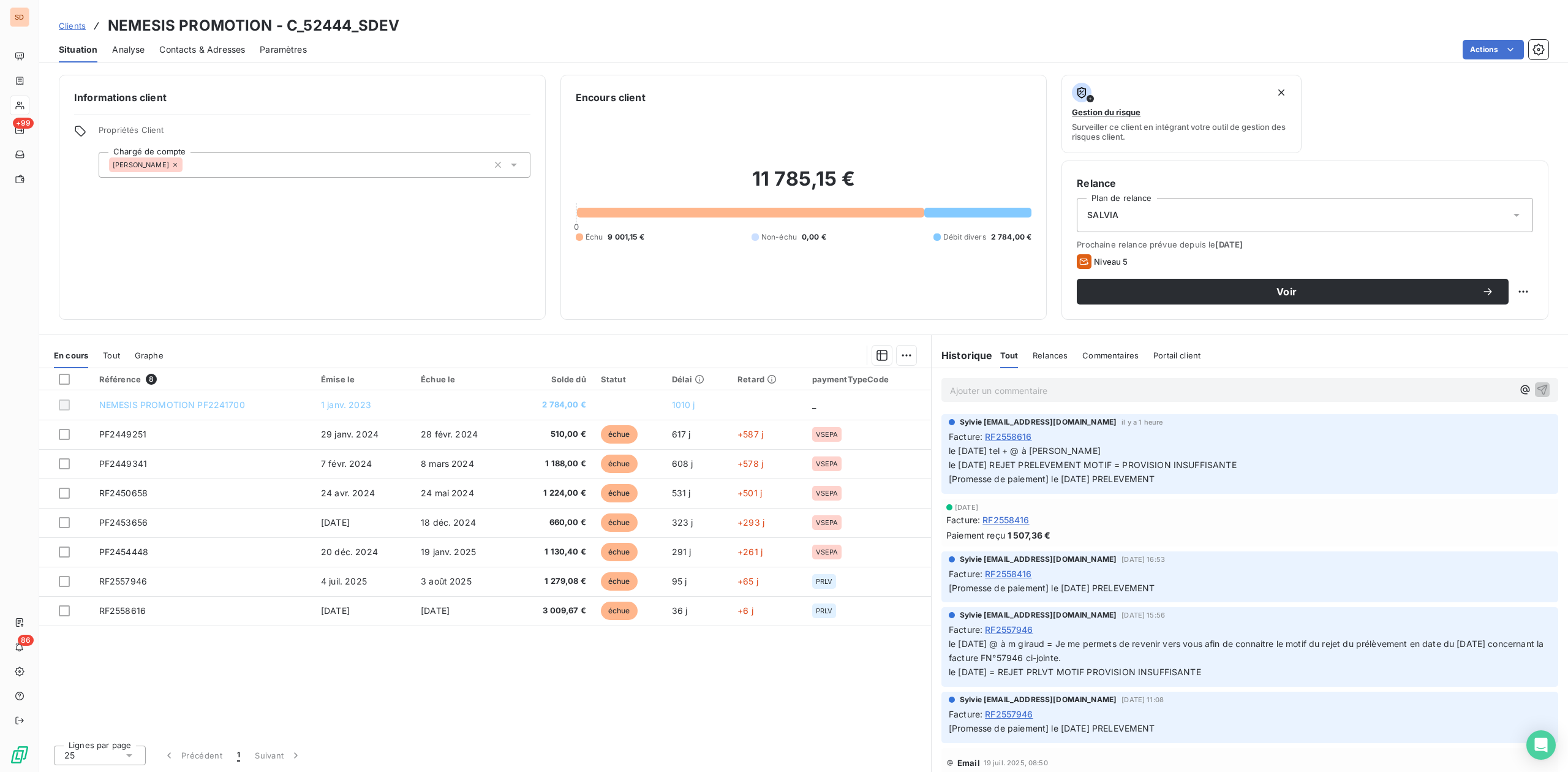
click at [214, 49] on span "Contacts & Adresses" at bounding box center [202, 49] width 86 height 12
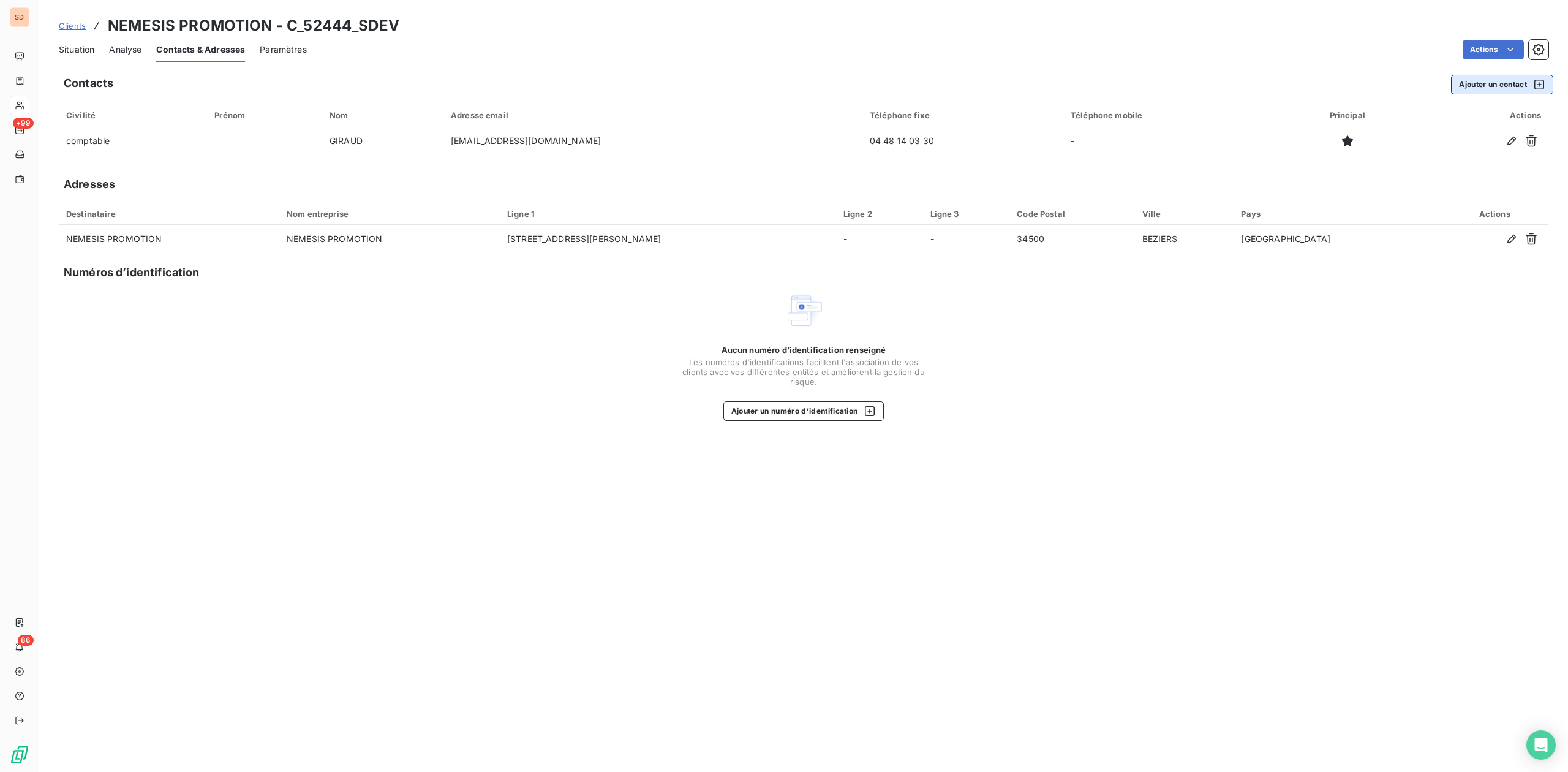
click at [1491, 88] on button "Ajouter un contact" at bounding box center [1502, 84] width 102 height 20
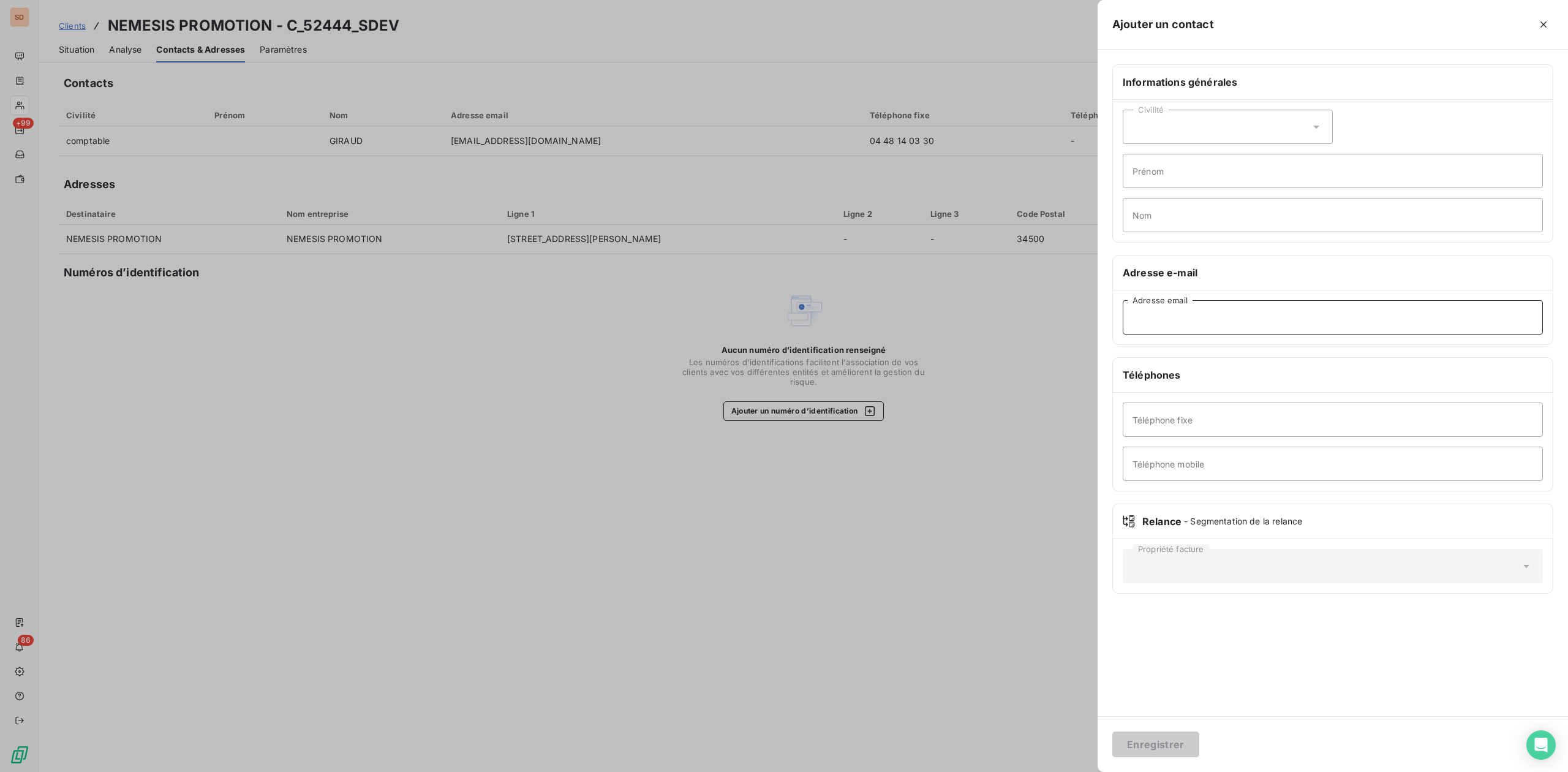
click at [1218, 320] on input "Adresse email" at bounding box center [1333, 317] width 420 height 34
type input "comptabilité@[URL][DOMAIN_NAME]"
click at [1163, 422] on input "Téléphone fixe" at bounding box center [1333, 419] width 420 height 34
type input "04 48 14 03 30"
click at [1224, 320] on input "comptabilité@[URL][DOMAIN_NAME]" at bounding box center [1333, 317] width 420 height 34
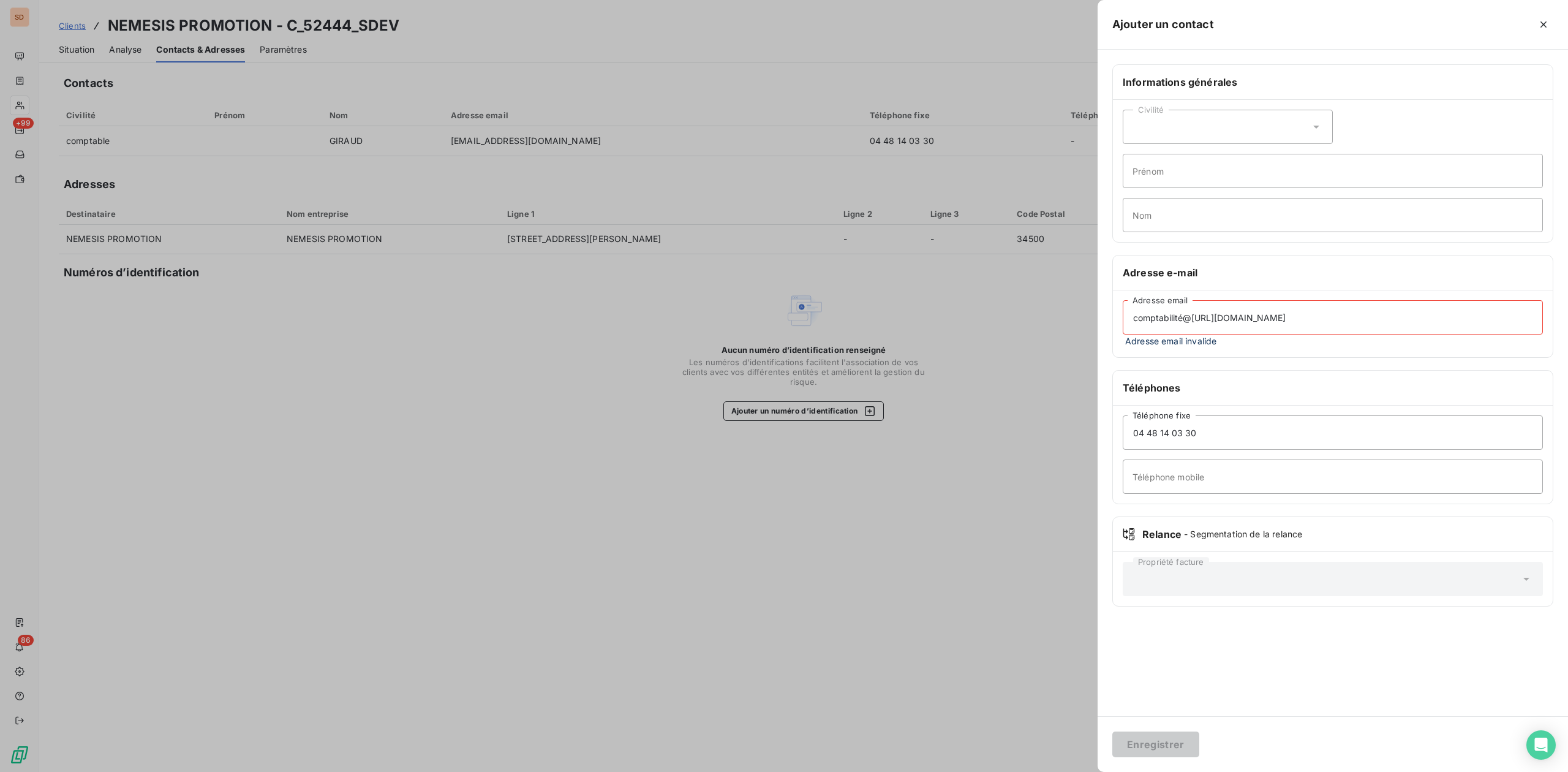
click at [1306, 329] on input "comptabilité@[URL][DOMAIN_NAME]" at bounding box center [1333, 317] width 420 height 34
click at [1182, 319] on input "comptabilité@[URL][DOMAIN_NAME]" at bounding box center [1333, 317] width 420 height 34
click at [1337, 321] on input "comptabilite@nemesis_[DOMAIN_NAME]" at bounding box center [1333, 317] width 420 height 34
drag, startPoint x: 1308, startPoint y: 319, endPoint x: 959, endPoint y: 319, distance: 349.0
click at [962, 772] on div "Ajouter un contact Informations générales Civilité Prénom Nom Adresse e-mail co…" at bounding box center [784, 772] width 1568 height 0
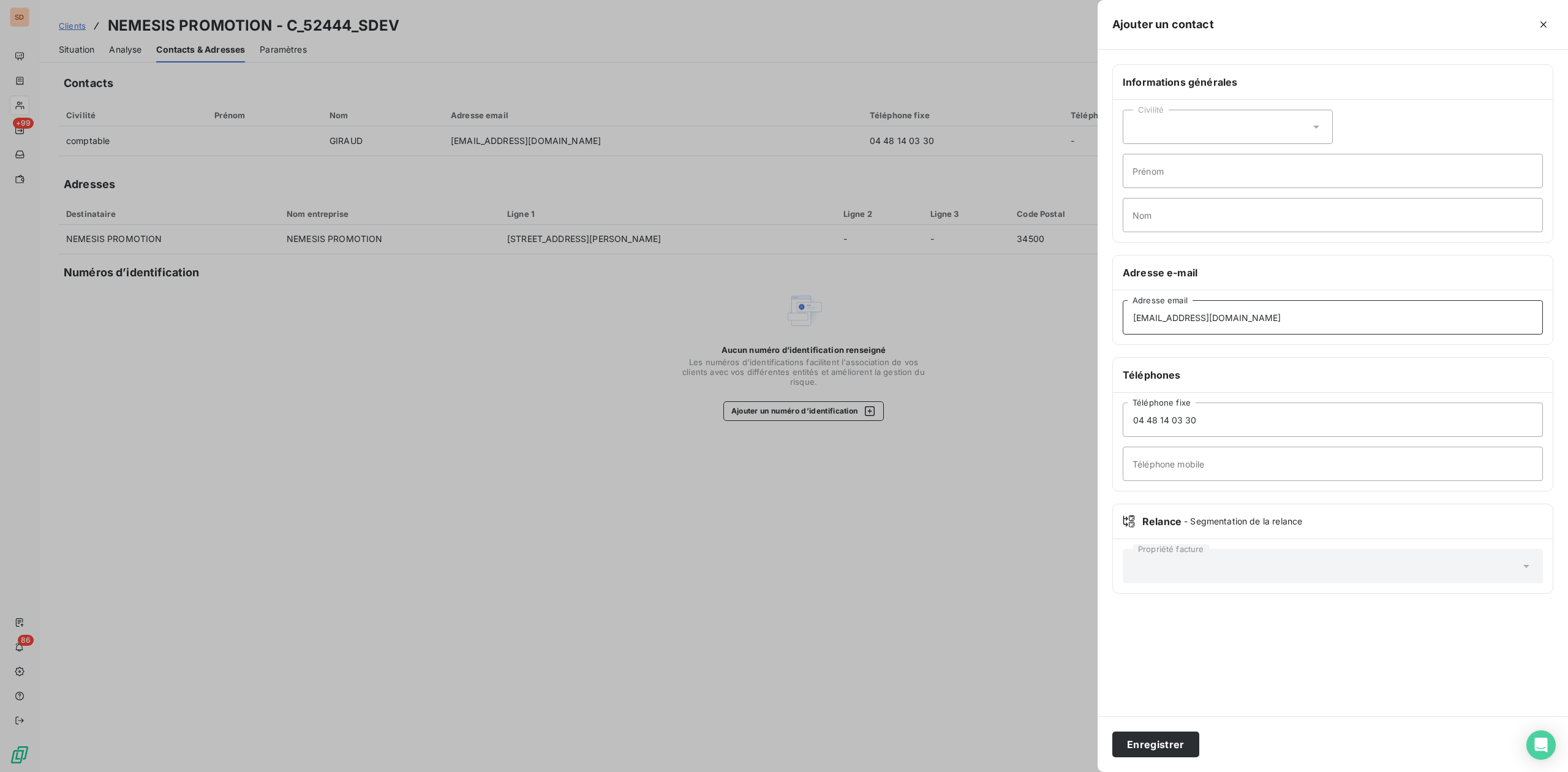
type input "[EMAIL_ADDRESS][DOMAIN_NAME]"
click at [1164, 744] on button "Enregistrer" at bounding box center [1156, 745] width 87 height 26
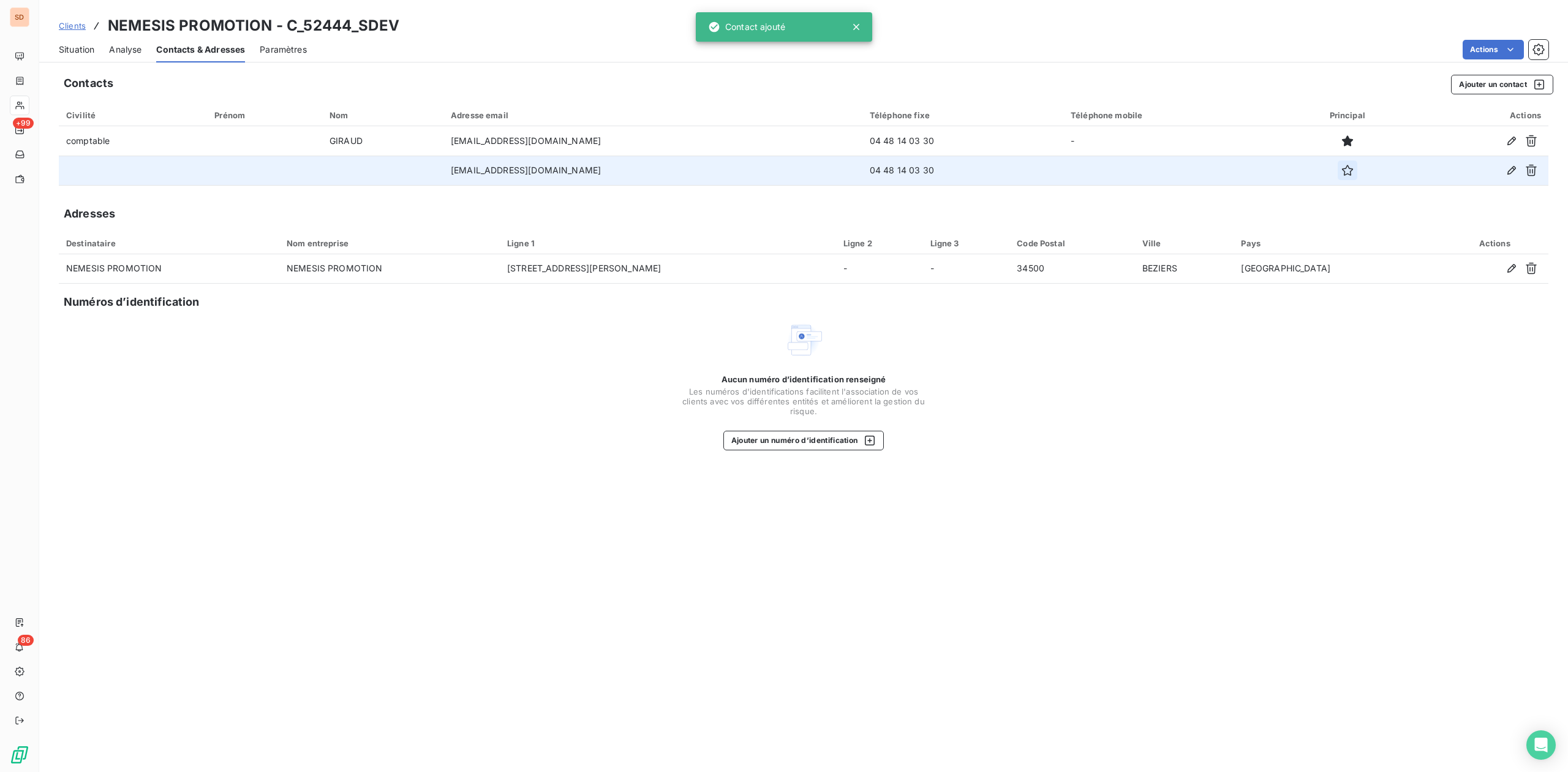
click at [1352, 174] on icon "button" at bounding box center [1347, 170] width 11 height 11
drag, startPoint x: 88, startPoint y: 46, endPoint x: 81, endPoint y: 40, distance: 9.2
click at [87, 46] on span "Situation" at bounding box center [76, 49] width 36 height 12
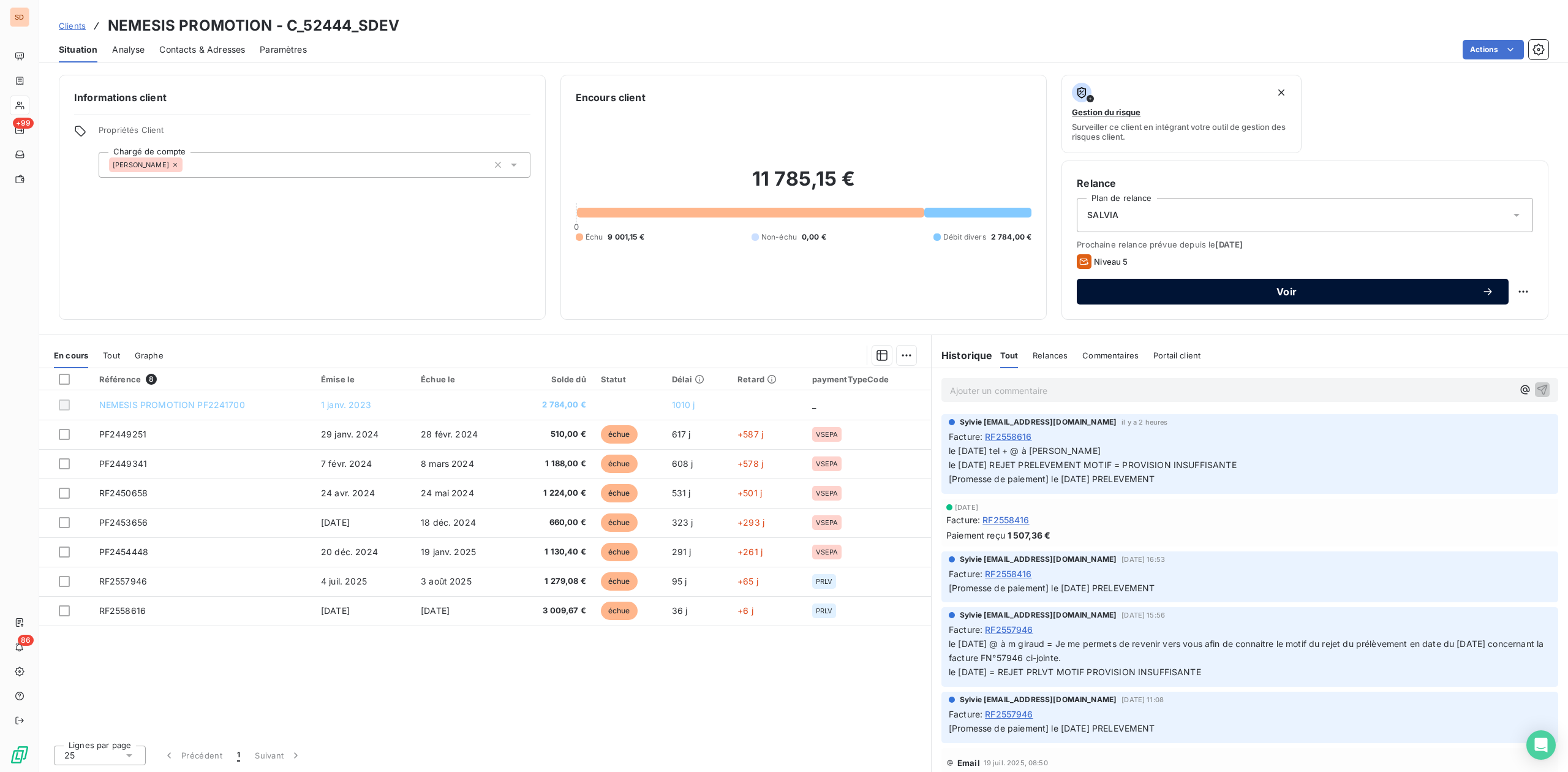
click at [1277, 287] on span "Voir" at bounding box center [1286, 291] width 390 height 10
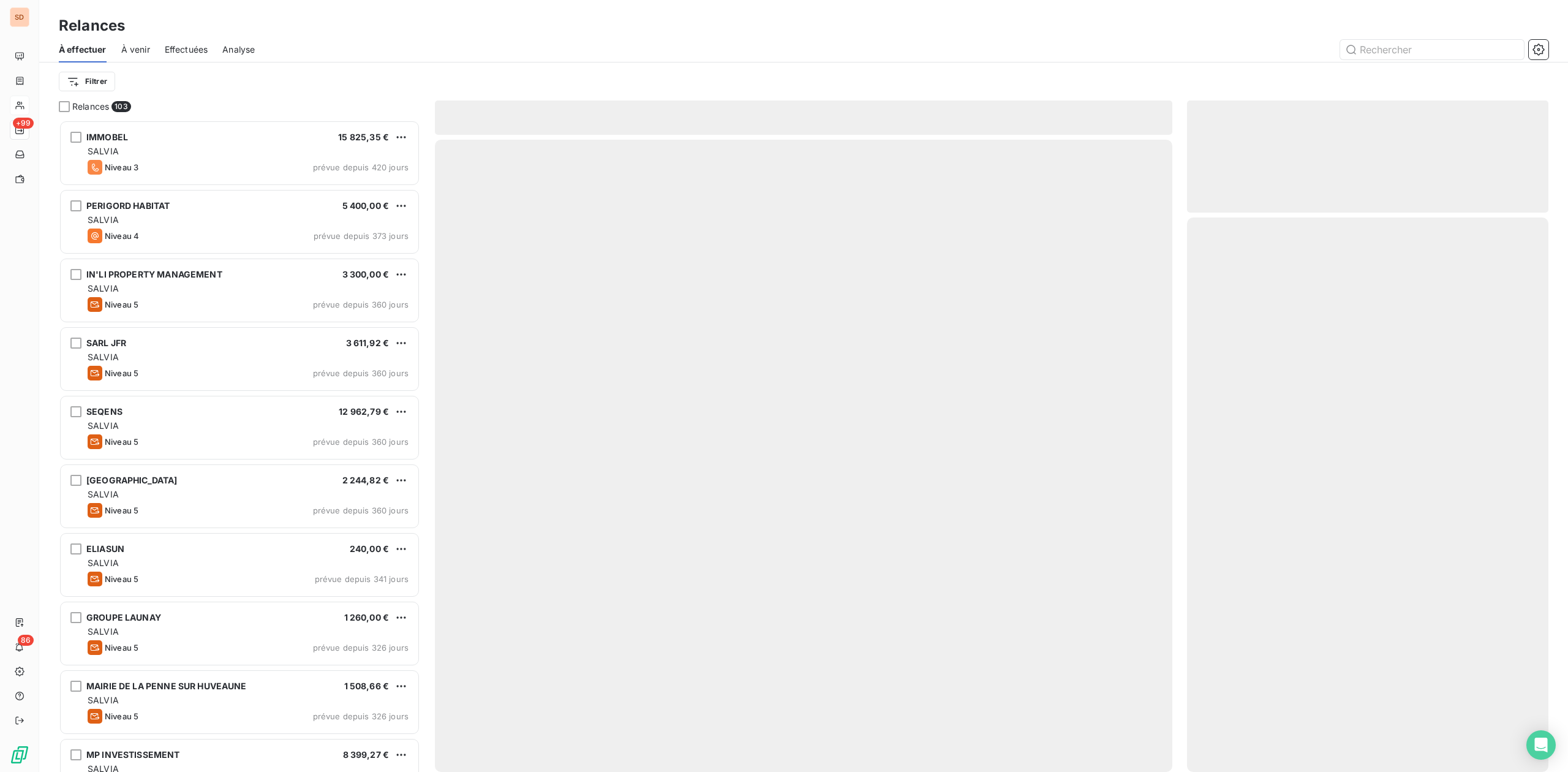
scroll to position [640, 348]
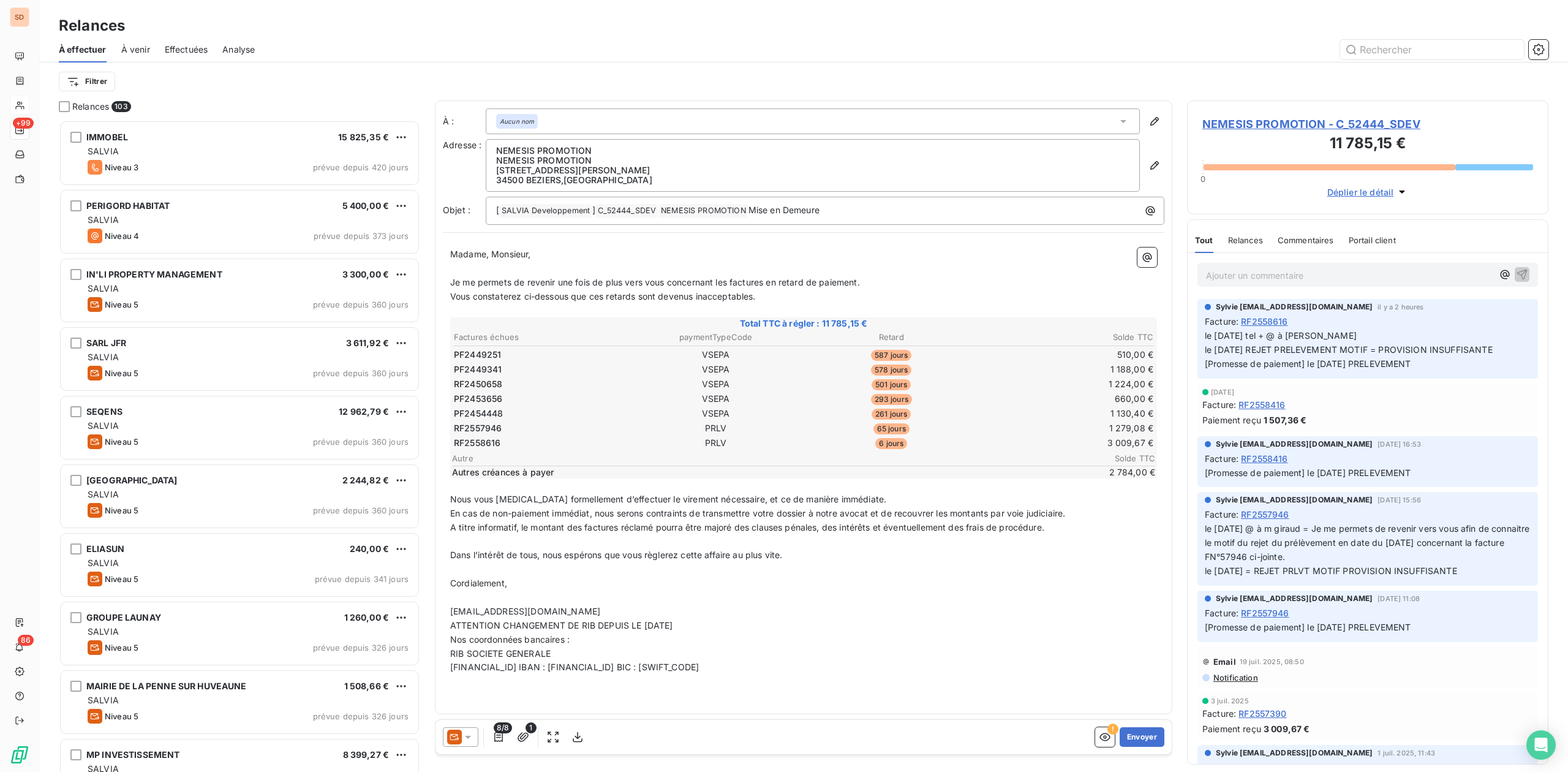
click at [468, 733] on icon at bounding box center [468, 737] width 12 height 12
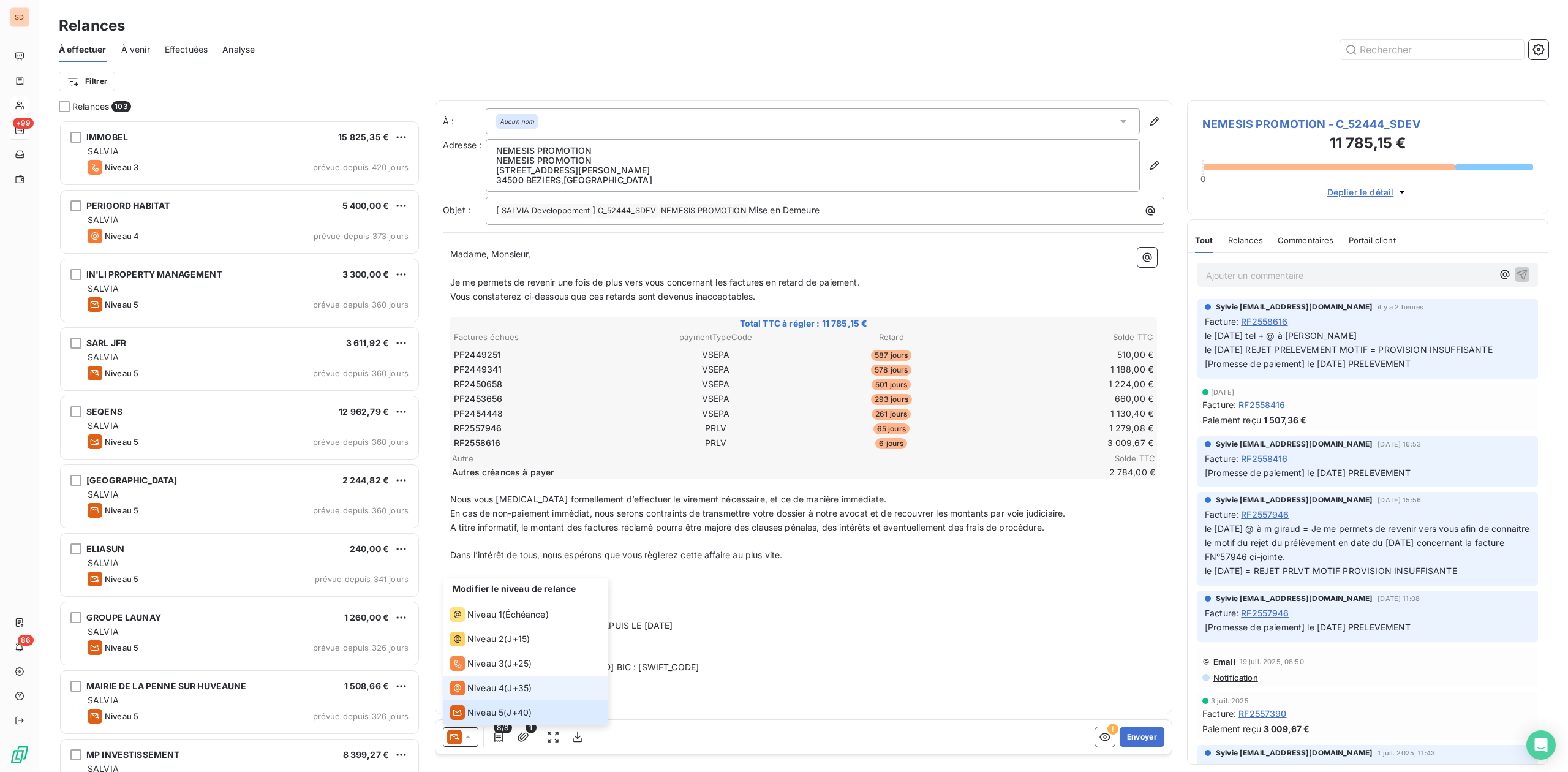
click at [471, 687] on span "Niveau 4" at bounding box center [486, 688] width 36 height 12
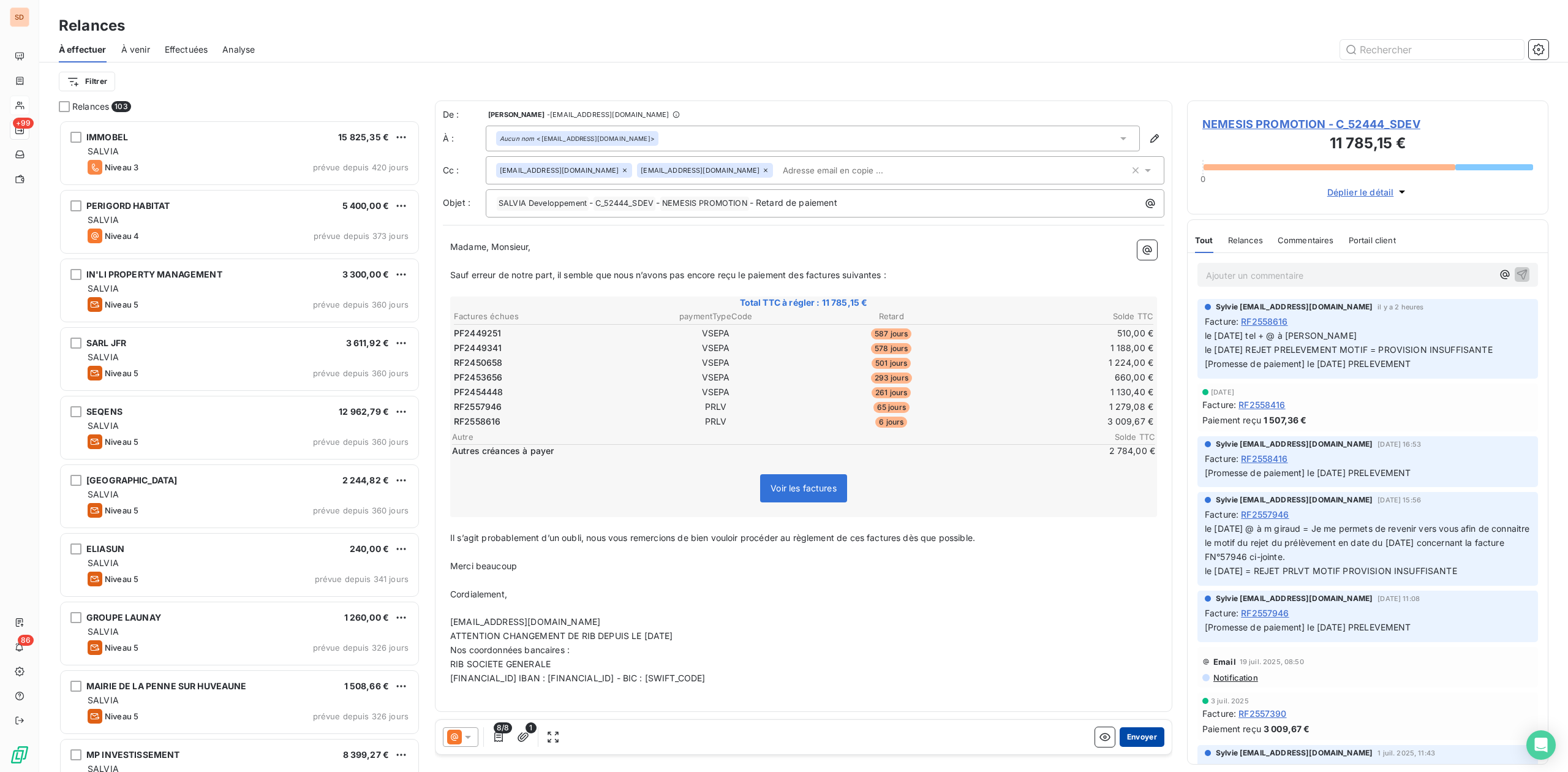
click at [1147, 731] on button "Envoyer" at bounding box center [1141, 737] width 45 height 20
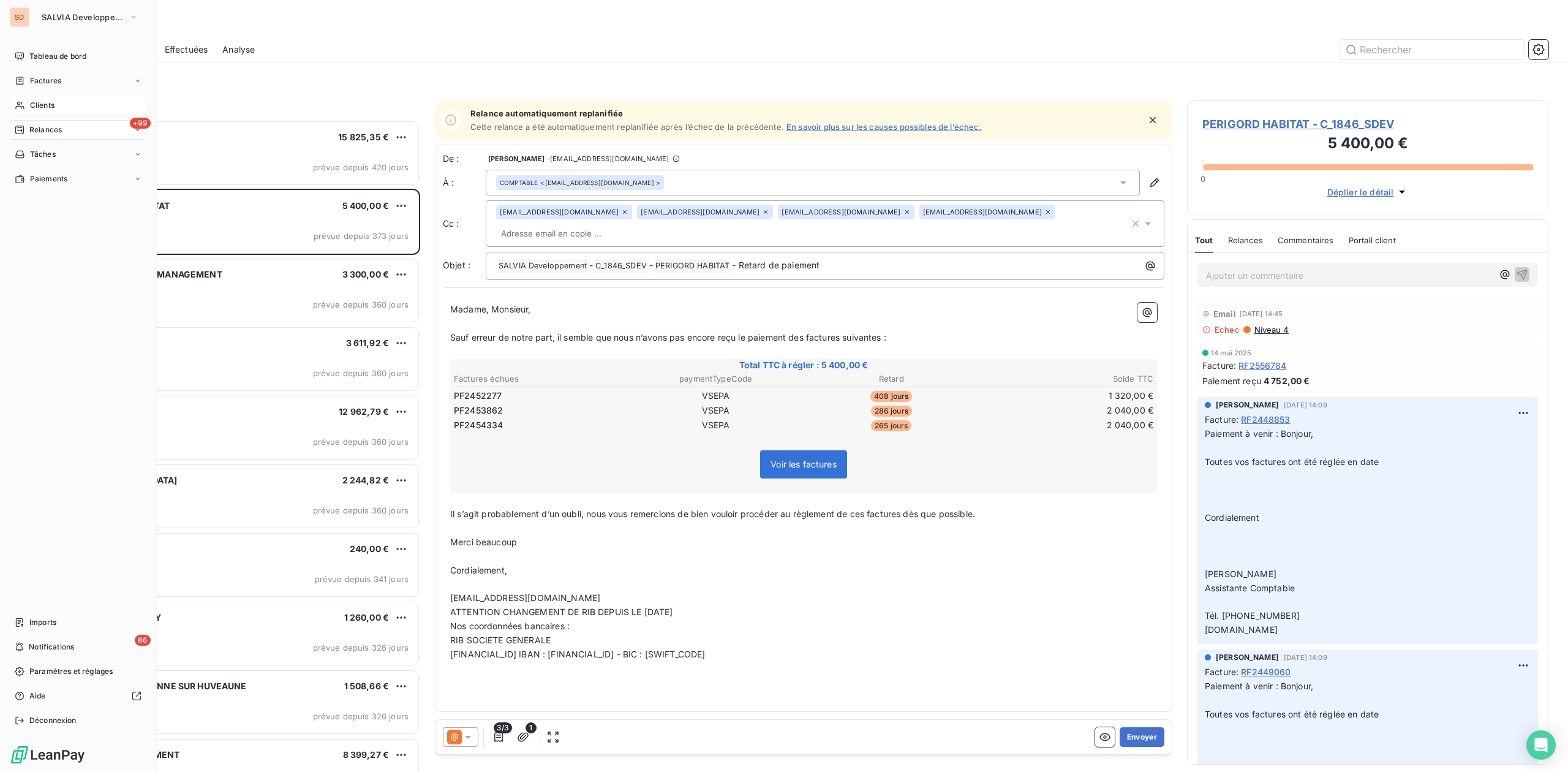
click at [30, 106] on span "Clients" at bounding box center [43, 106] width 24 height 11
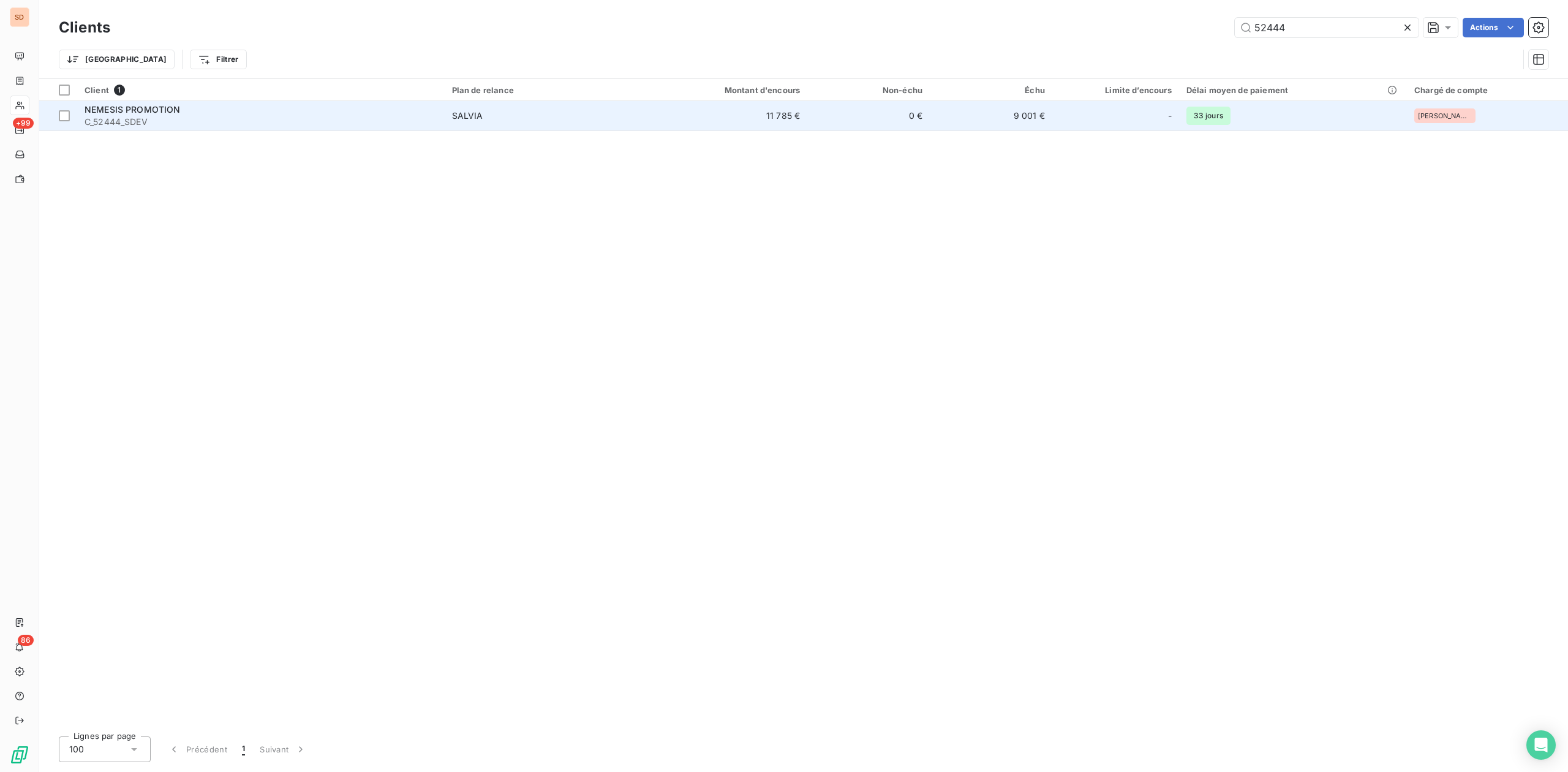
click at [323, 121] on span "C_52444_SDEV" at bounding box center [260, 122] width 353 height 12
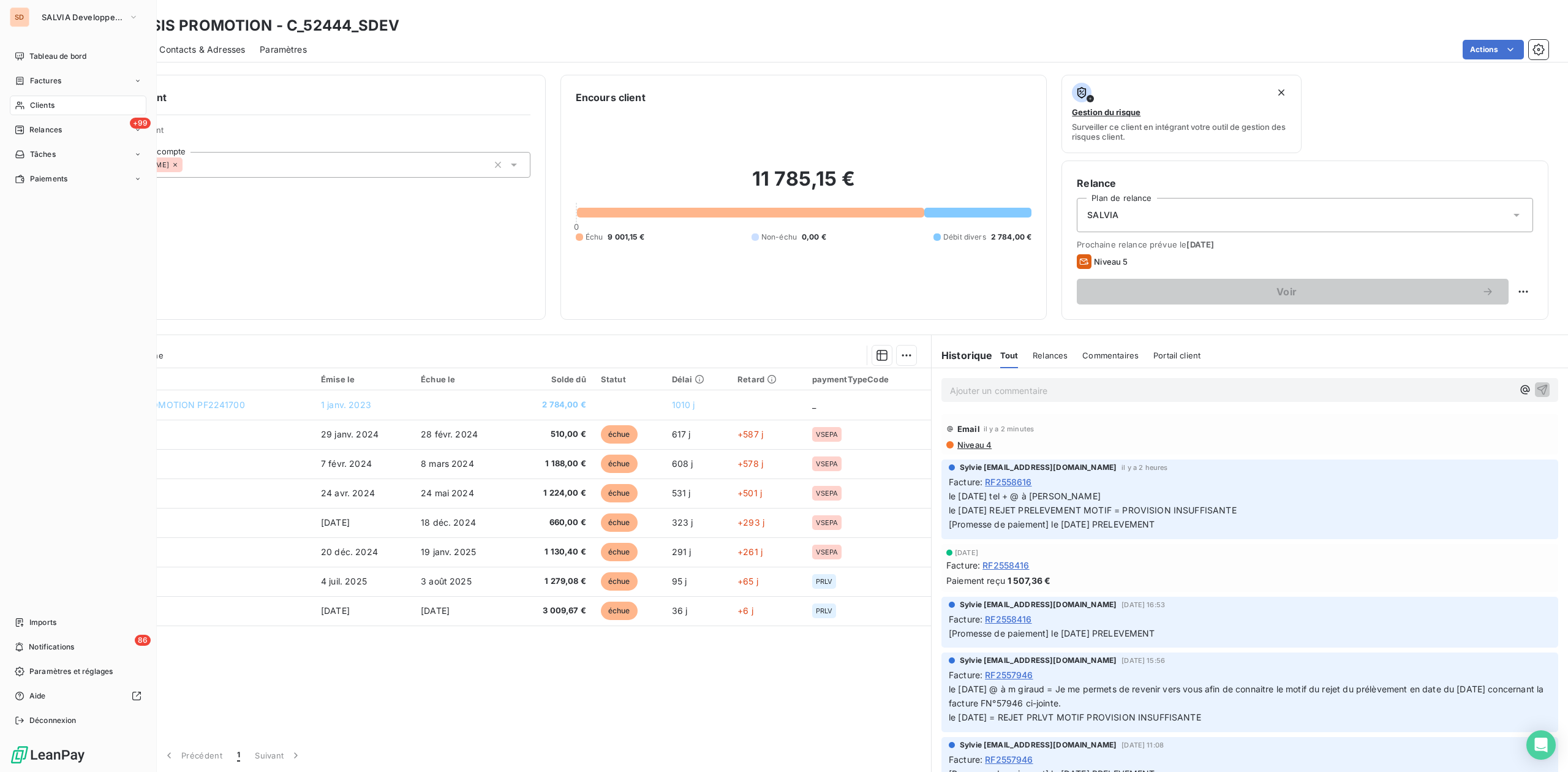
click at [35, 102] on span "Clients" at bounding box center [43, 106] width 24 height 11
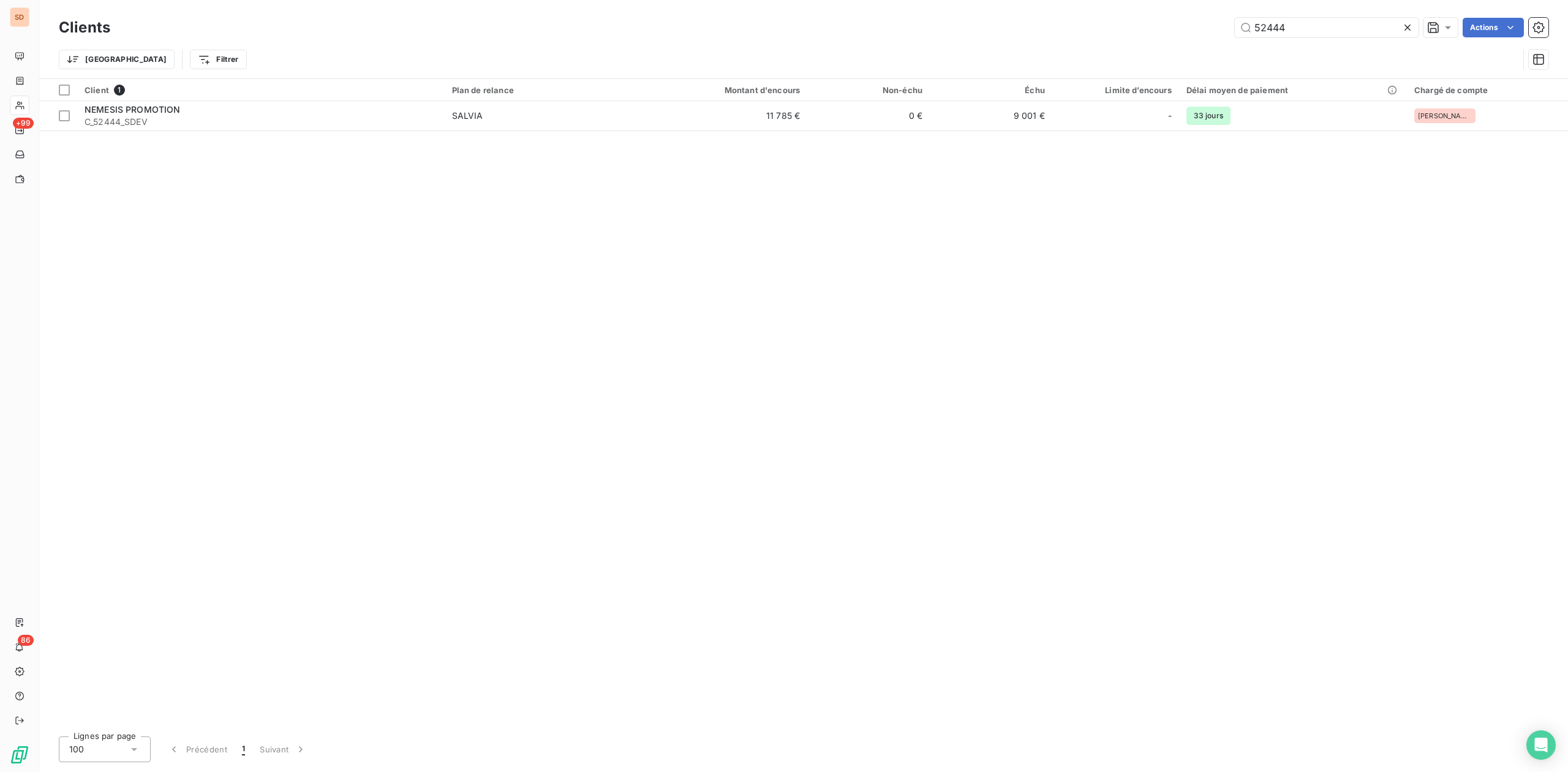
drag, startPoint x: 1116, startPoint y: 23, endPoint x: 834, endPoint y: 22, distance: 282.0
click at [1028, 23] on div "52444 Actions" at bounding box center [837, 27] width 1424 height 20
type input "divers"
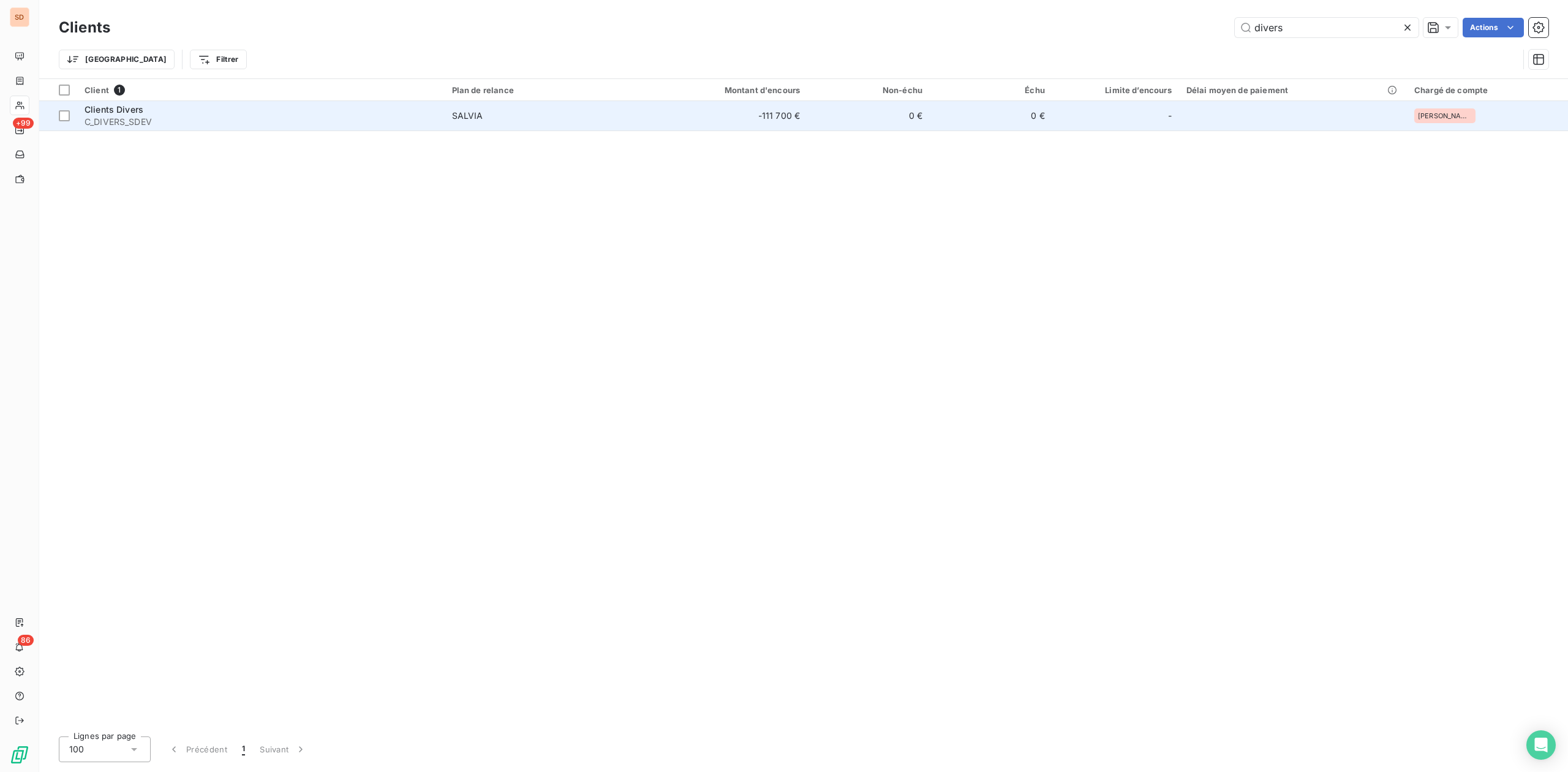
click at [219, 113] on div "Clients Divers" at bounding box center [260, 109] width 353 height 12
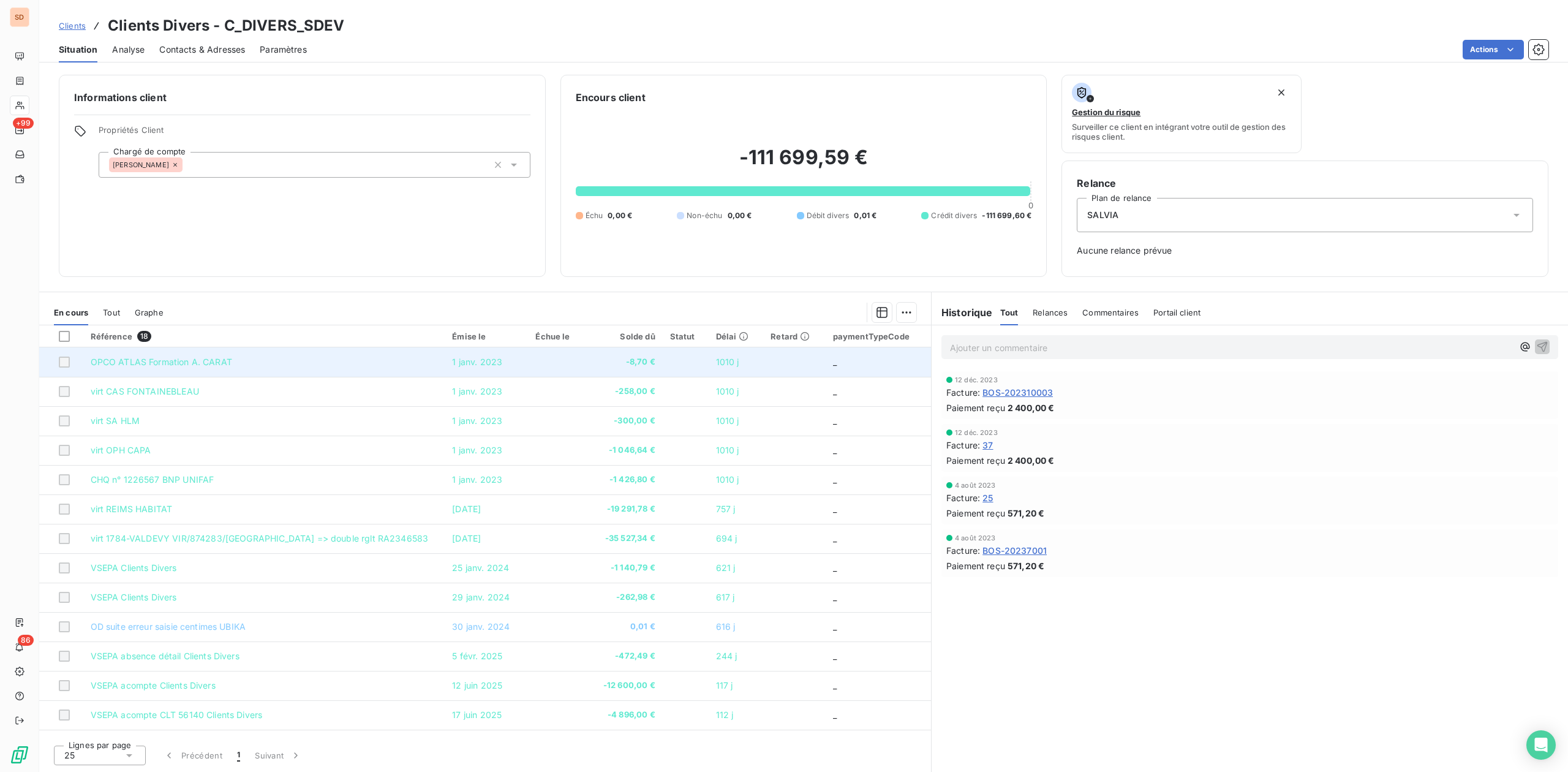
click at [221, 359] on span "OPCO ATLAS Formation A. CARAT" at bounding box center [161, 362] width 141 height 11
click at [208, 358] on span "OPCO ATLAS Formation A. CARAT" at bounding box center [161, 362] width 141 height 11
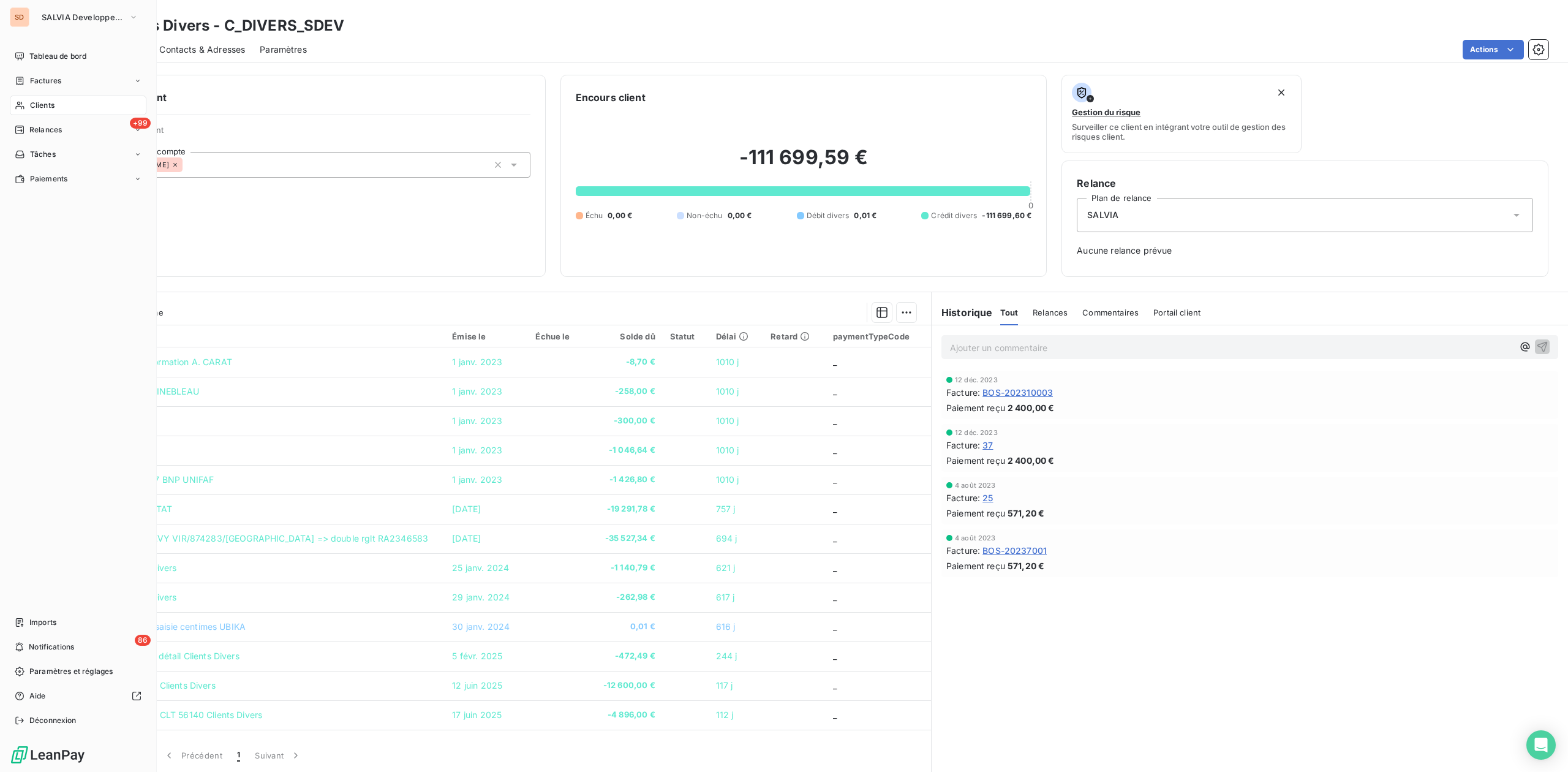
click at [49, 100] on span "Clients" at bounding box center [43, 106] width 24 height 11
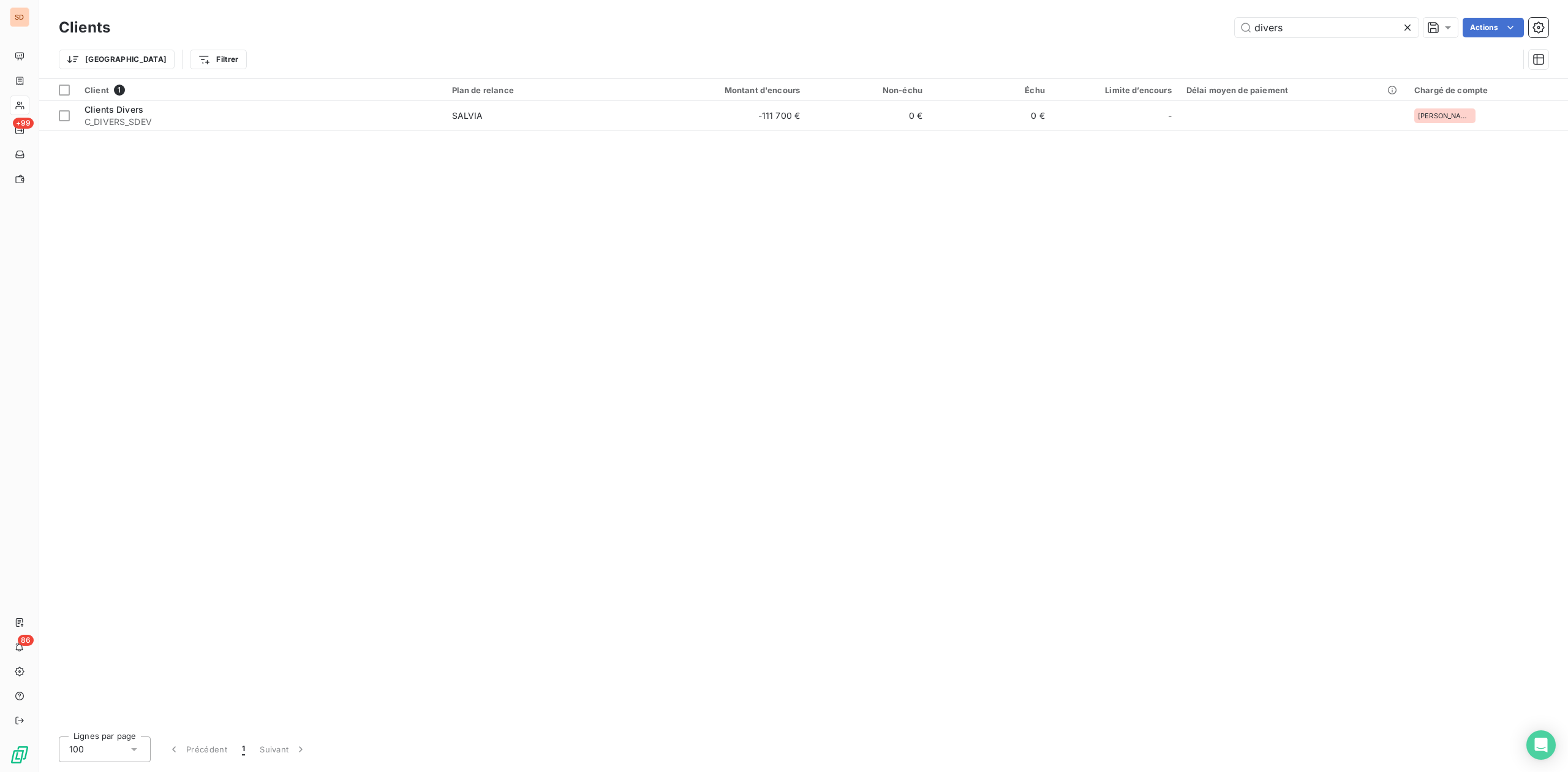
drag, startPoint x: 1331, startPoint y: 27, endPoint x: 935, endPoint y: 27, distance: 396.0
click at [999, 27] on div "divers Actions" at bounding box center [837, 27] width 1424 height 20
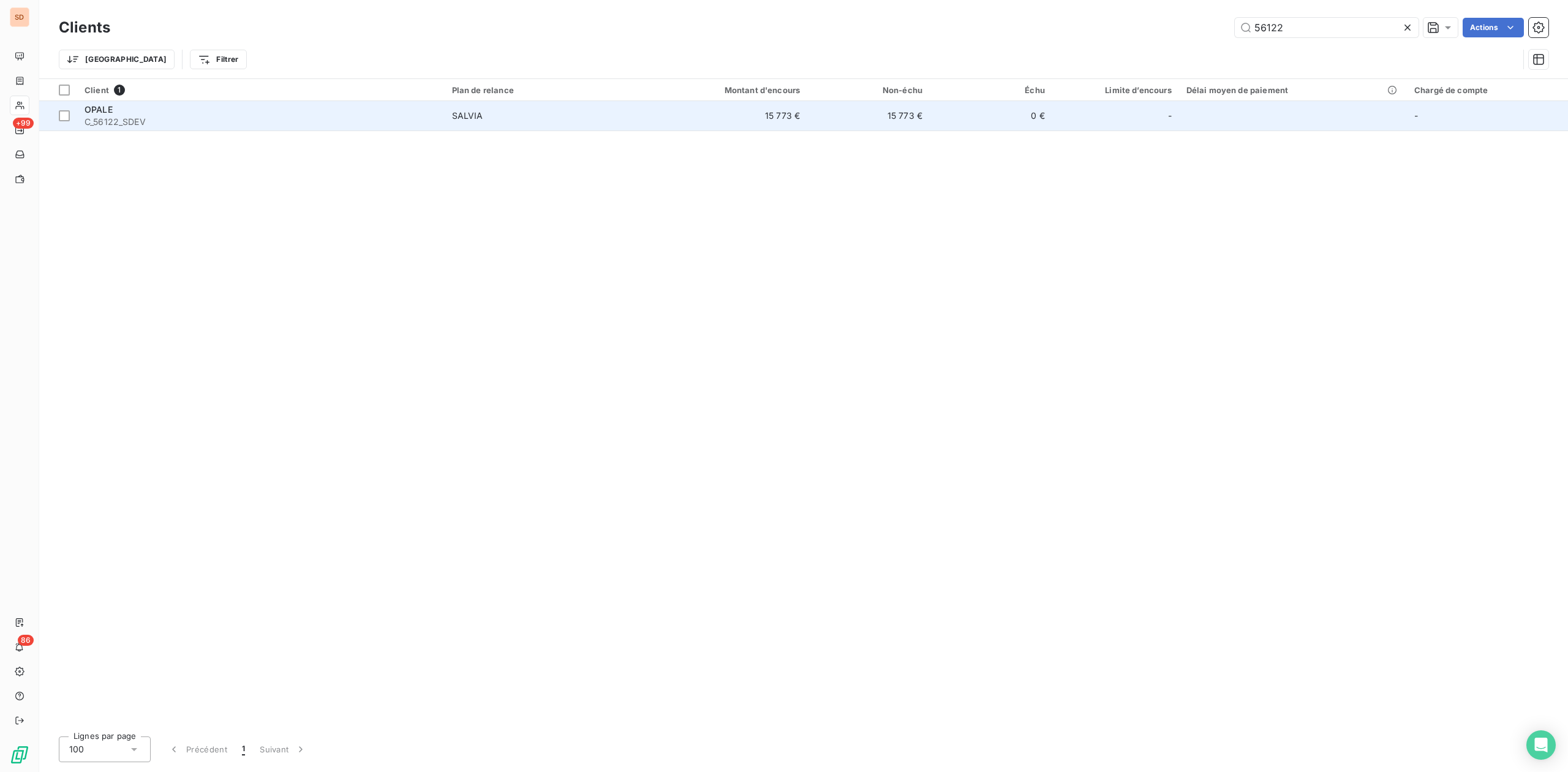
type input "56122"
click at [347, 125] on span "C_56122_SDEV" at bounding box center [260, 122] width 353 height 12
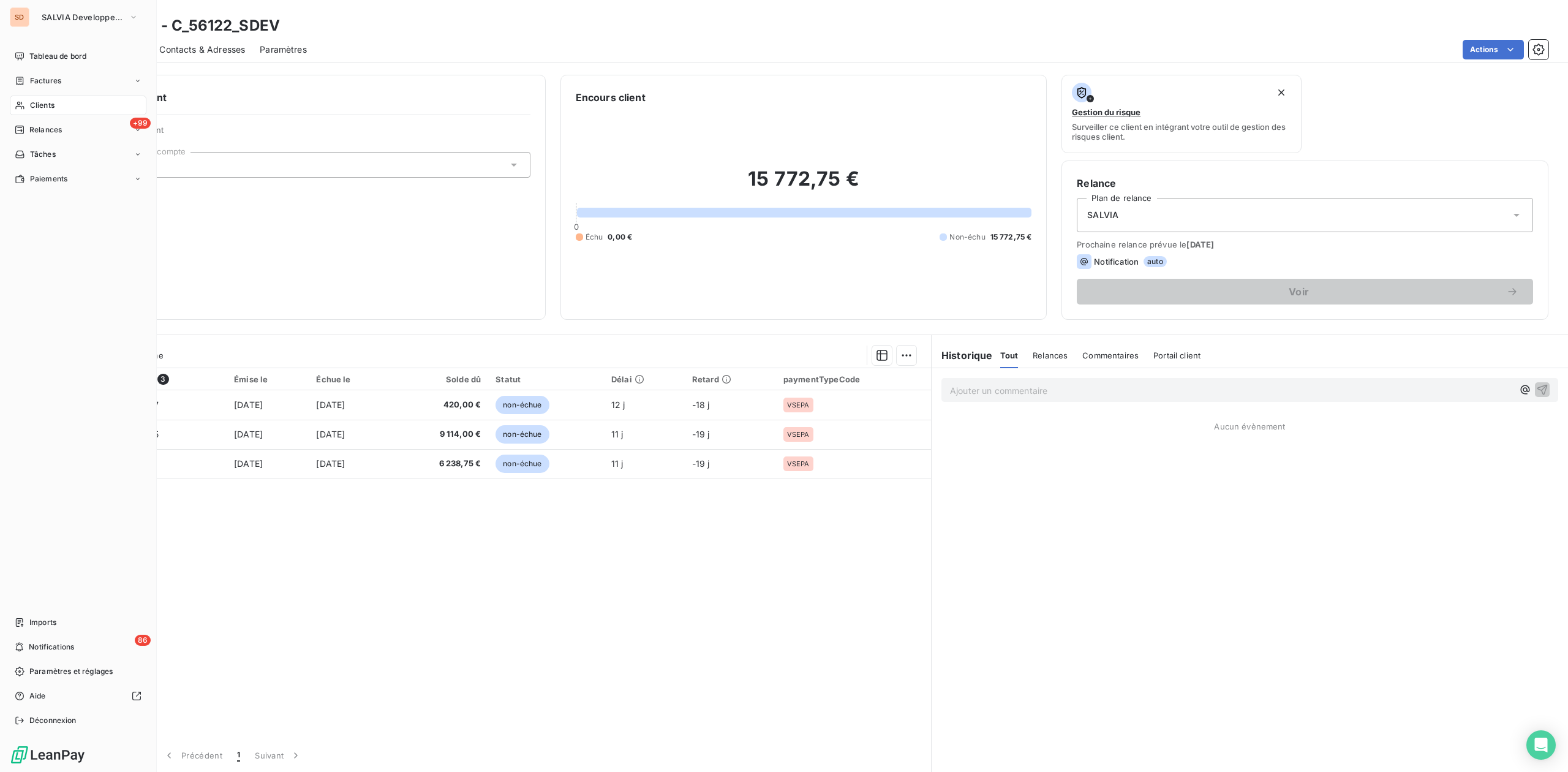
click at [43, 93] on nav "Tableau de bord Factures Clients +99 Relances Tâches Paiements" at bounding box center [78, 117] width 137 height 142
click at [44, 103] on span "Clients" at bounding box center [43, 106] width 24 height 11
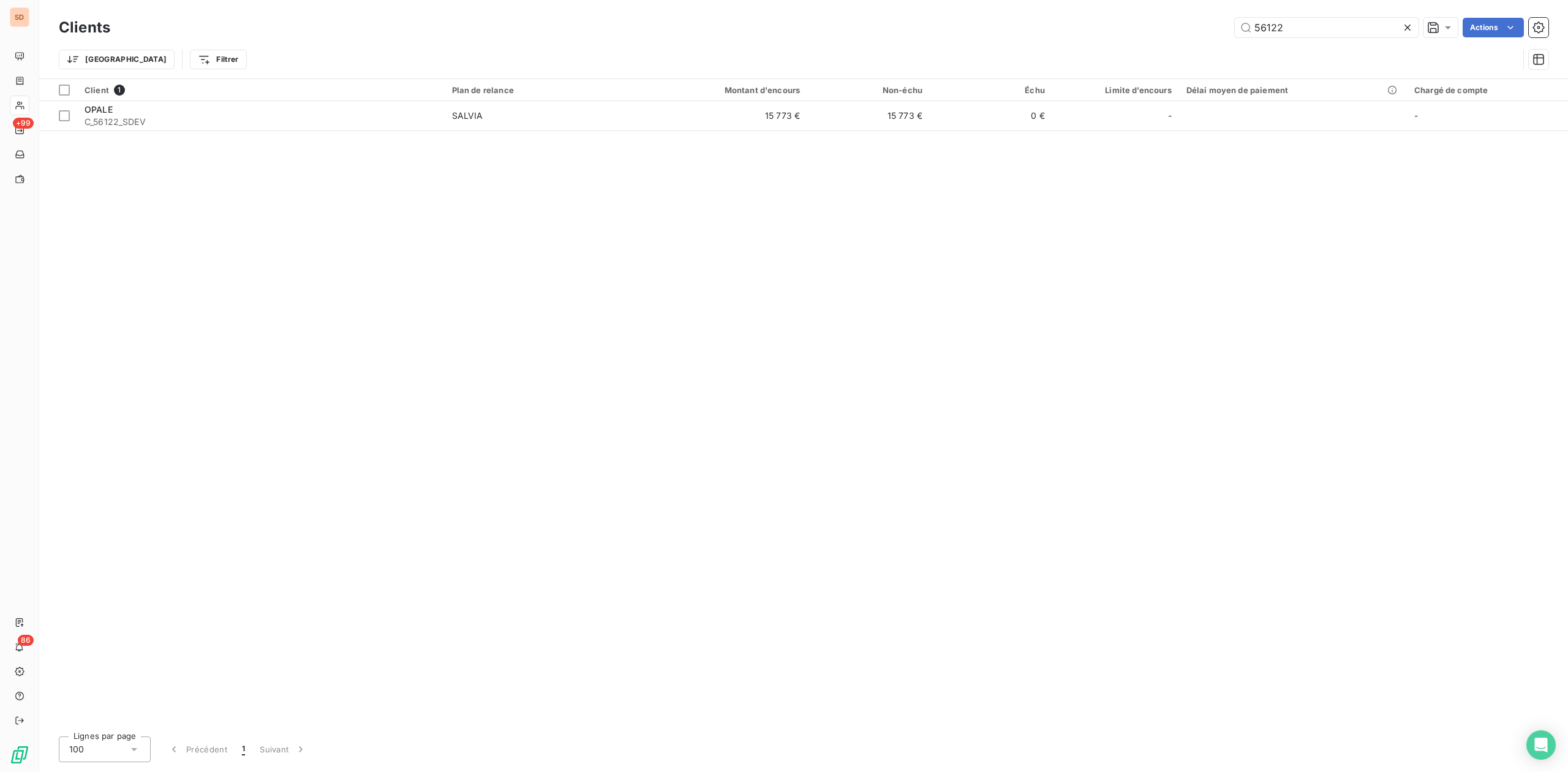
drag, startPoint x: 1286, startPoint y: 23, endPoint x: 1044, endPoint y: 17, distance: 242.1
click at [1167, 23] on div "56122 Actions" at bounding box center [837, 27] width 1424 height 20
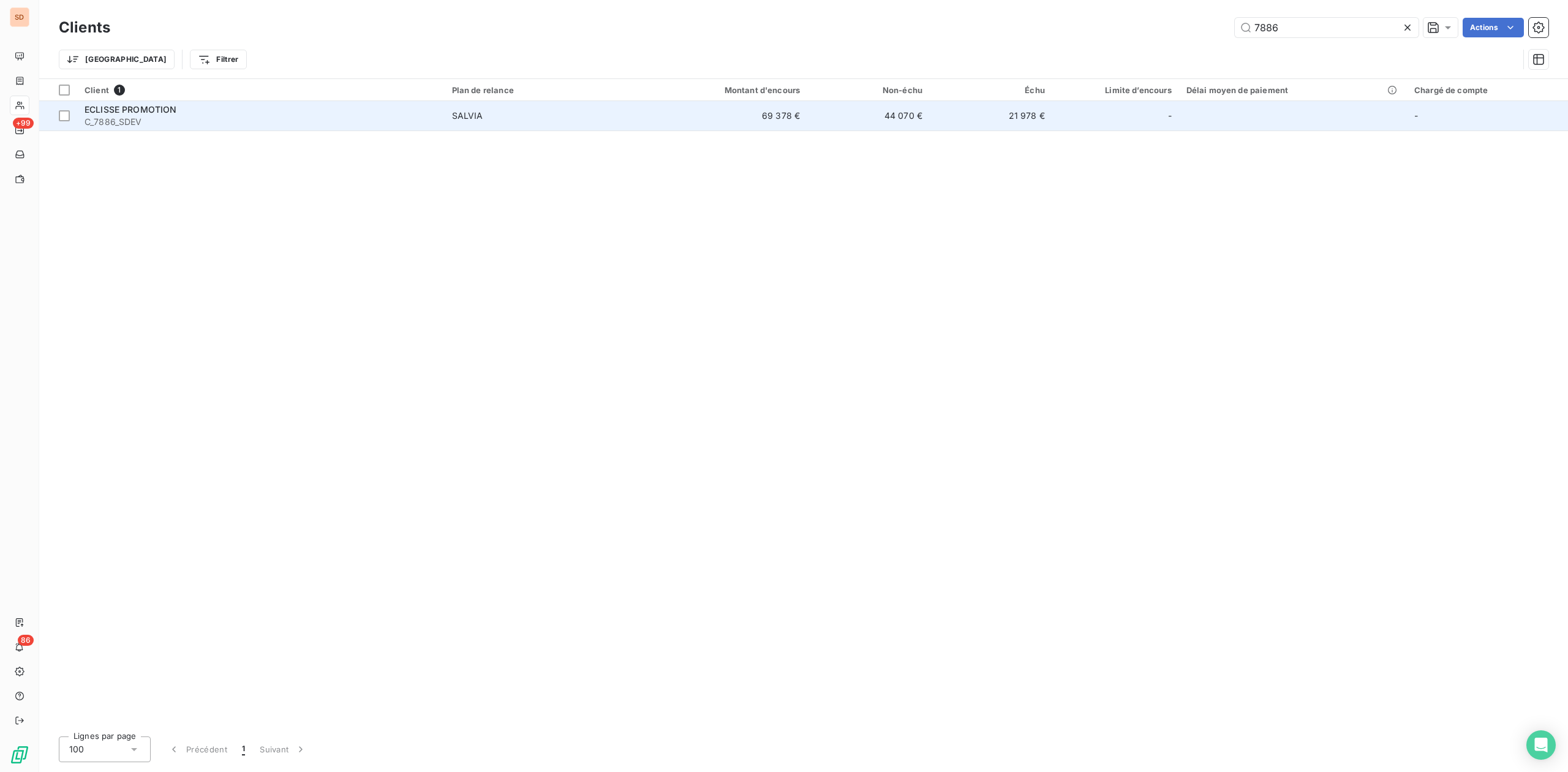
type input "7886"
click at [474, 121] on div "SALVIA" at bounding box center [468, 115] width 31 height 12
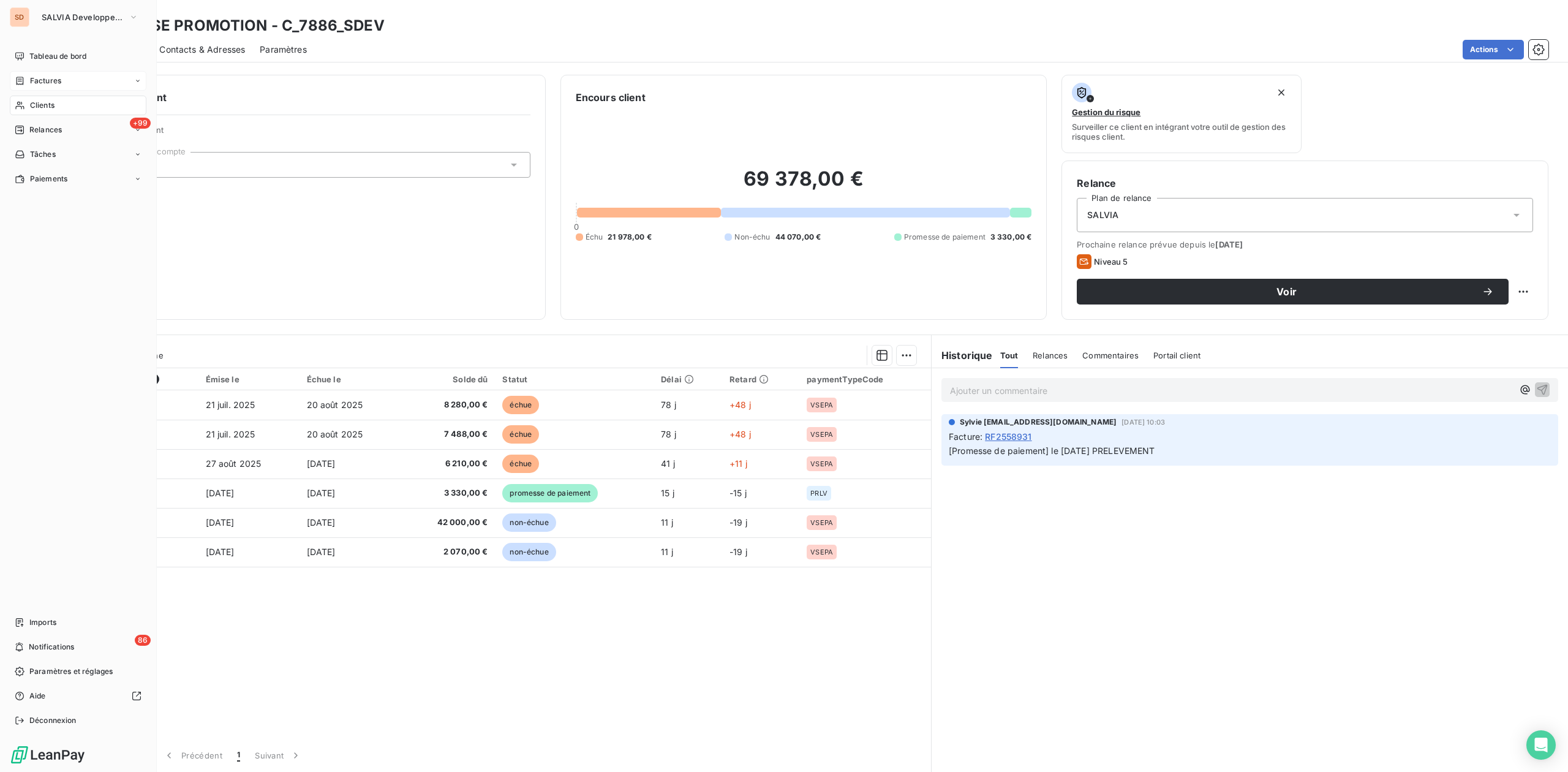
click at [57, 79] on span "Factures" at bounding box center [46, 80] width 31 height 11
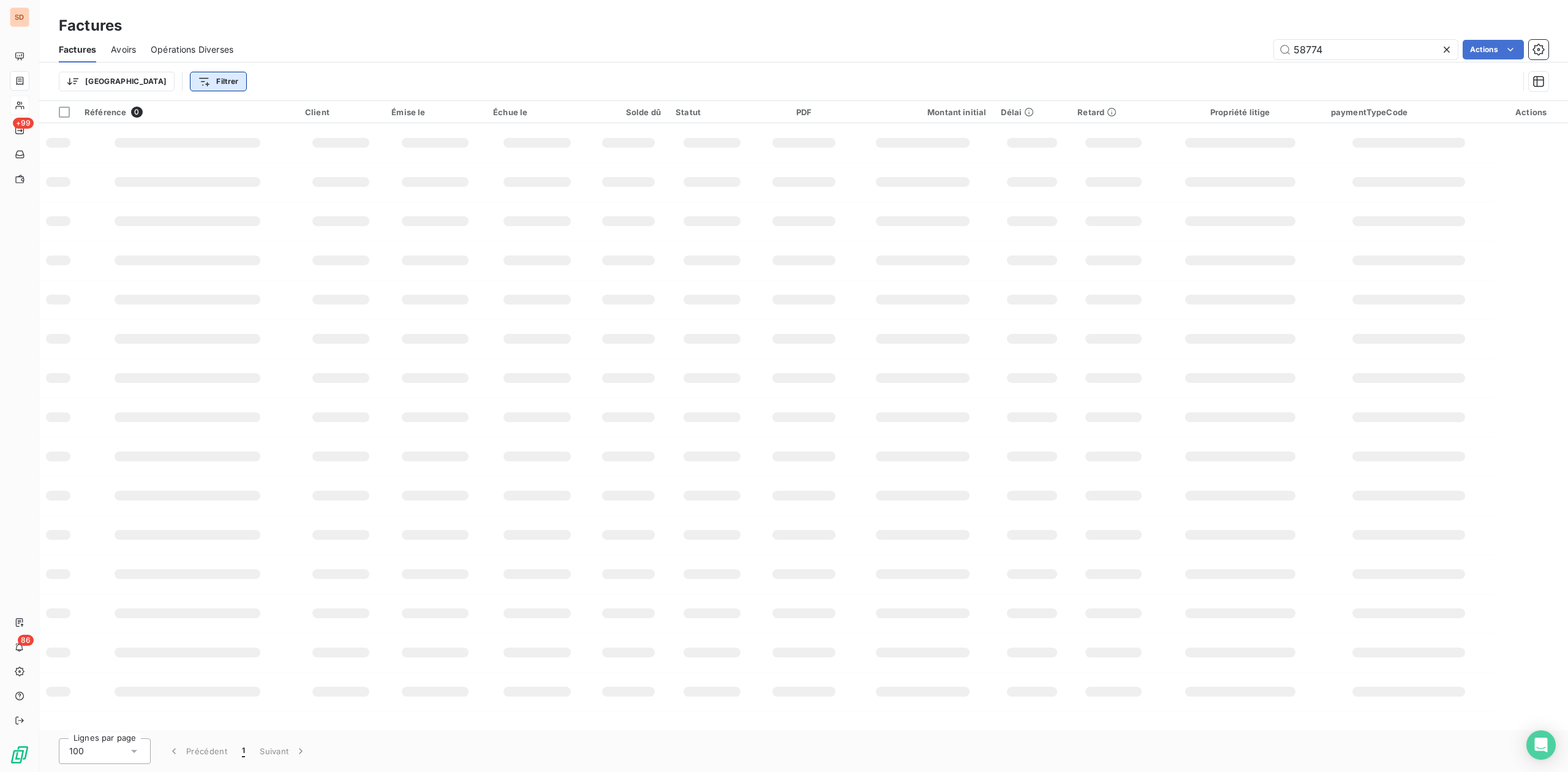
click at [169, 81] on html "SD +99 86 Factures Factures Avoirs Opérations Diverses 58774 Actions Trier Filt…" at bounding box center [784, 386] width 1568 height 772
click at [175, 260] on div "Montant initial" at bounding box center [217, 261] width 170 height 20
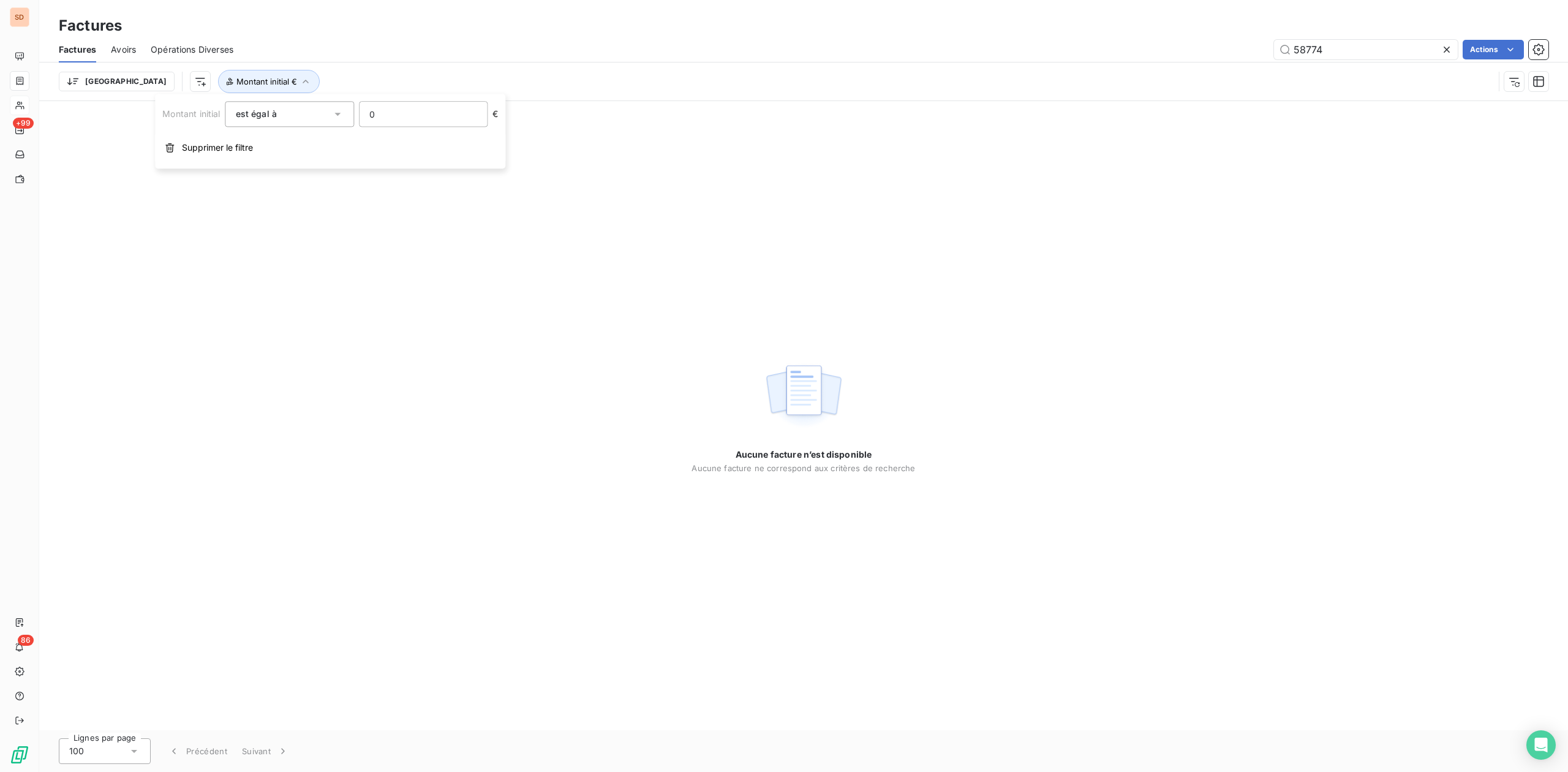
click at [281, 116] on div "Montant initial est égal à 0 €" at bounding box center [330, 114] width 335 height 26
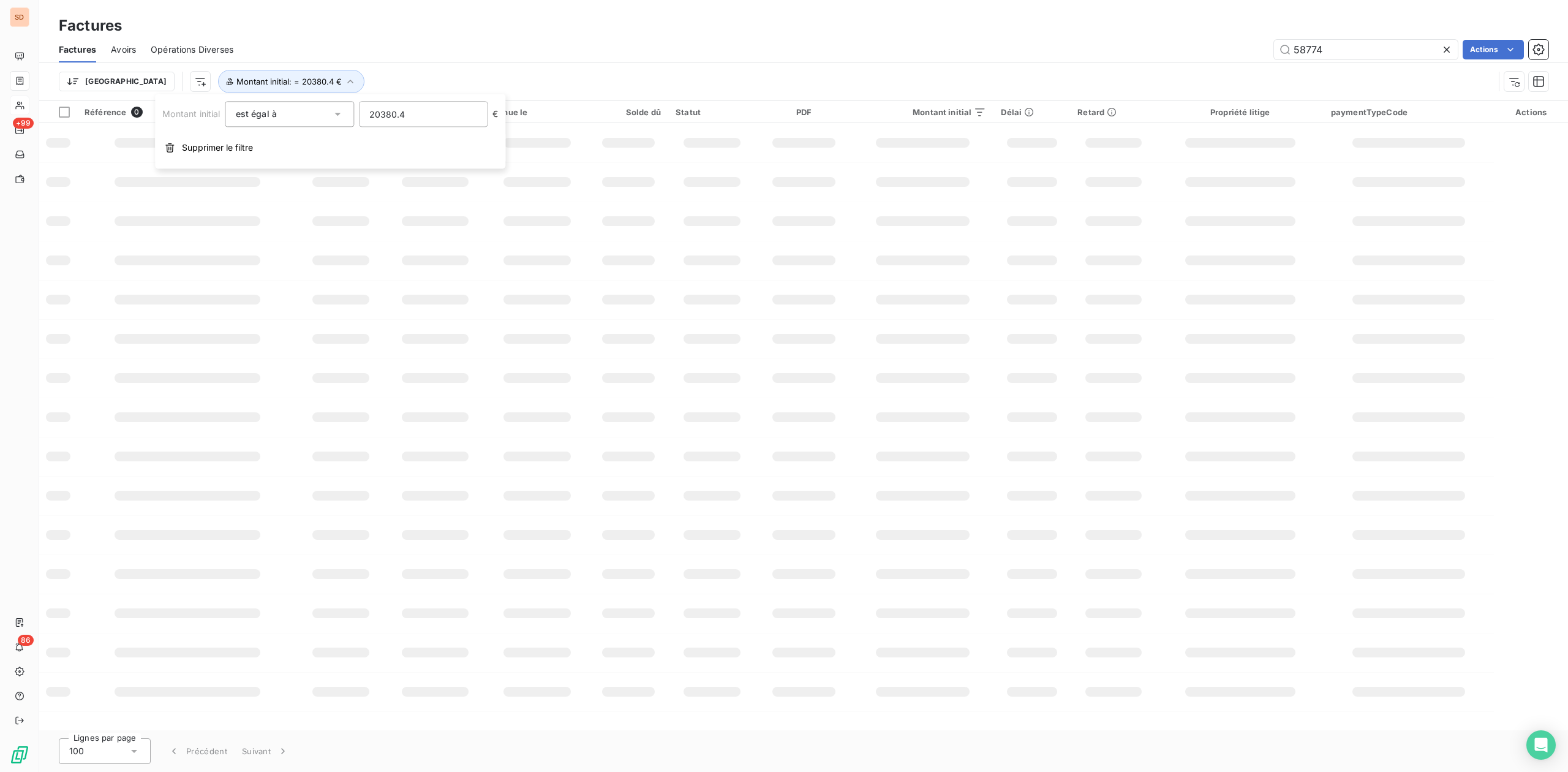
type input "20380.45"
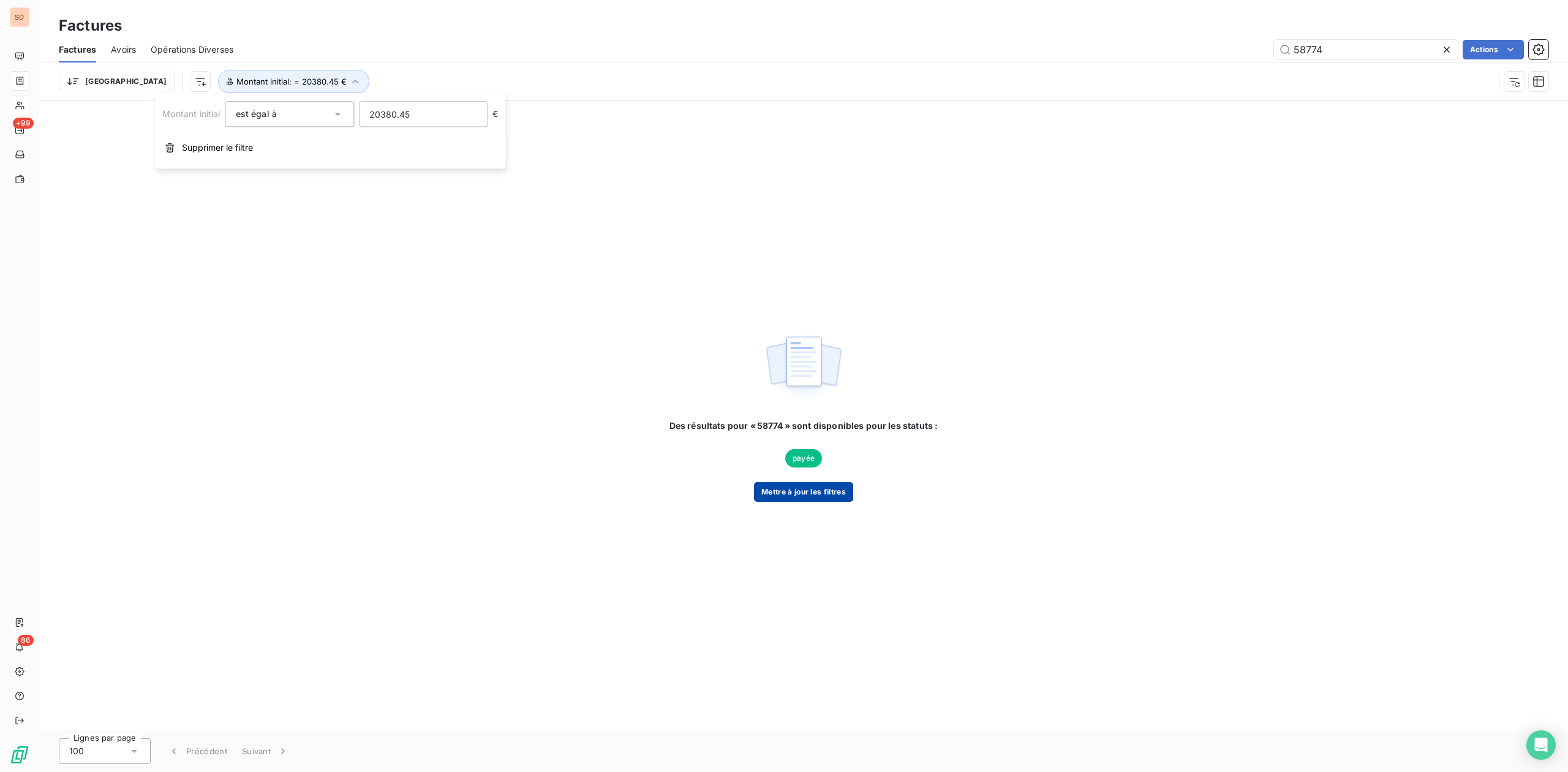
click at [790, 491] on button "Mettre à jour les filtres" at bounding box center [804, 492] width 99 height 20
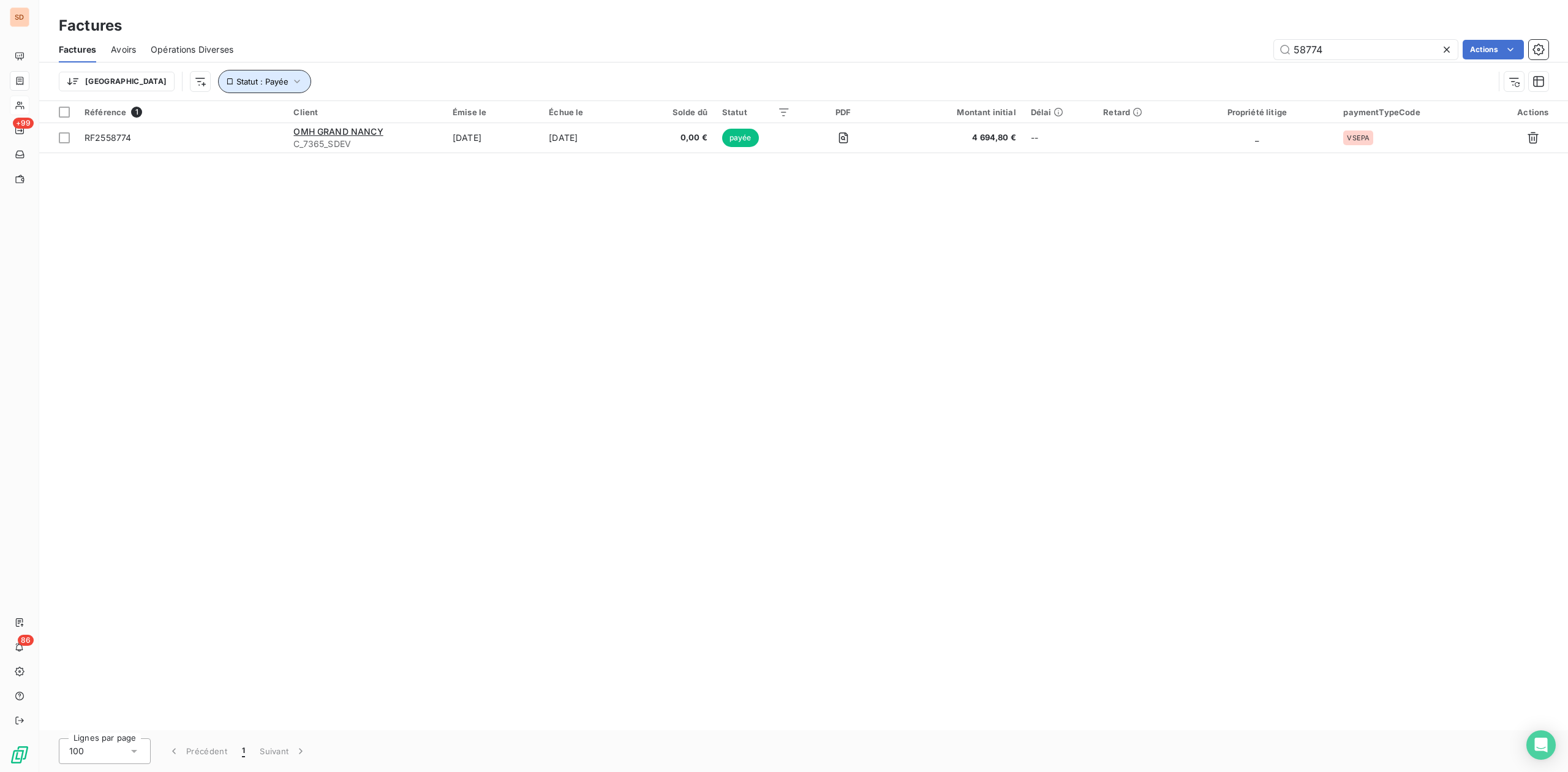
click at [291, 80] on icon "button" at bounding box center [297, 81] width 12 height 12
click at [192, 151] on span "Supprimer le filtre" at bounding box center [218, 147] width 71 height 12
click at [1437, 47] on input "58774" at bounding box center [1366, 49] width 184 height 20
drag, startPoint x: 1450, startPoint y: 46, endPoint x: 1441, endPoint y: 46, distance: 9.0
click at [1447, 46] on icon at bounding box center [1447, 49] width 12 height 12
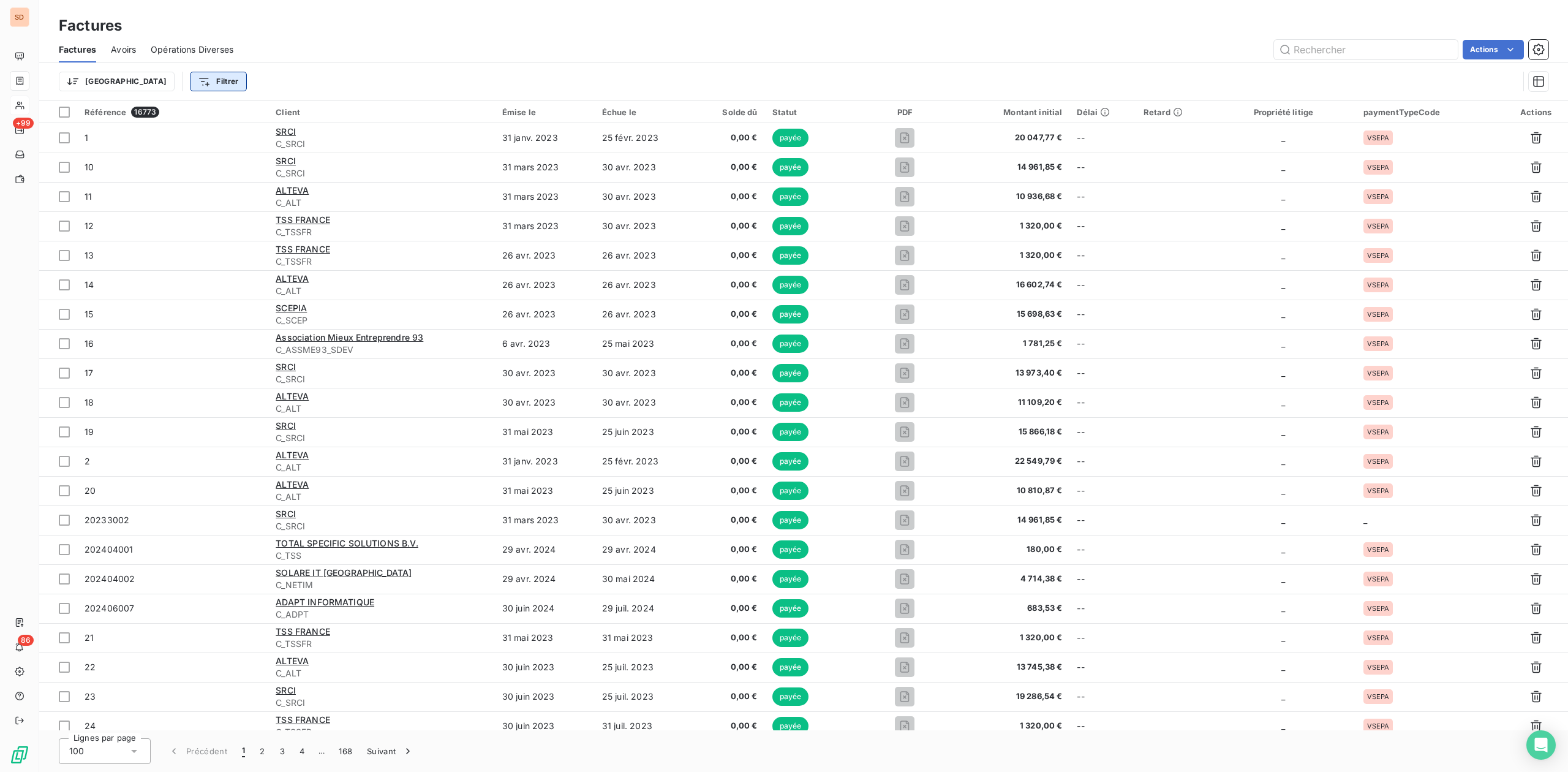
click at [172, 78] on html "SD +99 86 Factures Factures Avoirs Opérations Diverses Actions Trier Filtrer Ré…" at bounding box center [784, 386] width 1568 height 772
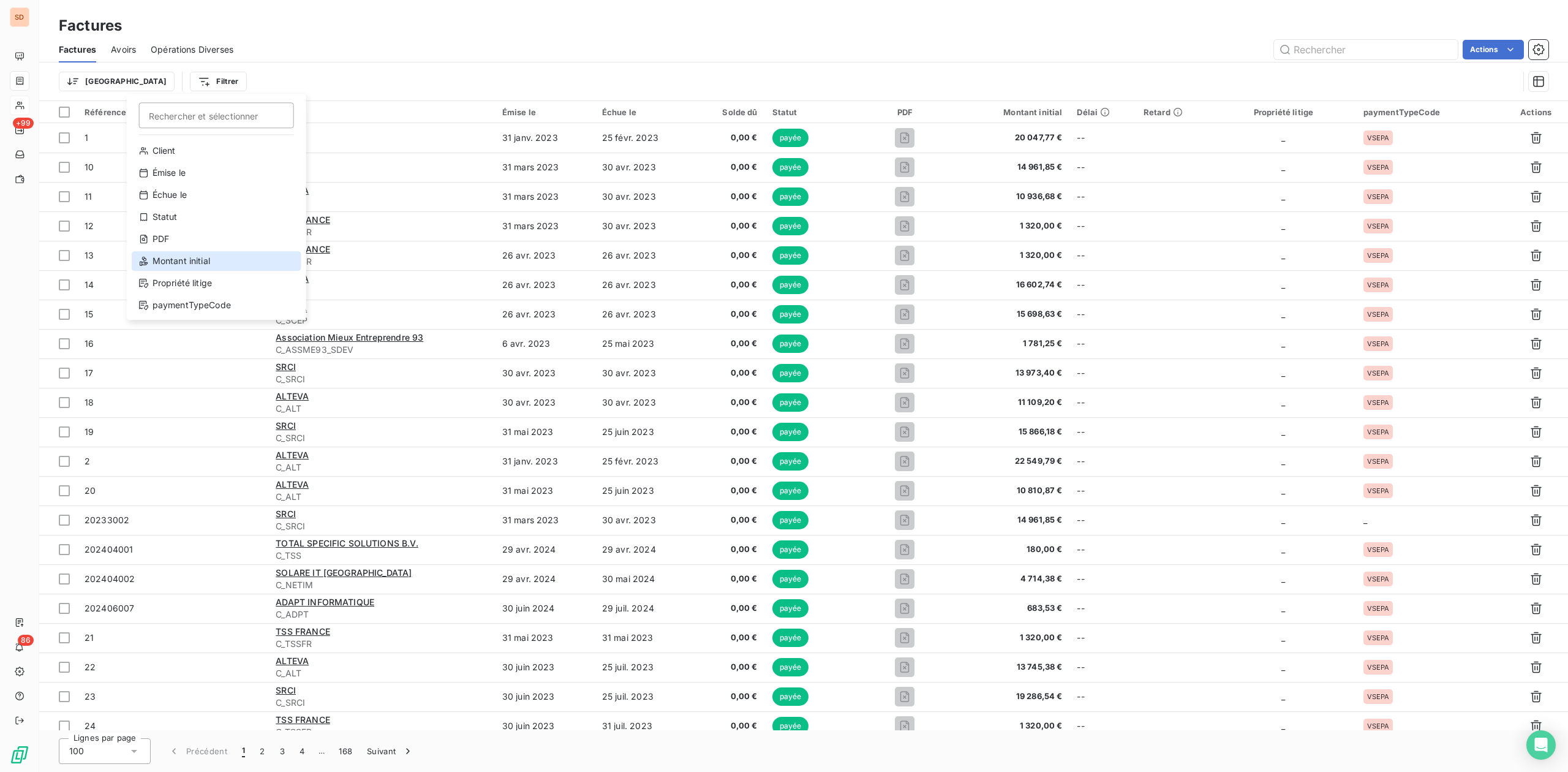
click at [181, 259] on div "Montant initial" at bounding box center [217, 261] width 170 height 20
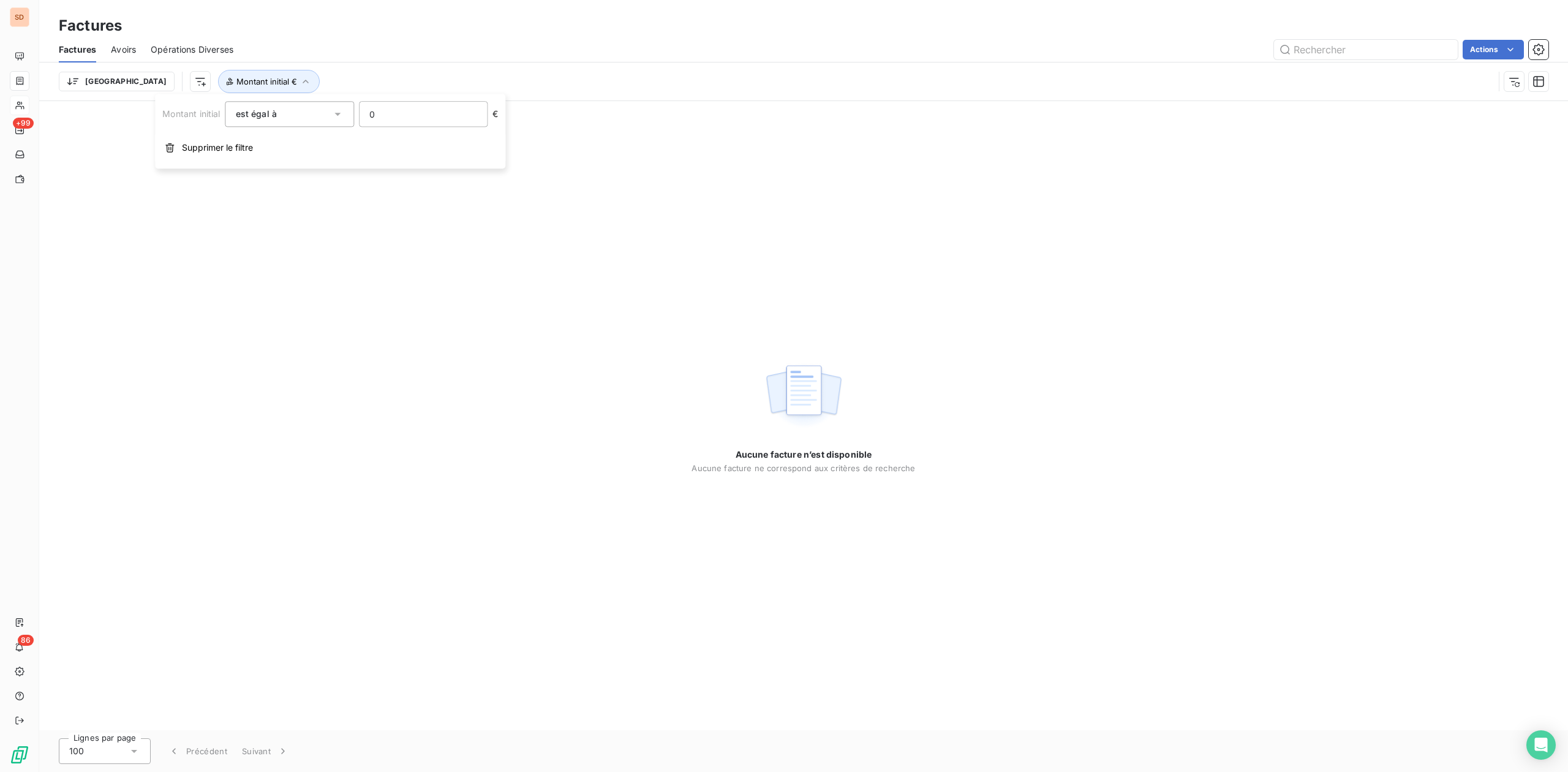
drag, startPoint x: 395, startPoint y: 108, endPoint x: 273, endPoint y: 104, distance: 122.1
click at [283, 109] on div "Montant initial est égal à 0 €" at bounding box center [330, 114] width 335 height 26
click at [412, 118] on input "20380.45" at bounding box center [423, 114] width 128 height 24
drag, startPoint x: 322, startPoint y: 116, endPoint x: 304, endPoint y: 116, distance: 18.0
click at [304, 116] on div "Montant initial est égal à 20380.45 €" at bounding box center [330, 114] width 335 height 26
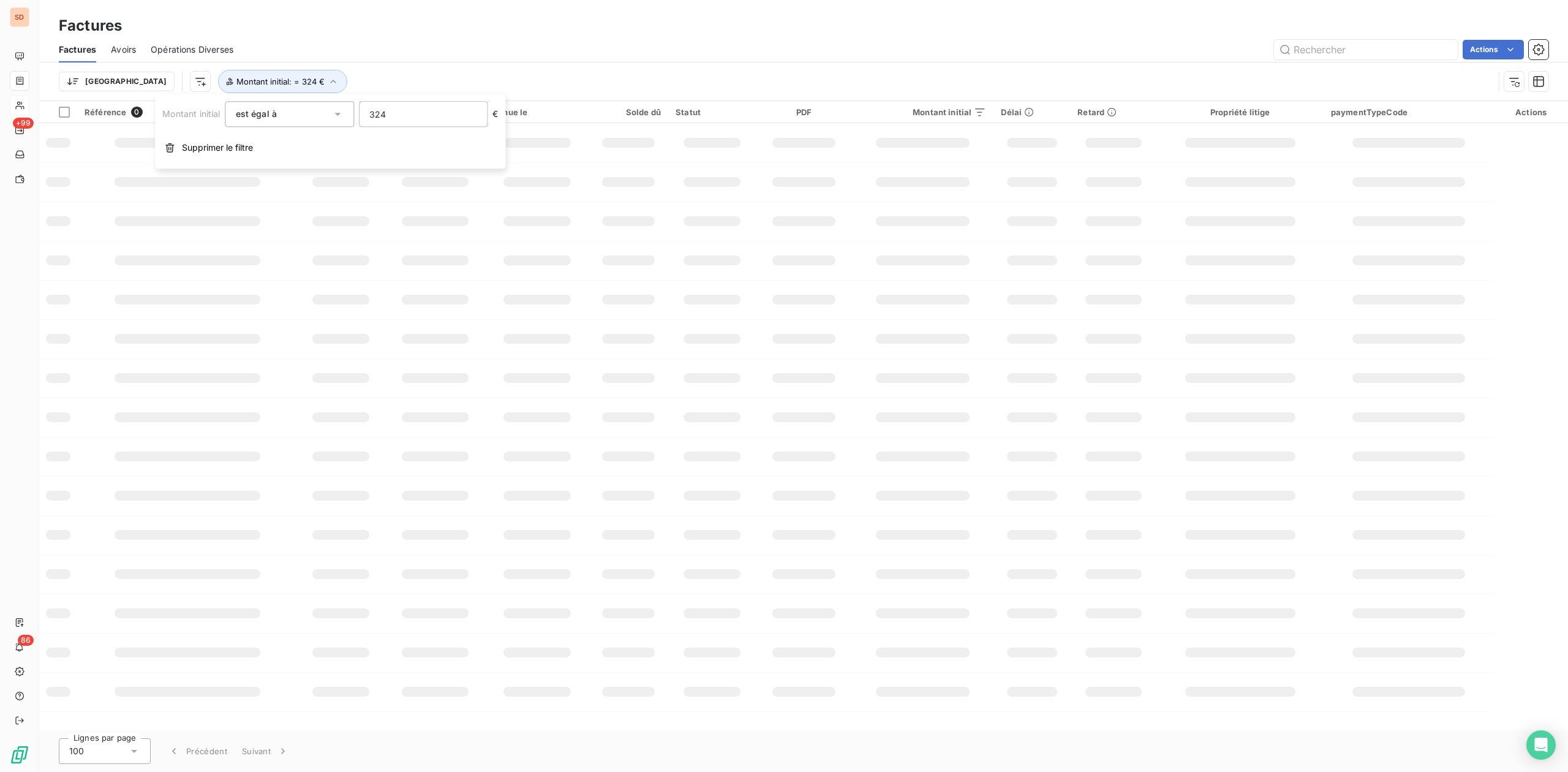
type input "3240"
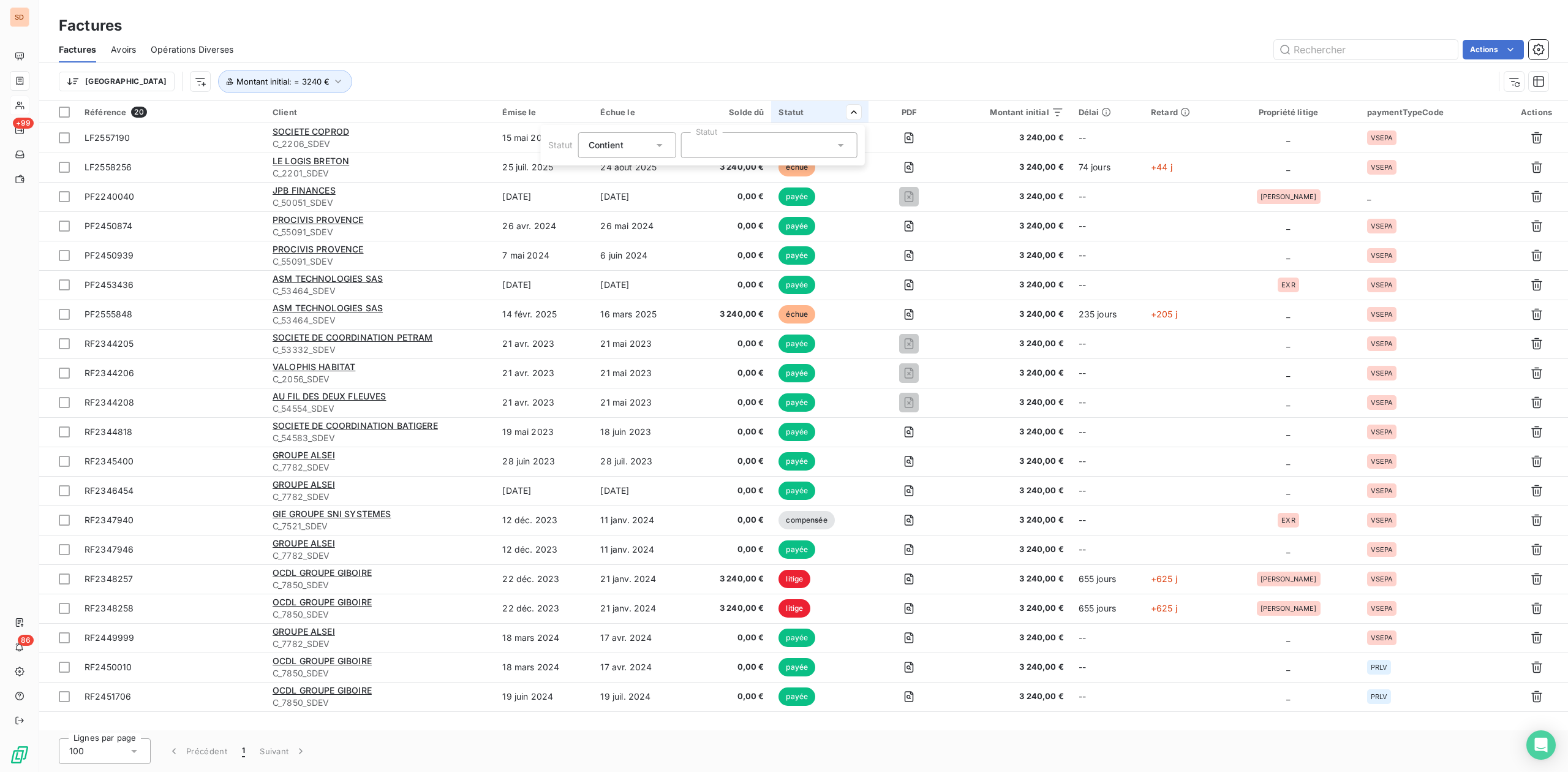
click at [840, 143] on icon at bounding box center [841, 145] width 12 height 12
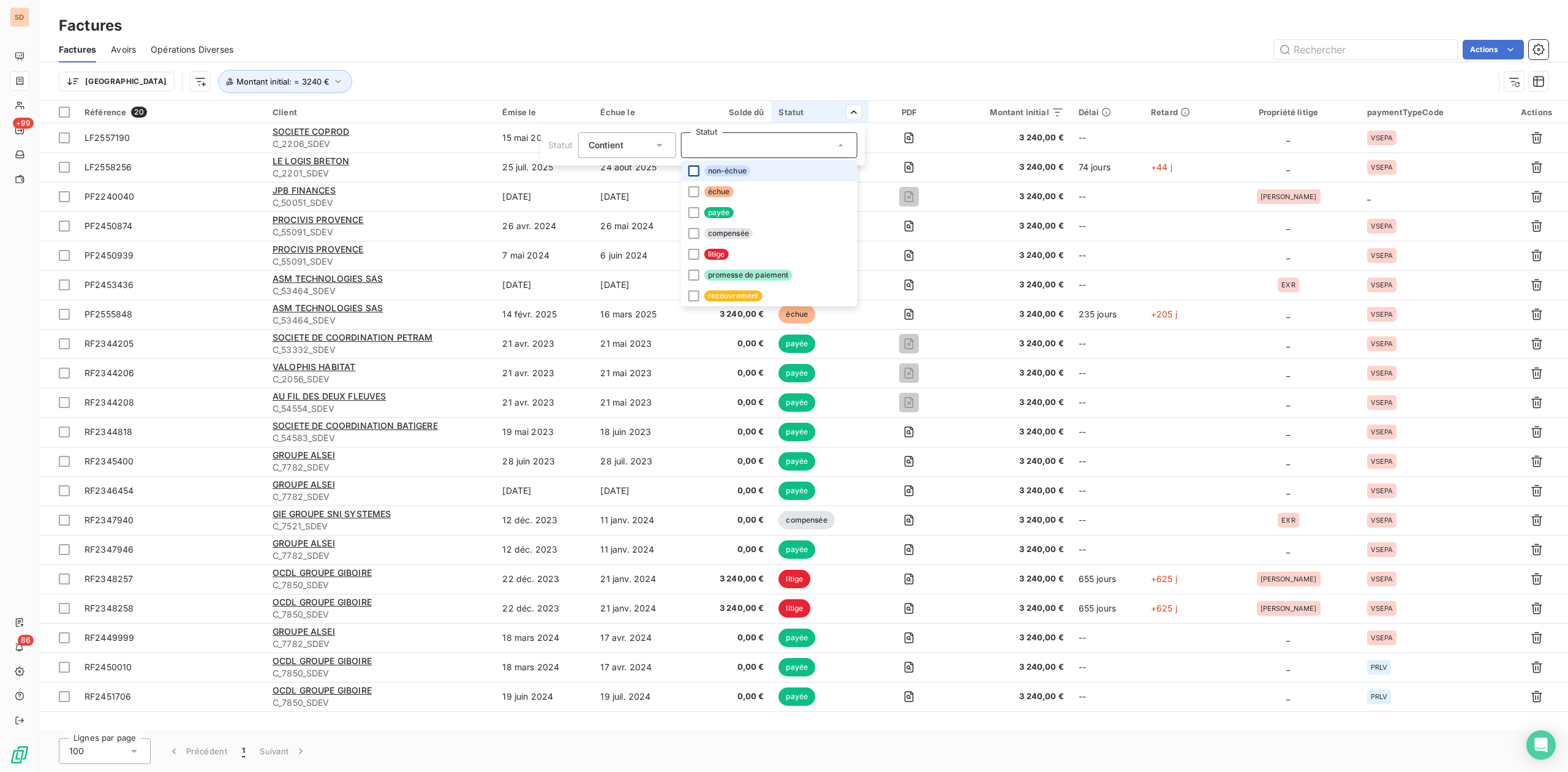
click at [691, 169] on div at bounding box center [694, 171] width 11 height 11
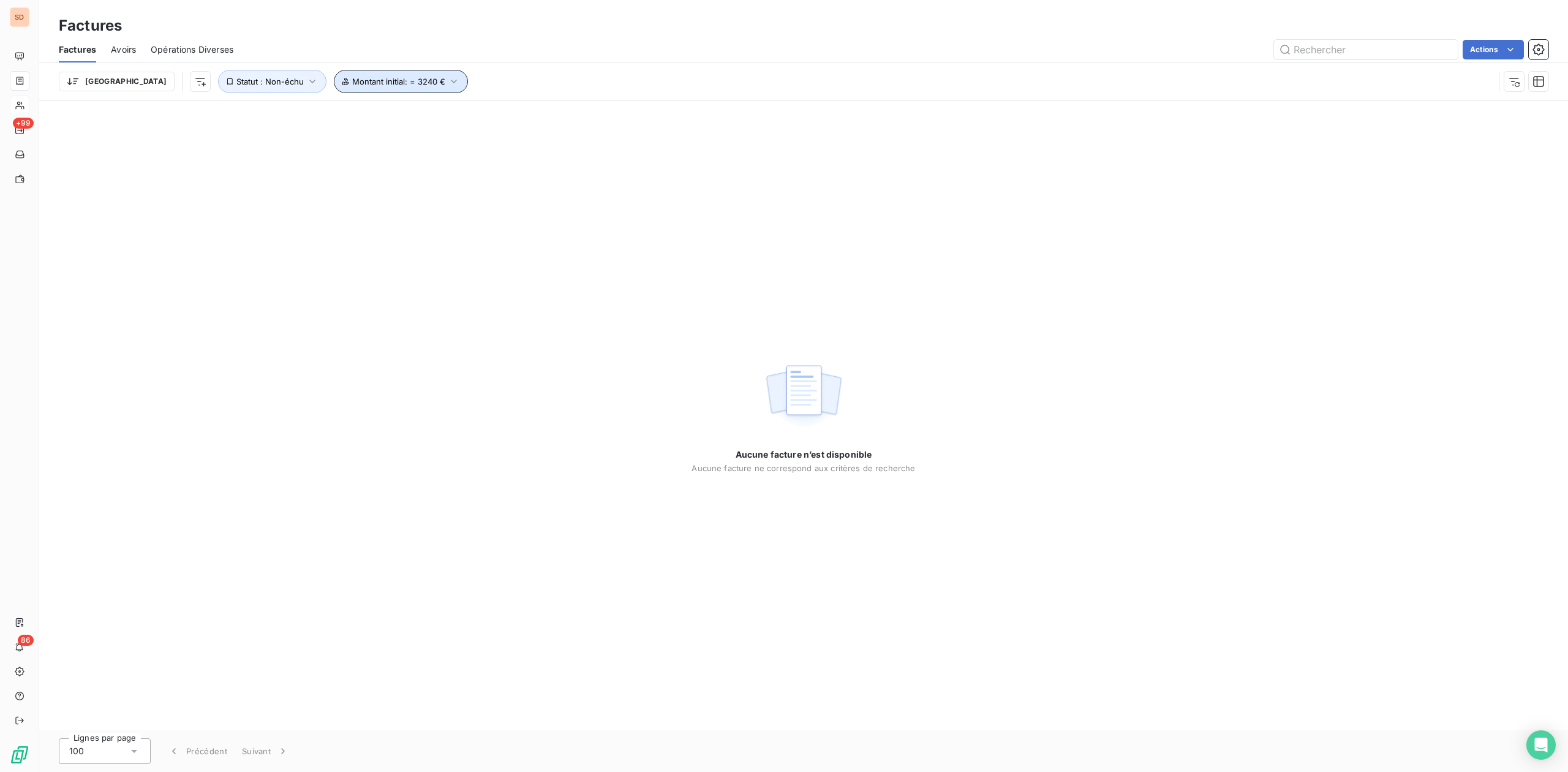
click at [448, 79] on icon "button" at bounding box center [454, 81] width 12 height 12
click at [307, 78] on icon "button" at bounding box center [313, 81] width 12 height 12
click at [452, 112] on icon at bounding box center [455, 114] width 12 height 12
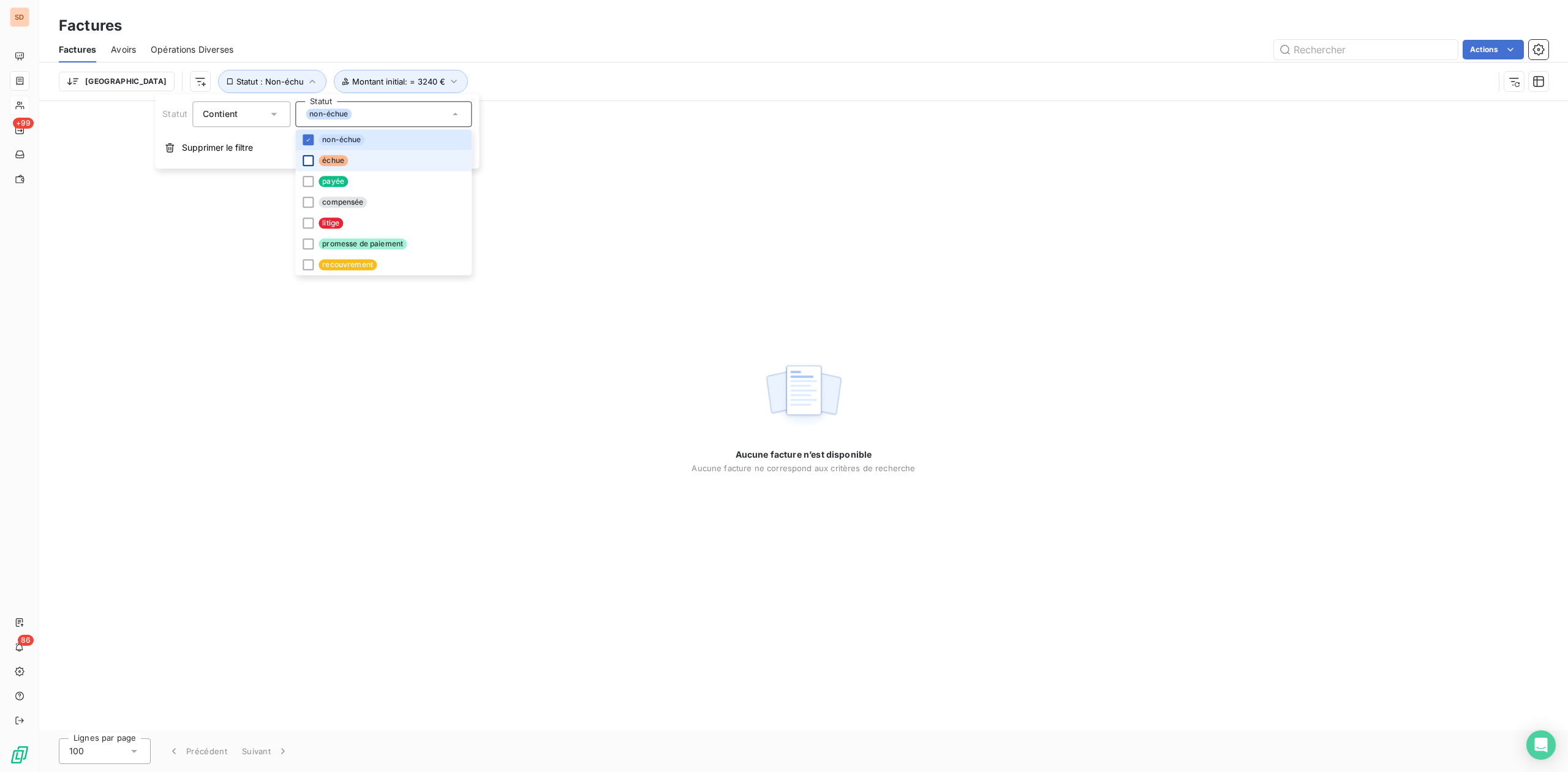
click at [305, 159] on div at bounding box center [308, 160] width 11 height 11
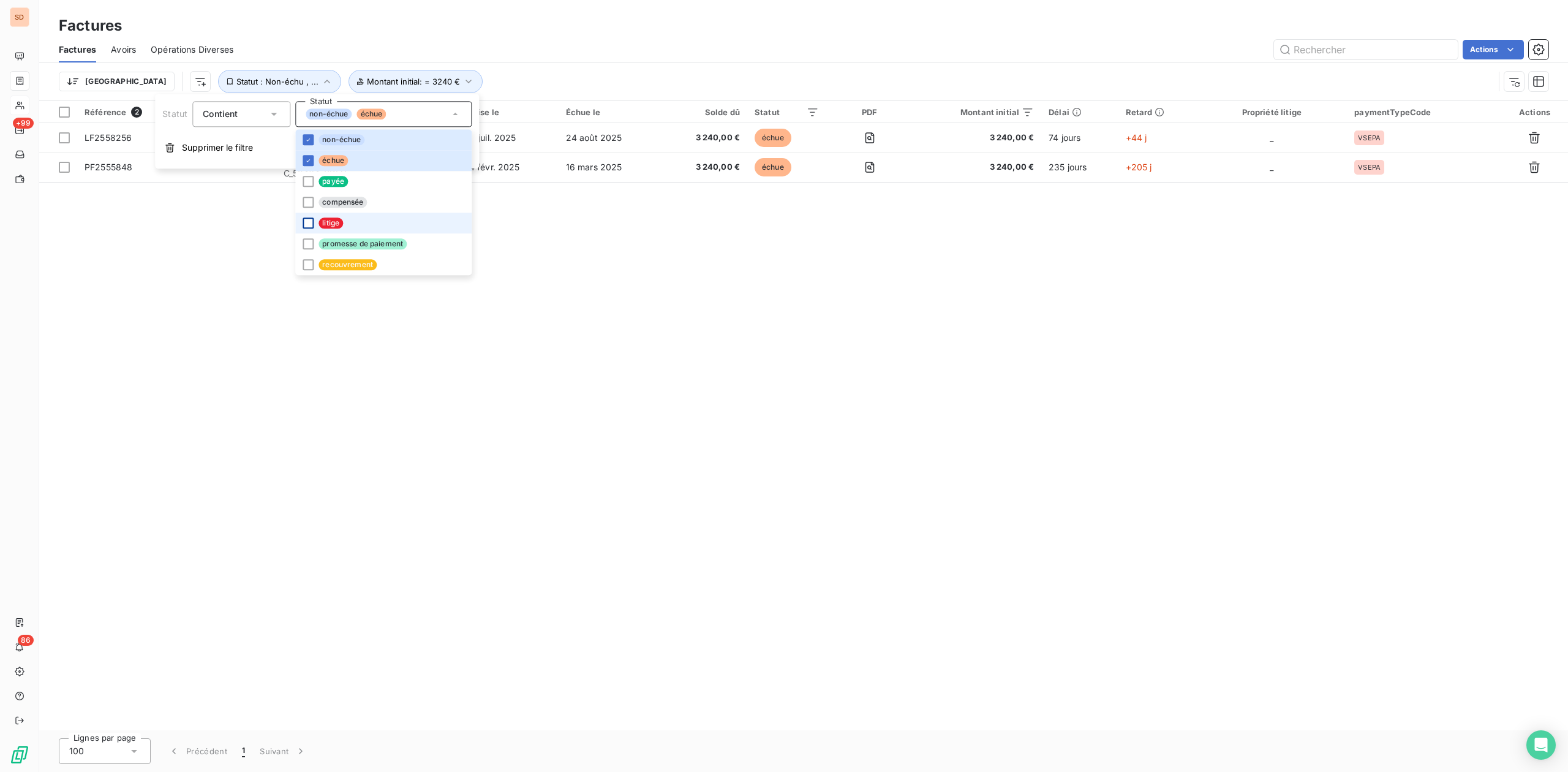
click at [307, 221] on div at bounding box center [308, 223] width 11 height 11
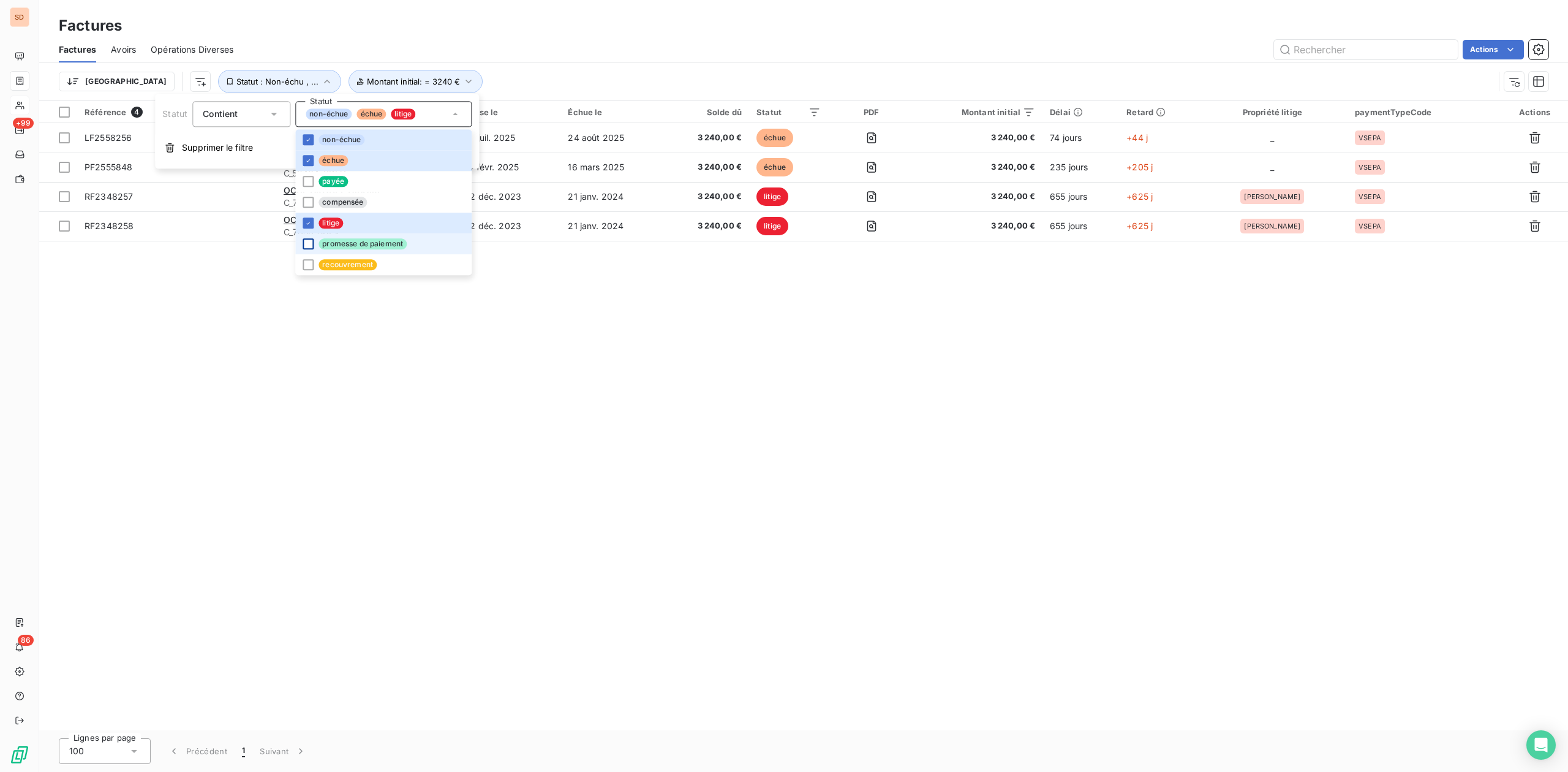
click at [307, 239] on div at bounding box center [308, 244] width 11 height 11
click at [596, 344] on div "Référence 4 Client Émise le Échue le Solde dû Statut PDF Montant initial Délai …" at bounding box center [804, 415] width 1529 height 629
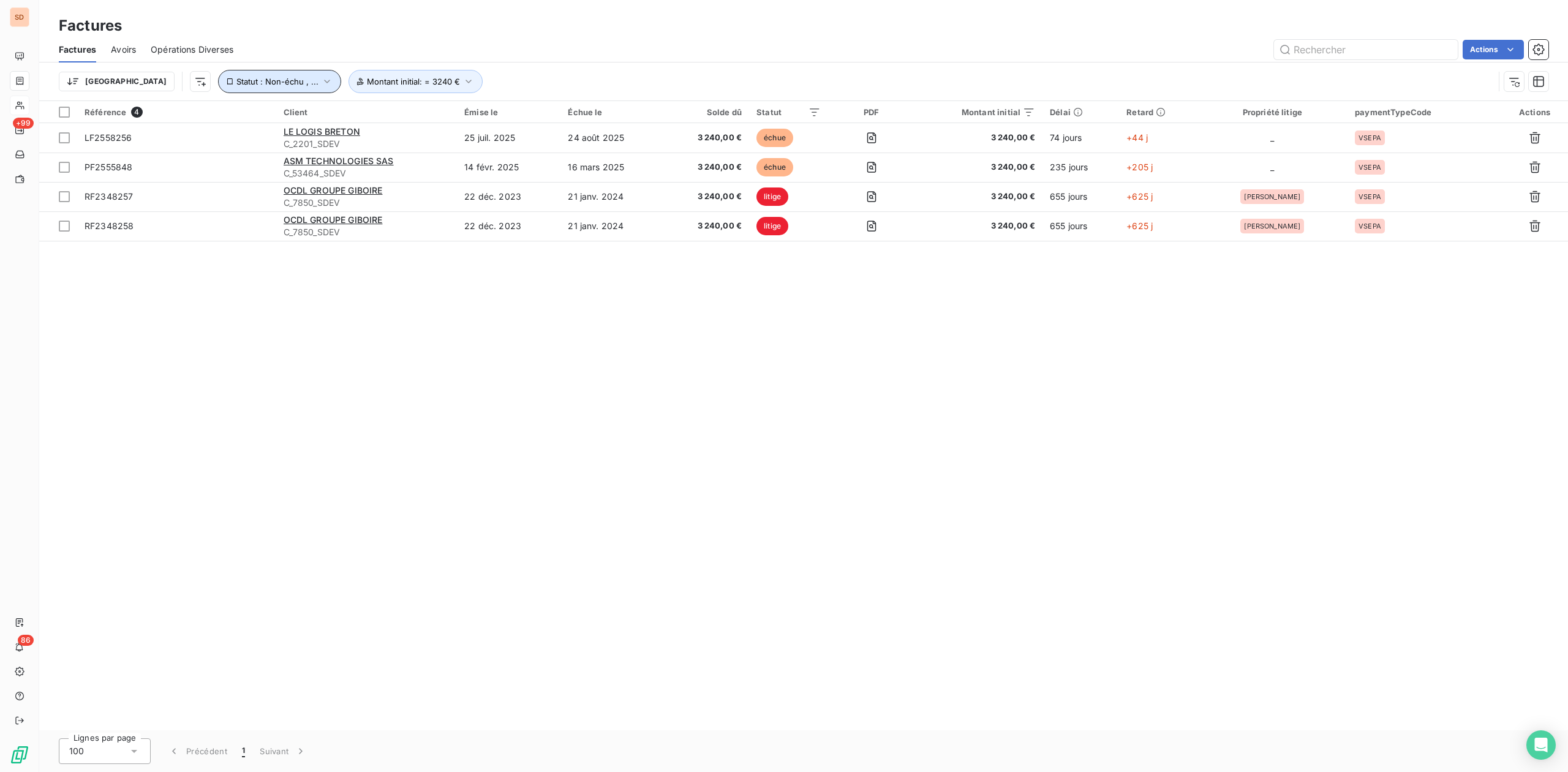
click at [237, 82] on span "Statut : Non-échu , ..." at bounding box center [278, 81] width 82 height 10
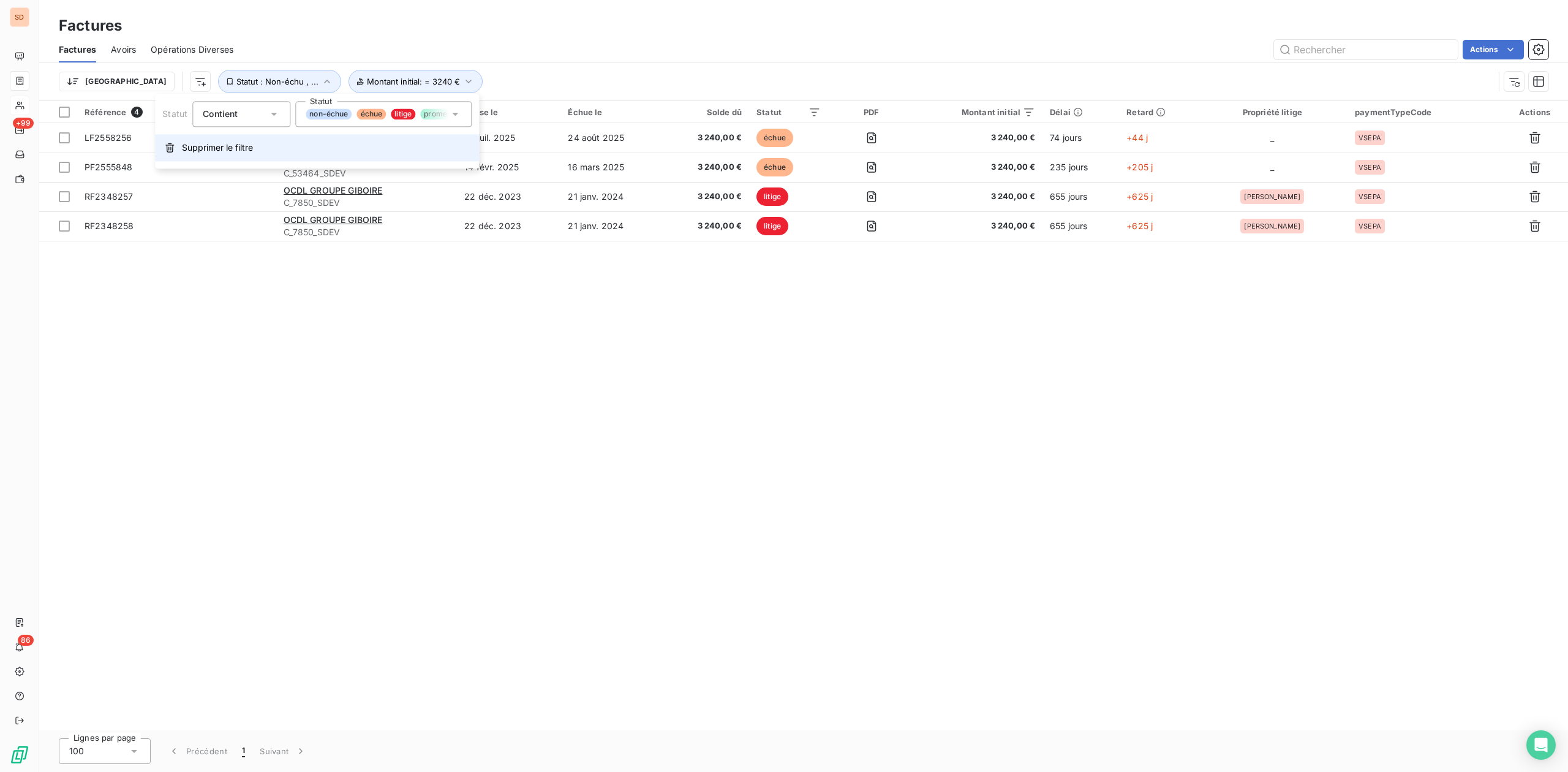
click at [221, 150] on span "Supprimer le filtre" at bounding box center [218, 147] width 71 height 12
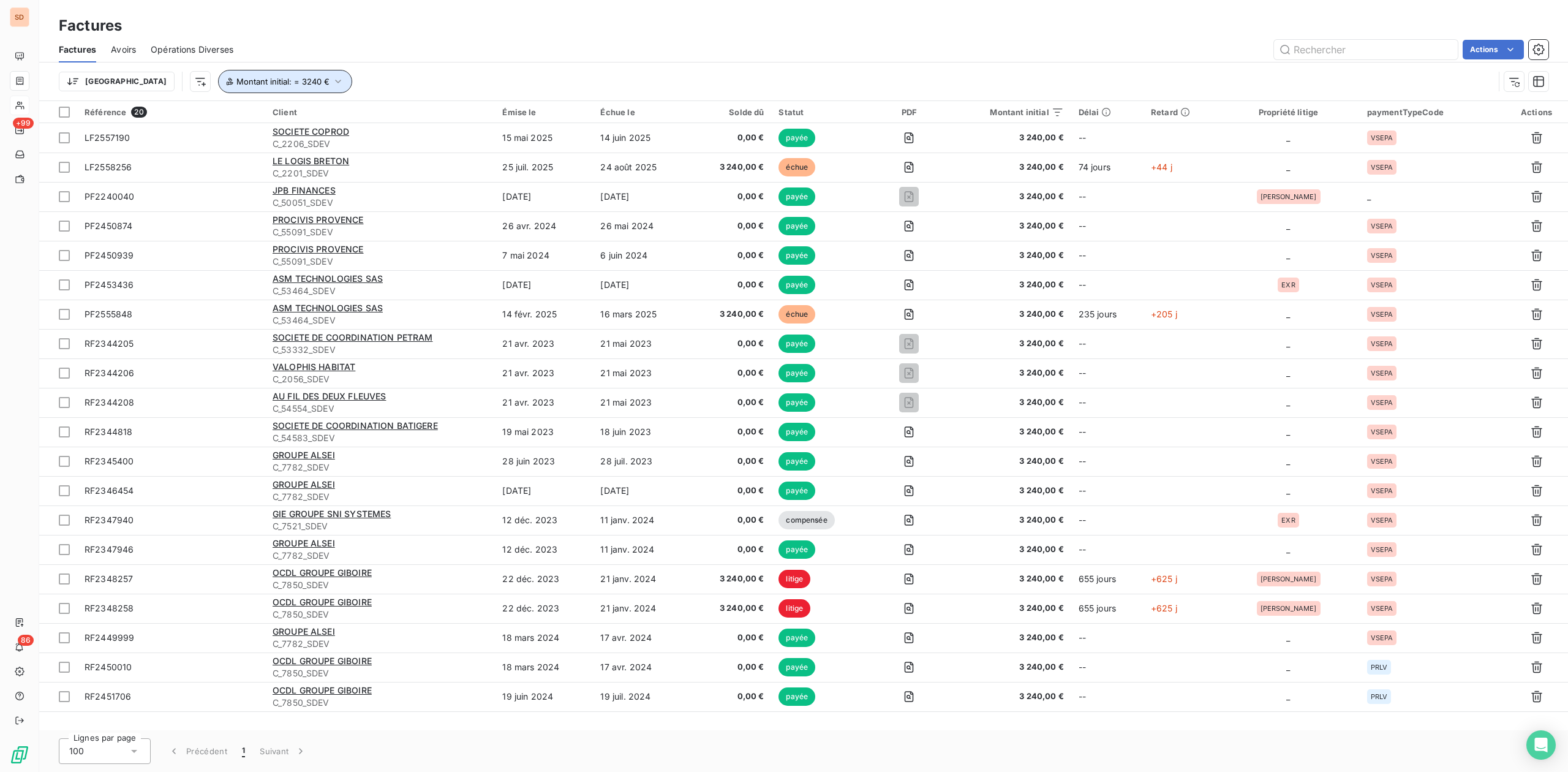
click at [332, 84] on icon "button" at bounding box center [338, 81] width 12 height 12
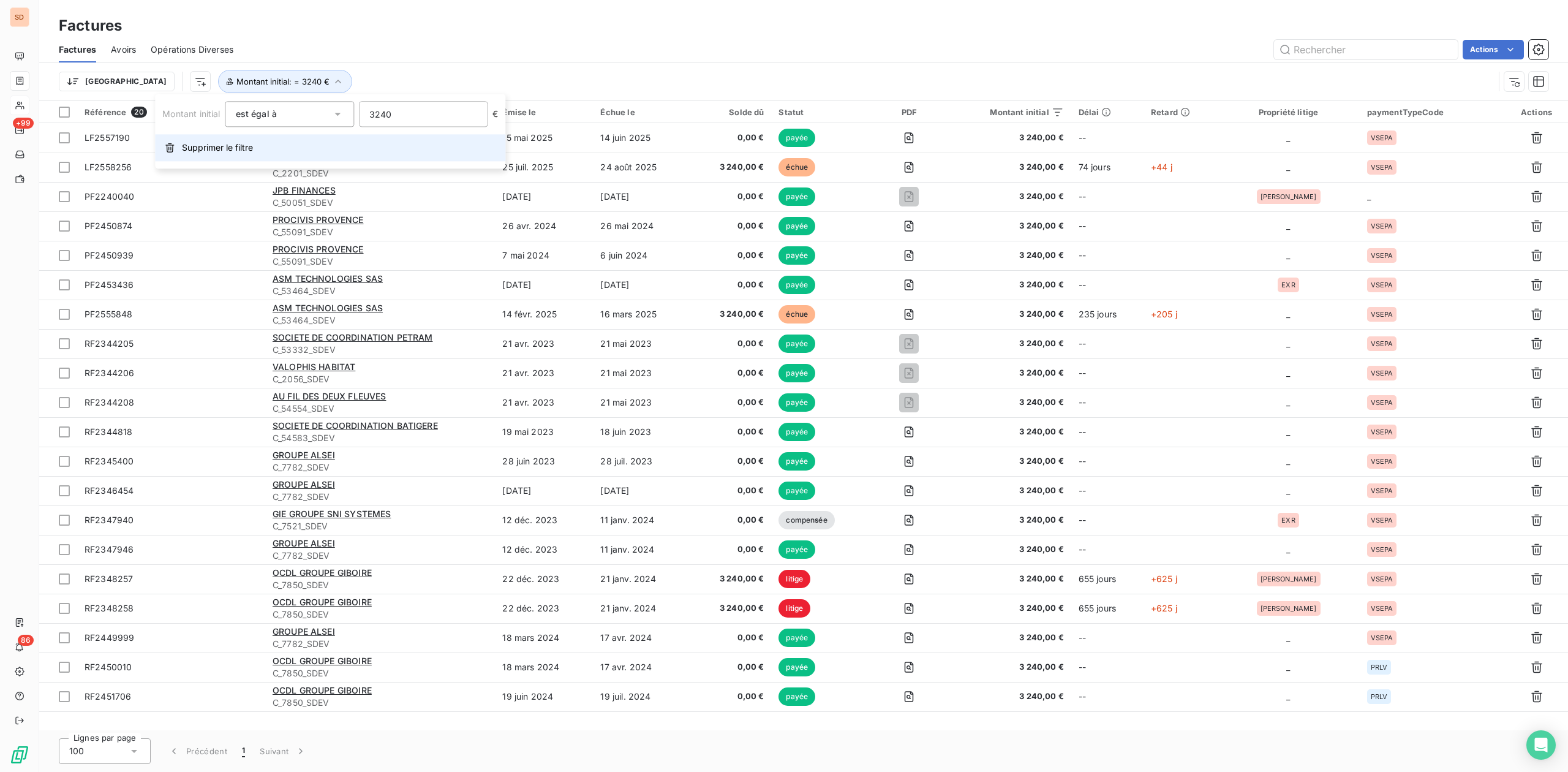
click at [228, 150] on span "Supprimer le filtre" at bounding box center [218, 147] width 71 height 12
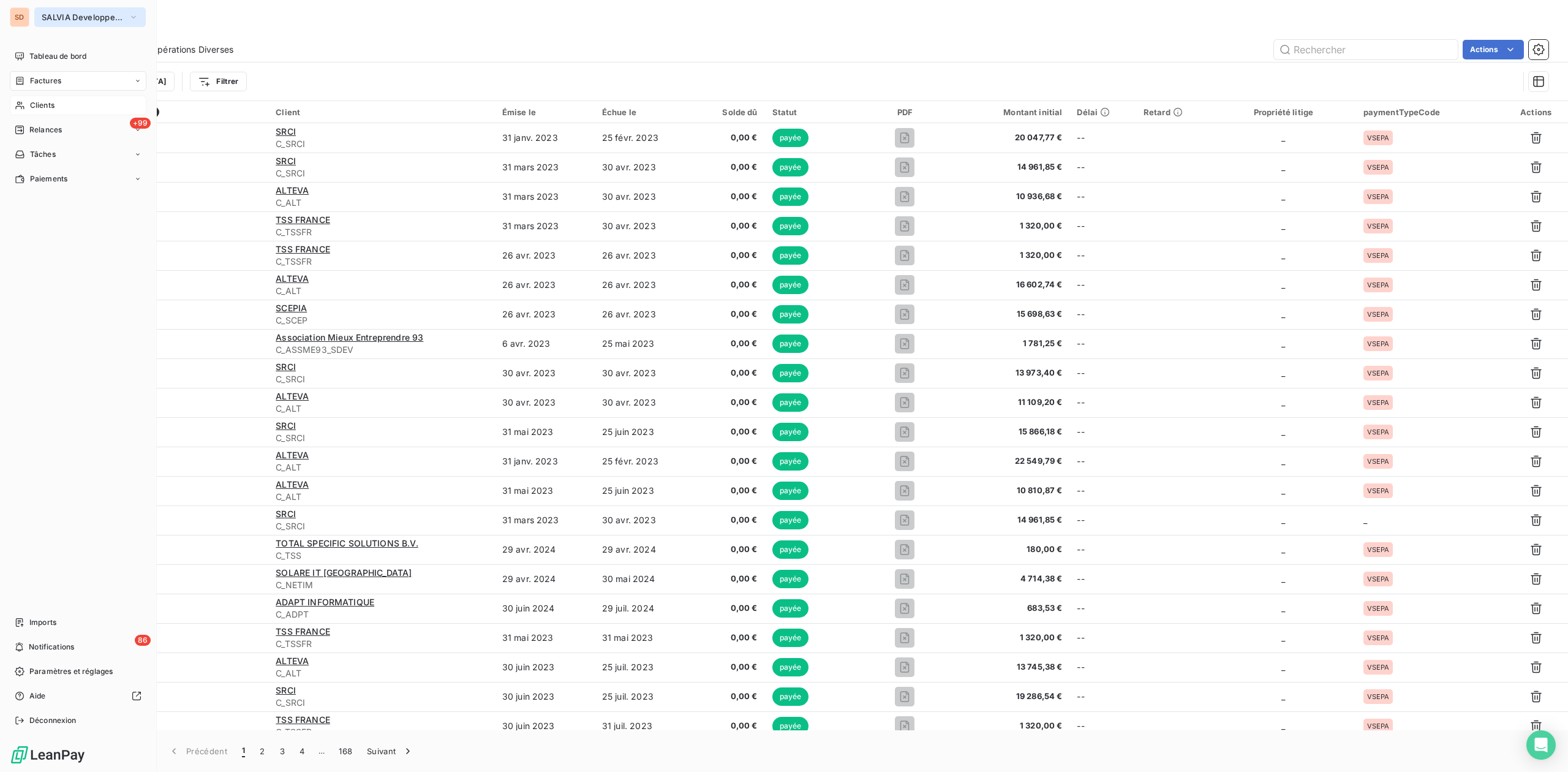
click at [55, 16] on span "SALVIA Developpement" at bounding box center [83, 17] width 82 height 10
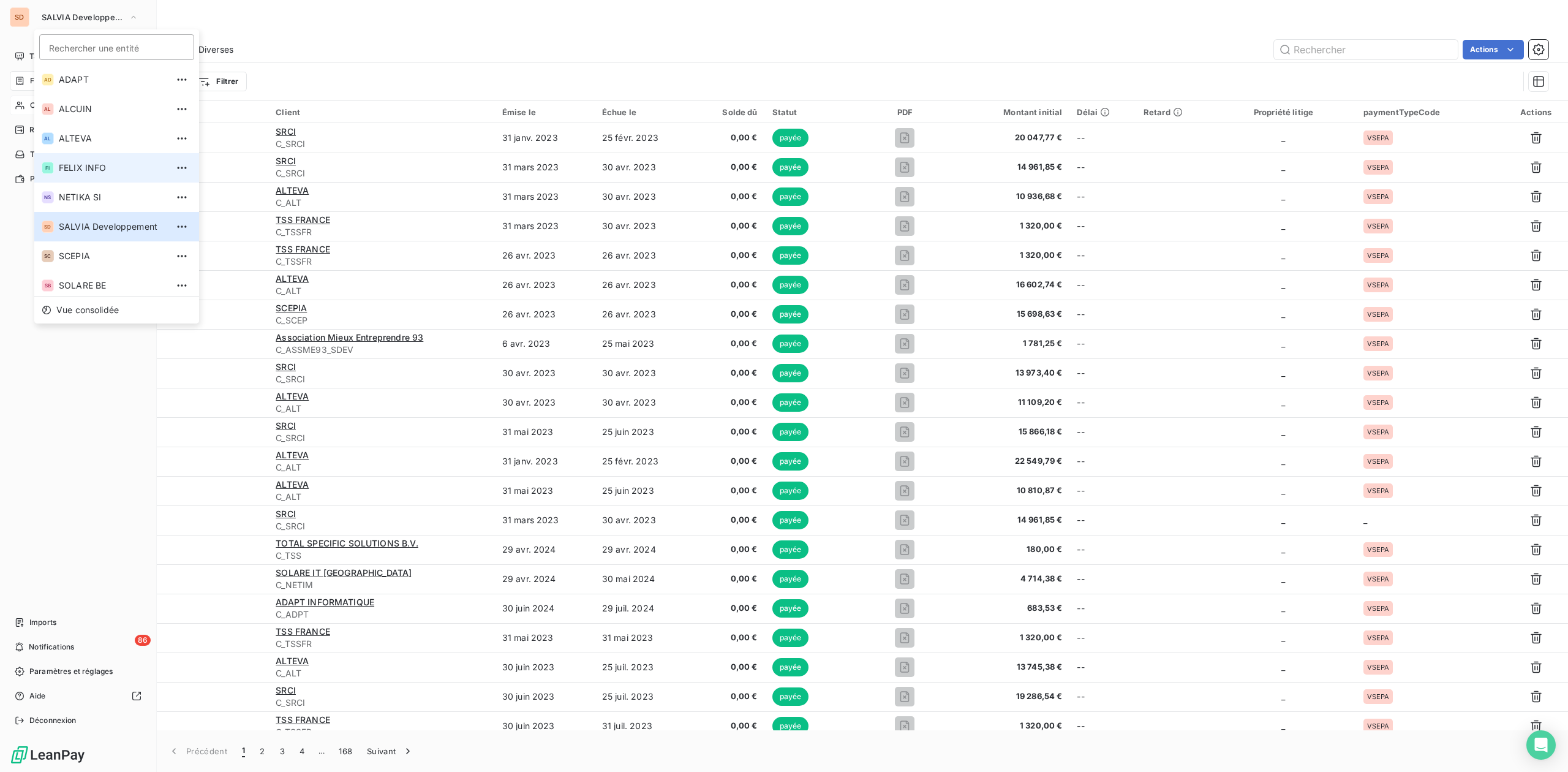
click at [62, 167] on span "FELIX INFO" at bounding box center [112, 168] width 109 height 12
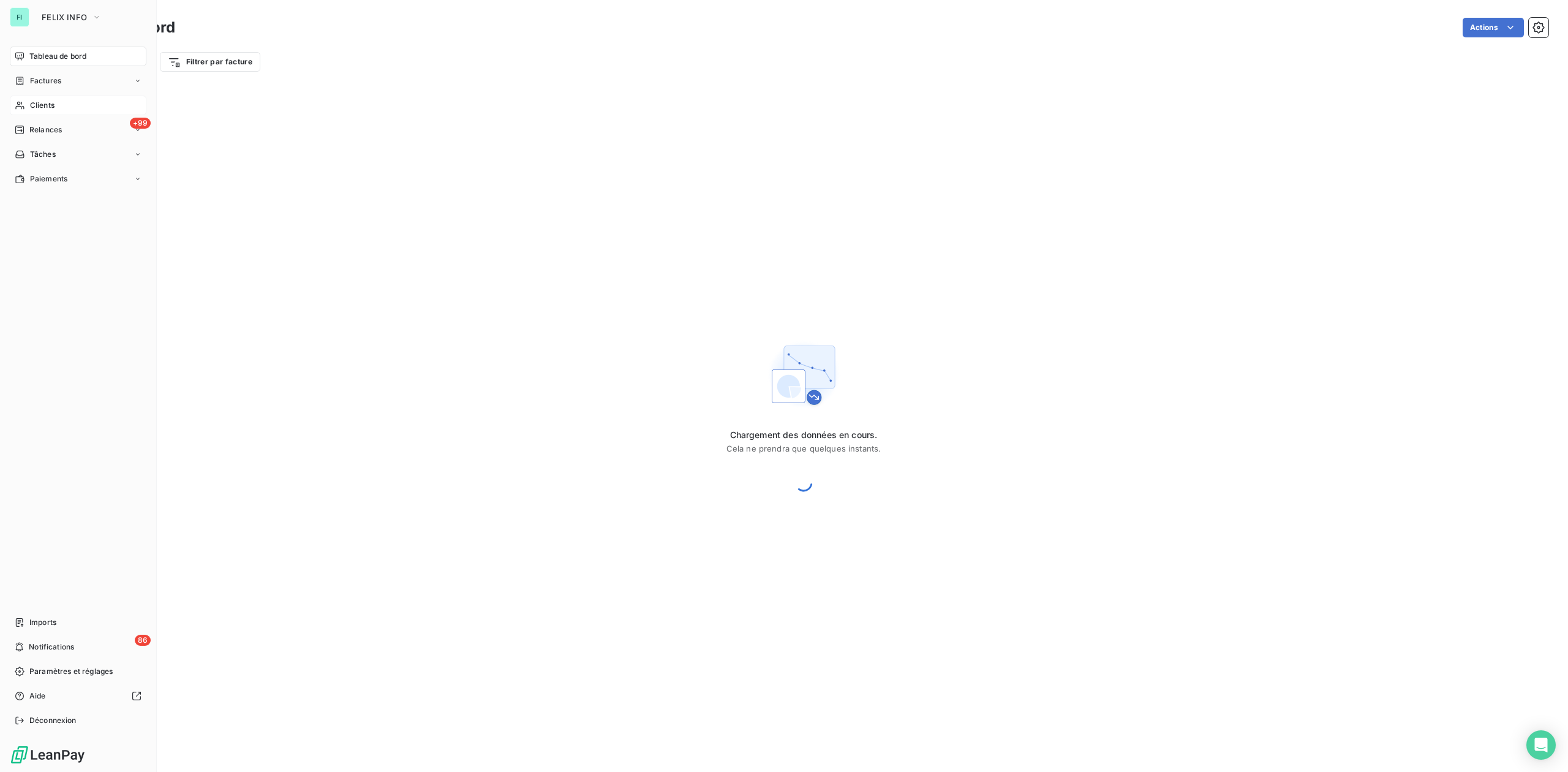
click at [36, 108] on span "Clients" at bounding box center [43, 106] width 24 height 11
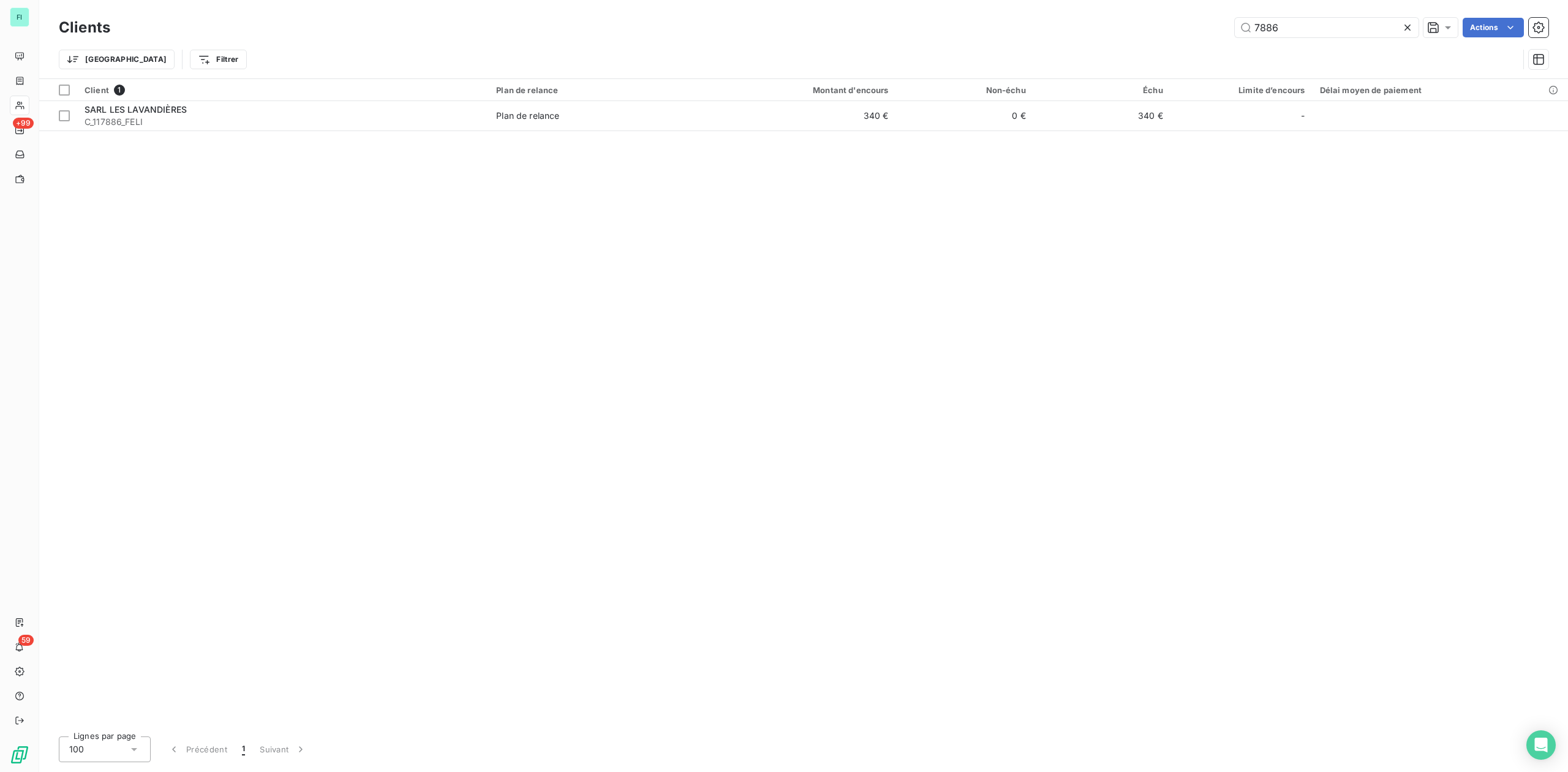
click at [1191, 26] on div "7886 Actions" at bounding box center [837, 27] width 1424 height 20
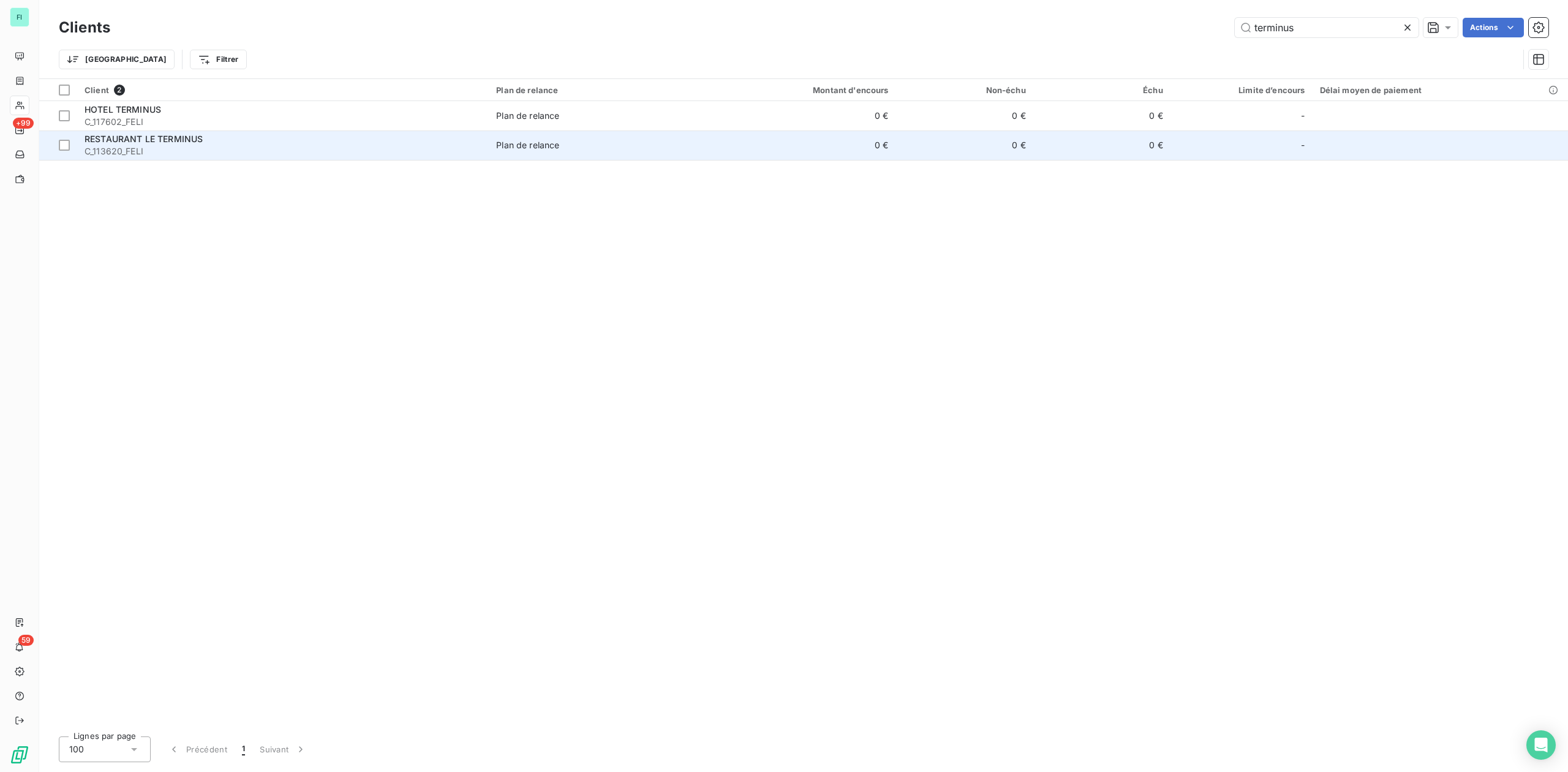
type input "terminus"
click at [158, 142] on span "RESTAURANT LE TERMINUS" at bounding box center [143, 139] width 118 height 11
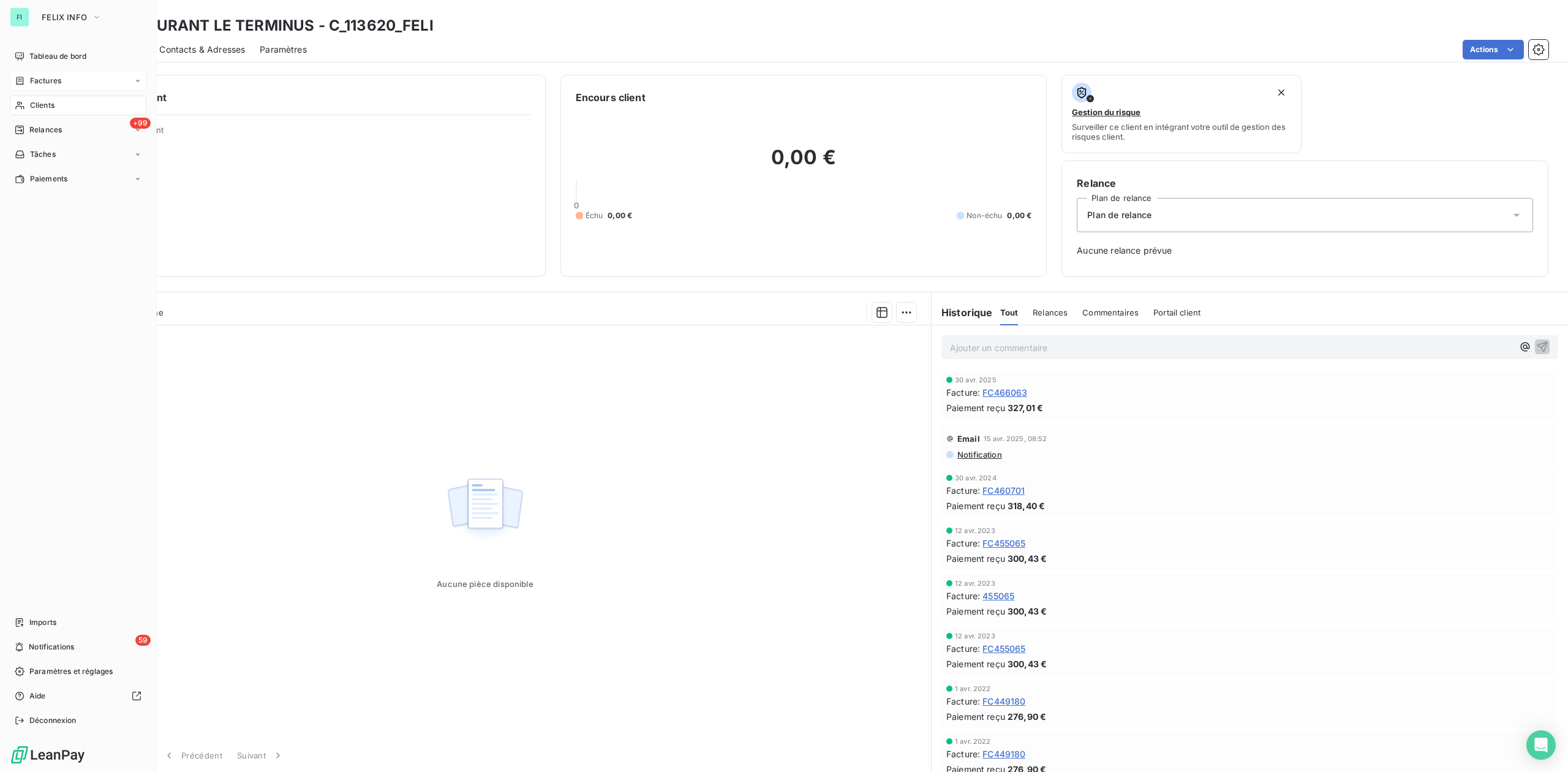
drag, startPoint x: 47, startPoint y: 78, endPoint x: 130, endPoint y: 78, distance: 83.0
click at [47, 78] on span "Factures" at bounding box center [46, 80] width 31 height 11
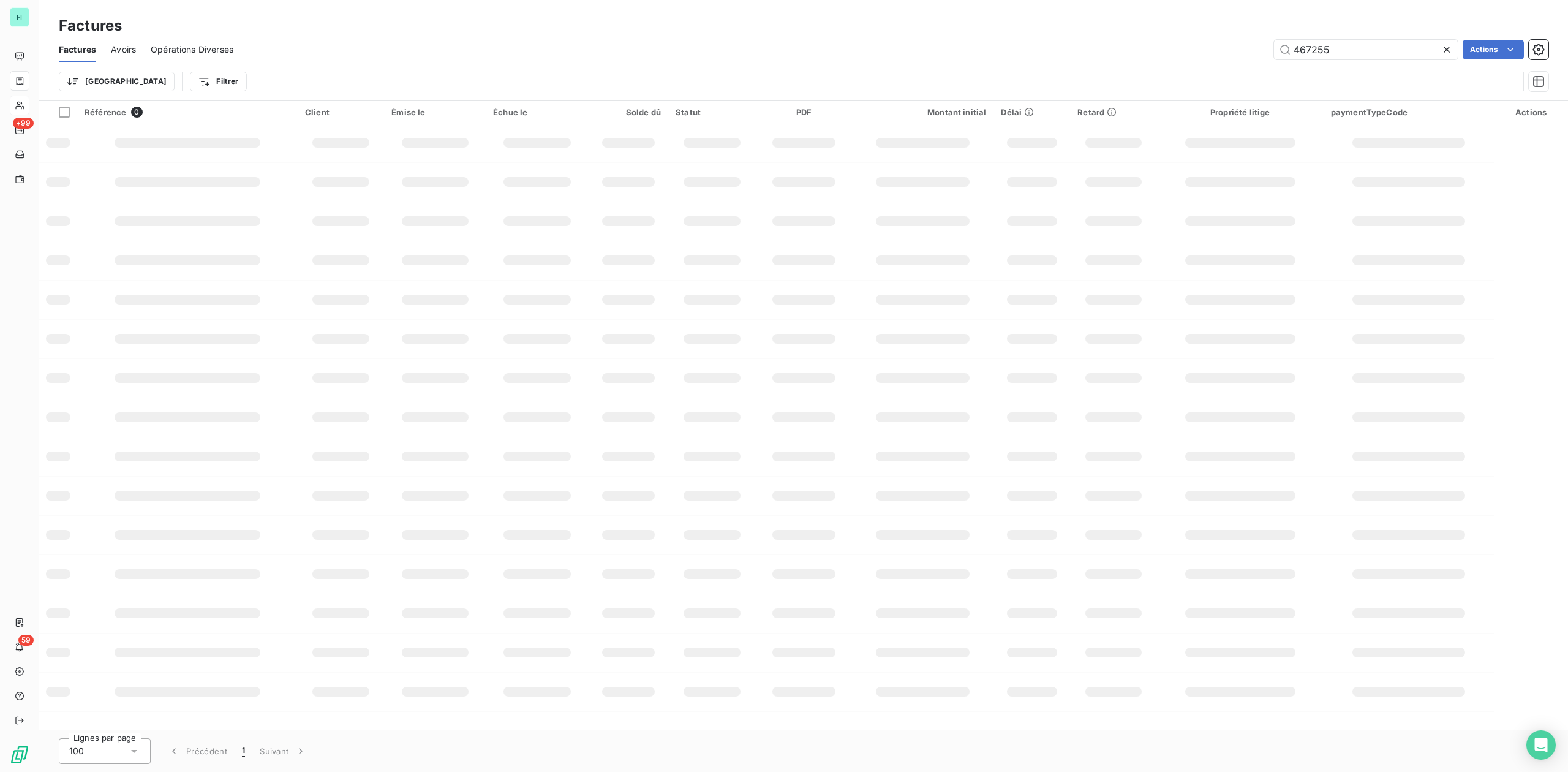
click at [1212, 46] on div "467255 Actions" at bounding box center [899, 49] width 1301 height 20
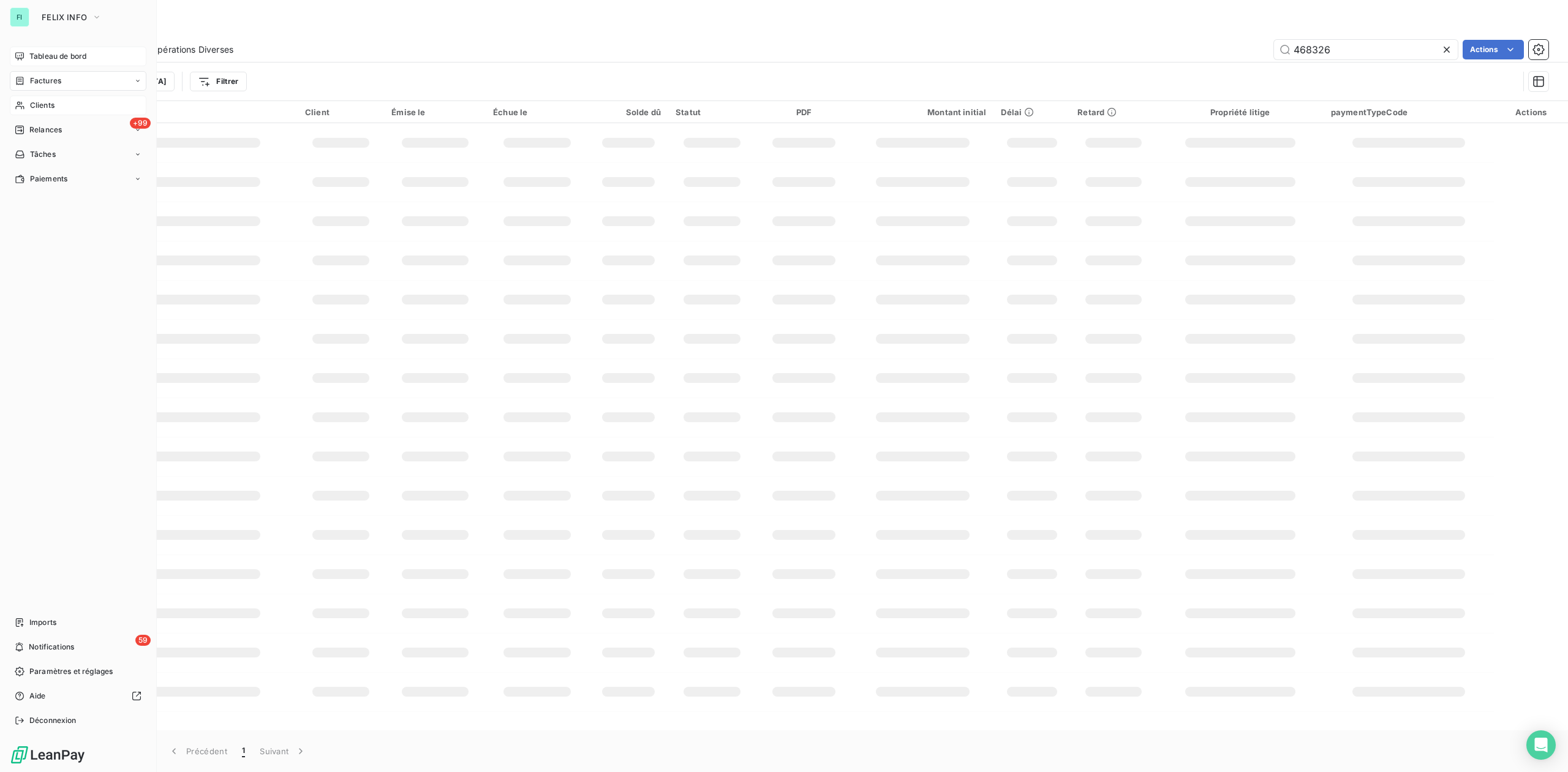
type input "468326"
click at [52, 56] on span "Tableau de bord" at bounding box center [58, 56] width 57 height 11
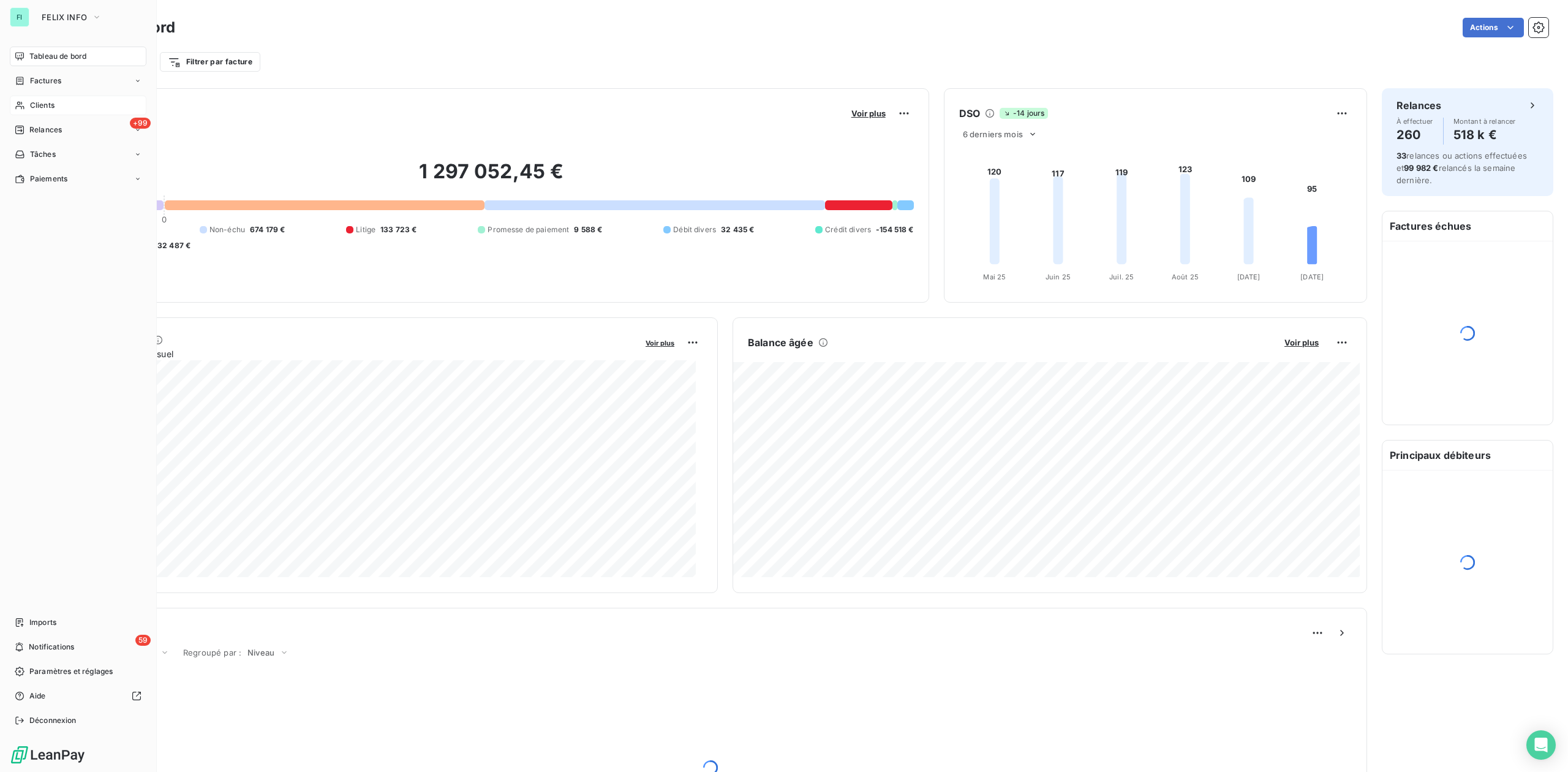
click at [46, 101] on span "Clients" at bounding box center [43, 106] width 24 height 11
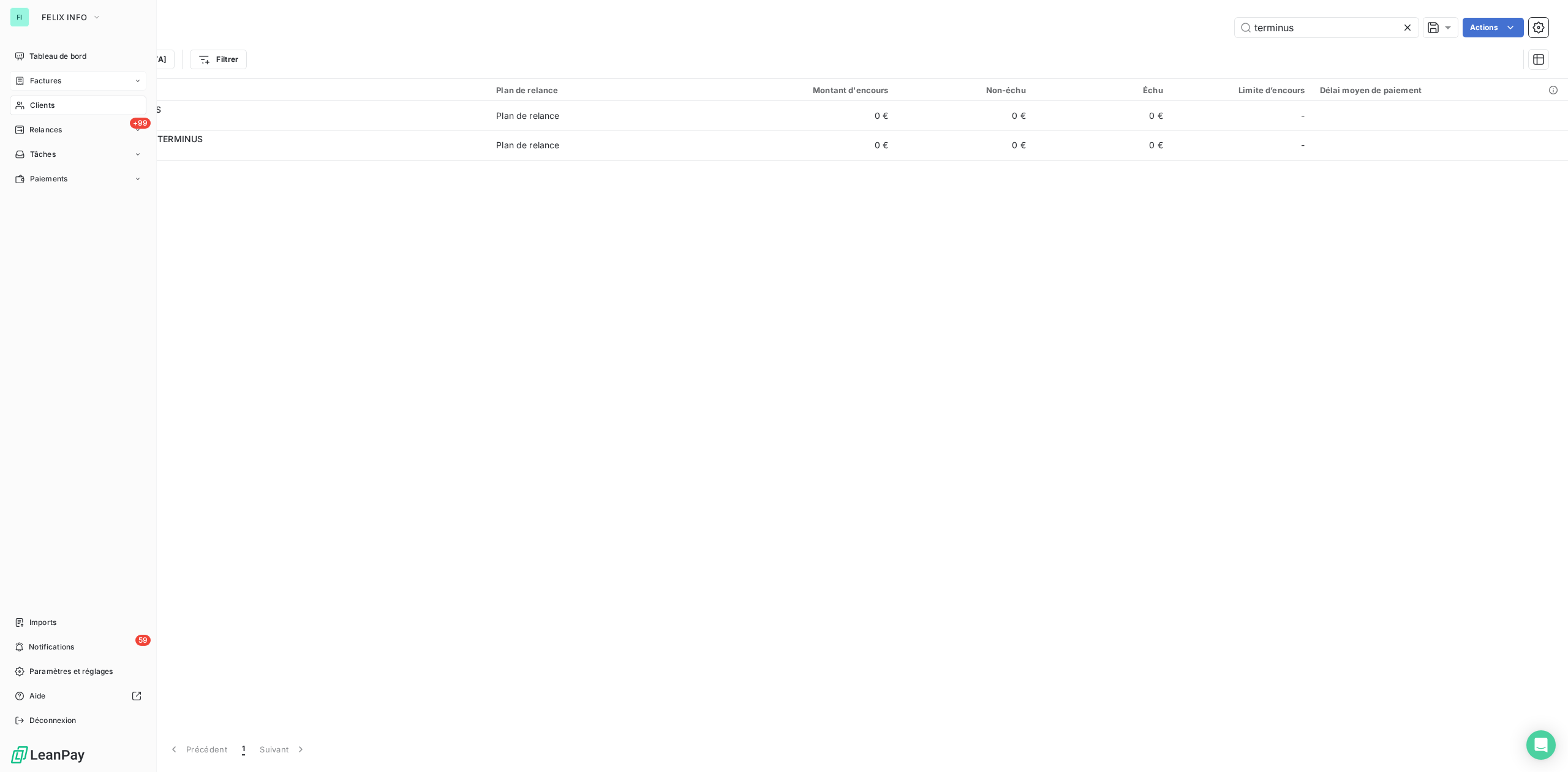
click at [57, 77] on span "Factures" at bounding box center [46, 80] width 31 height 11
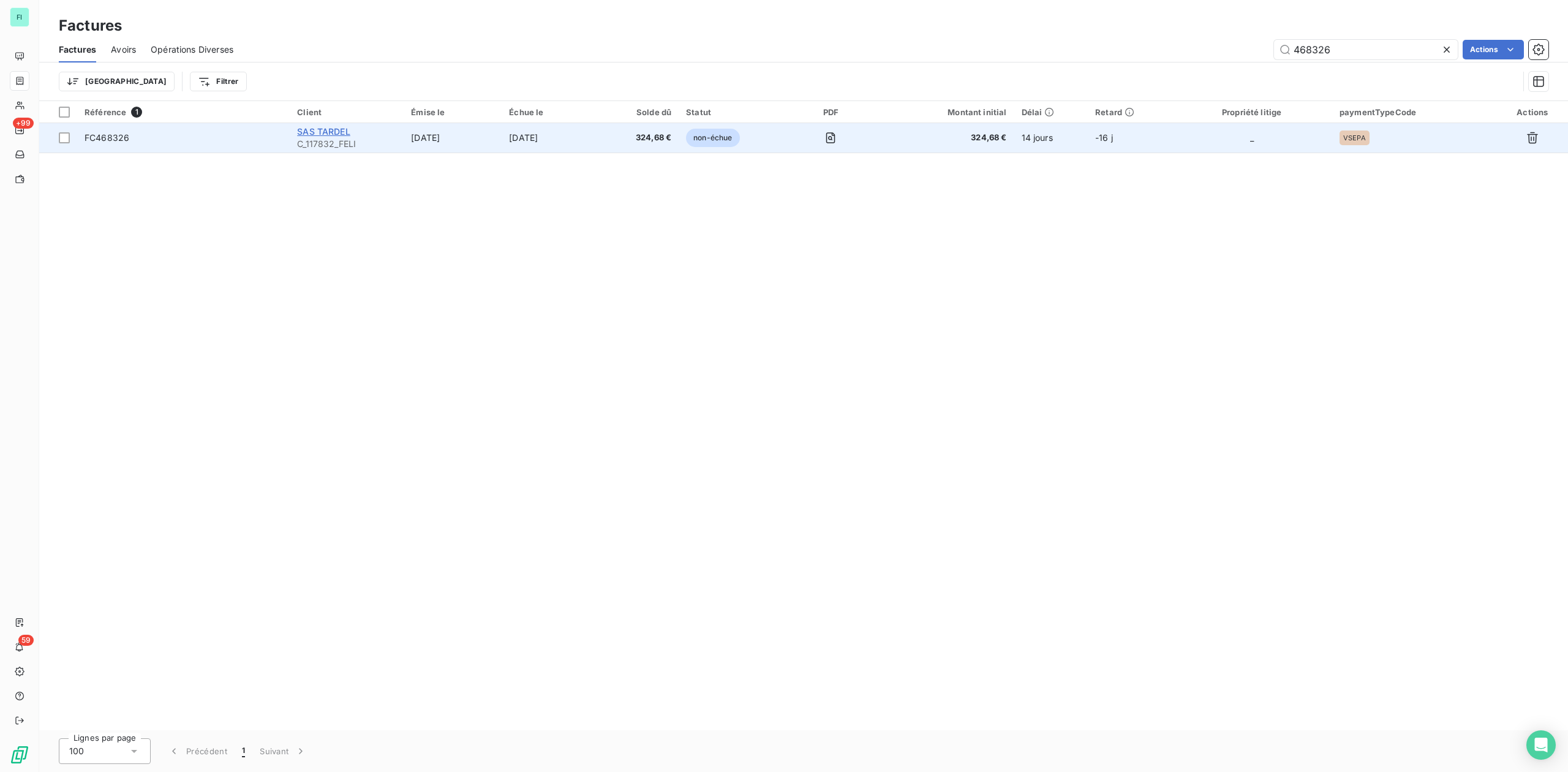
click at [324, 135] on span "SAS TARDEL" at bounding box center [323, 131] width 53 height 11
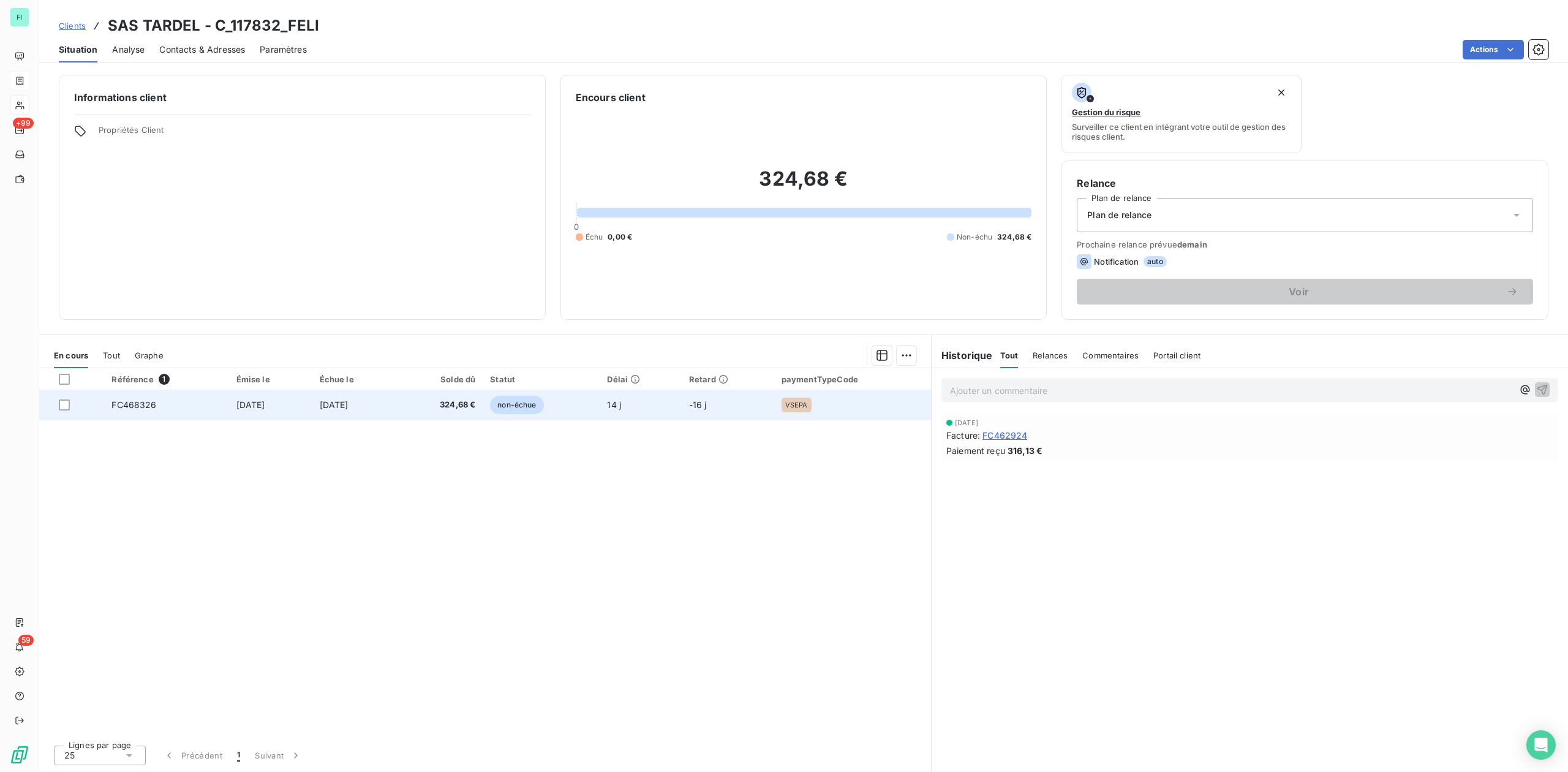
click at [310, 411] on td "[DATE]" at bounding box center [271, 405] width 83 height 30
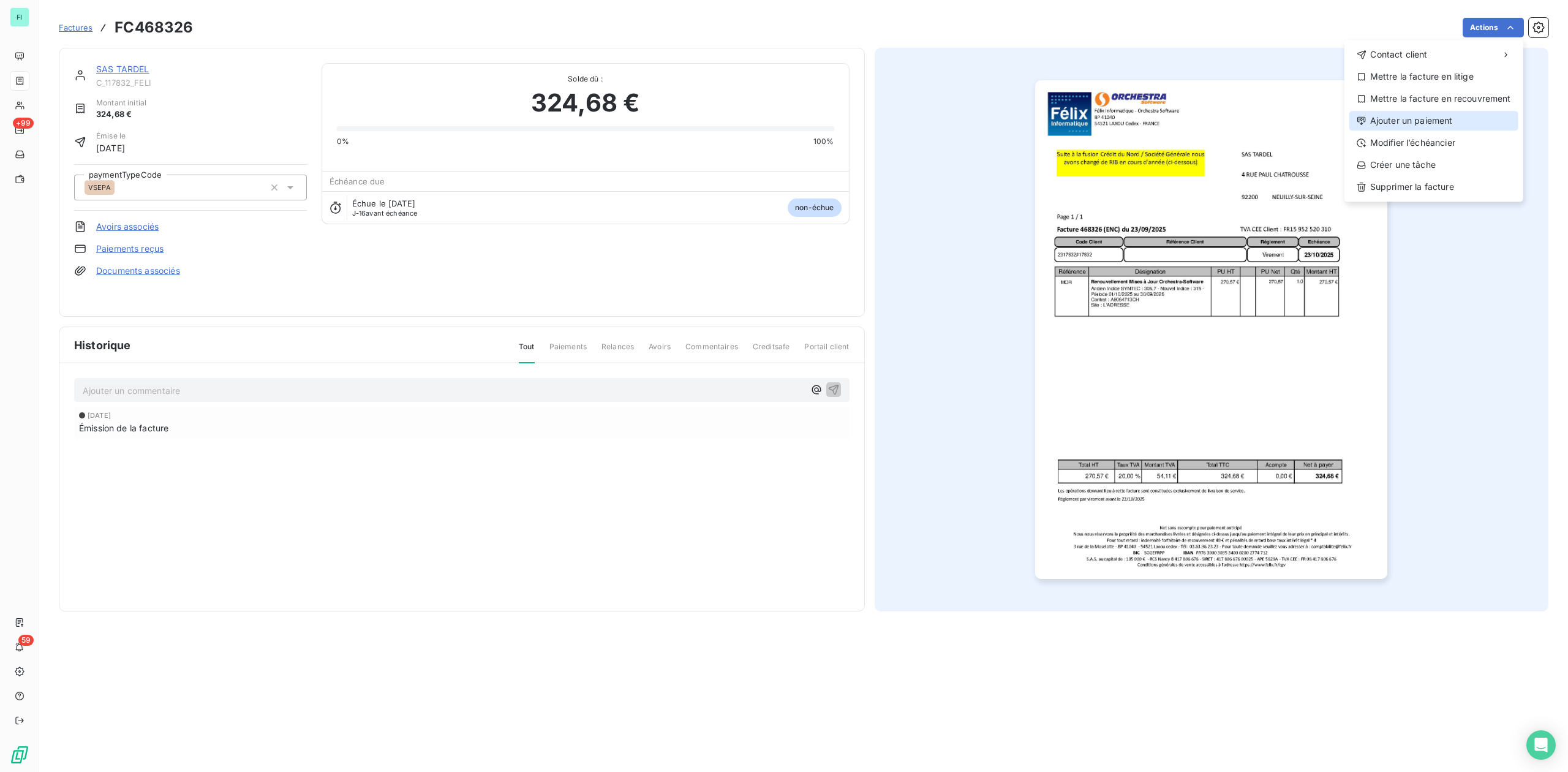
click at [1425, 122] on div "Ajouter un paiement" at bounding box center [1434, 121] width 169 height 20
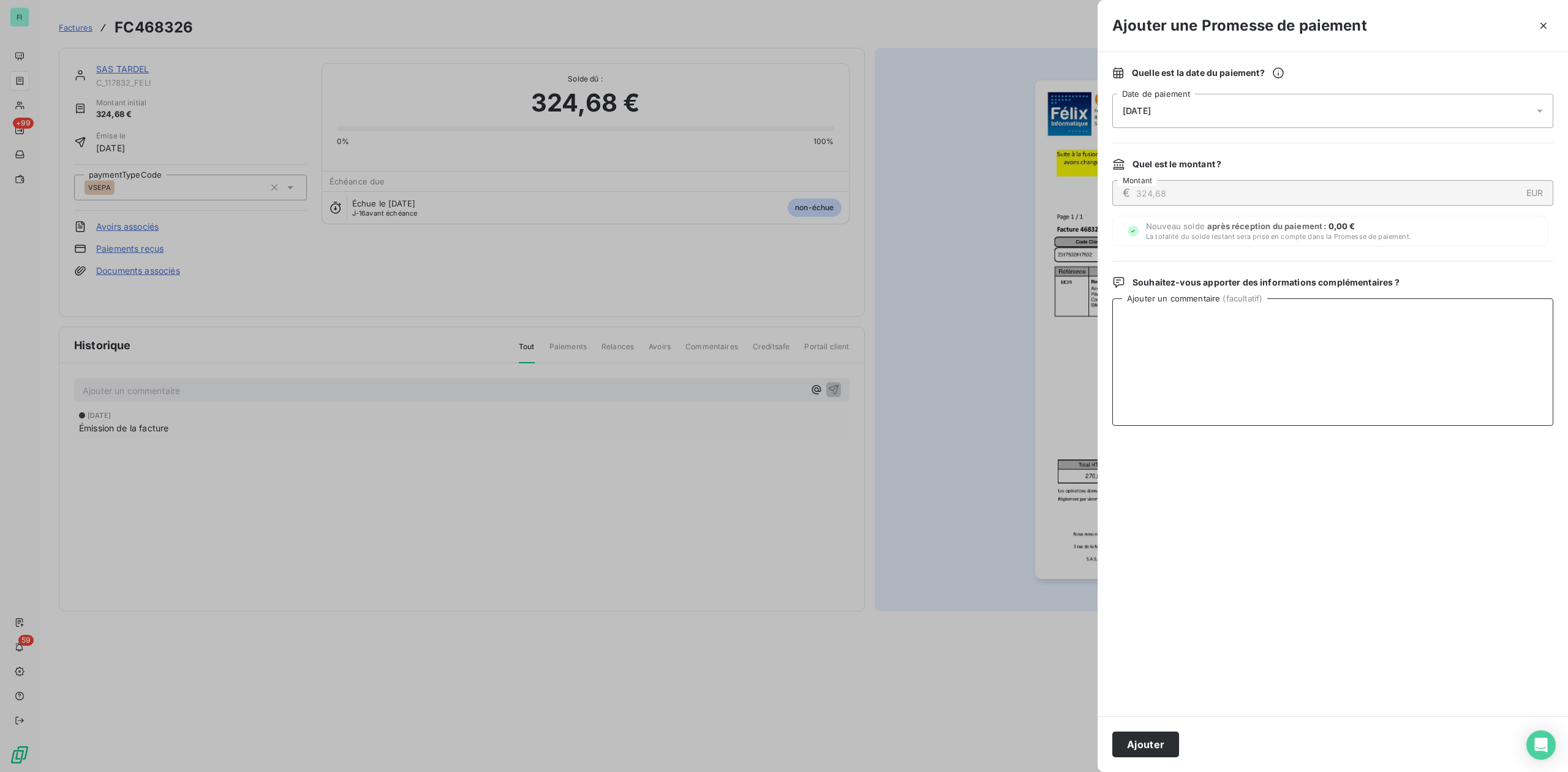
click at [1214, 320] on textarea "Ajouter un commentaire ( facultatif )" at bounding box center [1333, 362] width 441 height 128
drag, startPoint x: 1349, startPoint y: 315, endPoint x: 1329, endPoint y: 316, distance: 20.0
click at [1329, 316] on textarea "CHQ BNP 6873704 TARDEL de 324?68€ reçu par [PERSON_NAME] le 07/10" at bounding box center [1333, 362] width 441 height 128
click at [1272, 317] on textarea "CHQ BNP 6873704 TARDEL de 324?68€ reçu par [PERSON_NAME] 07/10" at bounding box center [1333, 362] width 441 height 128
type textarea "CHQ BNP 6873704 TARDEL de 324,68€ reçu par [PERSON_NAME] 07/10"
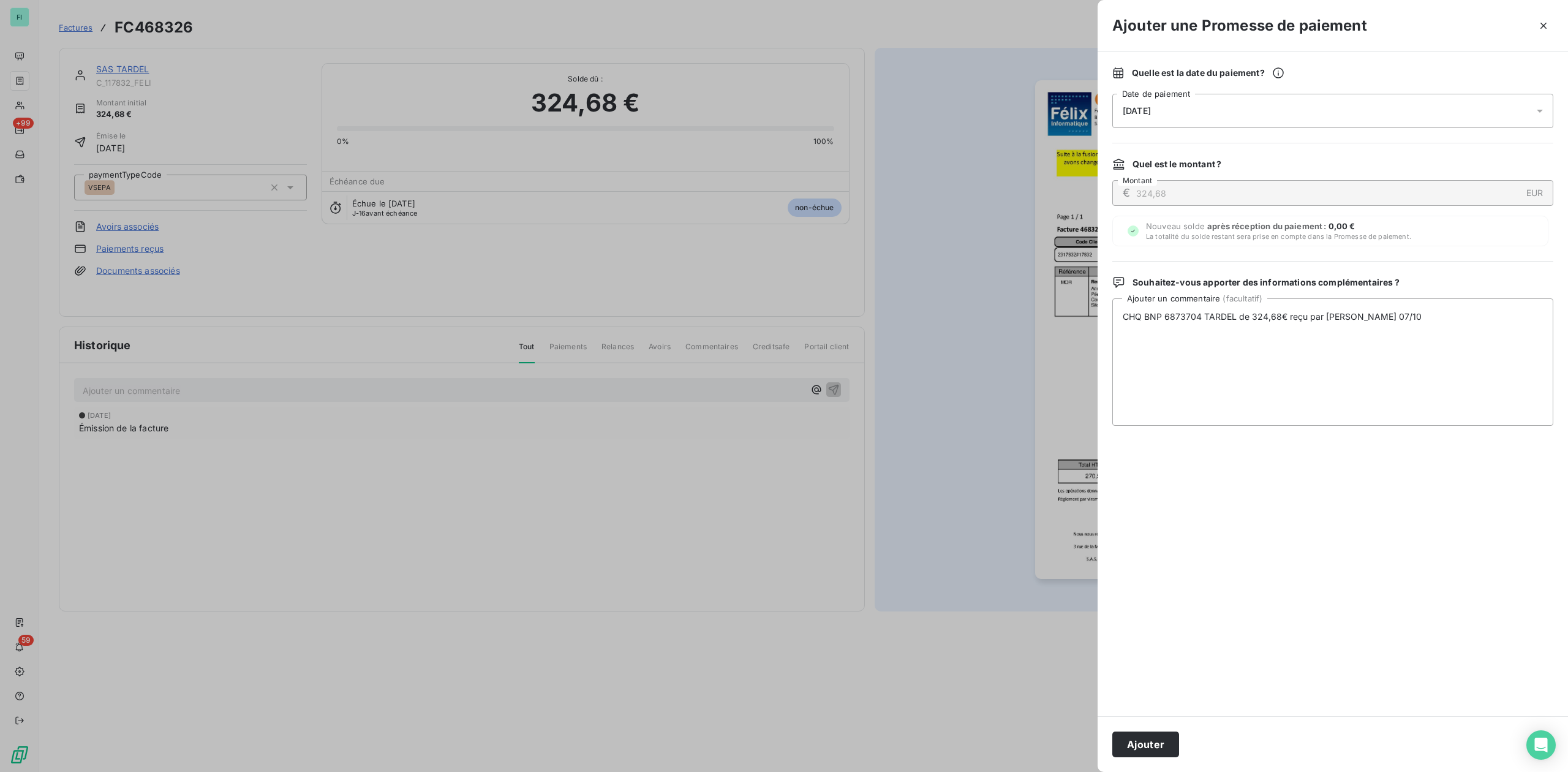
click at [1137, 748] on button "Ajouter" at bounding box center [1146, 745] width 67 height 26
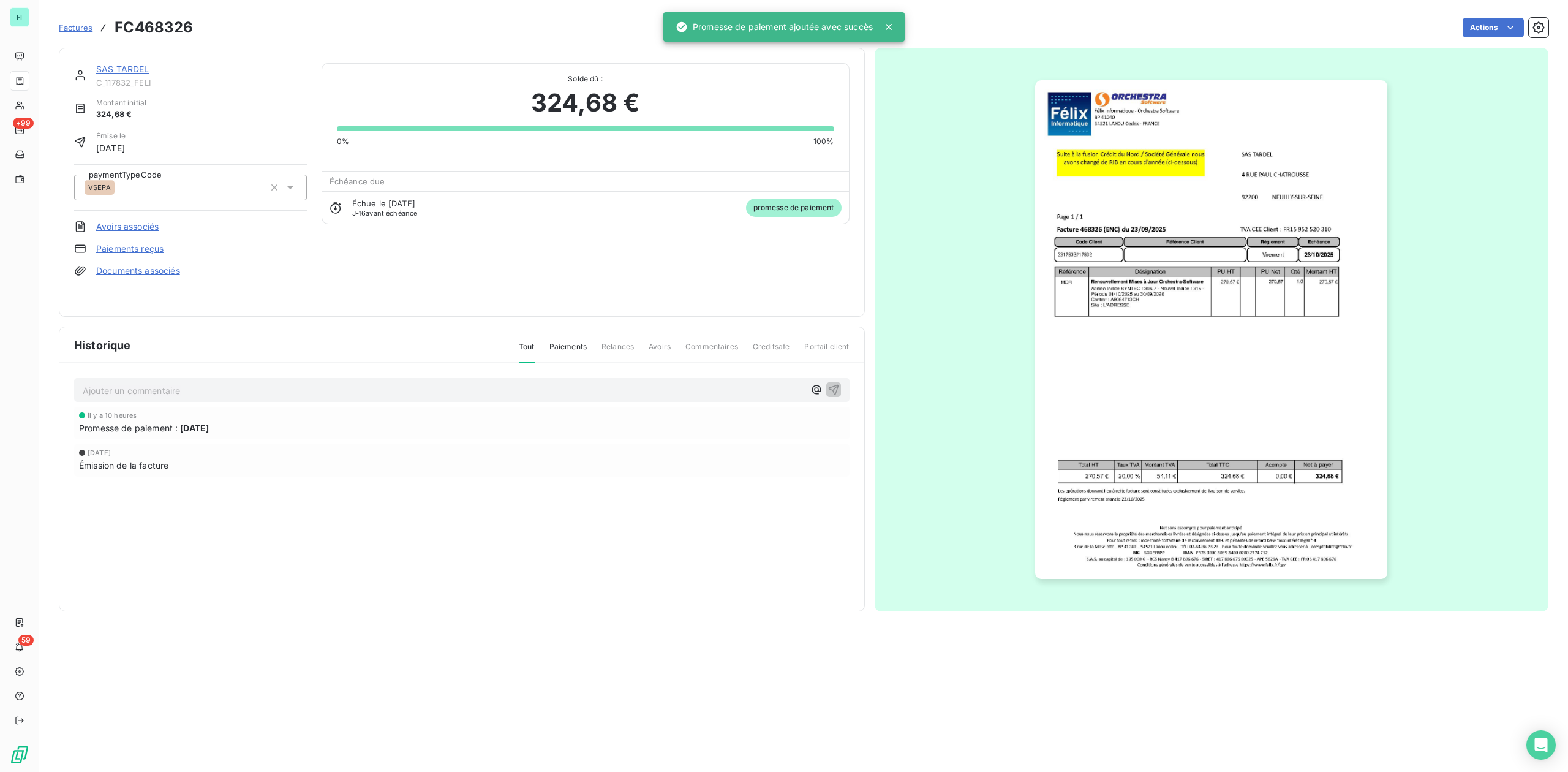
click at [133, 71] on link "SAS TARDEL" at bounding box center [123, 69] width 53 height 11
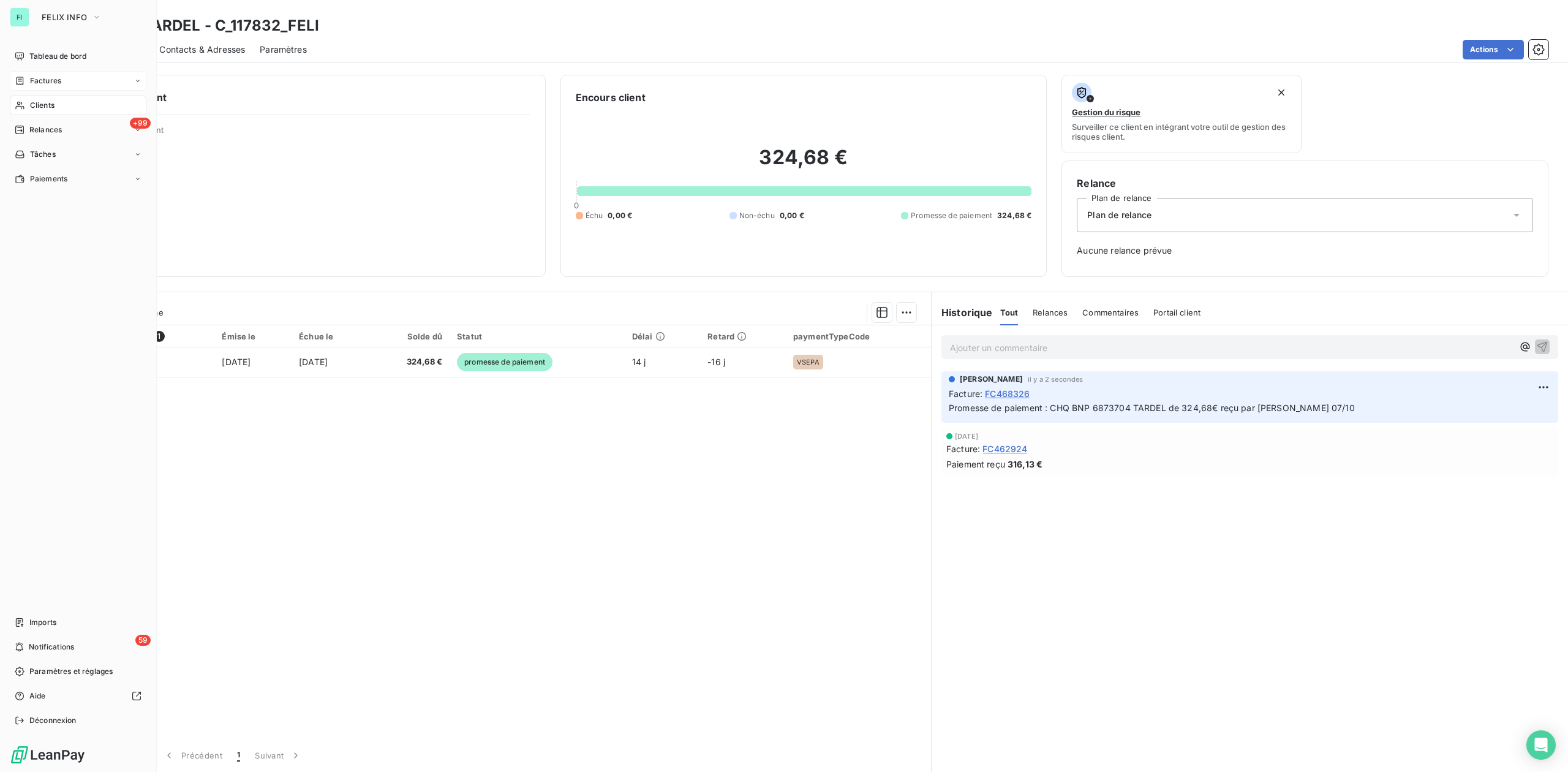
drag, startPoint x: 44, startPoint y: 82, endPoint x: 79, endPoint y: 78, distance: 35.2
click at [44, 81] on span "Factures" at bounding box center [46, 80] width 31 height 11
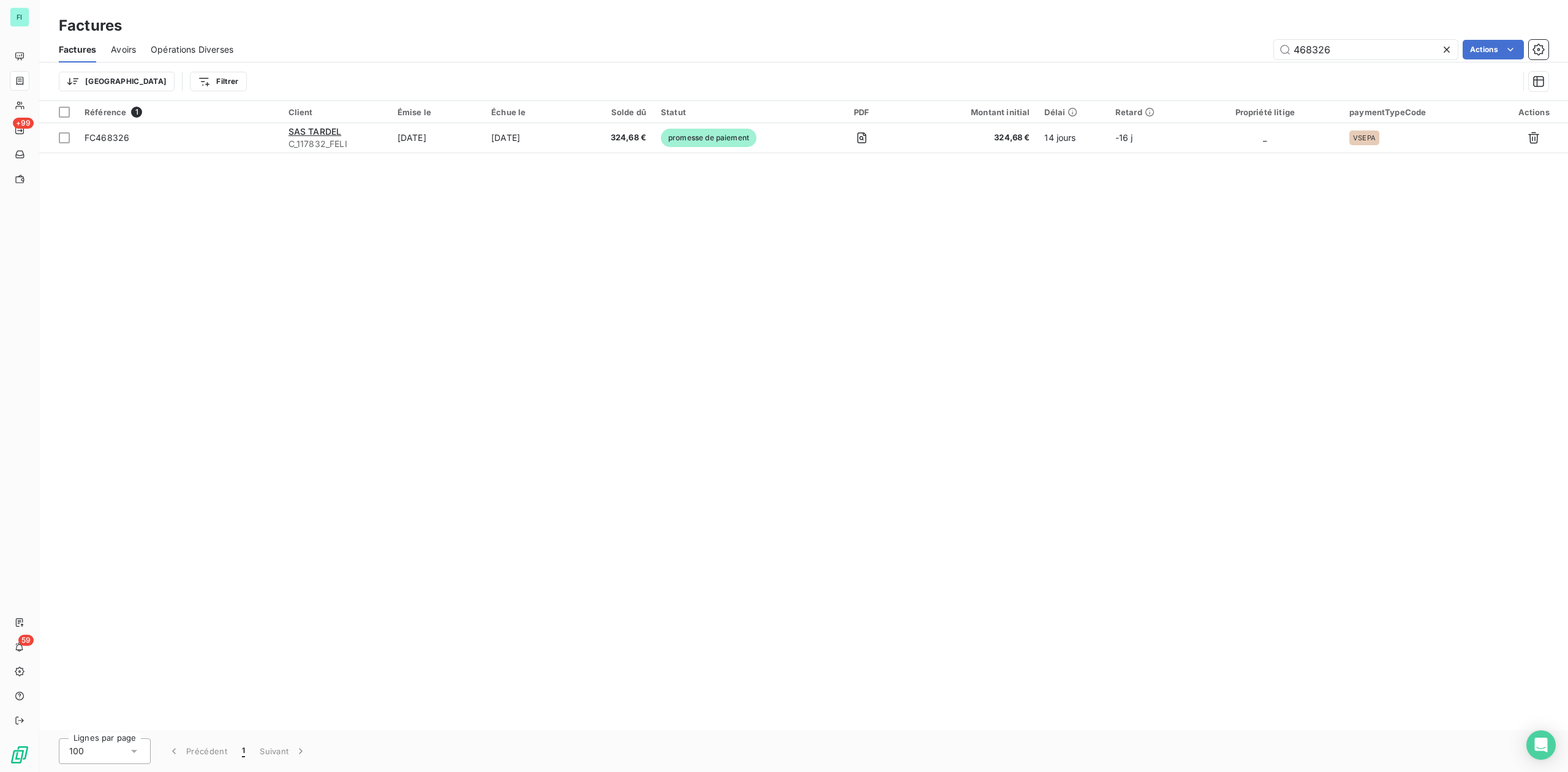
drag, startPoint x: 1256, startPoint y: 47, endPoint x: 1155, endPoint y: 28, distance: 102.8
click at [1225, 47] on div "468326 Actions" at bounding box center [899, 49] width 1301 height 20
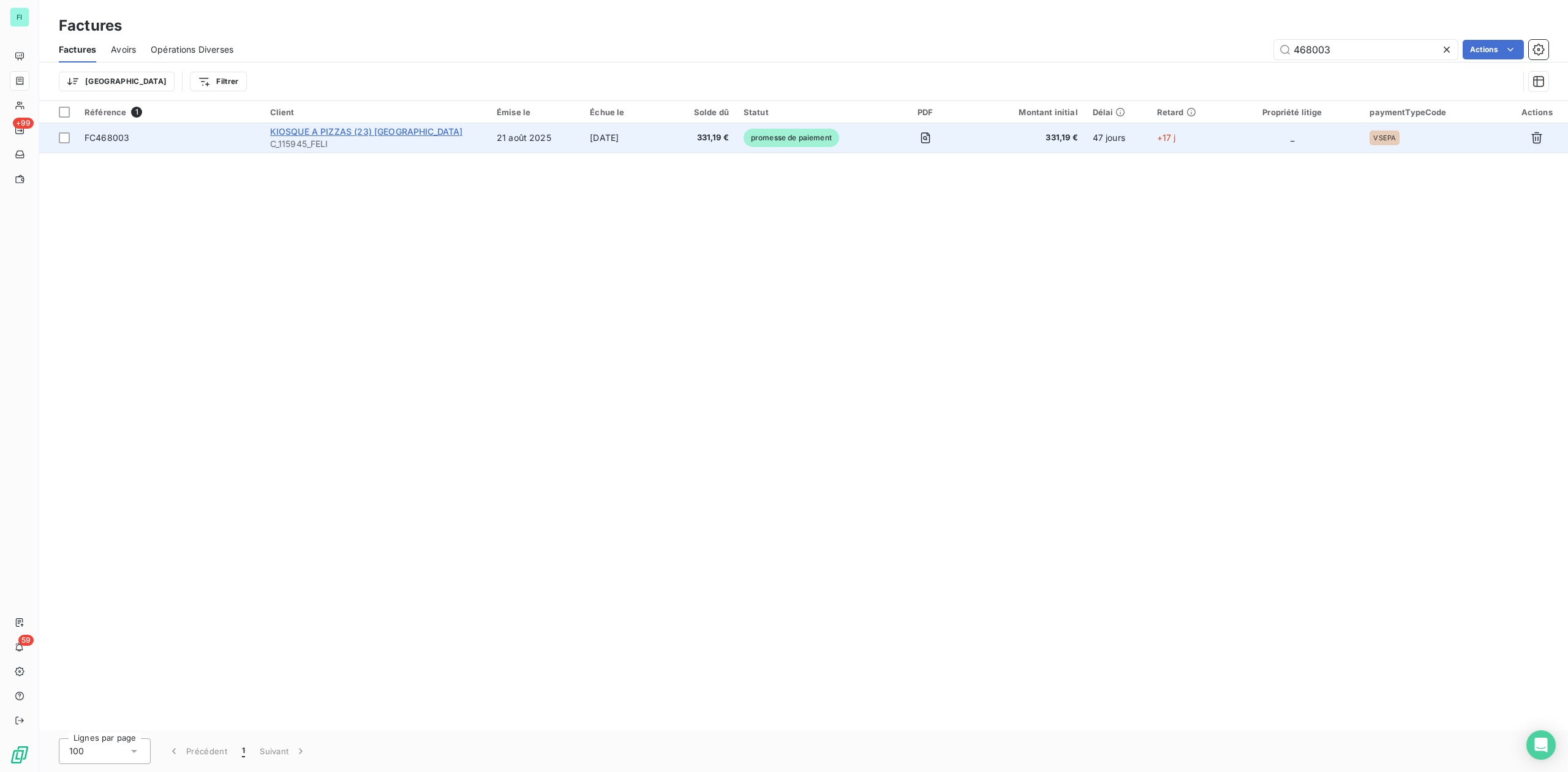
type input "468003"
click at [349, 130] on span "KIOSQUE A PIZZAS (23) [GEOGRAPHIC_DATA]" at bounding box center [367, 131] width 193 height 11
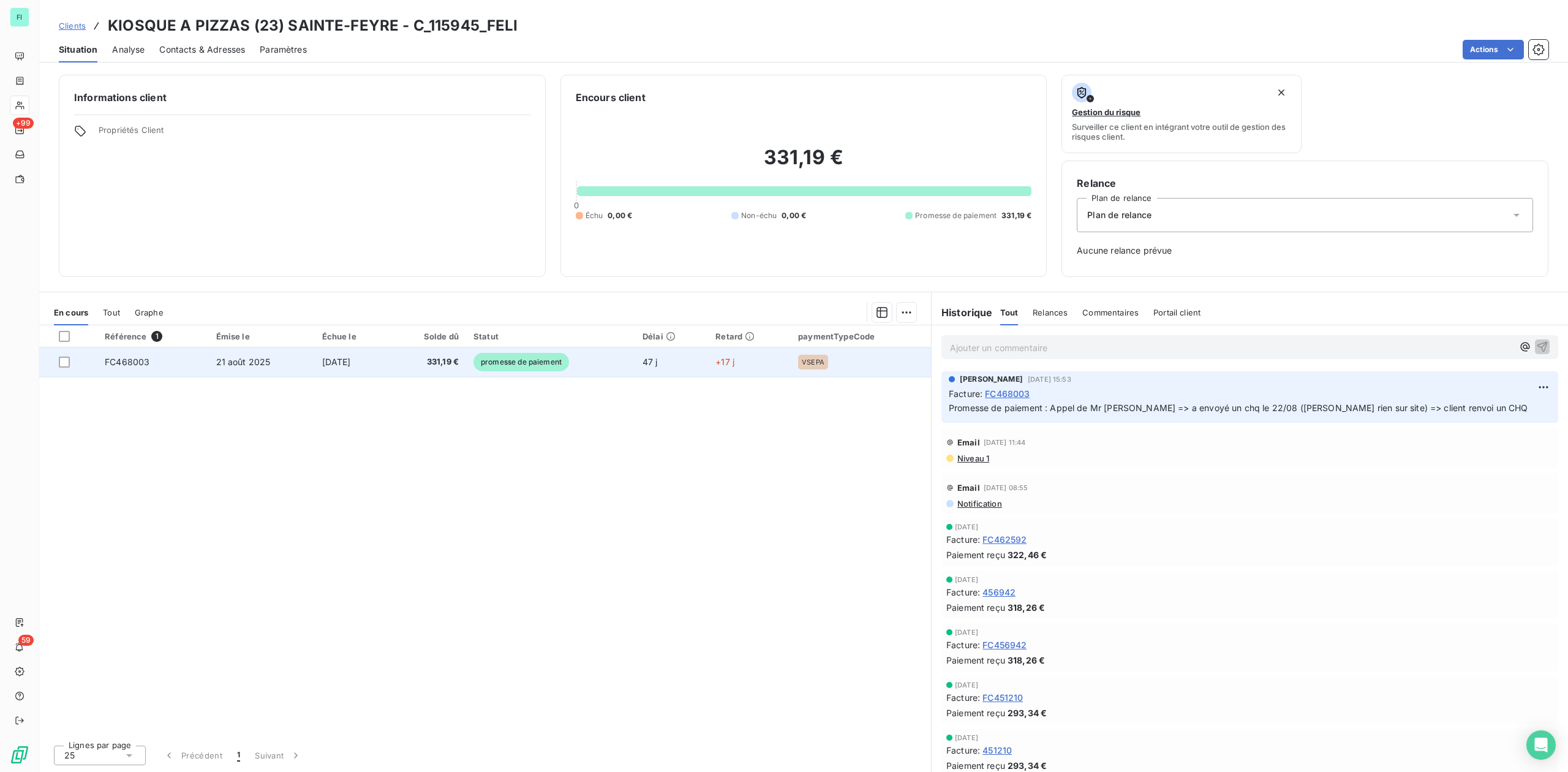
click at [552, 361] on span "promesse de paiement" at bounding box center [521, 362] width 96 height 18
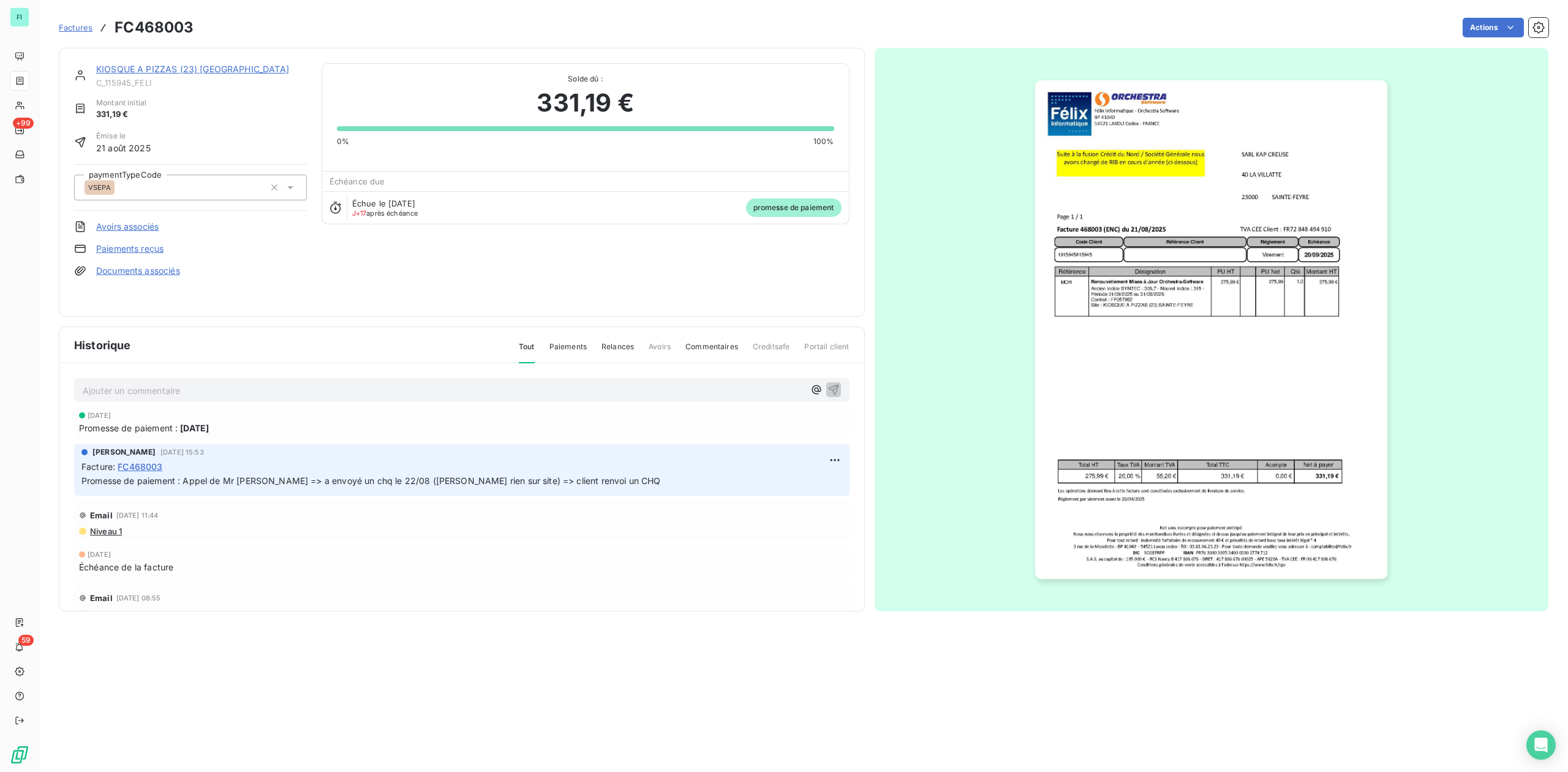
drag, startPoint x: 153, startPoint y: 395, endPoint x: 144, endPoint y: 395, distance: 9.0
click at [150, 395] on p "Ajouter un commentaire ﻿" at bounding box center [443, 390] width 722 height 15
drag, startPoint x: 817, startPoint y: 389, endPoint x: 806, endPoint y: 389, distance: 11.0
click at [827, 389] on icon "button" at bounding box center [833, 389] width 12 height 12
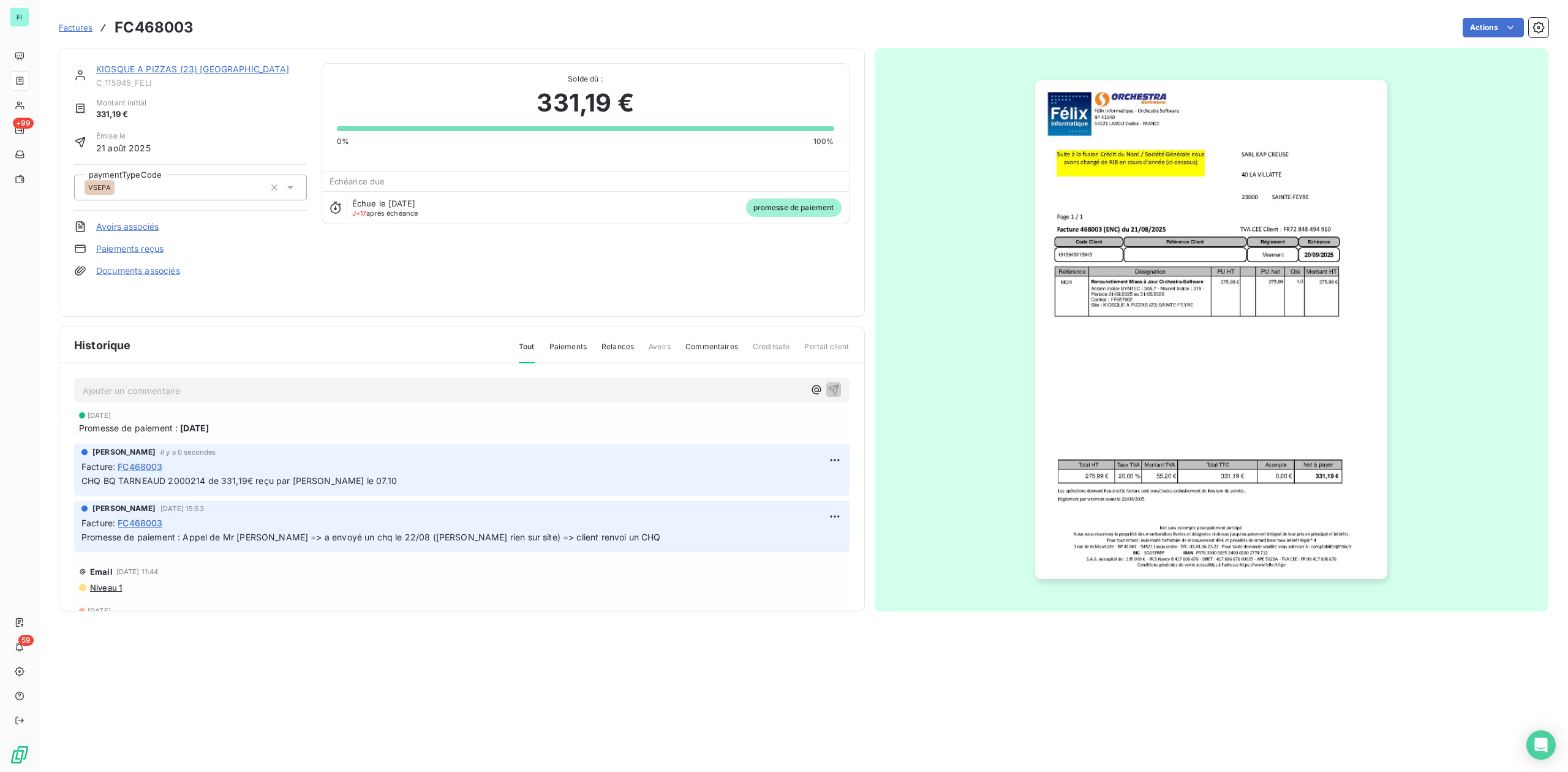
click at [200, 69] on link "KIOSQUE A PIZZAS (23) [GEOGRAPHIC_DATA]" at bounding box center [193, 69] width 193 height 11
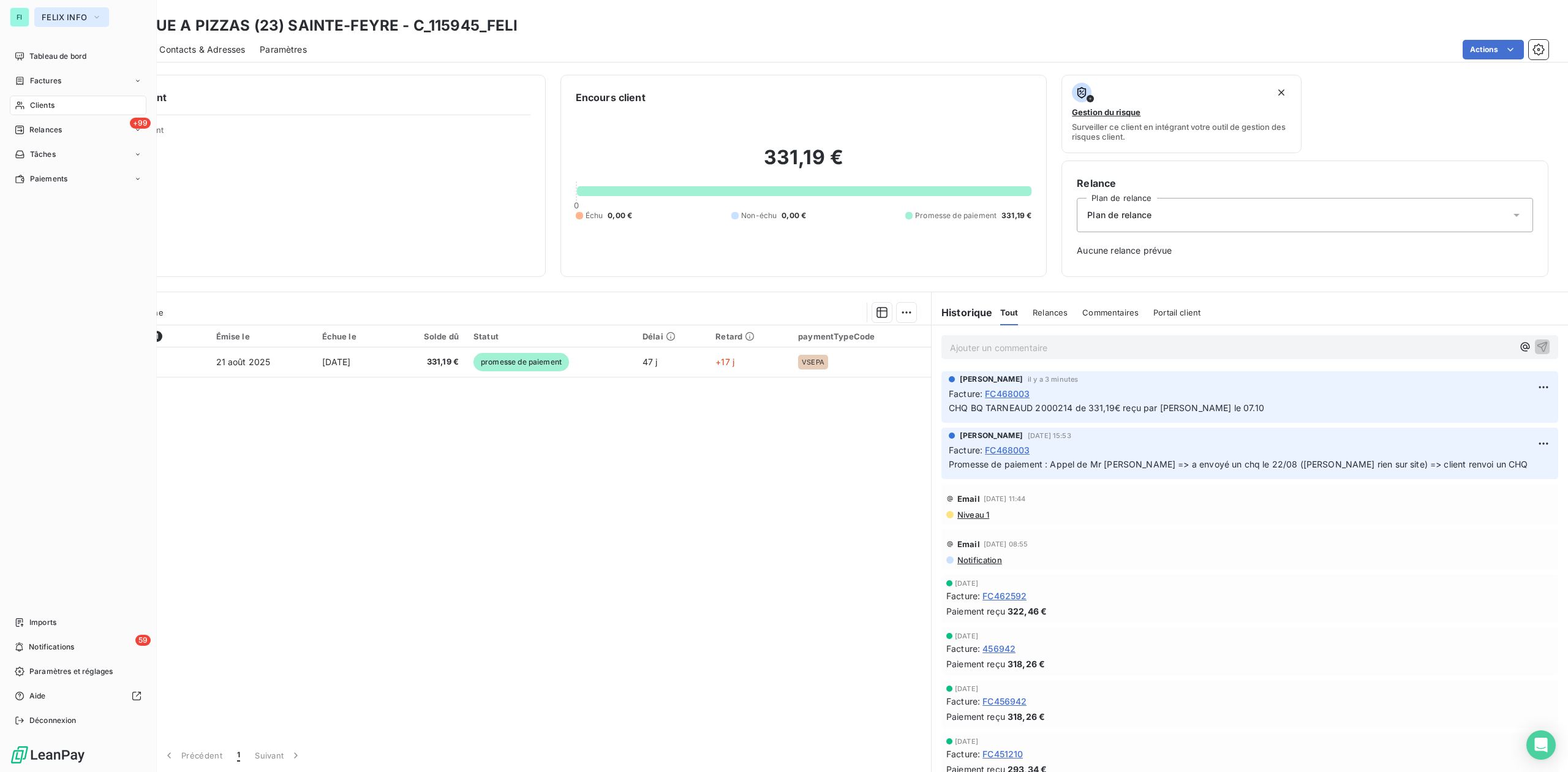
click at [50, 8] on button "FELIX INFO" at bounding box center [71, 17] width 74 height 20
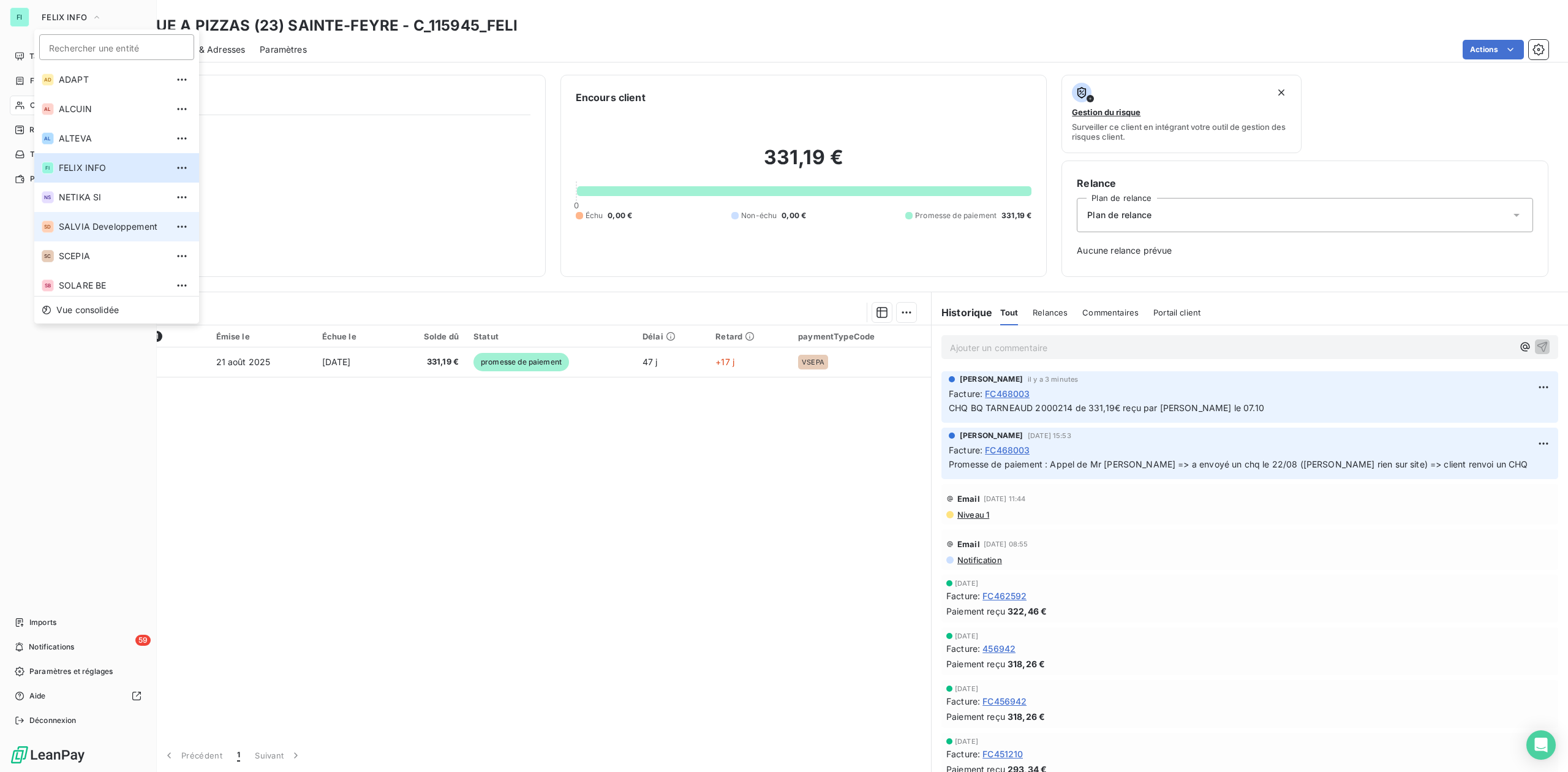
click at [89, 218] on li "SD SALVIA Developpement" at bounding box center [116, 226] width 165 height 30
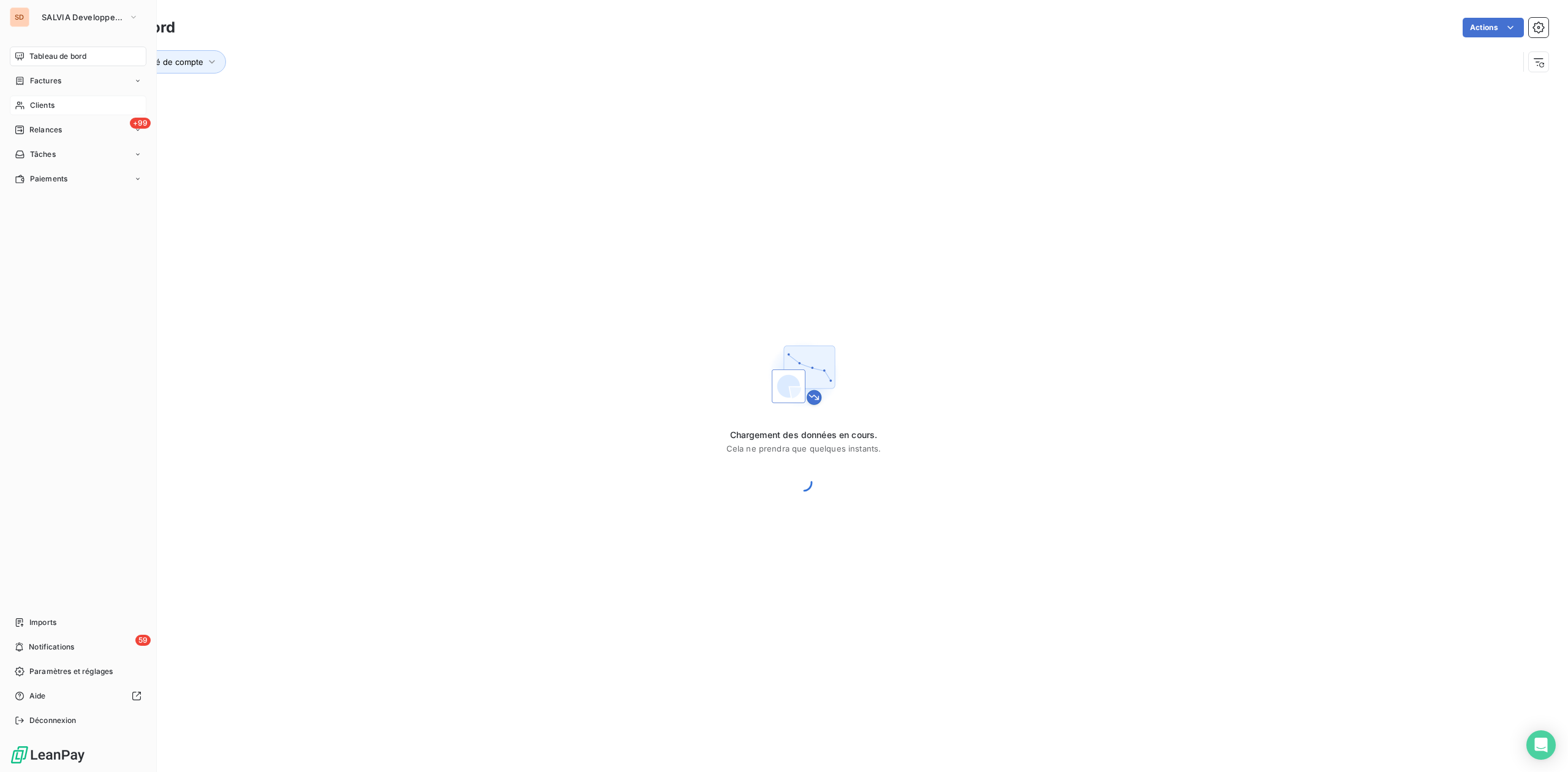
click at [44, 100] on span "Clients" at bounding box center [43, 106] width 24 height 11
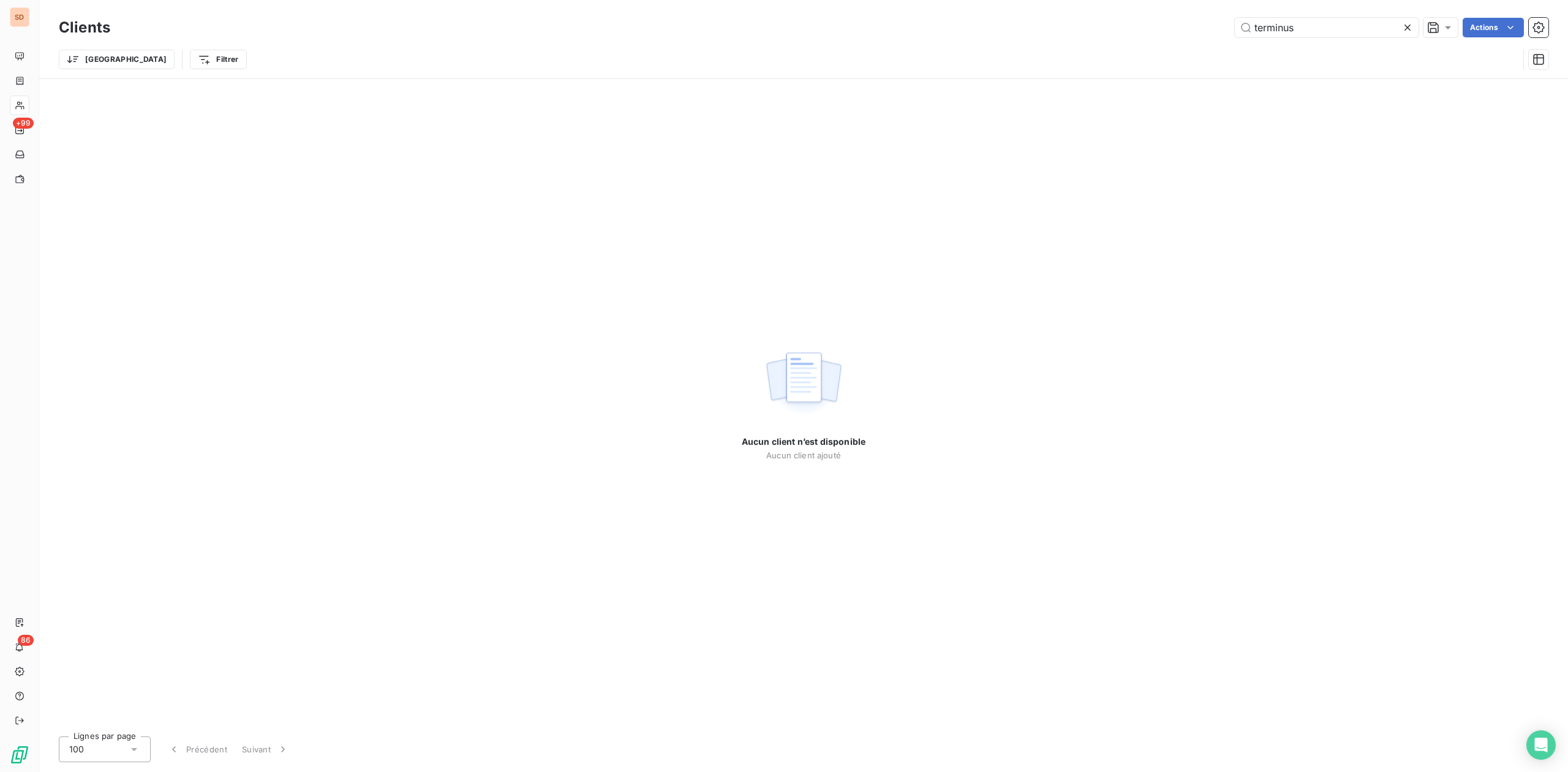
click at [1009, 33] on div "terminus Actions" at bounding box center [837, 27] width 1424 height 20
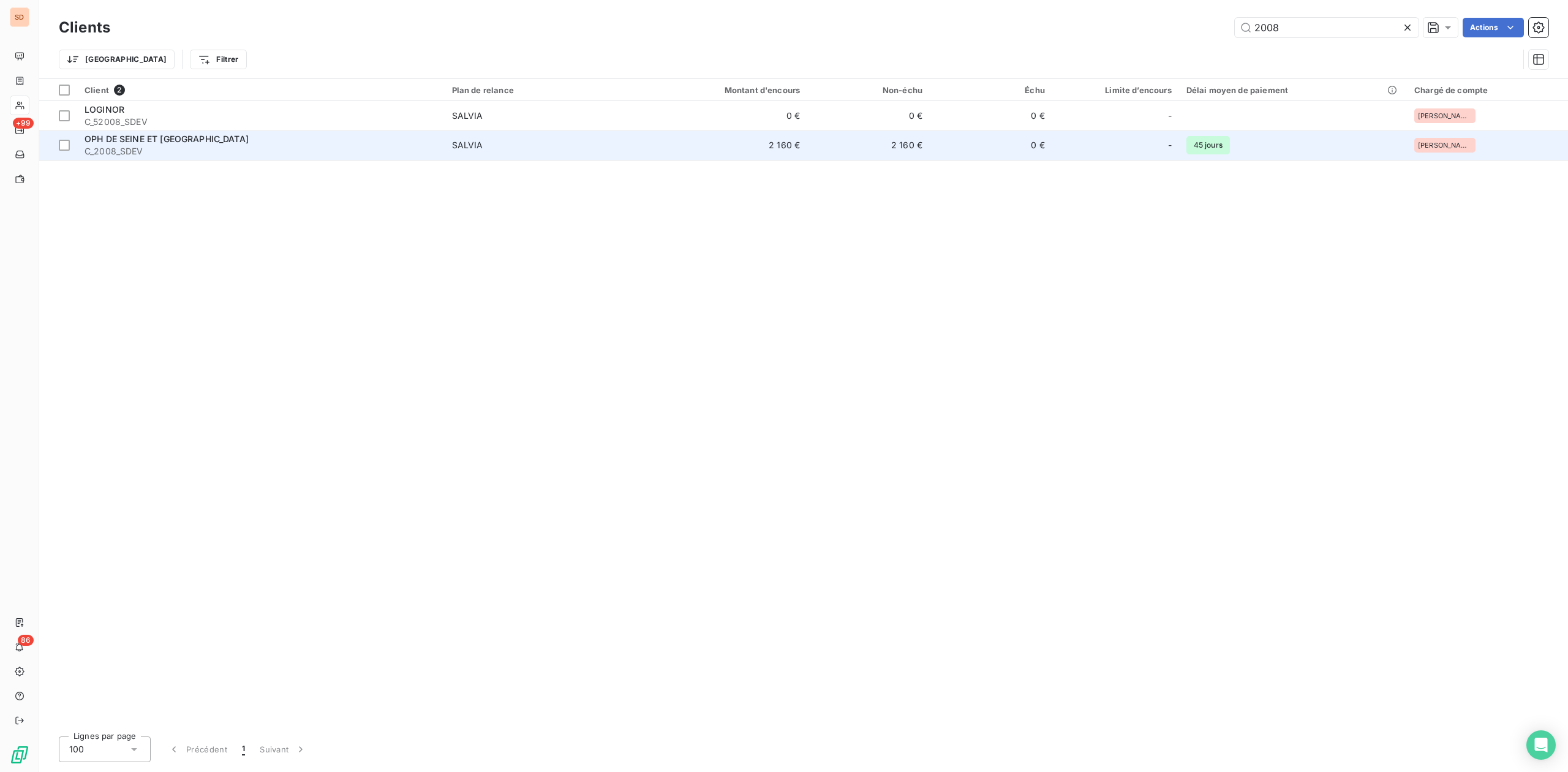
type input "2008"
click at [169, 140] on span "OPH DE SEINE ET [GEOGRAPHIC_DATA]" at bounding box center [166, 139] width 164 height 11
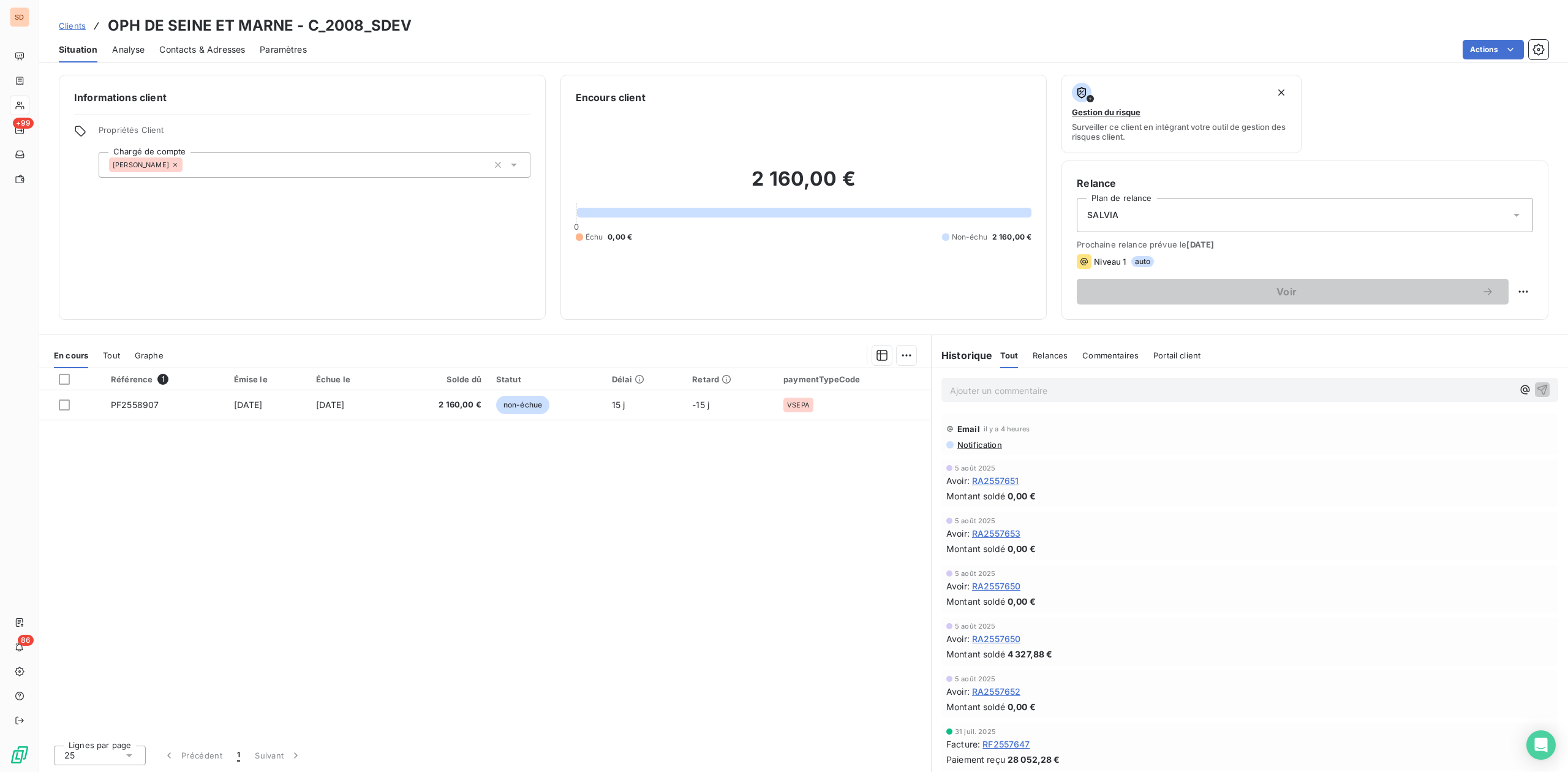
click at [195, 45] on span "Contacts & Adresses" at bounding box center [202, 49] width 86 height 12
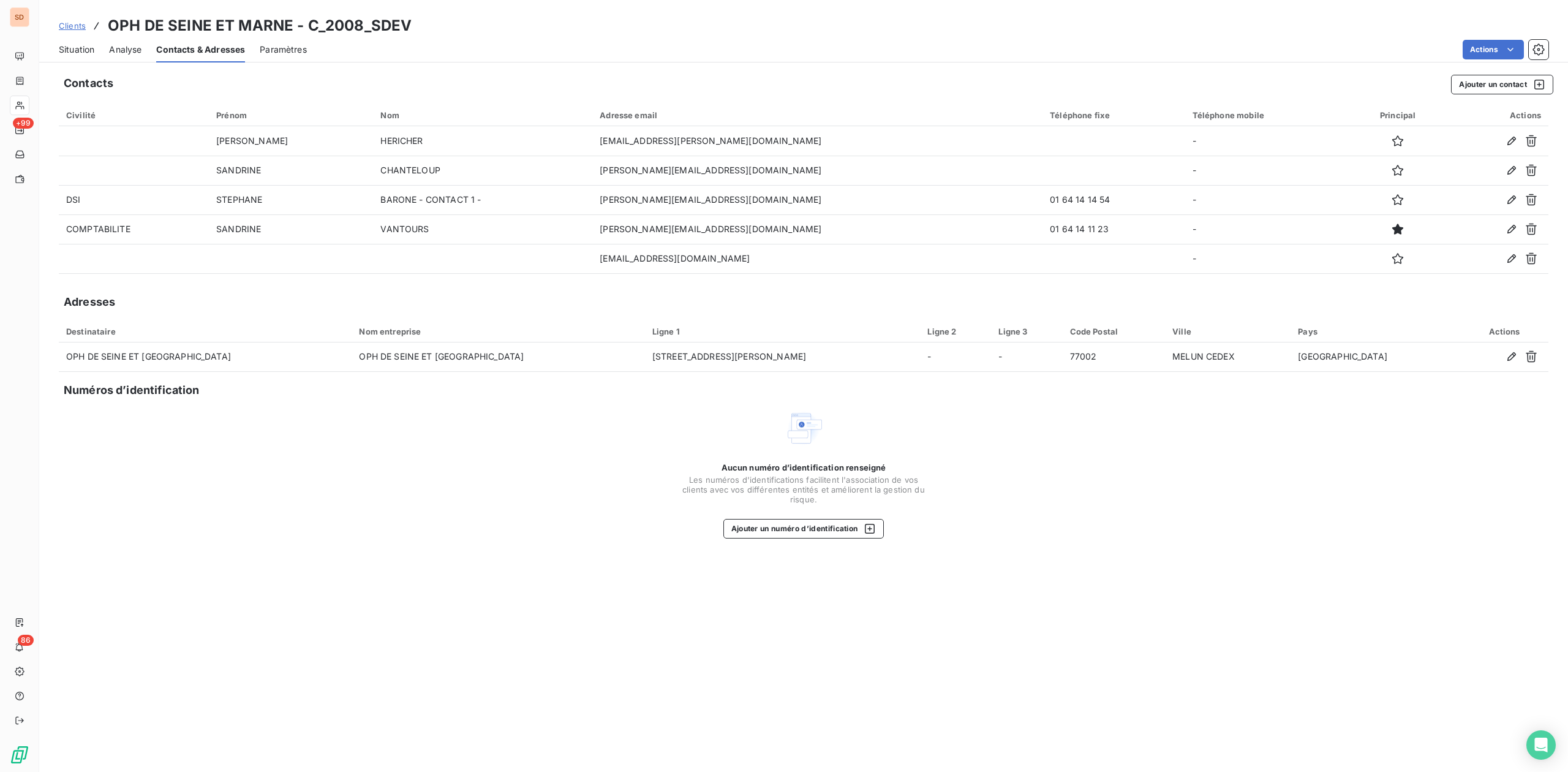
drag, startPoint x: 77, startPoint y: 46, endPoint x: 91, endPoint y: 62, distance: 21.3
click at [77, 46] on span "Situation" at bounding box center [76, 49] width 36 height 12
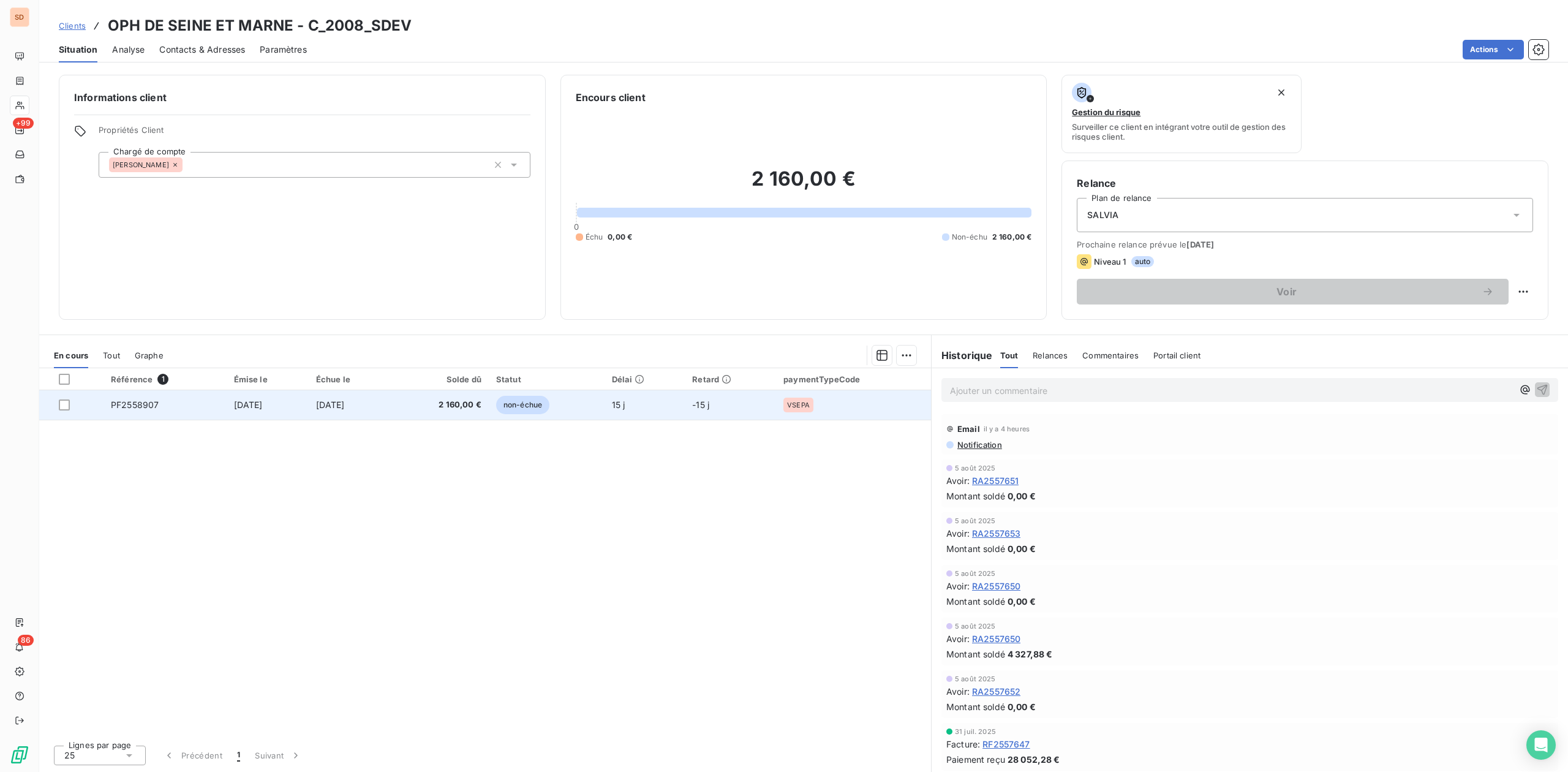
click at [153, 405] on span "PF2558907" at bounding box center [134, 405] width 48 height 11
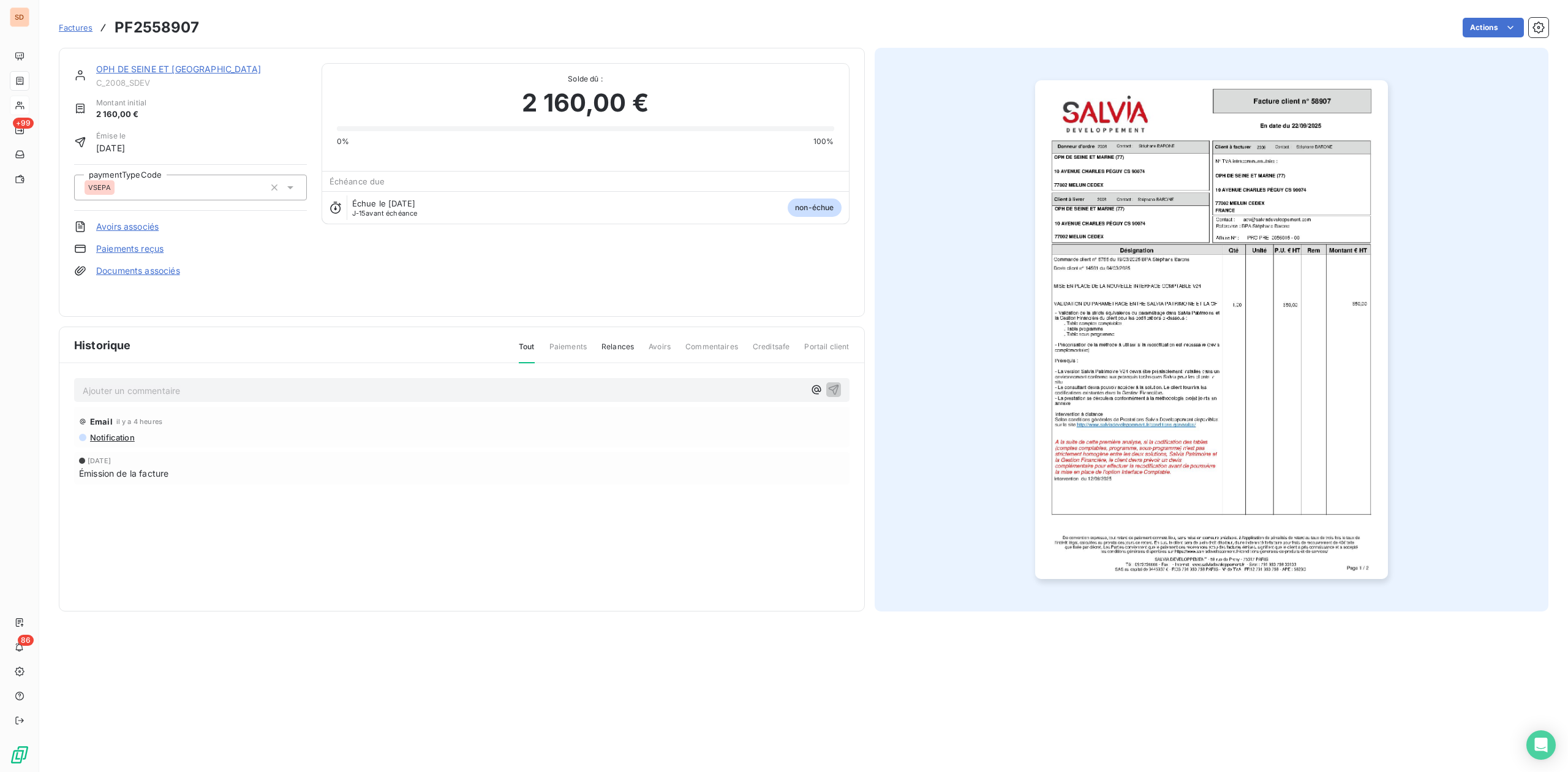
click at [113, 387] on p "Ajouter un commentaire ﻿" at bounding box center [443, 390] width 722 height 15
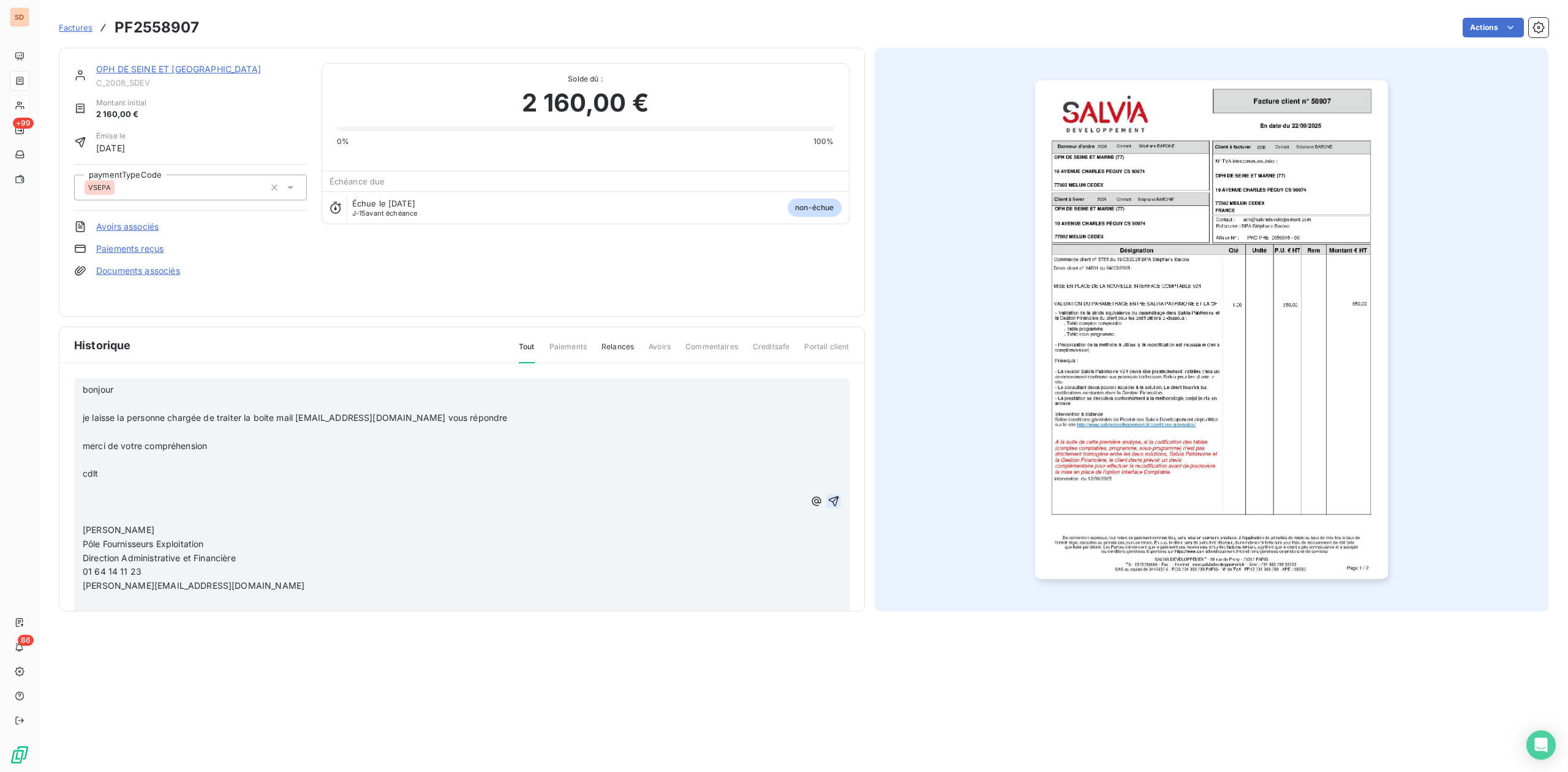
click at [827, 495] on icon "button" at bounding box center [833, 501] width 12 height 12
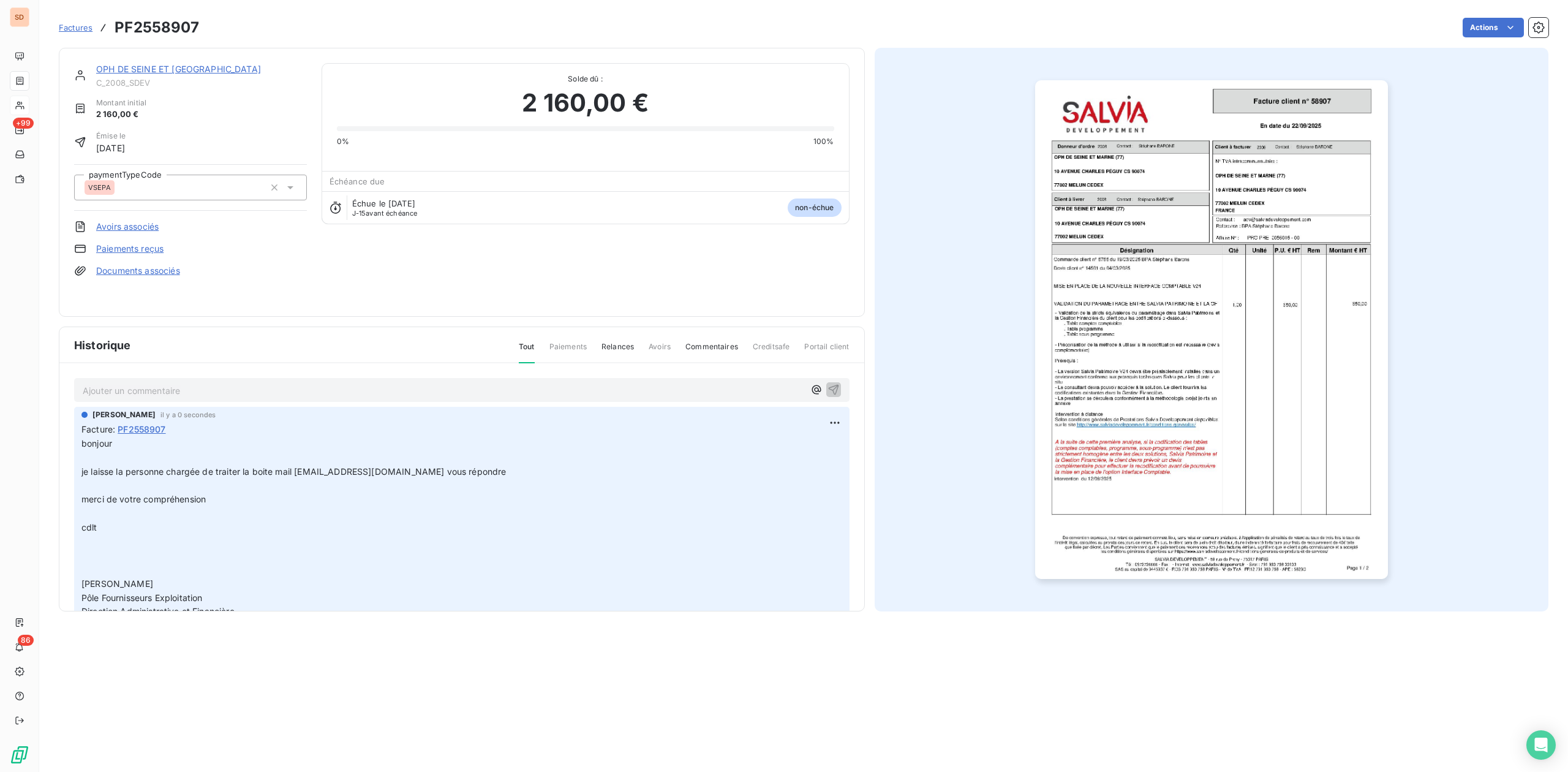
click at [148, 67] on link "OPH DE SEINE ET [GEOGRAPHIC_DATA]" at bounding box center [178, 69] width 165 height 11
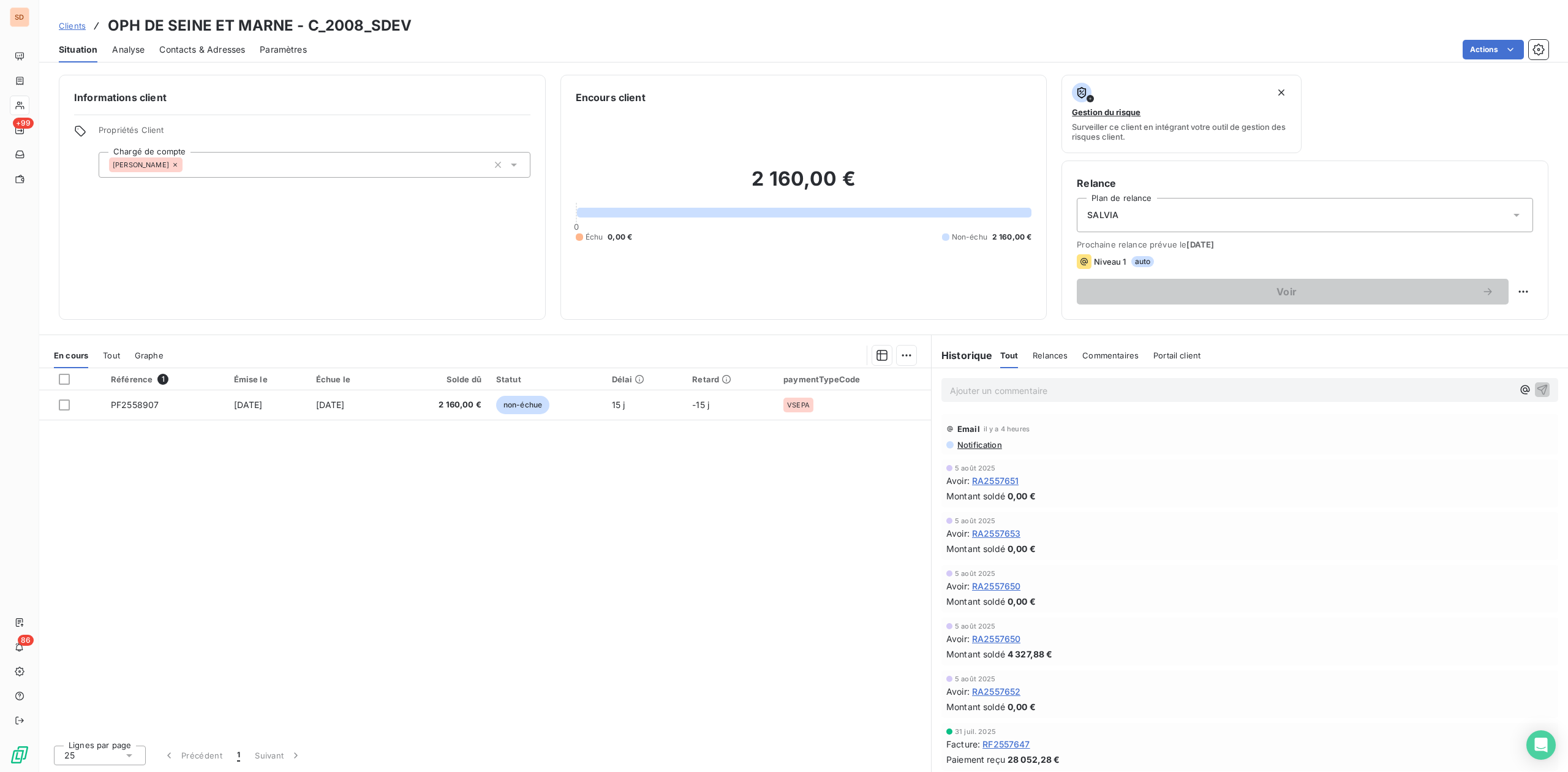
click at [225, 46] on span "Contacts & Adresses" at bounding box center [202, 49] width 86 height 12
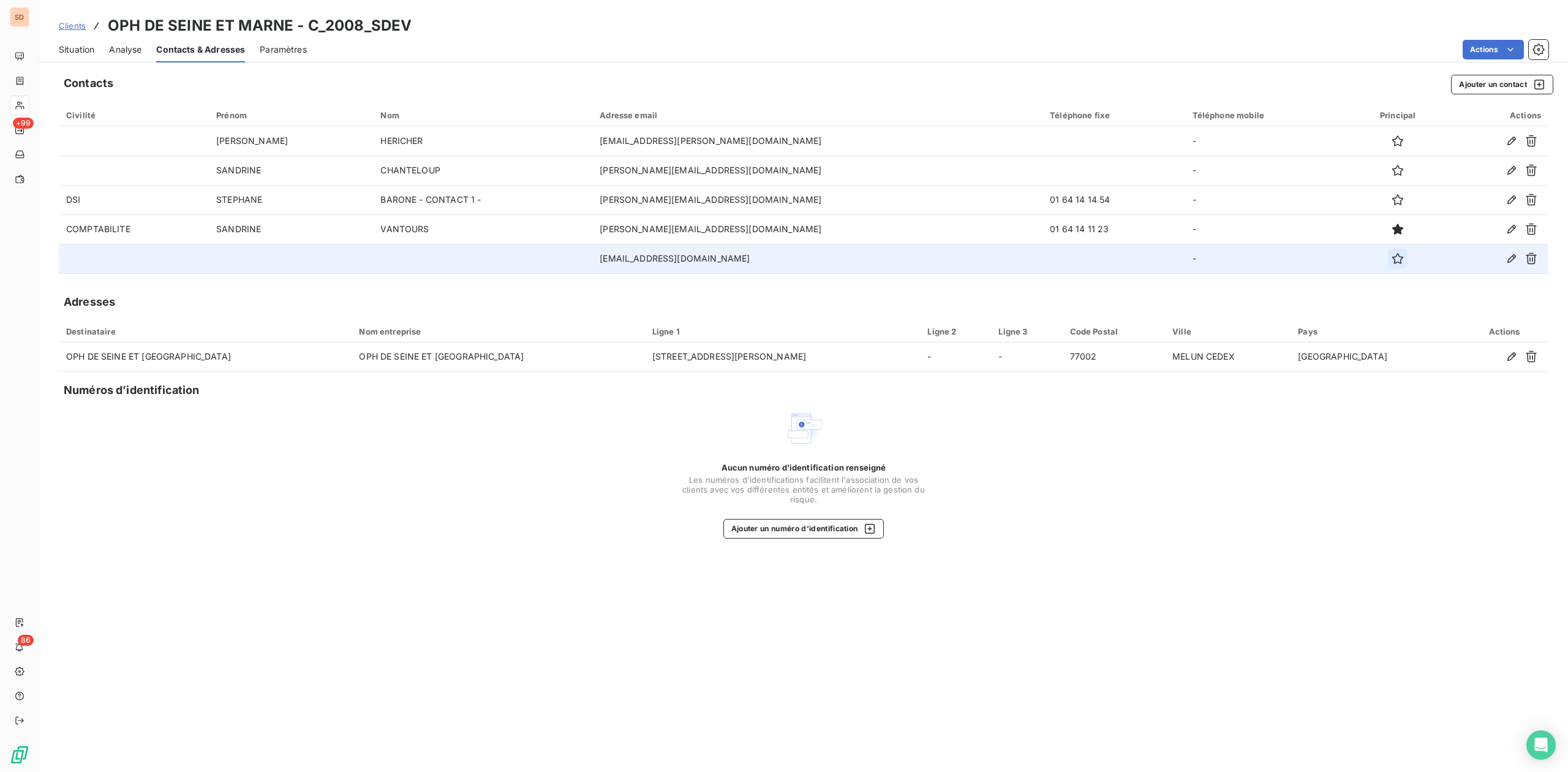
click at [1393, 255] on icon "button" at bounding box center [1398, 258] width 11 height 11
click at [80, 49] on span "Situation" at bounding box center [76, 49] width 36 height 12
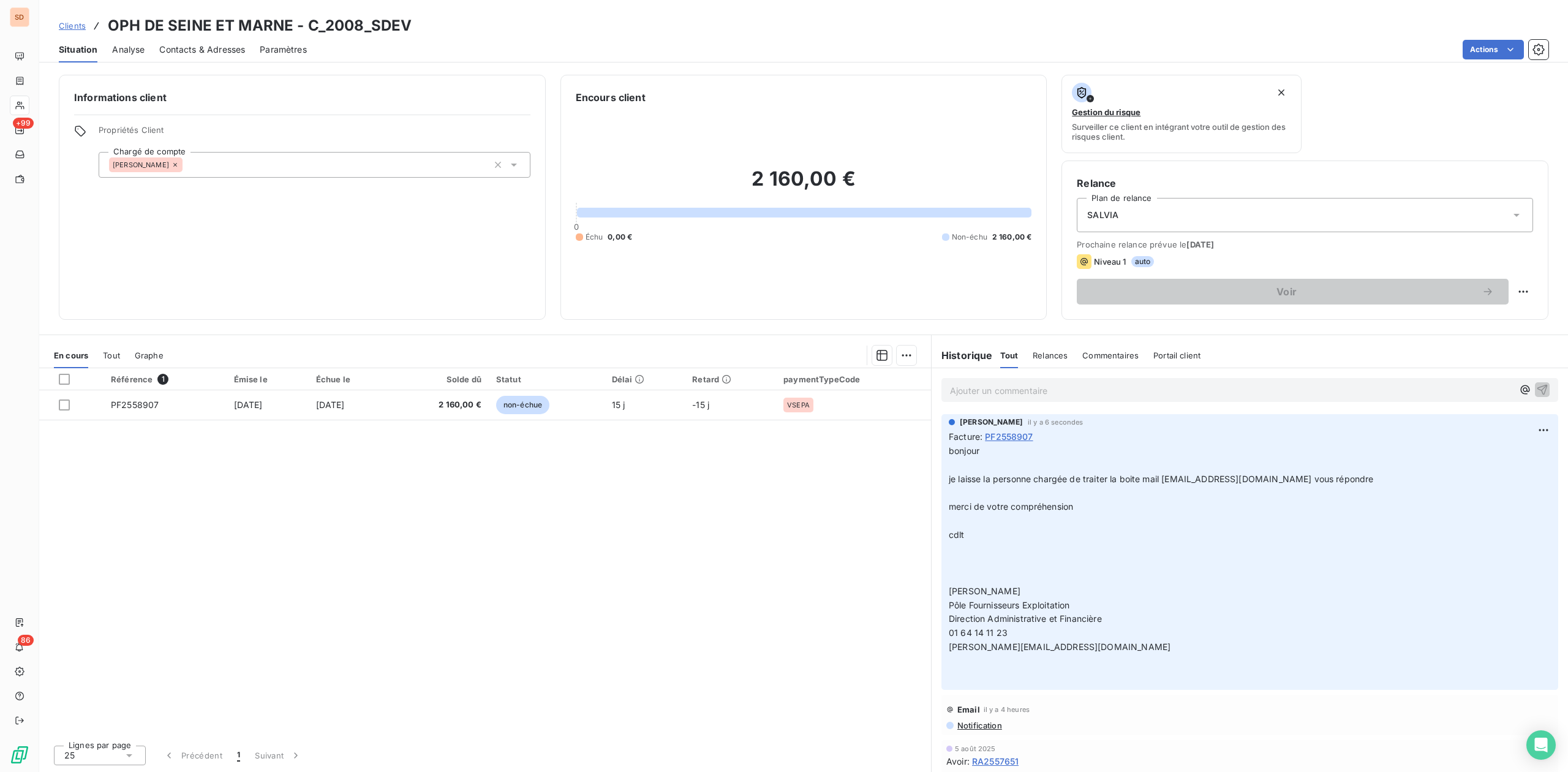
click at [216, 43] on span "Contacts & Adresses" at bounding box center [202, 49] width 86 height 12
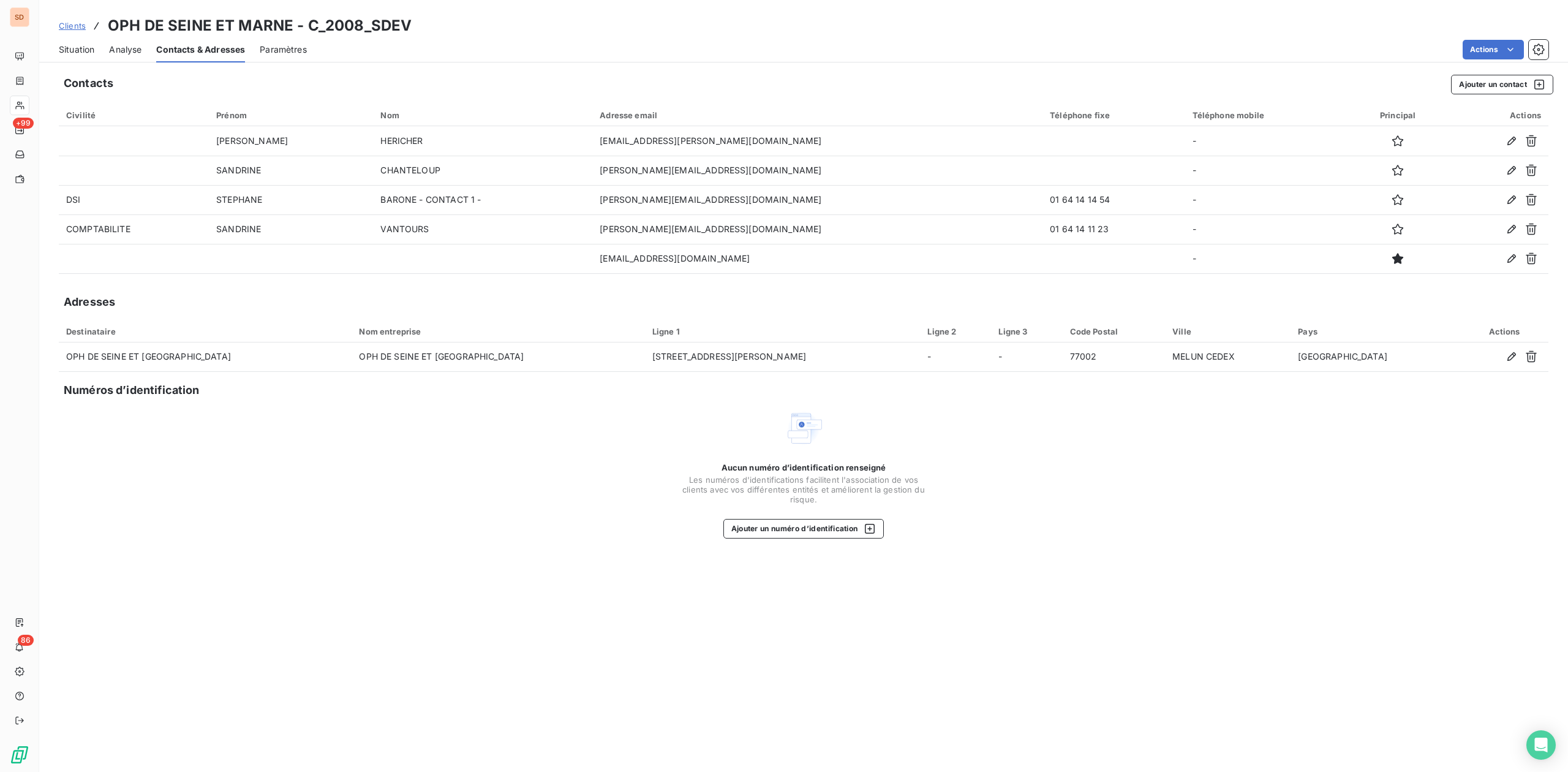
click at [89, 50] on span "Situation" at bounding box center [76, 49] width 36 height 12
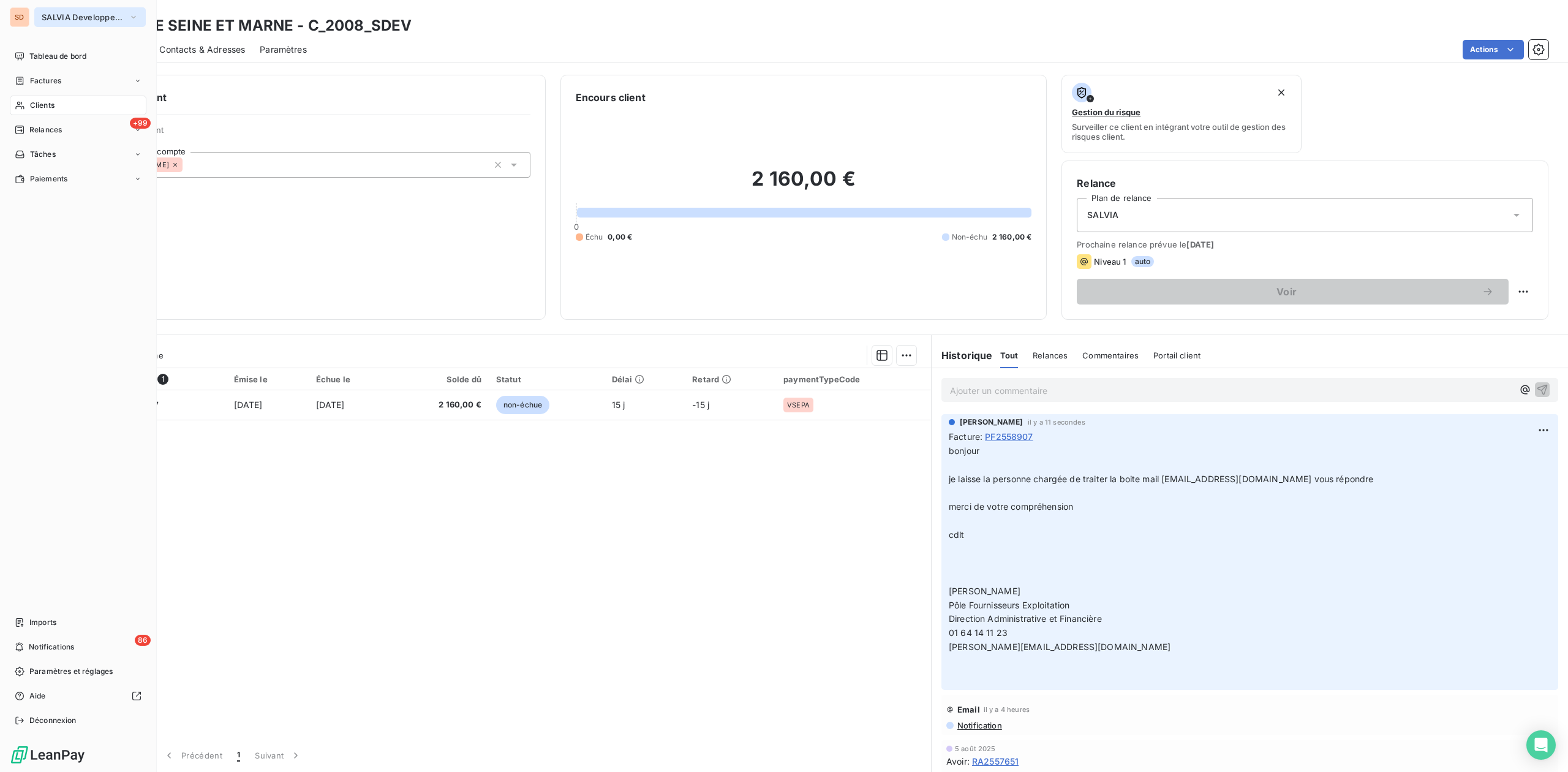
click at [50, 16] on span "SALVIA Developpement" at bounding box center [83, 17] width 82 height 10
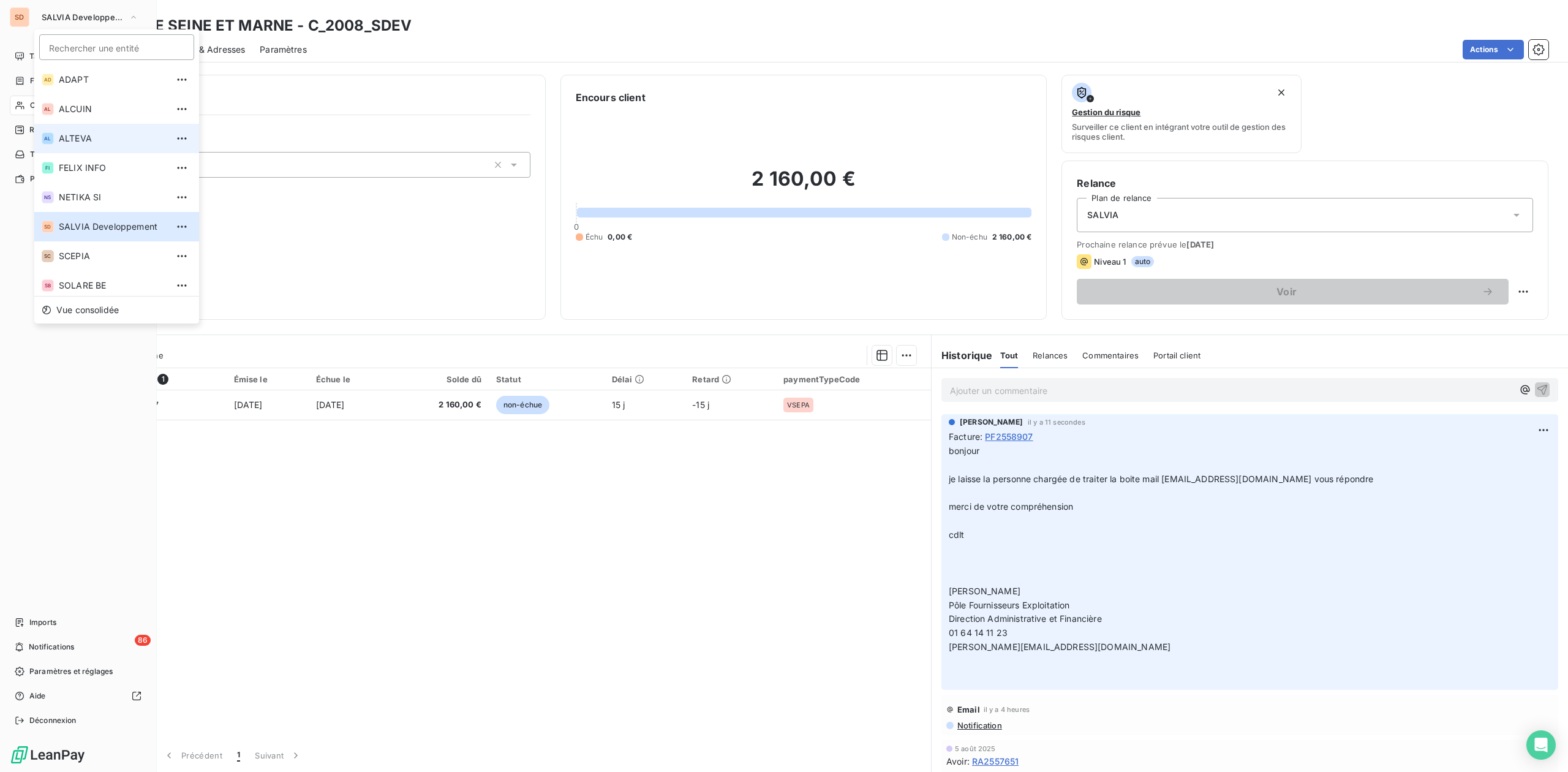
click at [72, 136] on span "ALTEVA" at bounding box center [112, 138] width 109 height 12
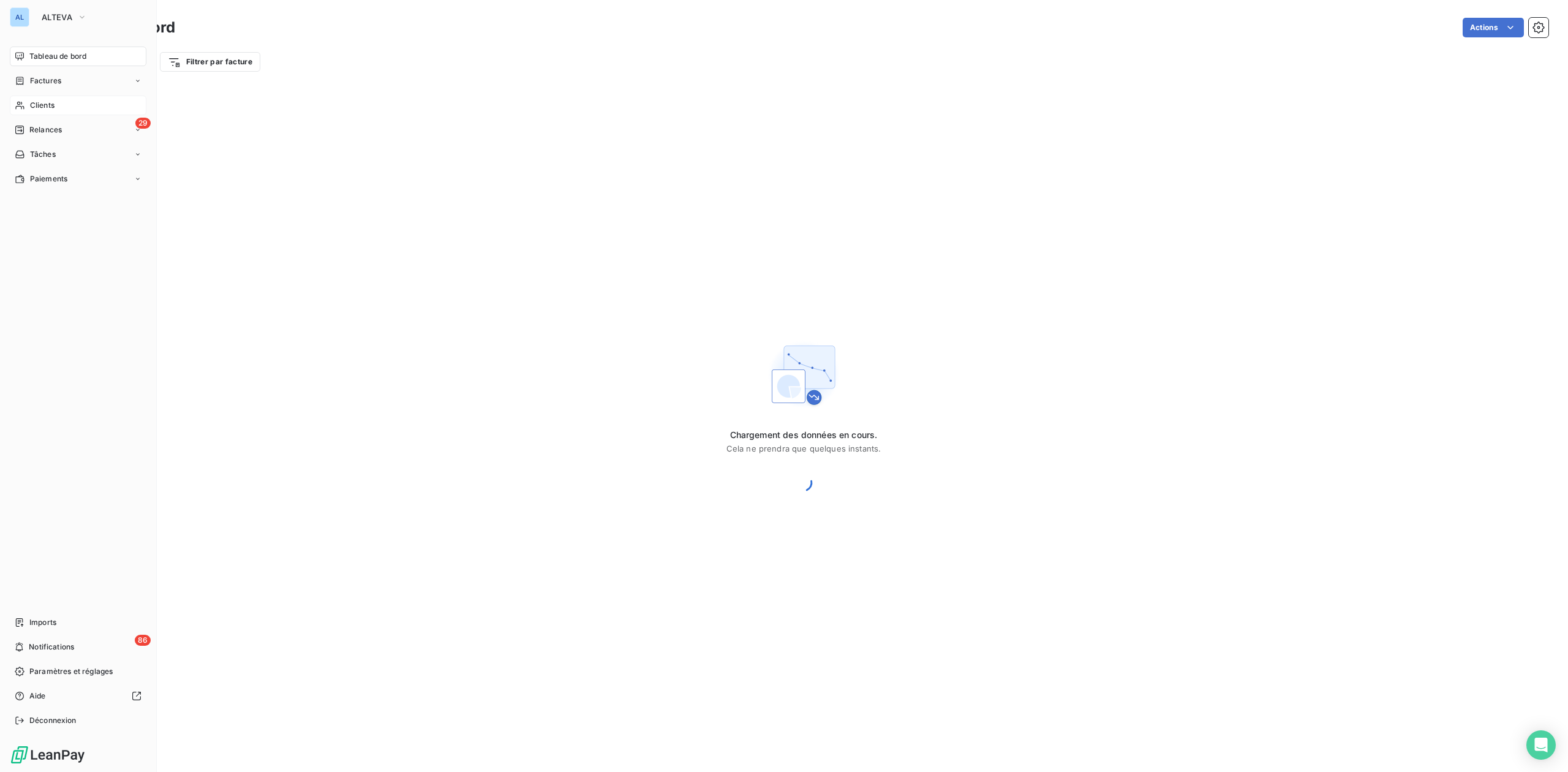
click at [42, 104] on span "Clients" at bounding box center [43, 106] width 24 height 11
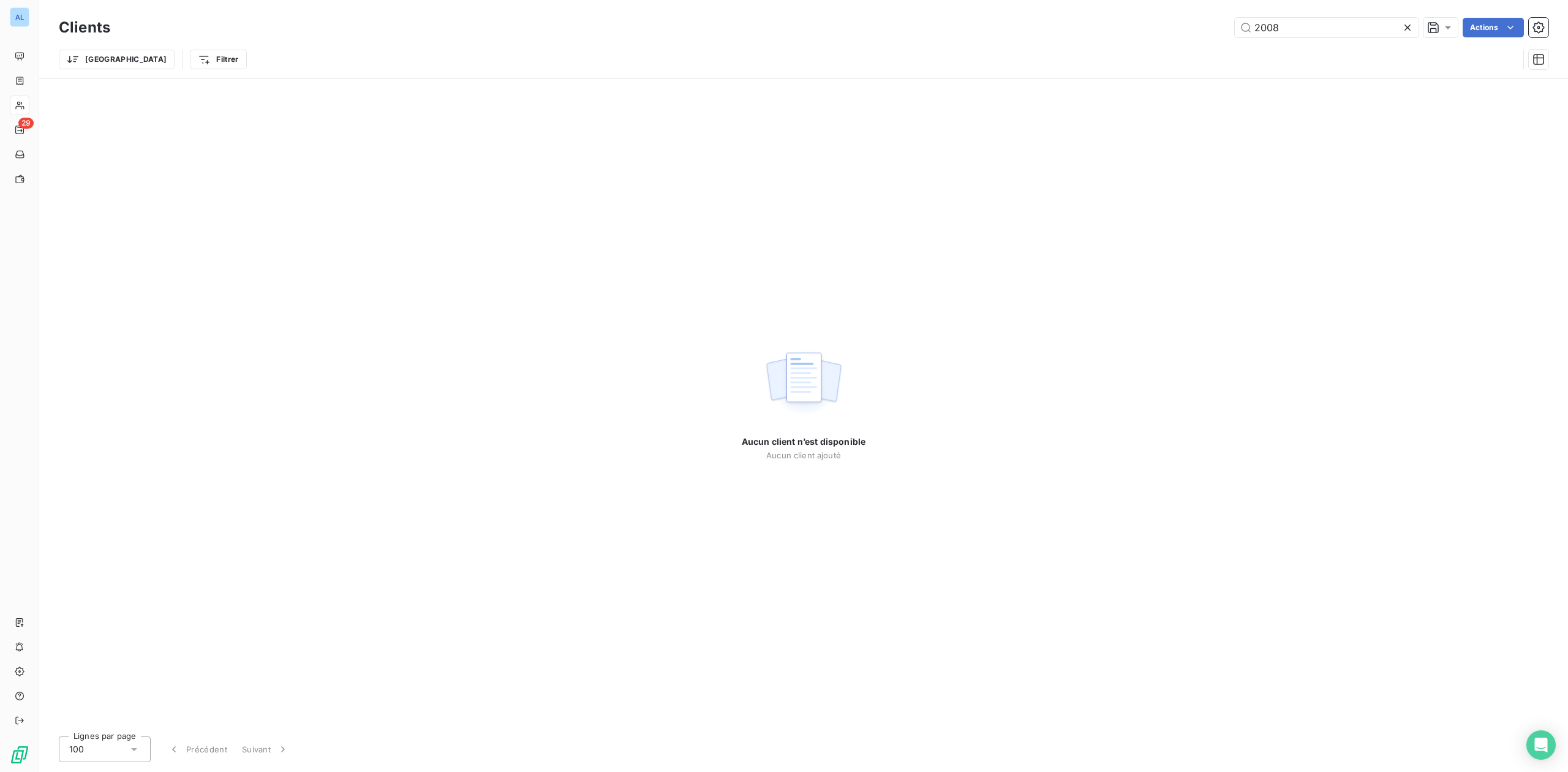
drag, startPoint x: 1206, startPoint y: 28, endPoint x: 621, endPoint y: 11, distance: 585.2
click at [1155, 28] on div "2008 Actions" at bounding box center [837, 27] width 1424 height 20
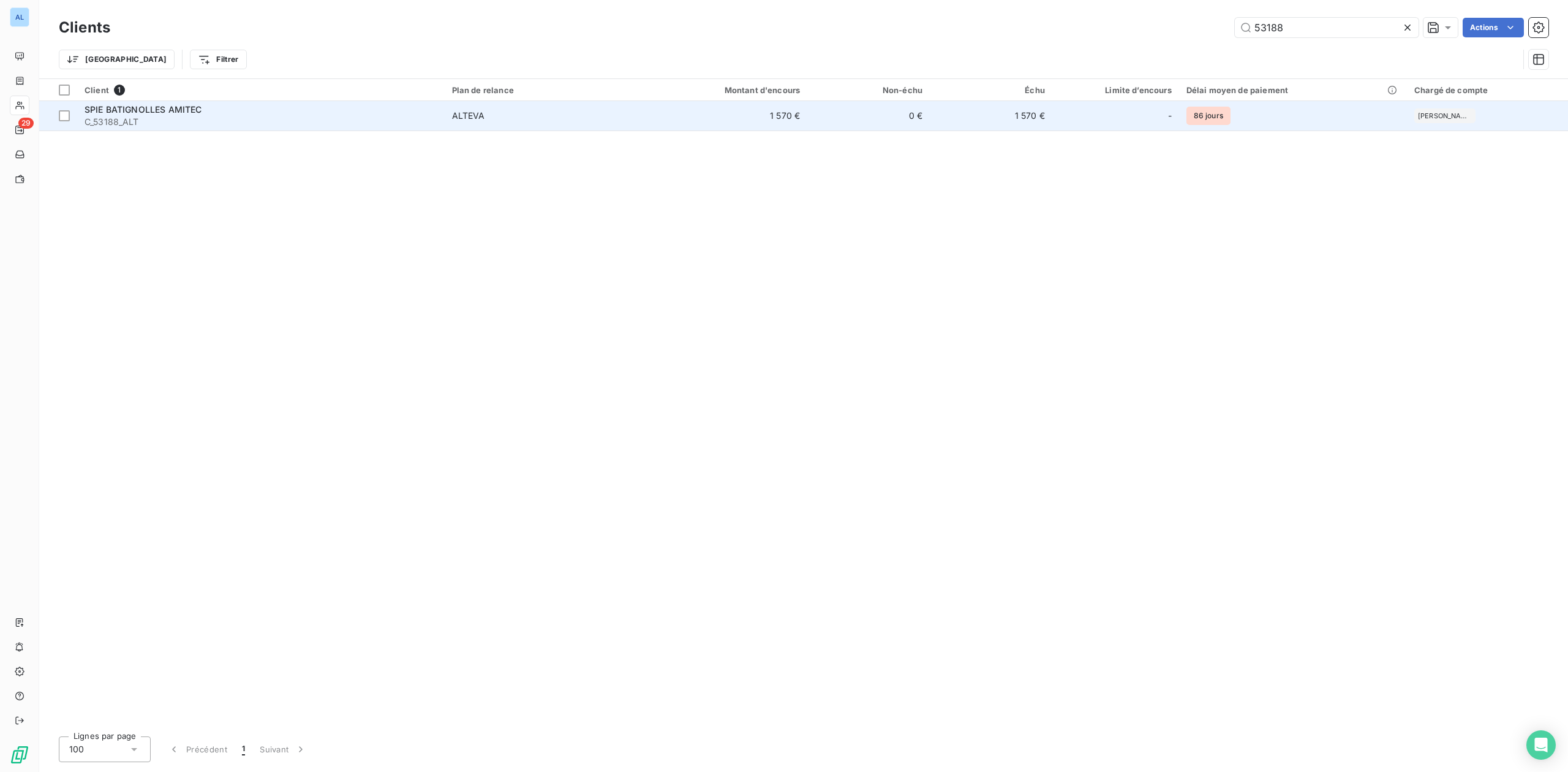
type input "53188"
click at [326, 118] on span "C_53188_ALT" at bounding box center [260, 122] width 353 height 12
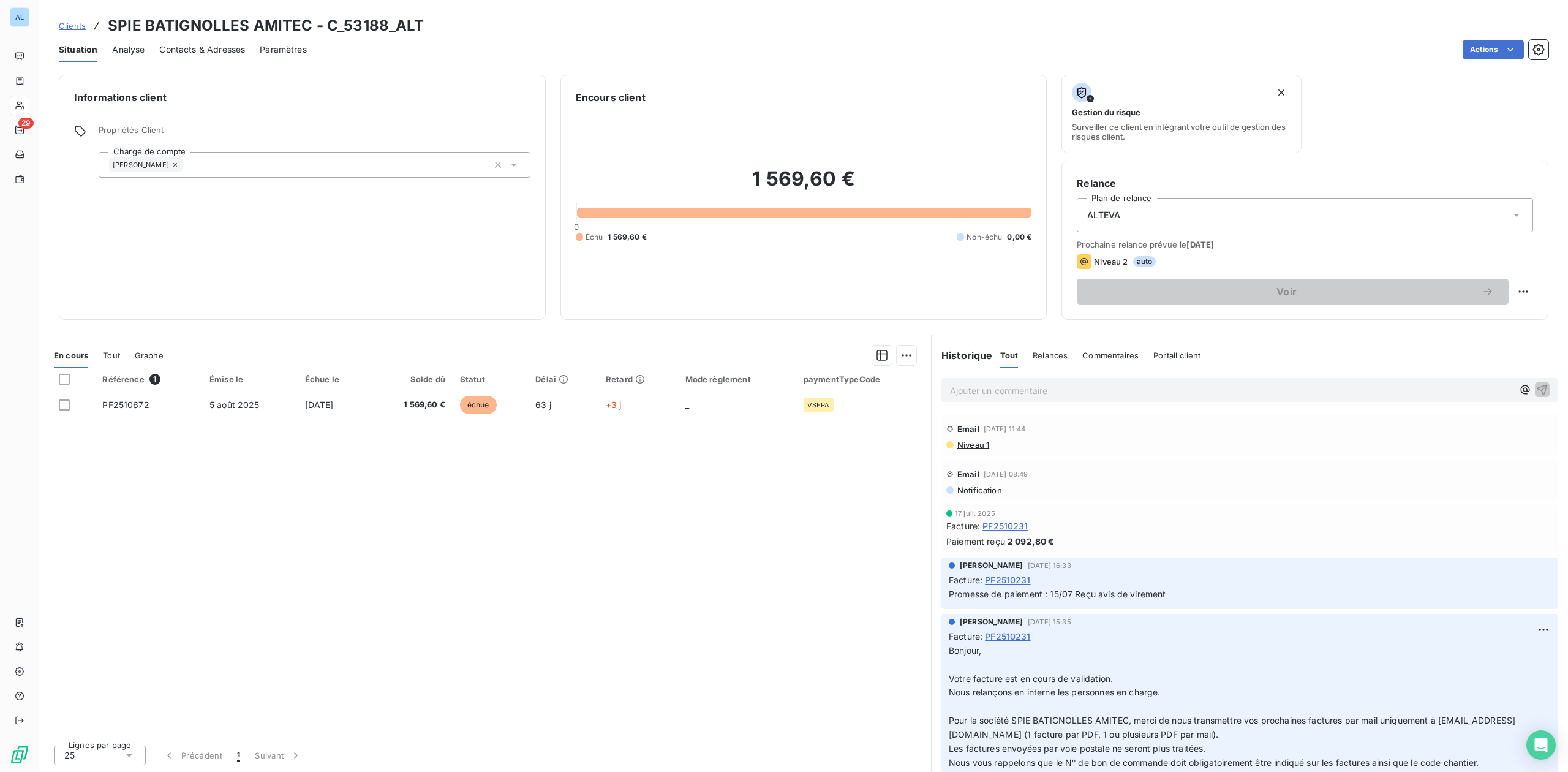
click at [225, 49] on span "Contacts & Adresses" at bounding box center [202, 49] width 86 height 12
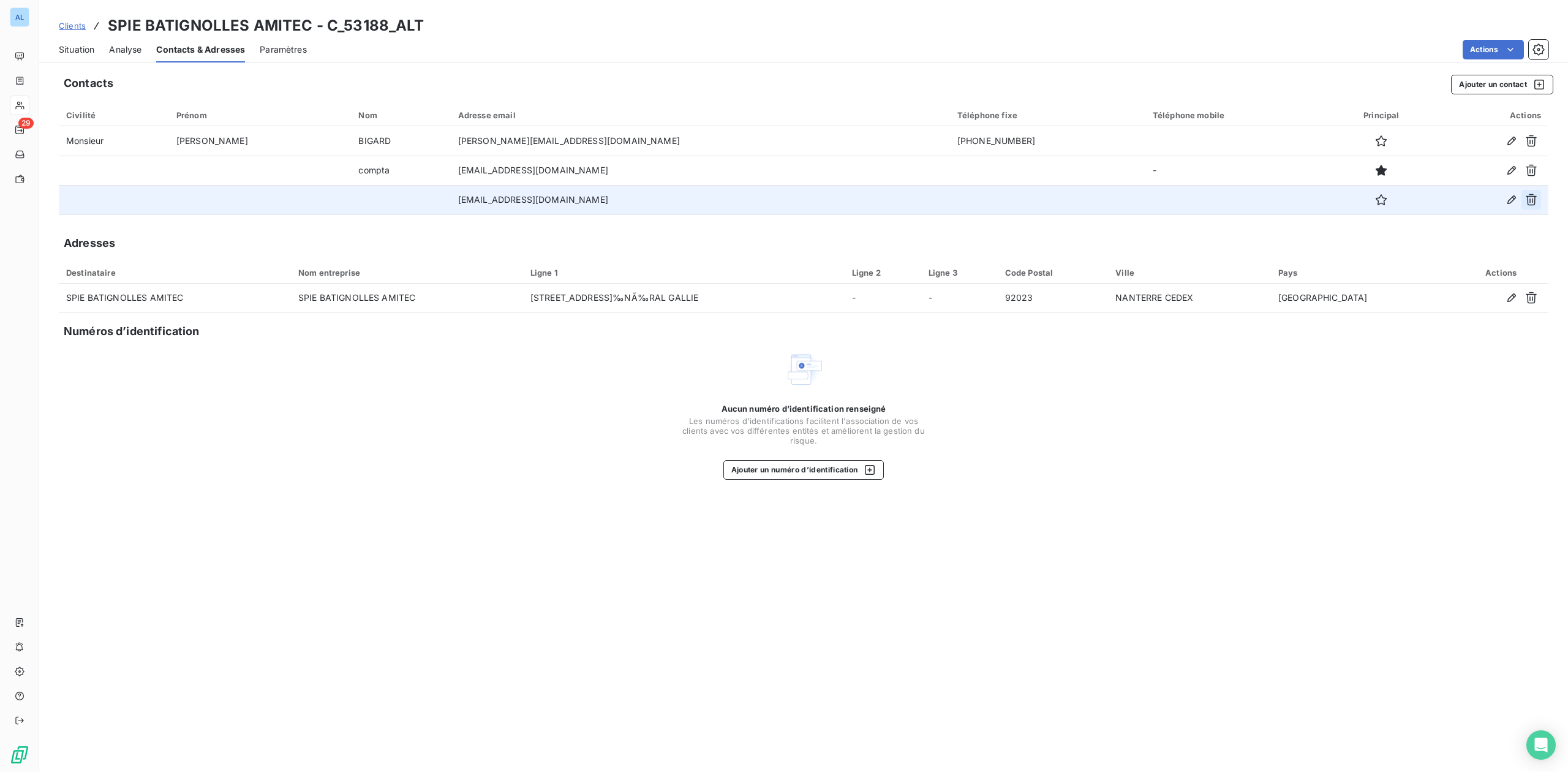
click at [1529, 197] on icon "button" at bounding box center [1532, 200] width 12 height 12
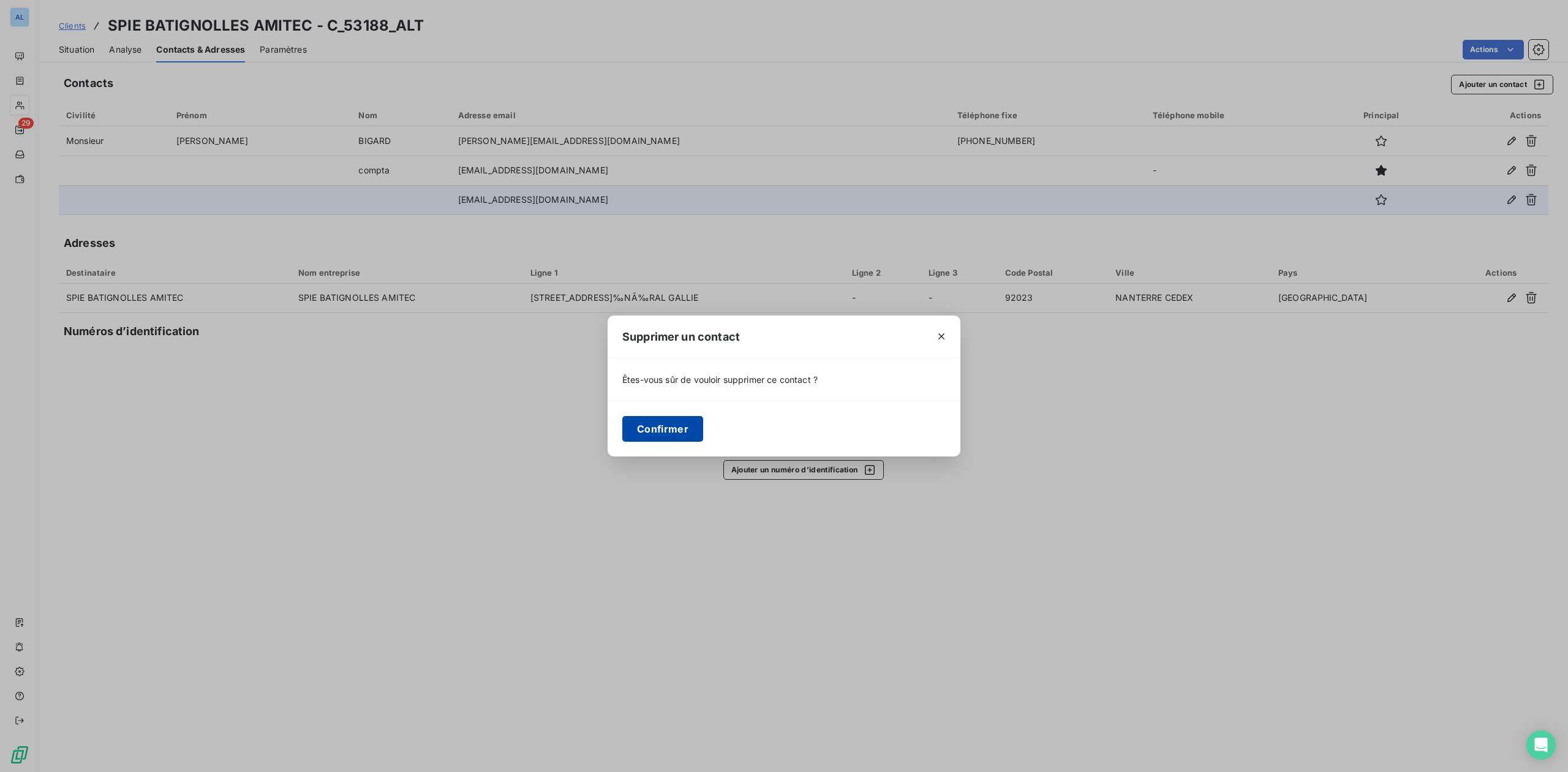
click at [670, 423] on button "Confirmer" at bounding box center [663, 429] width 81 height 26
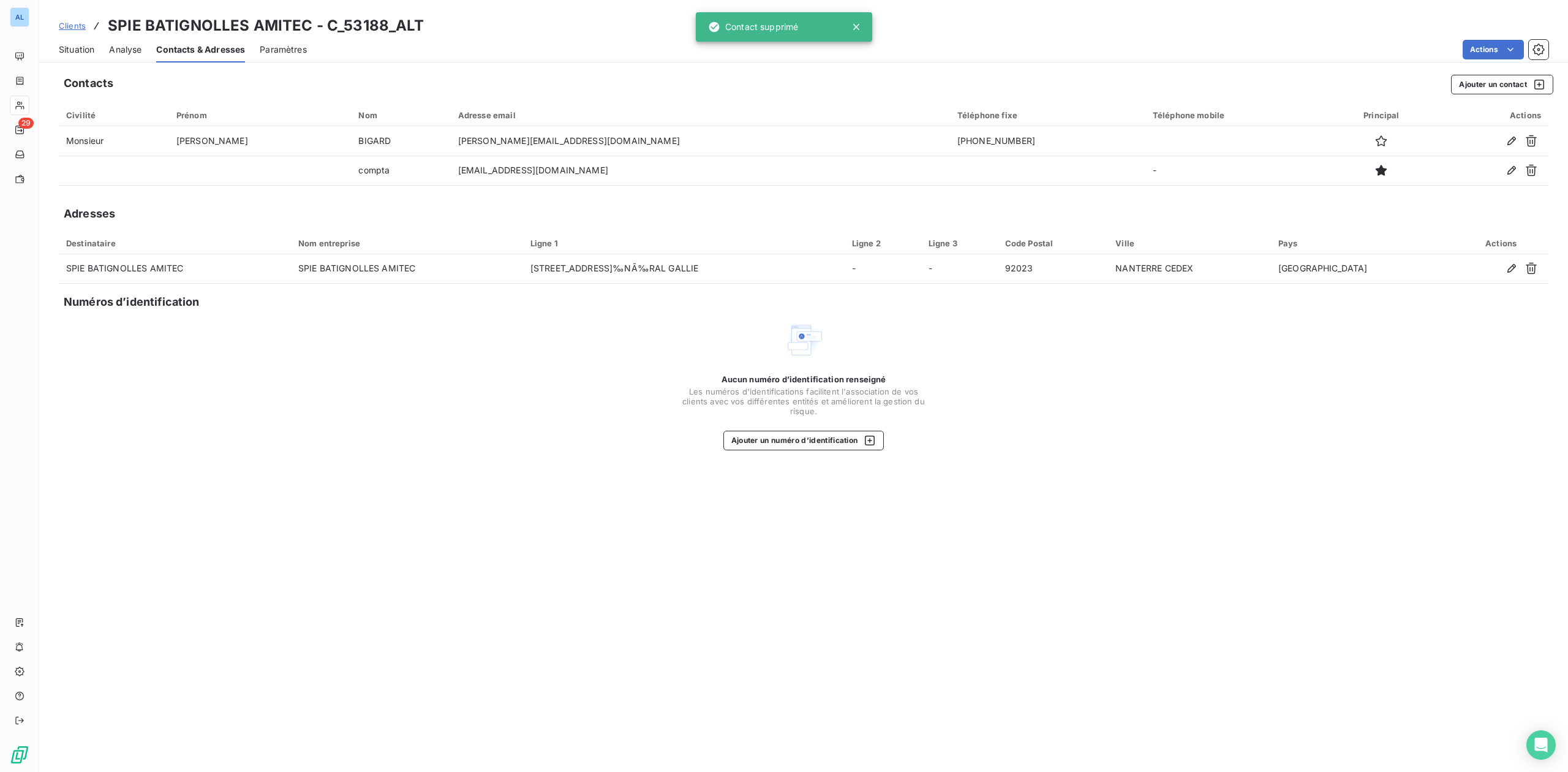
click at [89, 49] on span "Situation" at bounding box center [76, 49] width 36 height 12
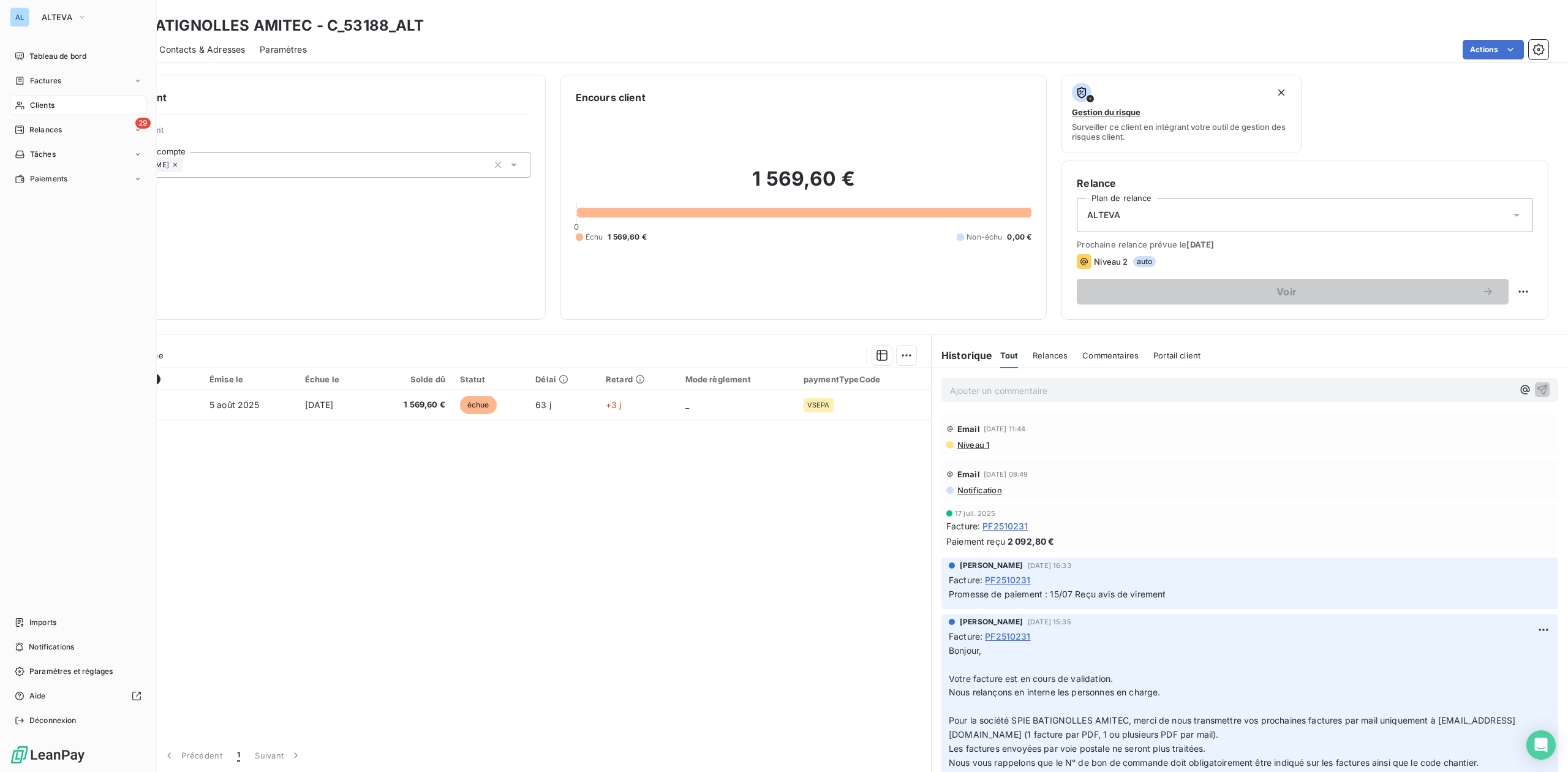
drag, startPoint x: 30, startPoint y: 106, endPoint x: 119, endPoint y: 90, distance: 90.4
click at [30, 106] on span "Clients" at bounding box center [43, 106] width 24 height 11
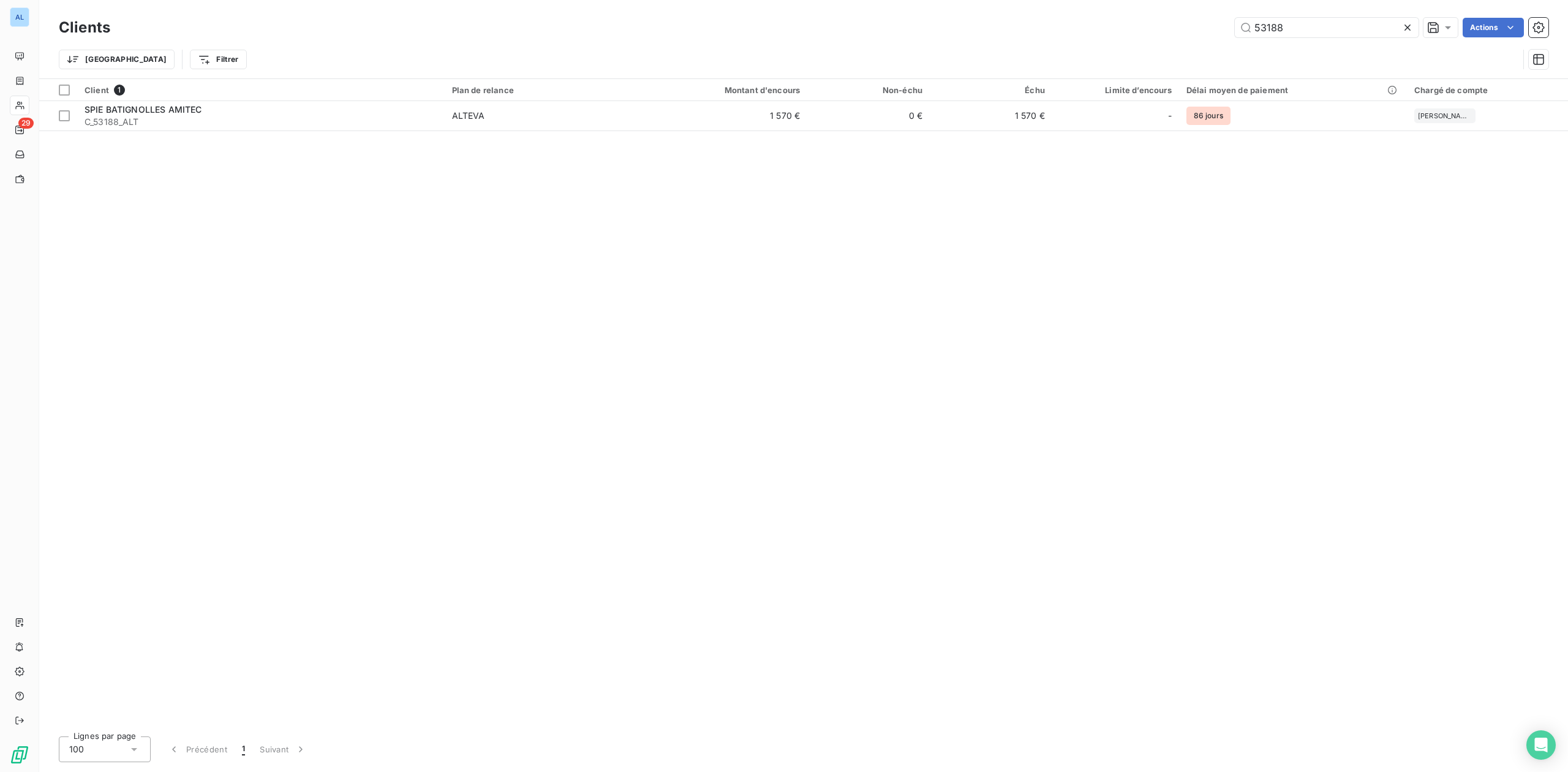
drag, startPoint x: 1297, startPoint y: 30, endPoint x: 1015, endPoint y: 30, distance: 282.0
click at [1091, 30] on div "53188 Actions" at bounding box center [837, 27] width 1424 height 20
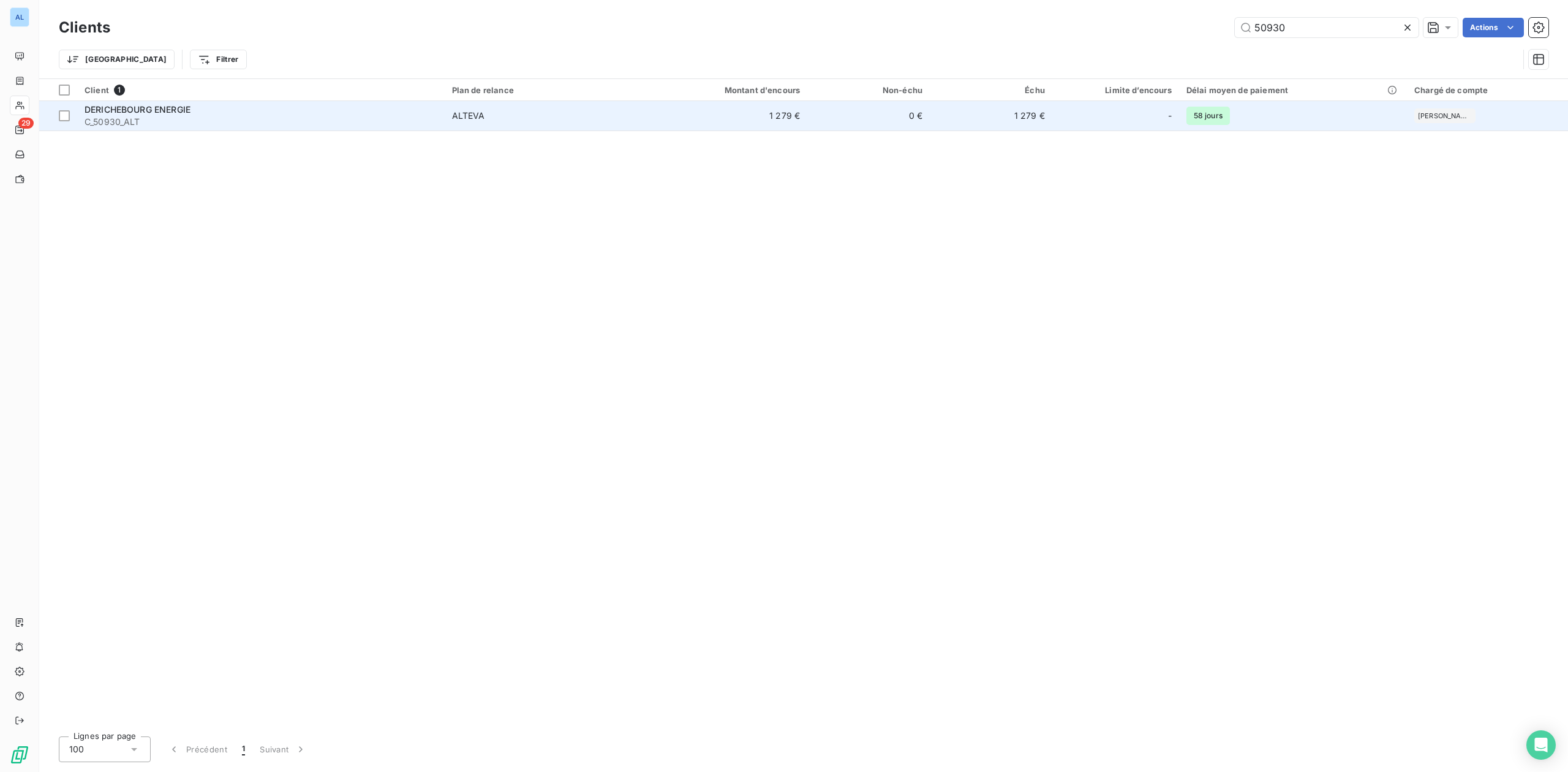
type input "50930"
click at [194, 123] on span "C_50930_ALT" at bounding box center [260, 122] width 353 height 12
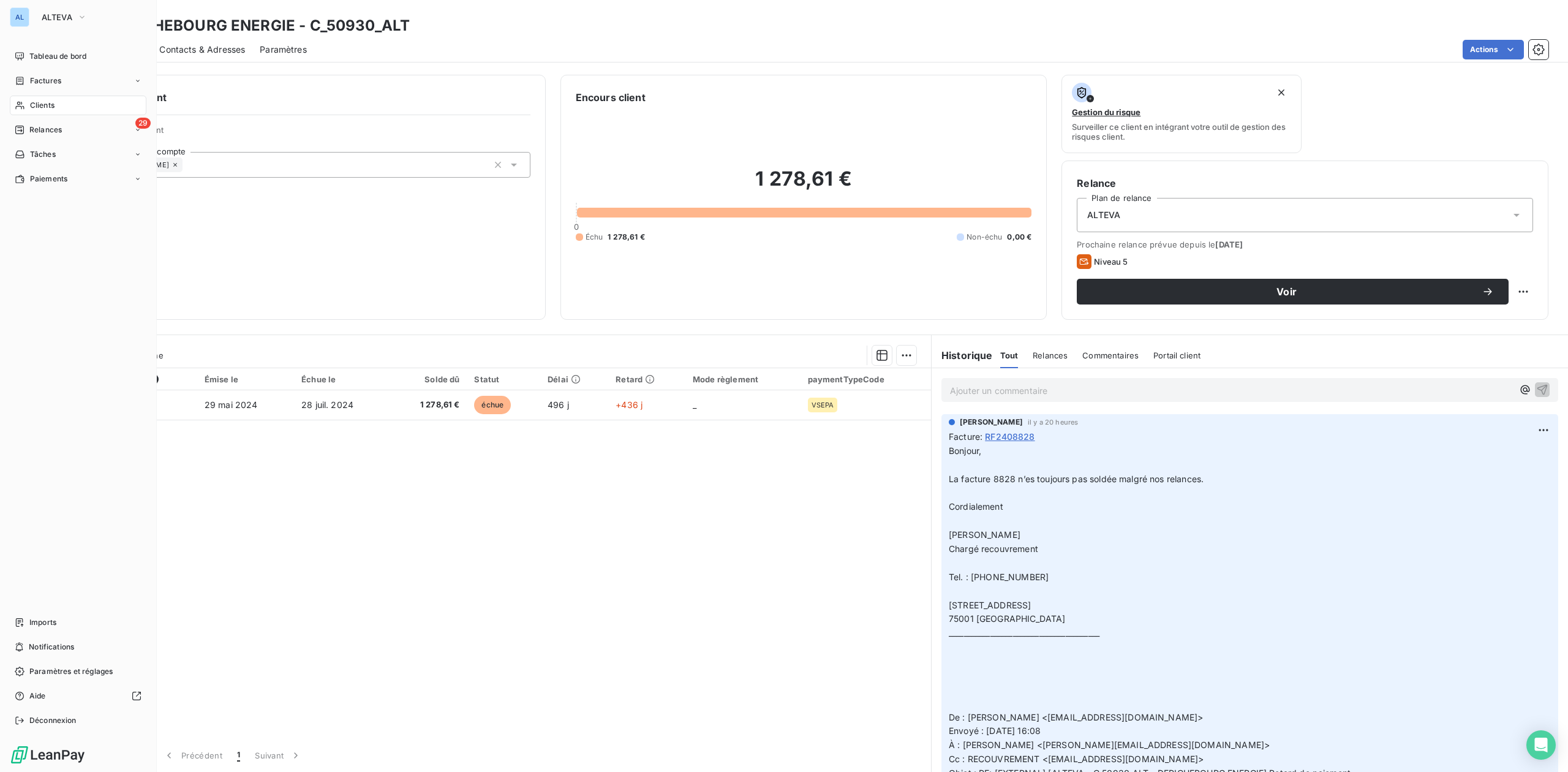
click at [44, 103] on span "Clients" at bounding box center [43, 106] width 24 height 11
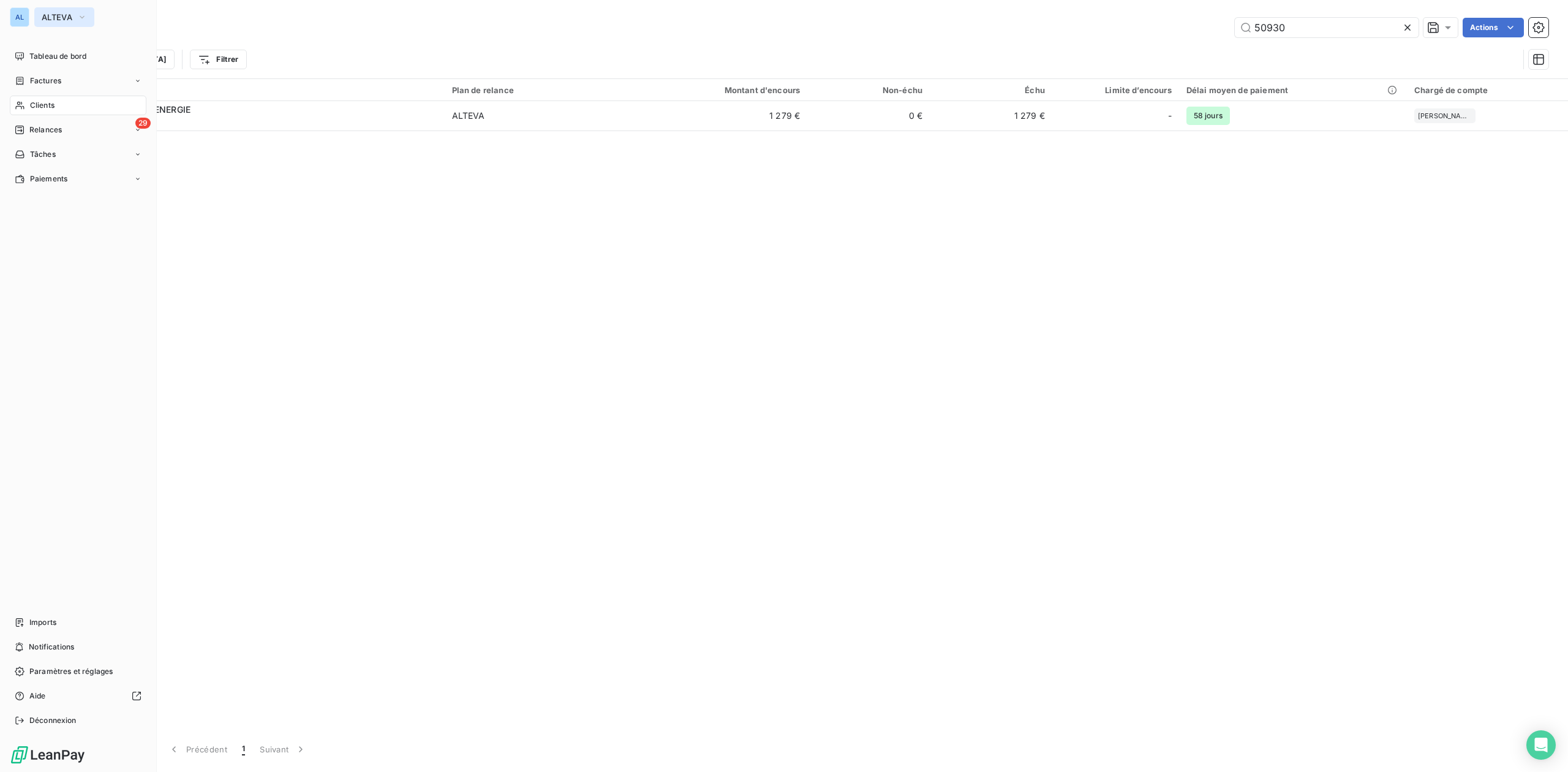
click at [64, 11] on button "ALTEVA" at bounding box center [64, 17] width 60 height 20
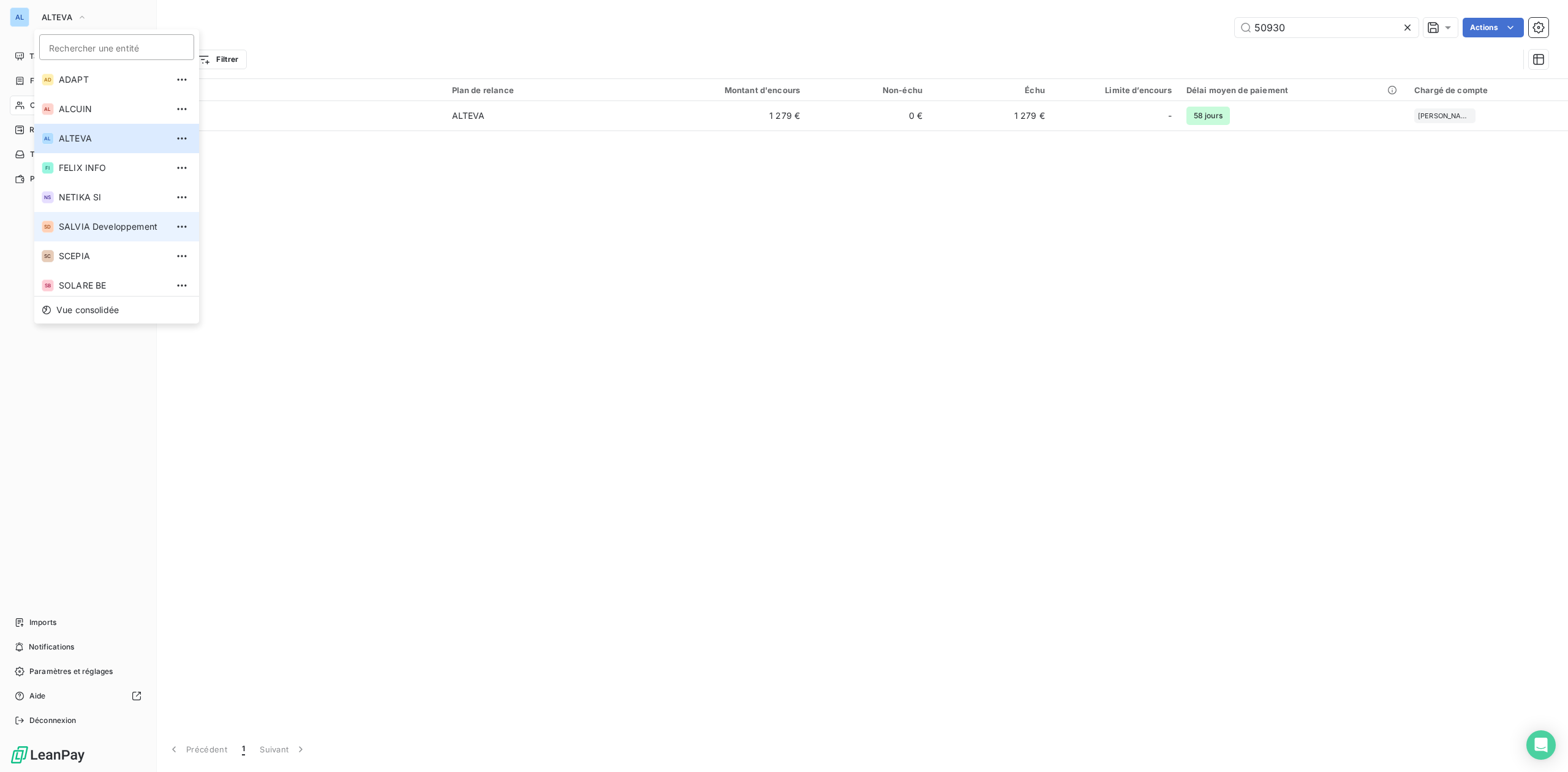
click at [84, 224] on span "SALVIA Developpement" at bounding box center [112, 227] width 109 height 12
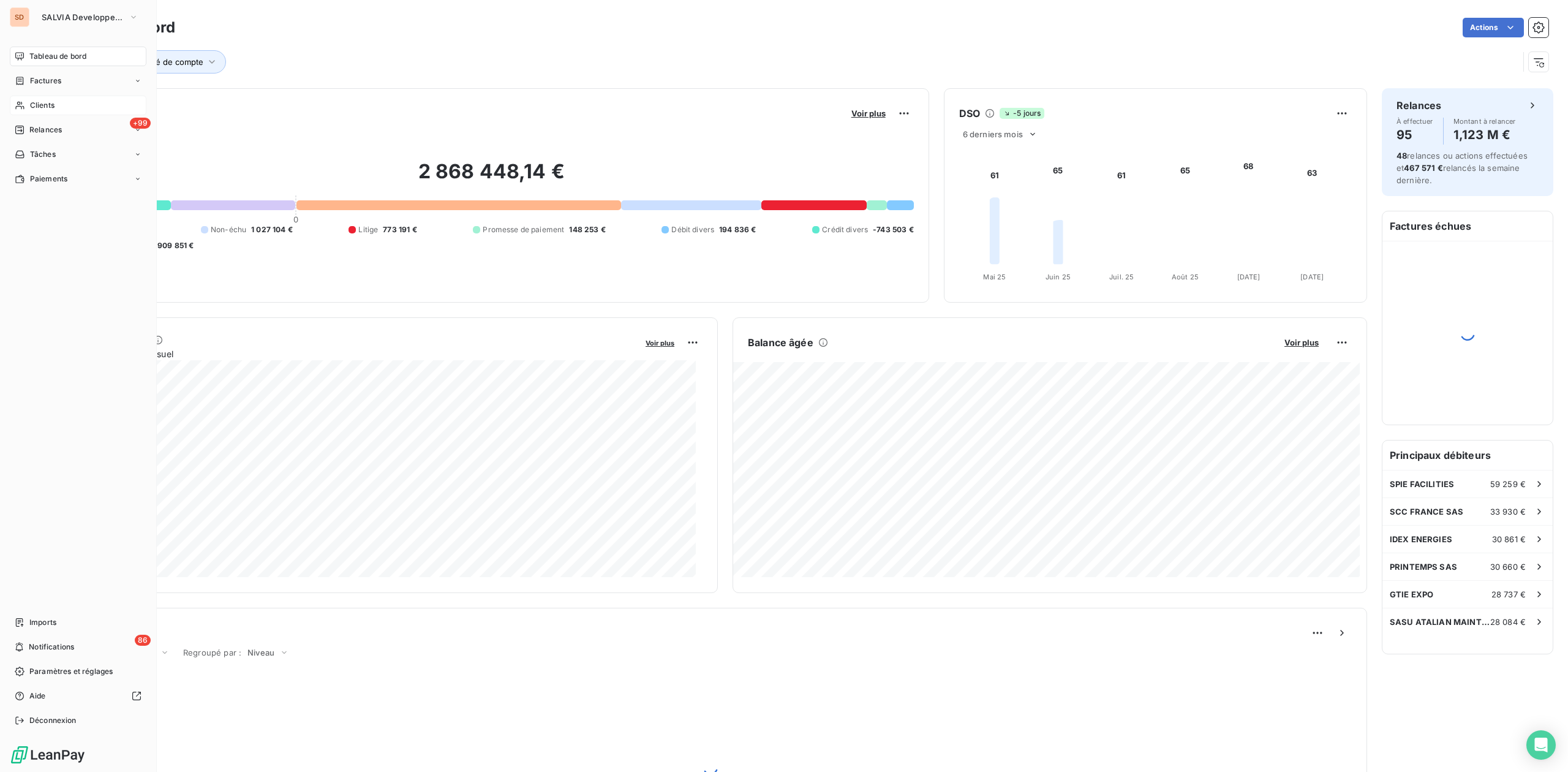
click at [44, 103] on span "Clients" at bounding box center [43, 106] width 24 height 11
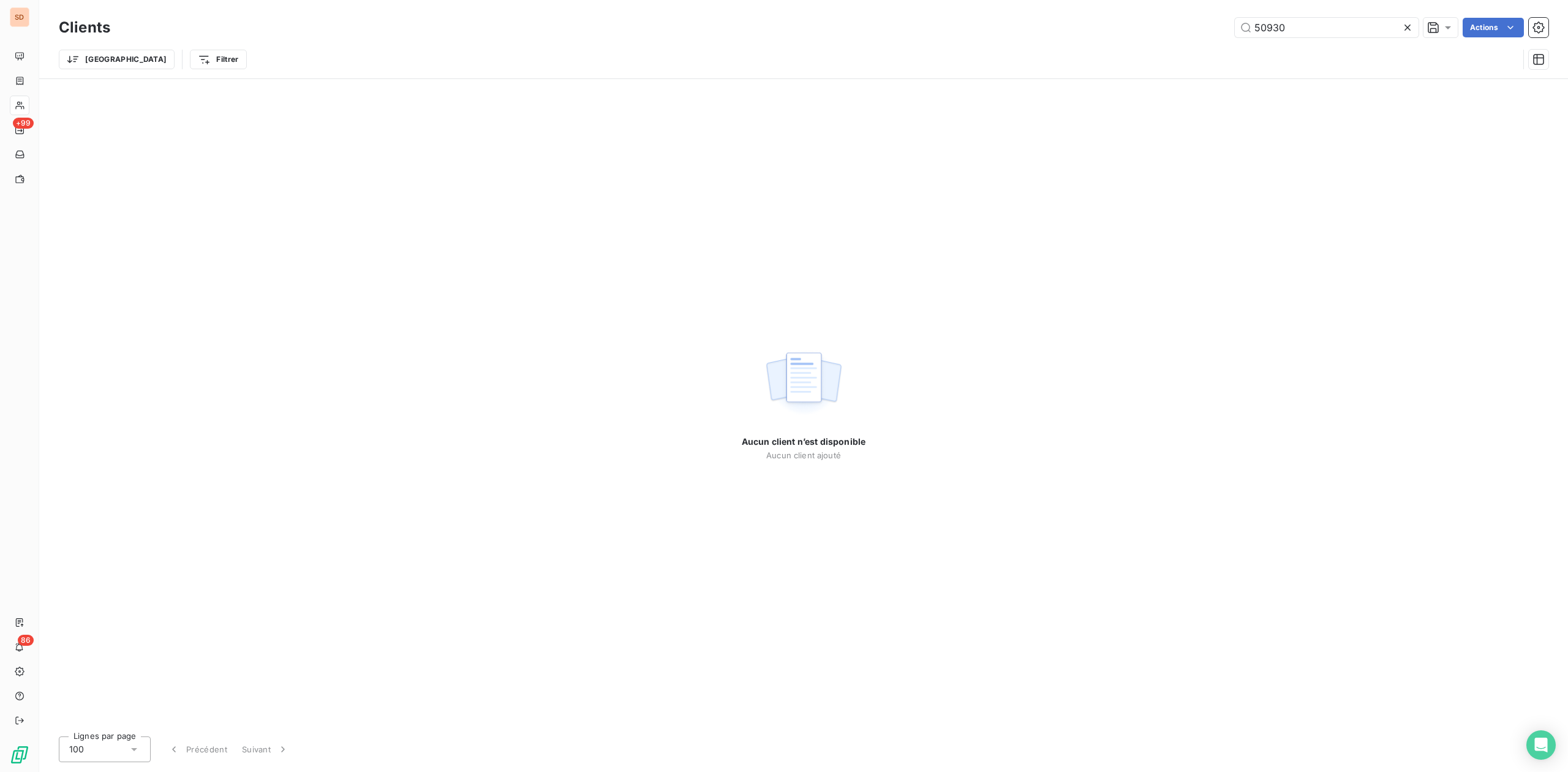
drag, startPoint x: 1299, startPoint y: 25, endPoint x: 719, endPoint y: 109, distance: 586.1
click at [1091, 46] on div "Clients 50930 Actions Trier Filtrer" at bounding box center [803, 46] width 1490 height 64
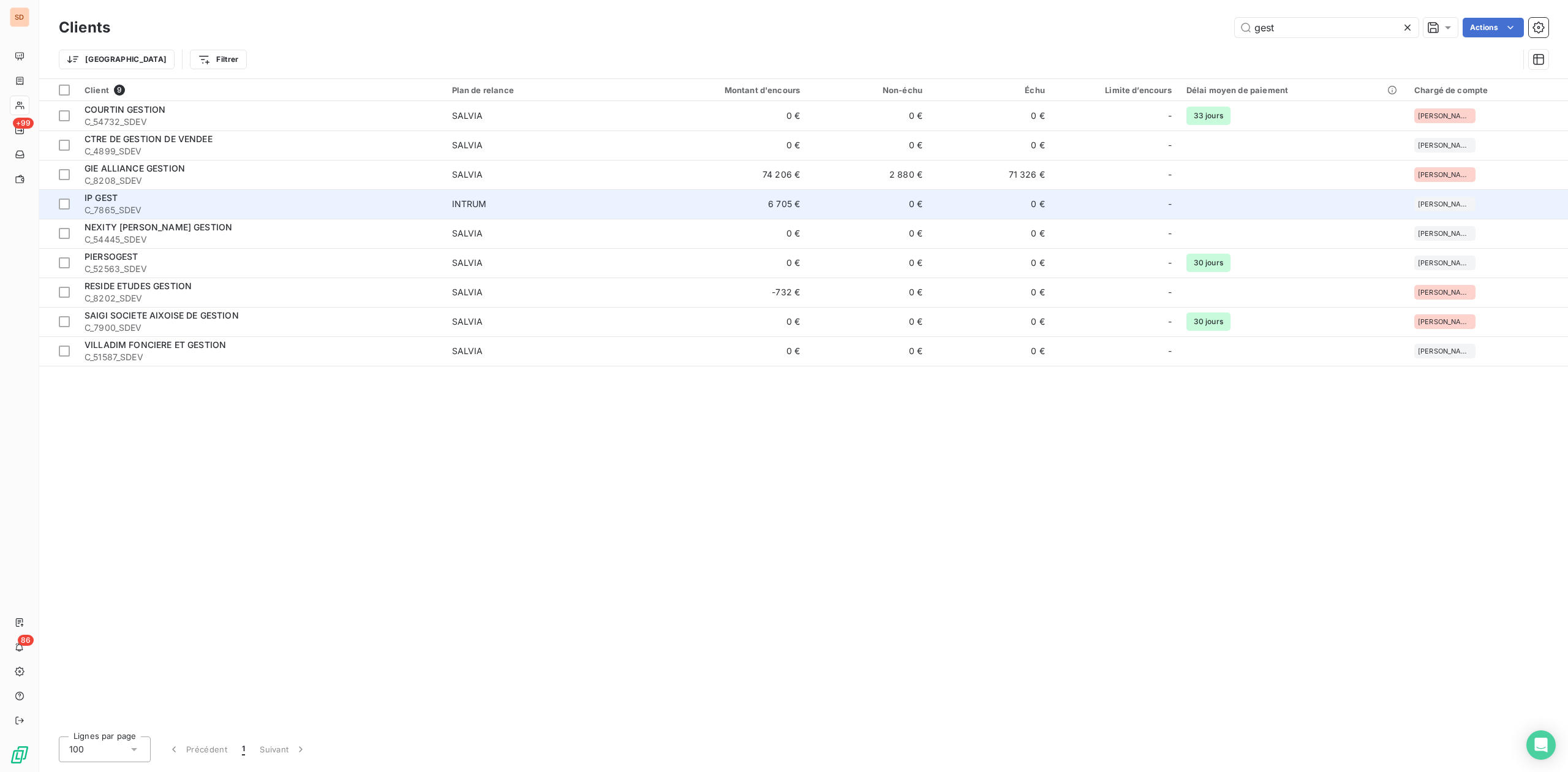
type input "gest"
click at [129, 210] on span "C_7865_SDEV" at bounding box center [260, 210] width 353 height 12
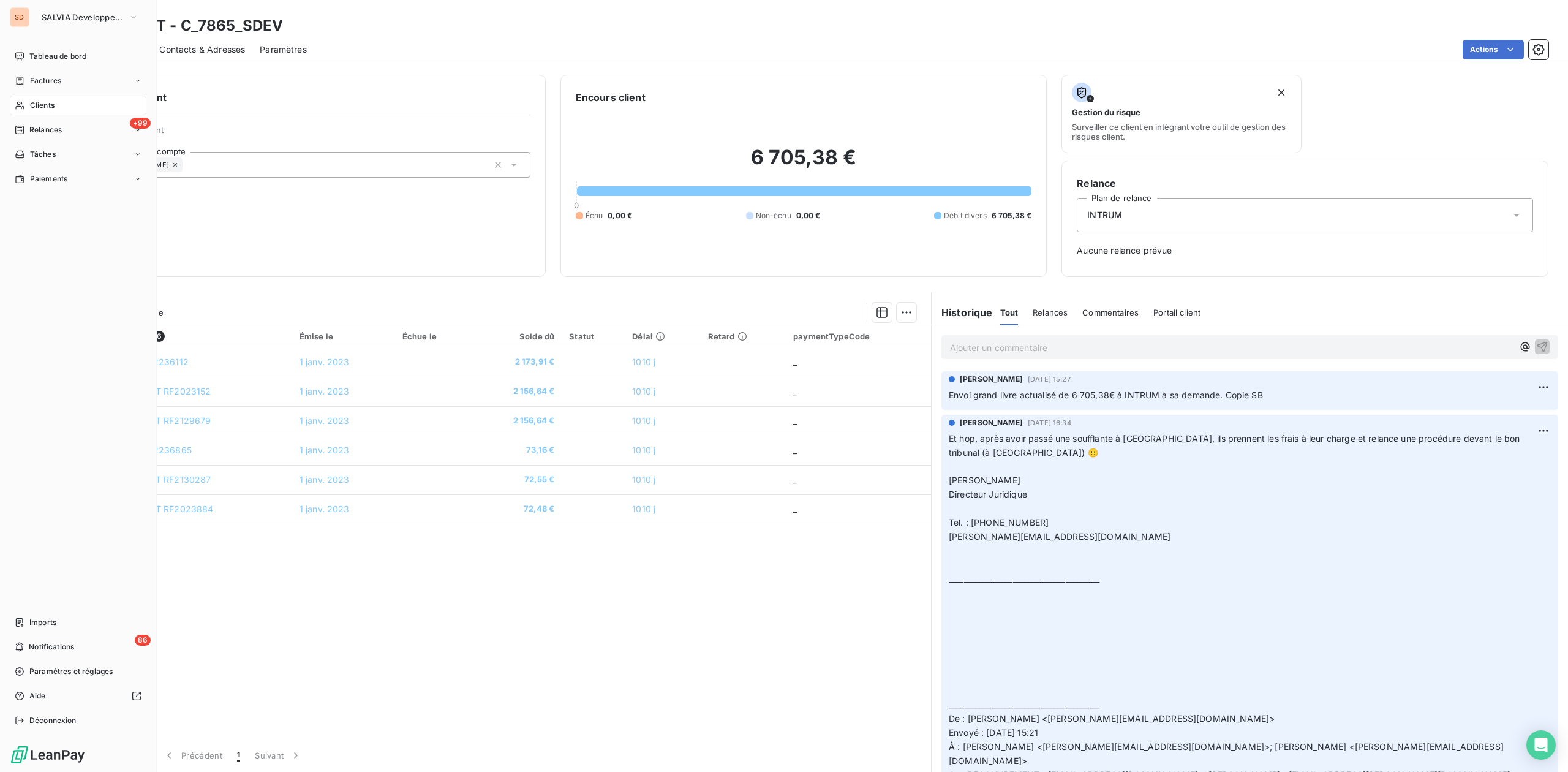
drag, startPoint x: 50, startPoint y: 103, endPoint x: 64, endPoint y: 103, distance: 14.0
click at [52, 103] on span "Clients" at bounding box center [43, 106] width 24 height 11
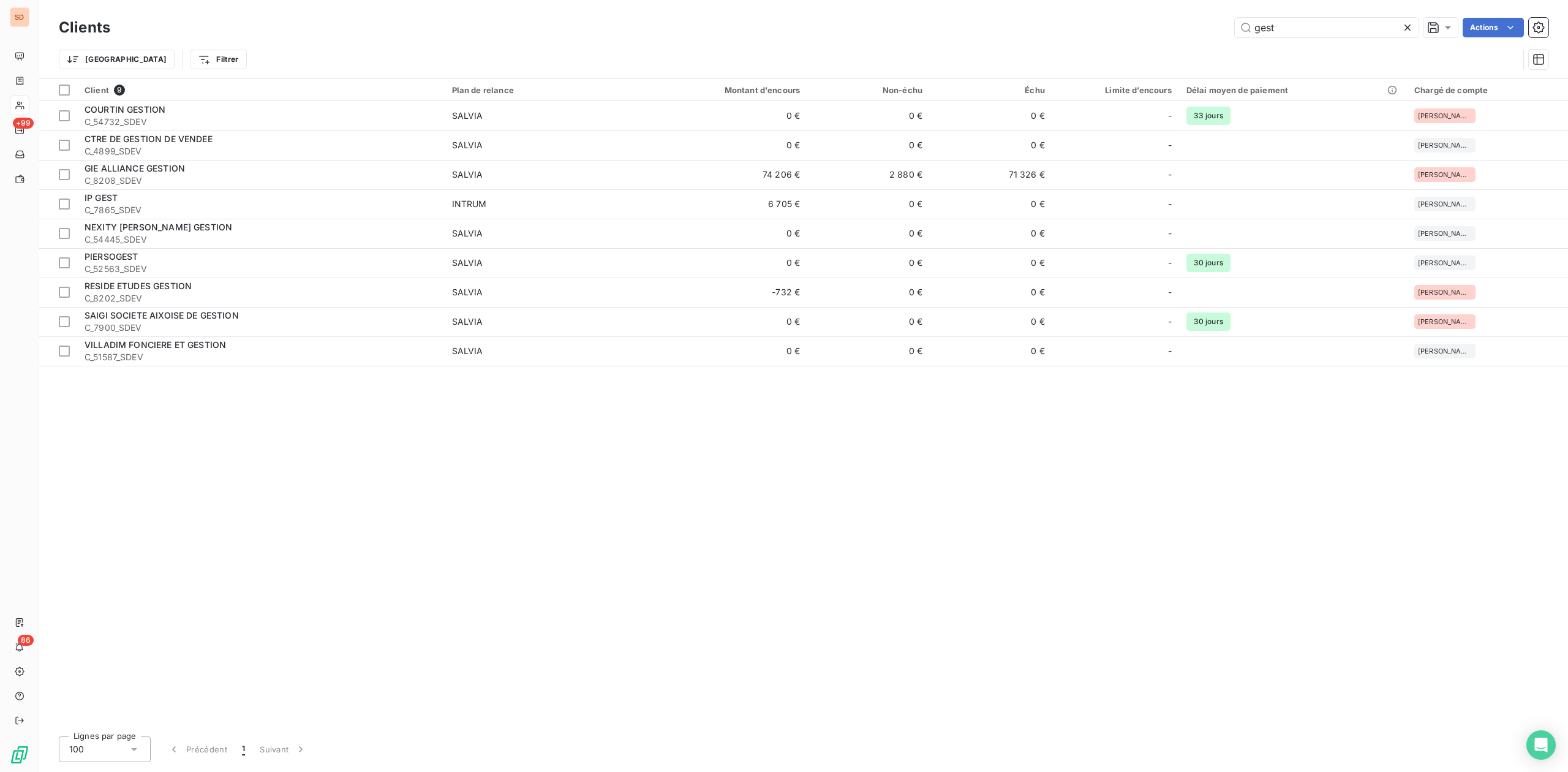
drag, startPoint x: 1292, startPoint y: 26, endPoint x: 981, endPoint y: 36, distance: 311.2
click at [1194, 26] on div "gest Actions" at bounding box center [837, 27] width 1424 height 20
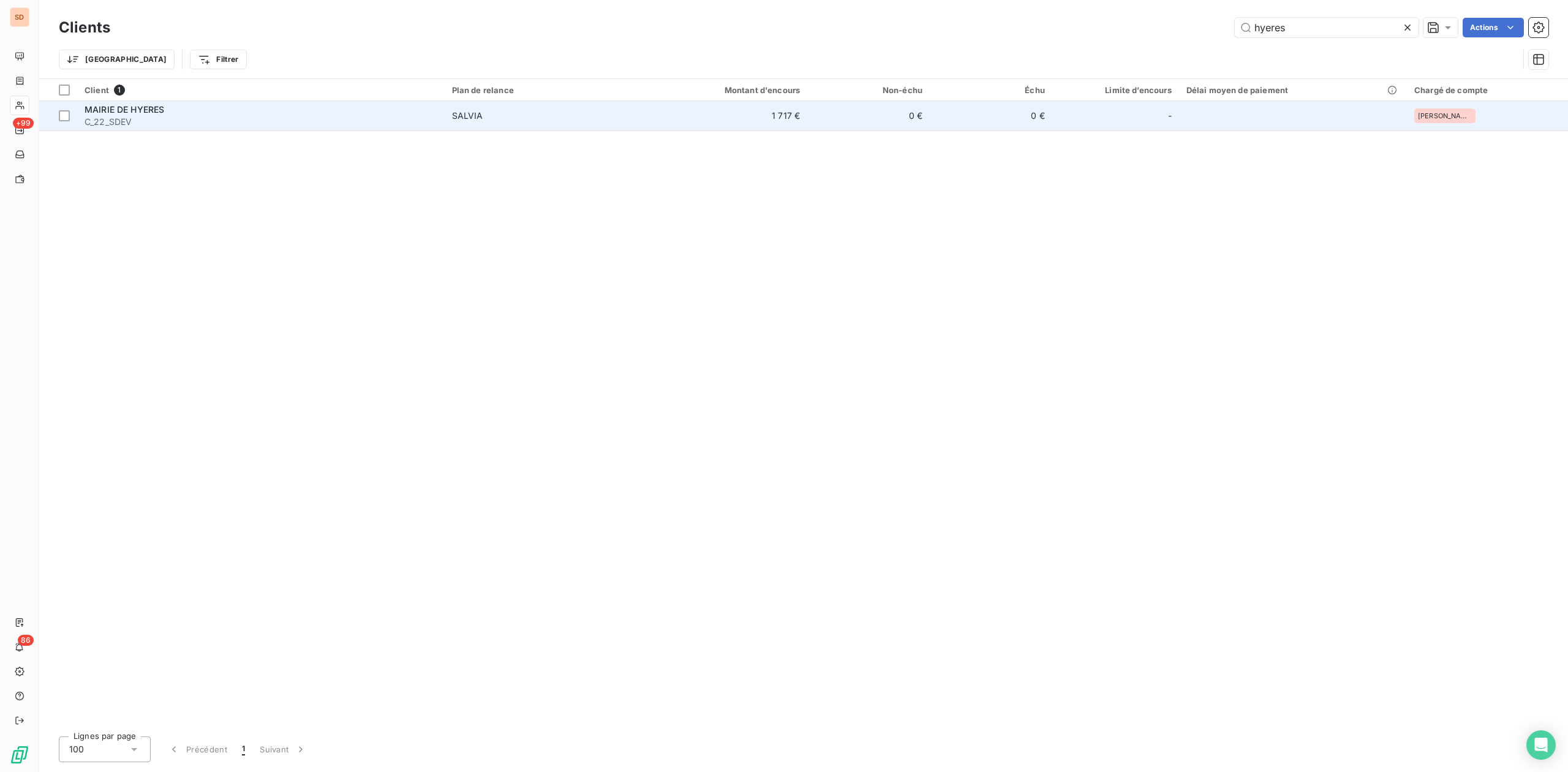
type input "hyeres"
click at [143, 112] on span "MAIRIE DE HYERES" at bounding box center [124, 109] width 80 height 11
